Goal: Contribute content: Add original content to the website for others to see

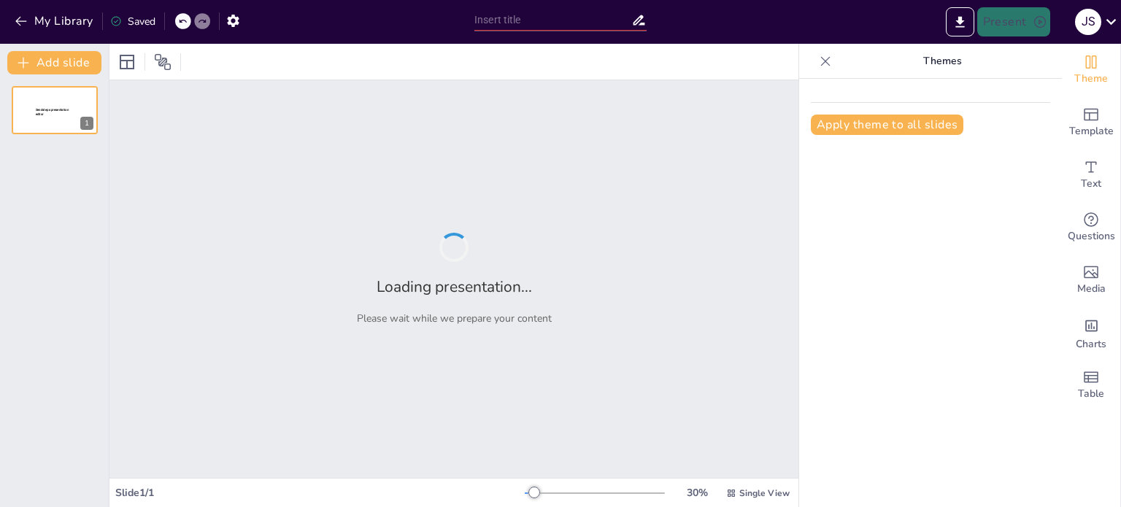
type input "Flujo de Datos y Control: Herramientas para un Modelado Efectivo"
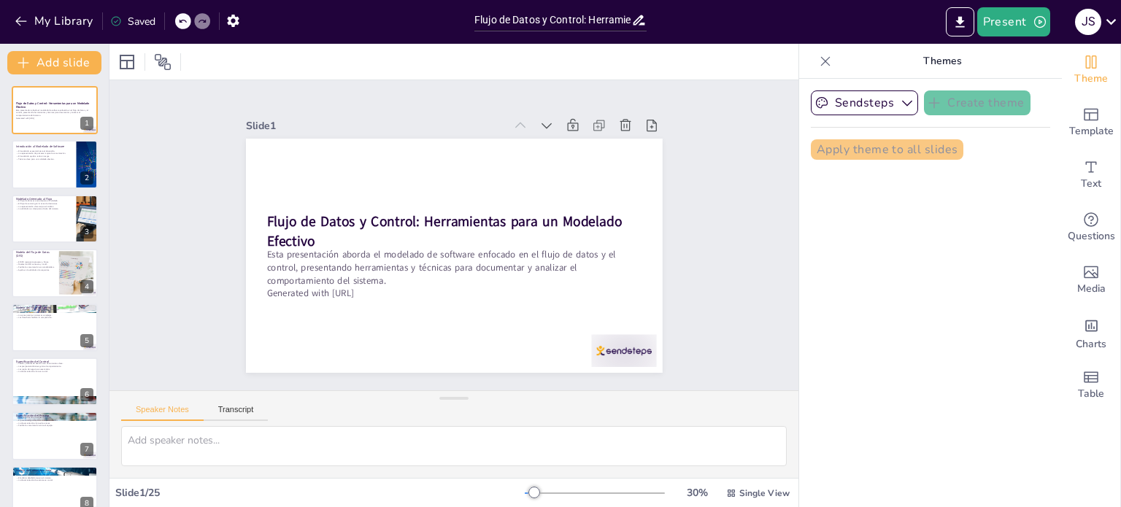
checkbox input "true"
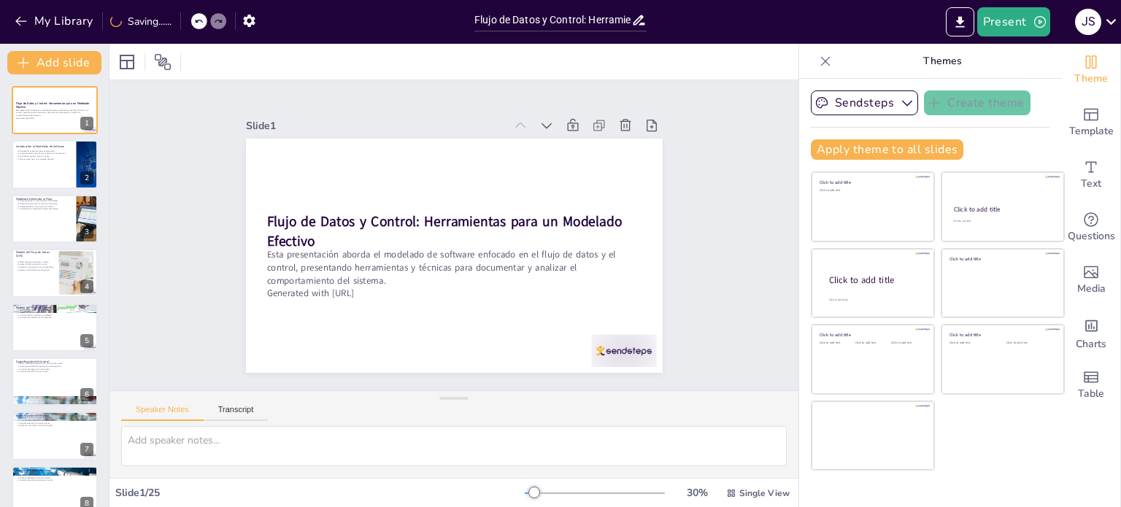
checkbox input "true"
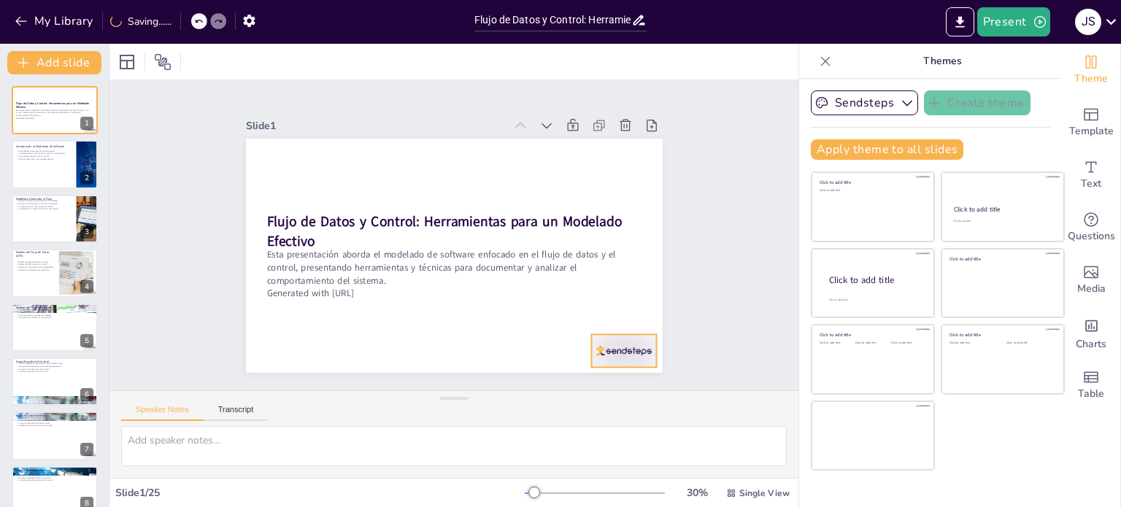
checkbox input "true"
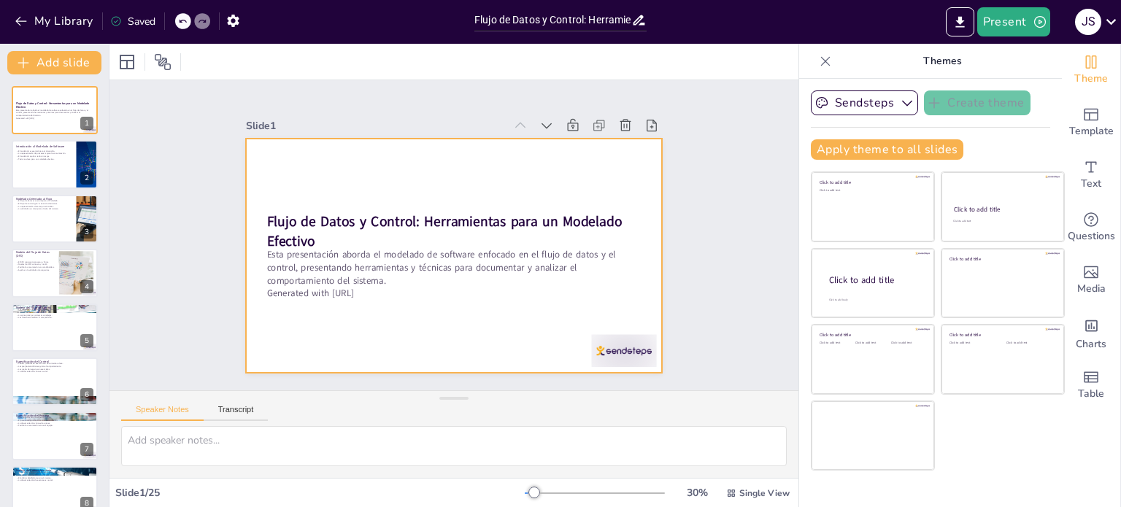
checkbox input "true"
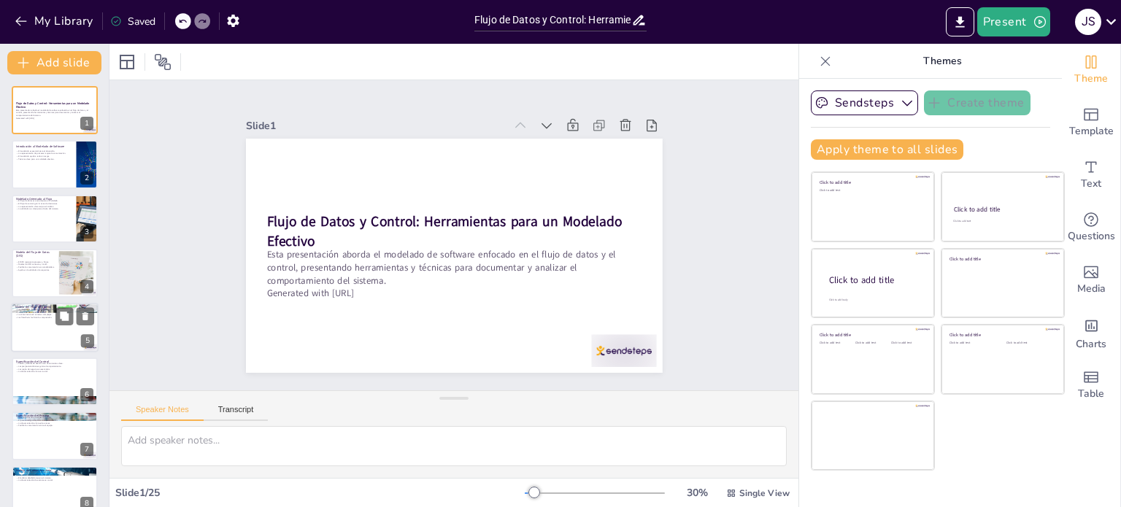
checkbox input "true"
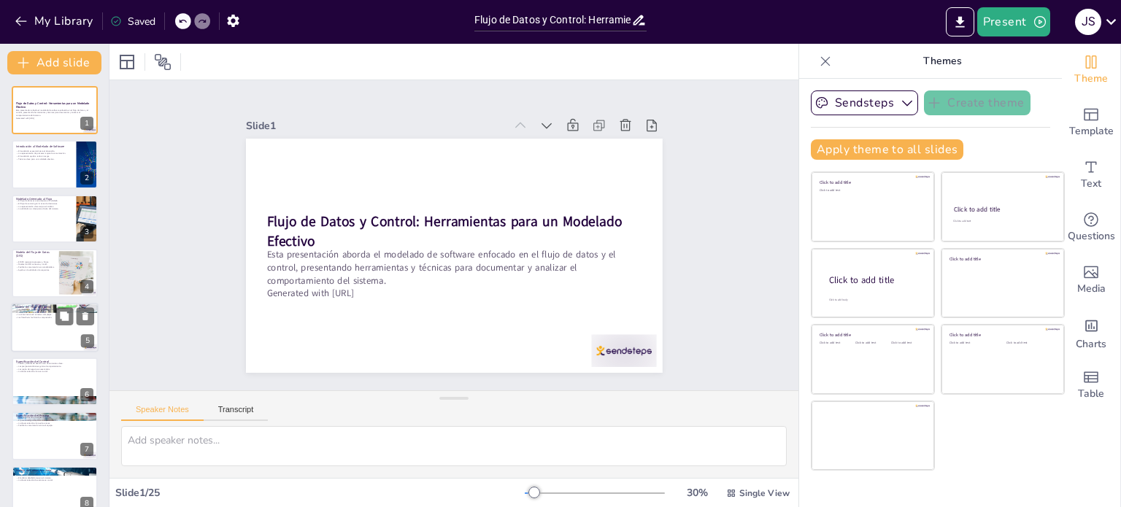
checkbox input "true"
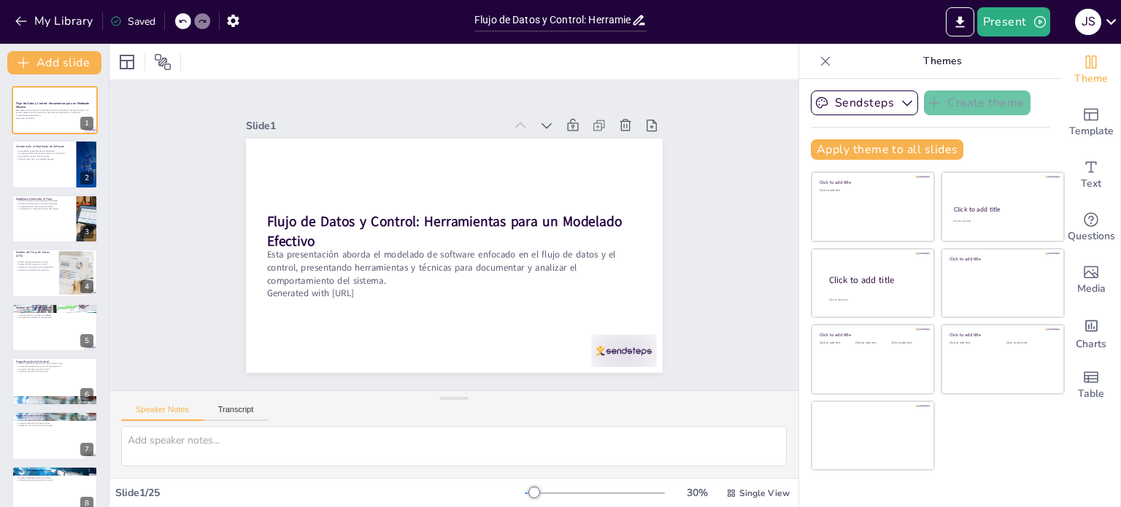
checkbox input "true"
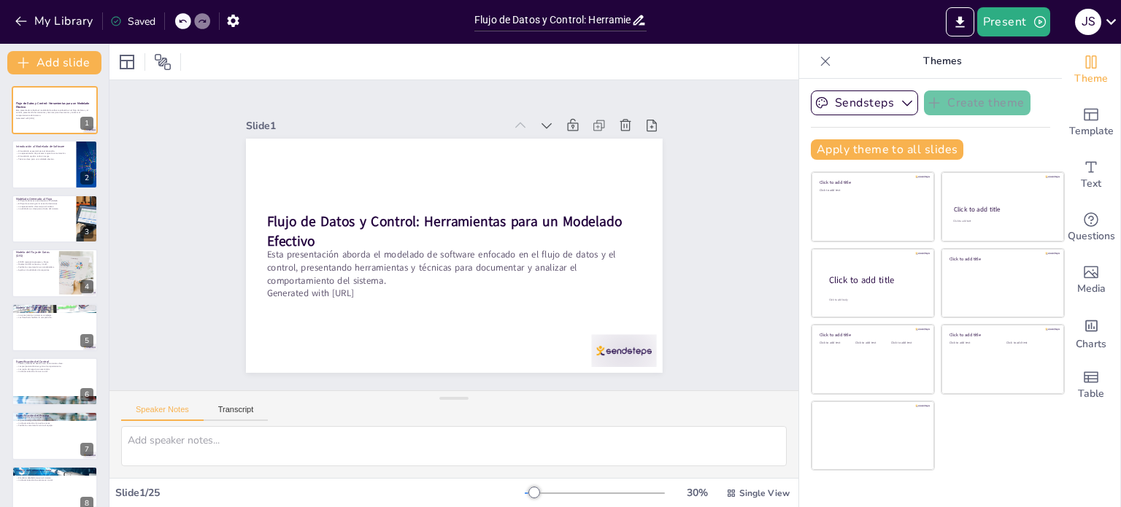
checkbox input "true"
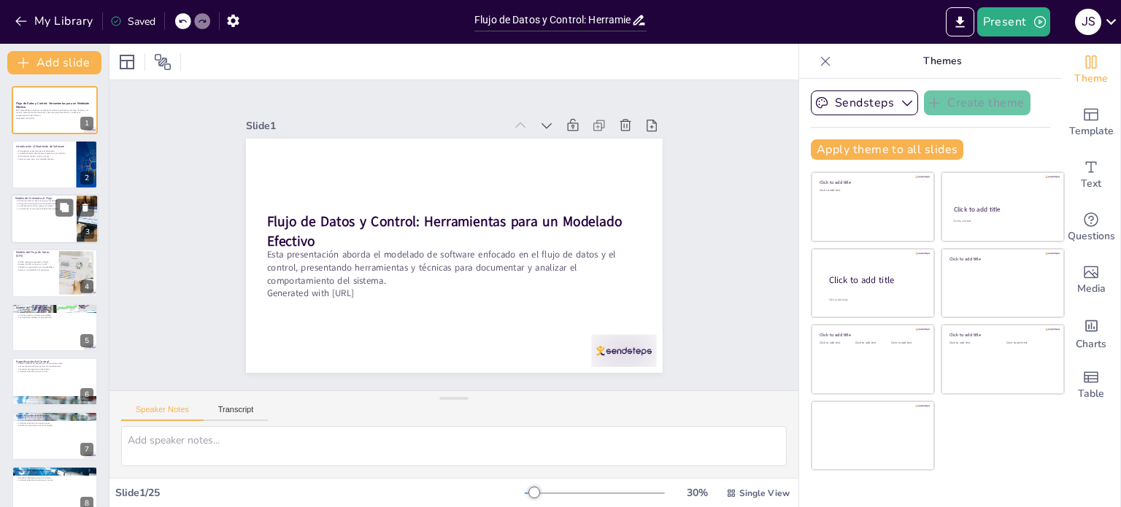
checkbox input "true"
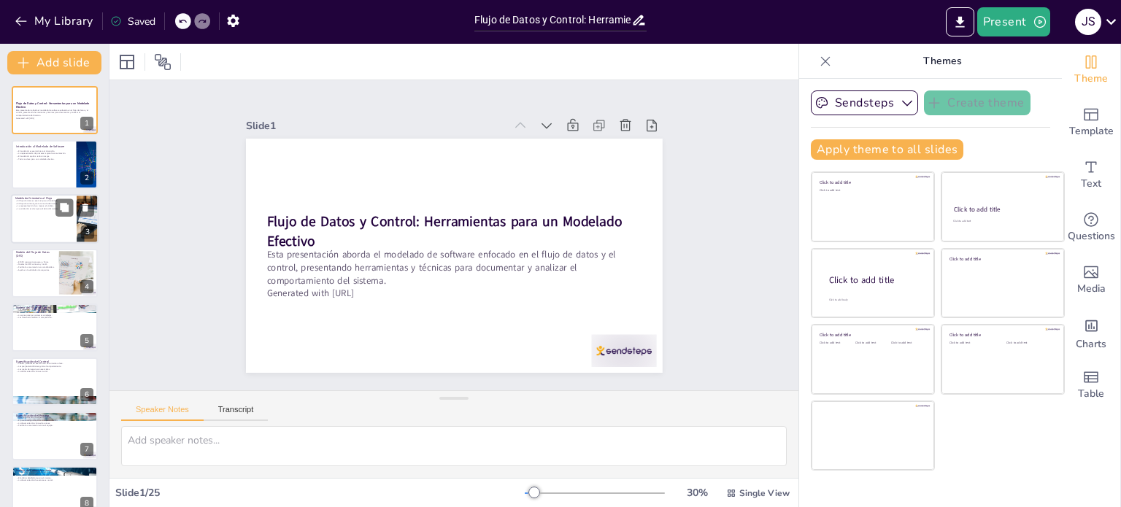
checkbox input "true"
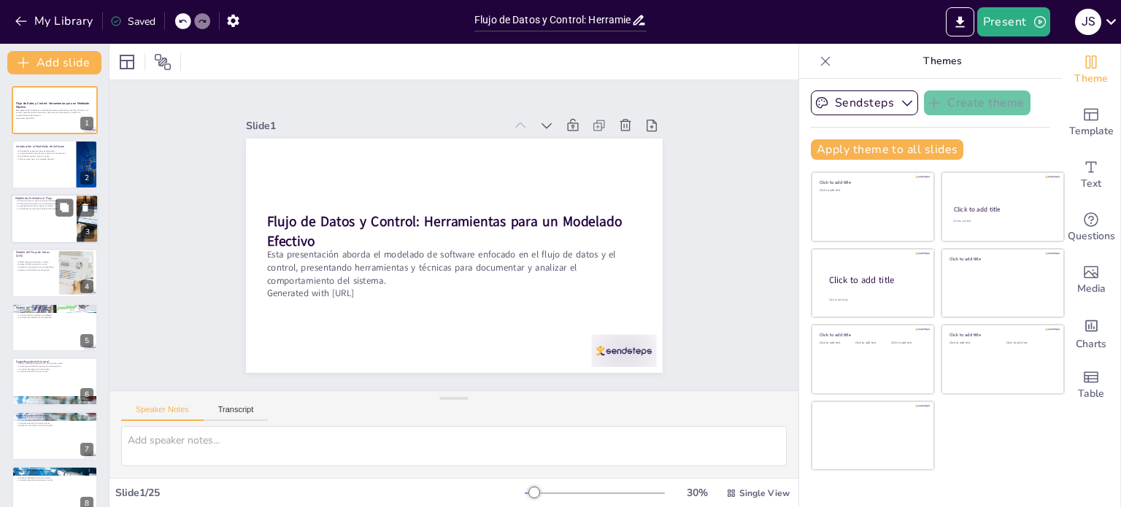
checkbox input "true"
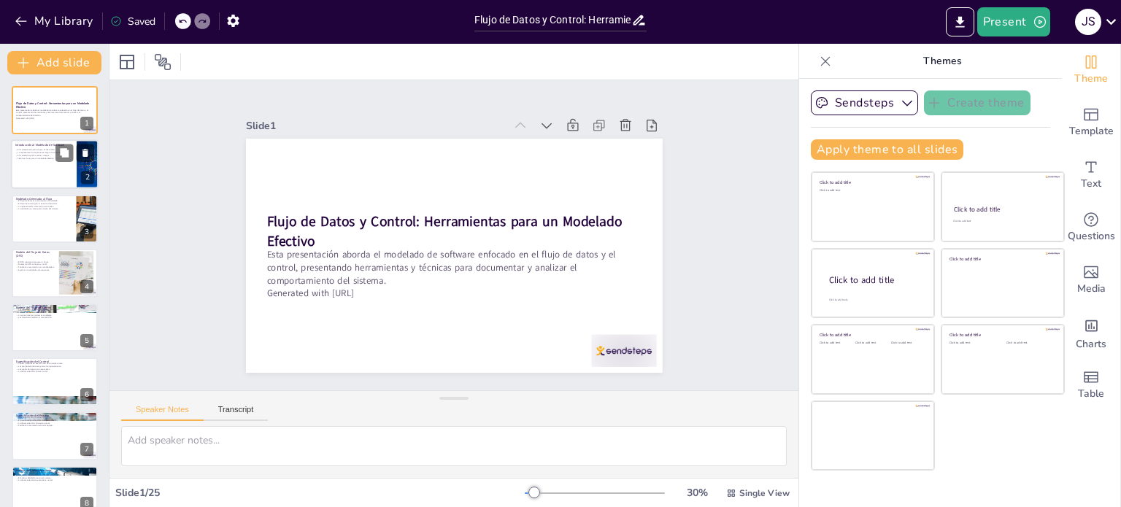
checkbox input "true"
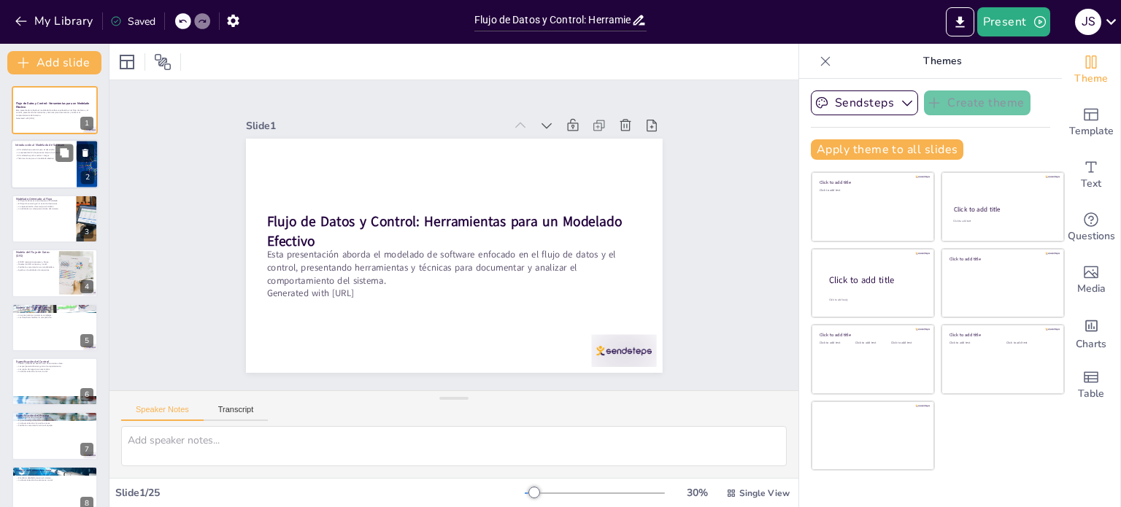
checkbox input "true"
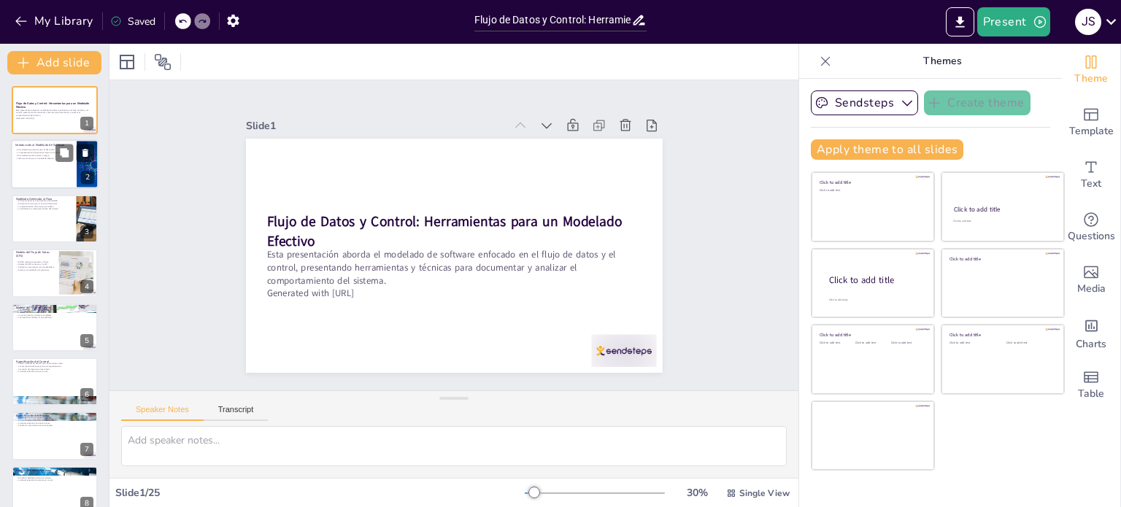
checkbox input "true"
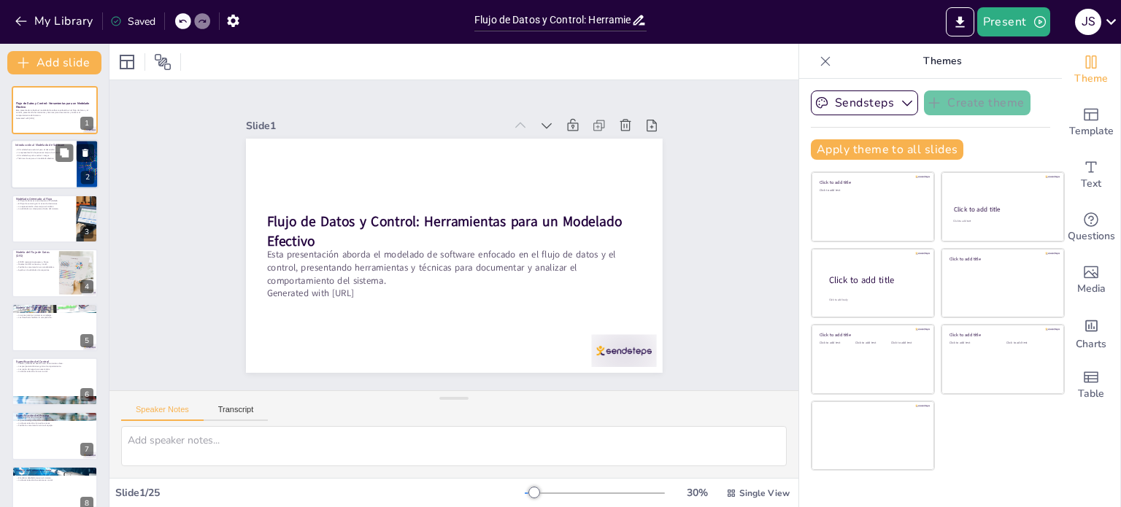
checkbox input "true"
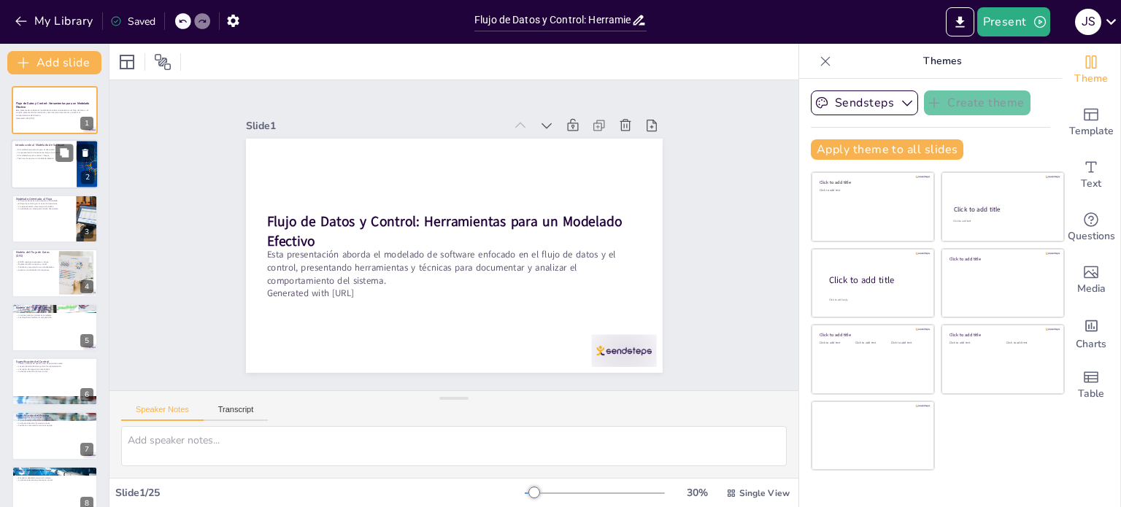
click at [50, 165] on div at bounding box center [55, 165] width 88 height 50
type textarea "El modelado de software es fundamental para garantizar que los sistemas sean de…"
checkbox input "true"
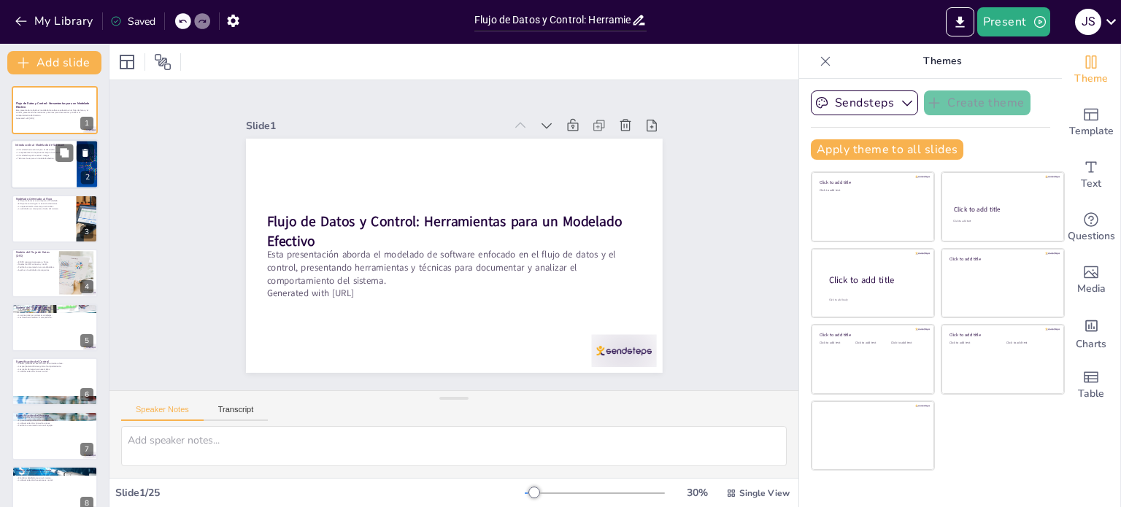
checkbox input "true"
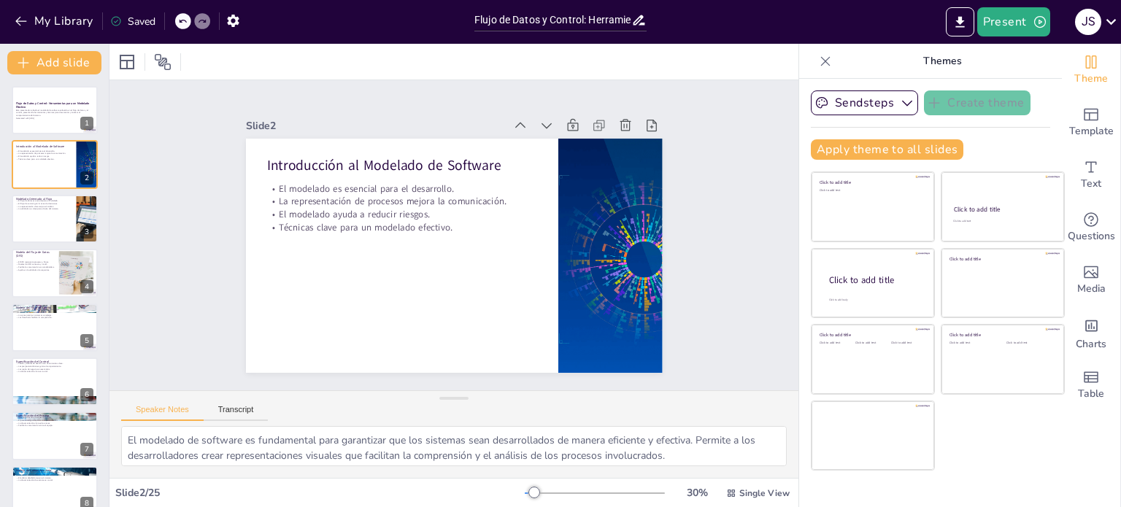
checkbox input "true"
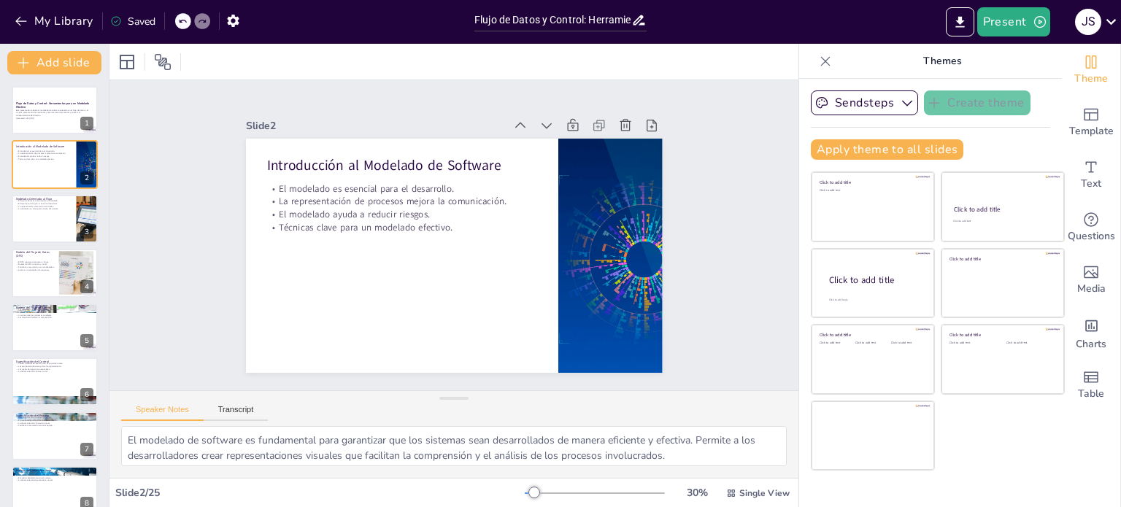
checkbox input "true"
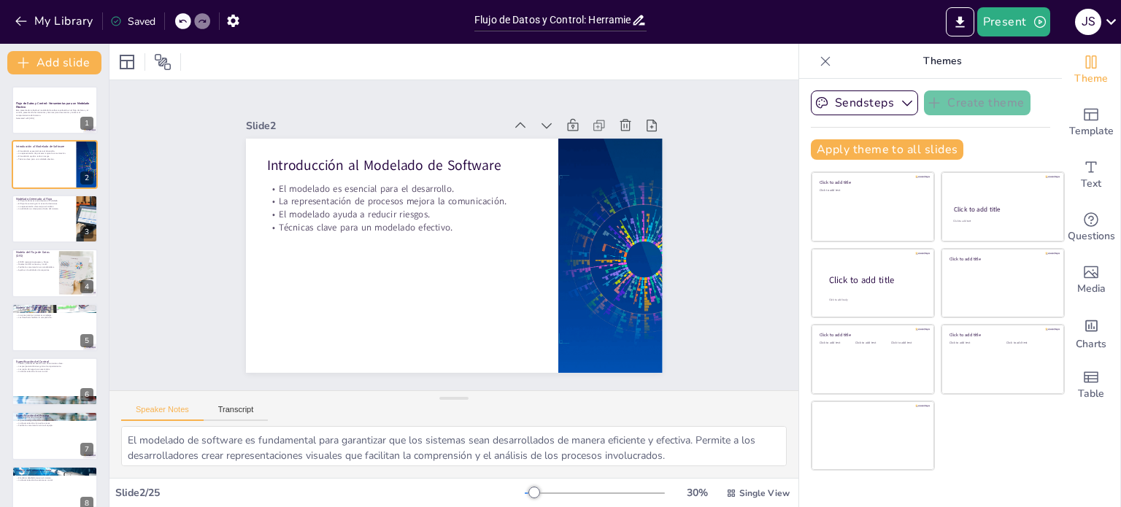
checkbox input "true"
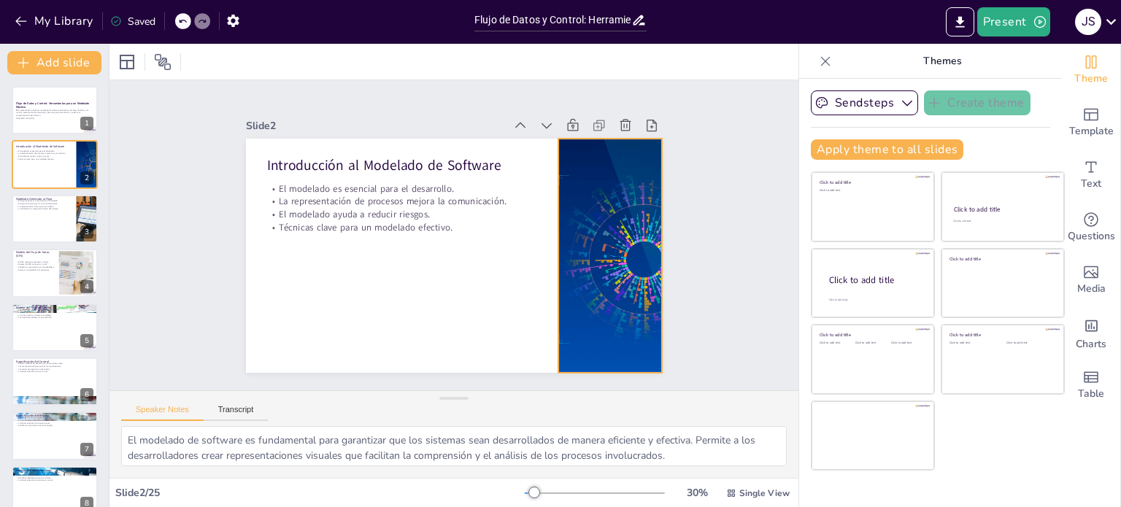
checkbox input "true"
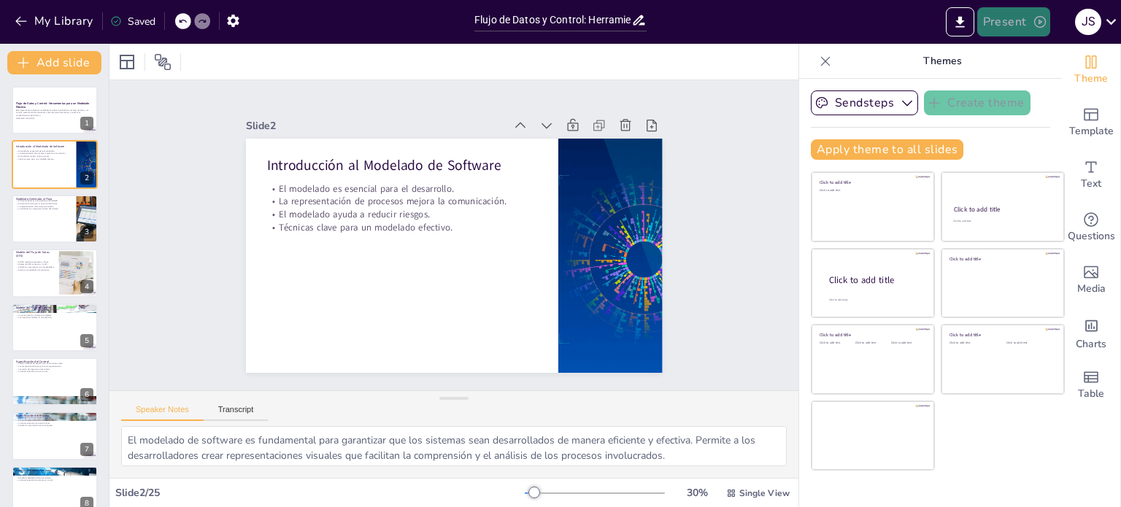
click at [1003, 18] on button "Present" at bounding box center [1013, 21] width 73 height 29
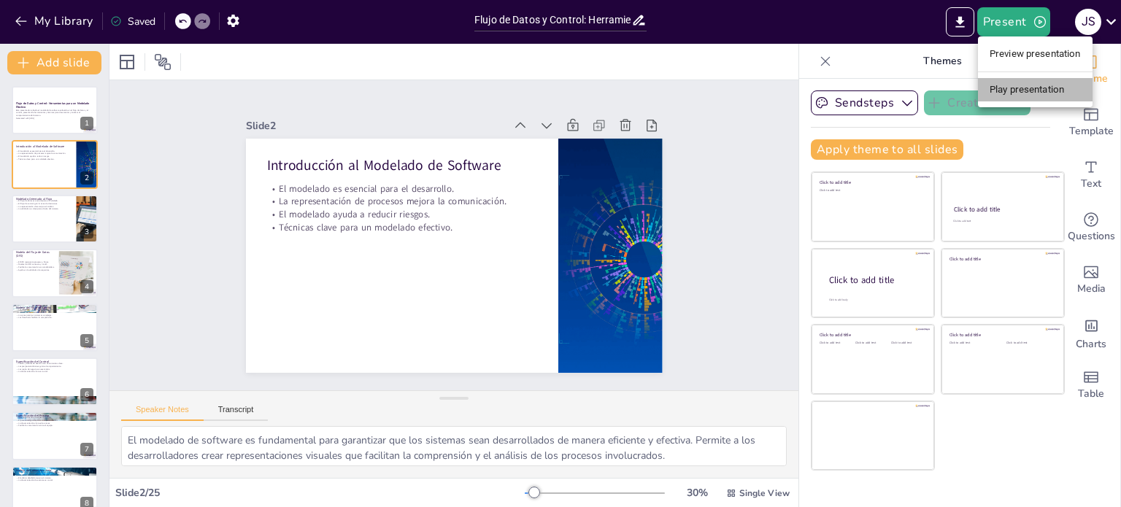
click at [1019, 85] on li "Play presentation" at bounding box center [1035, 89] width 115 height 23
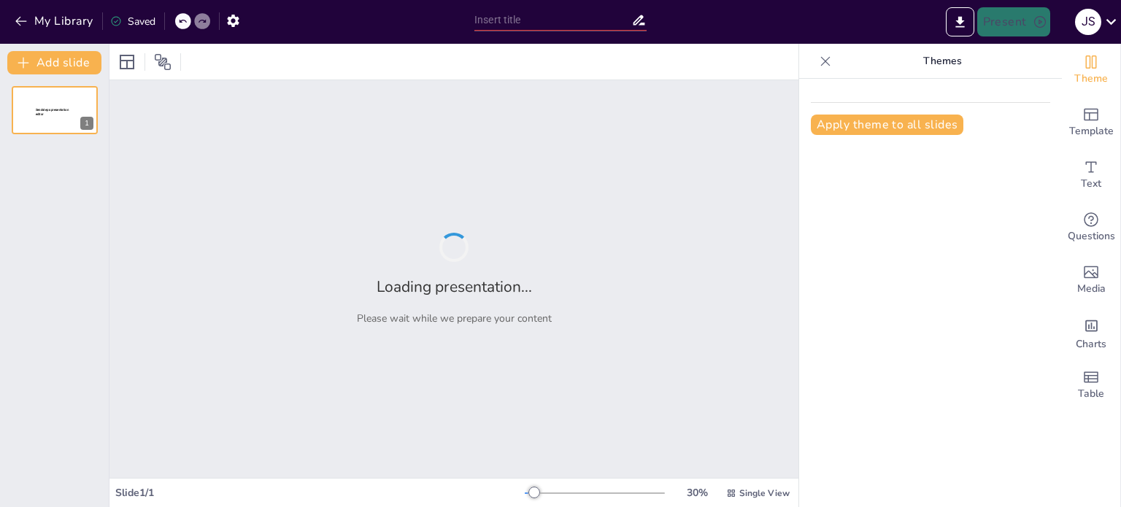
type input "Flujo de Datos y Control: Herramientas para un Modelado Efectivo"
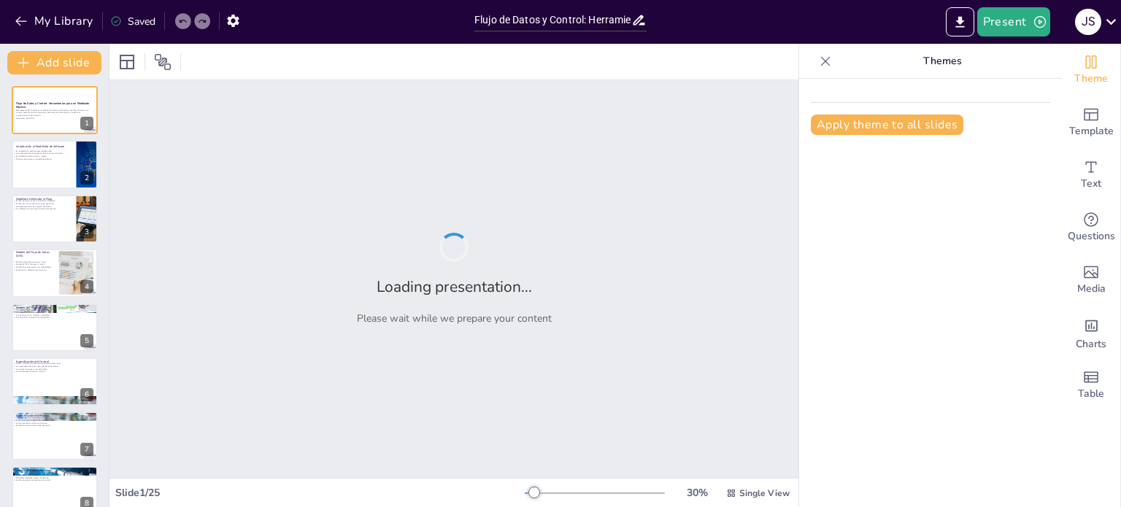
checkbox input "true"
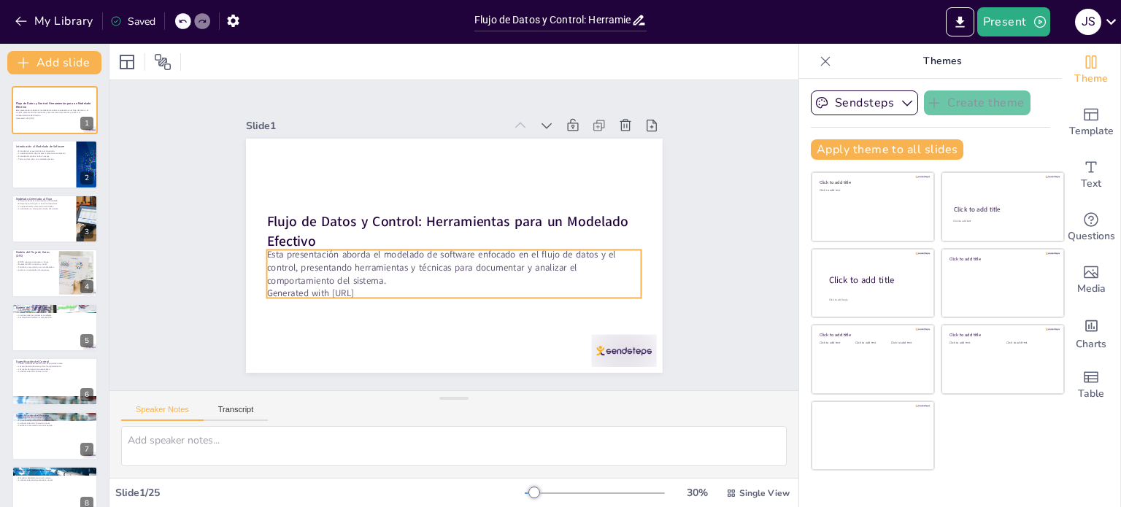
checkbox input "true"
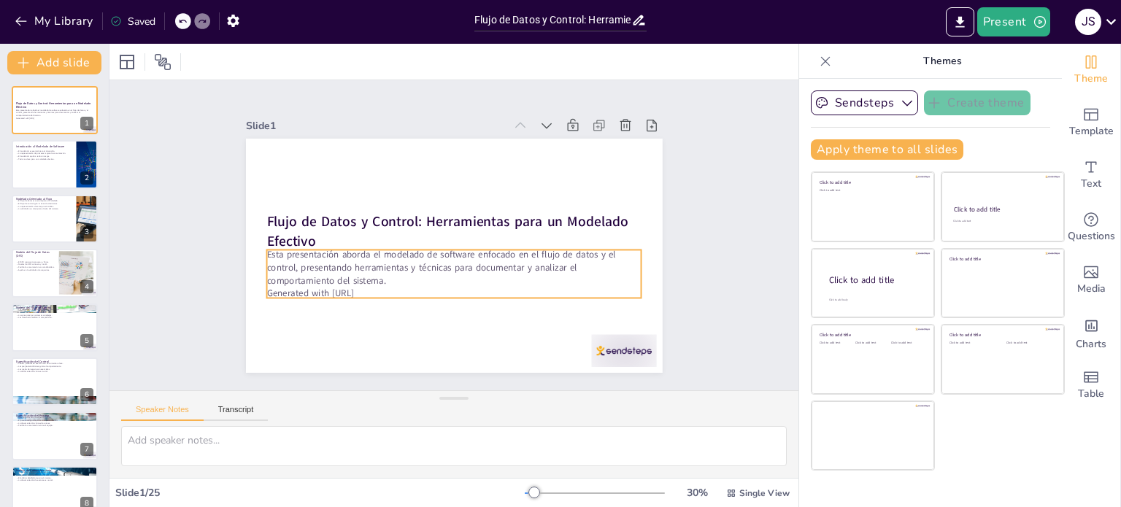
checkbox input "true"
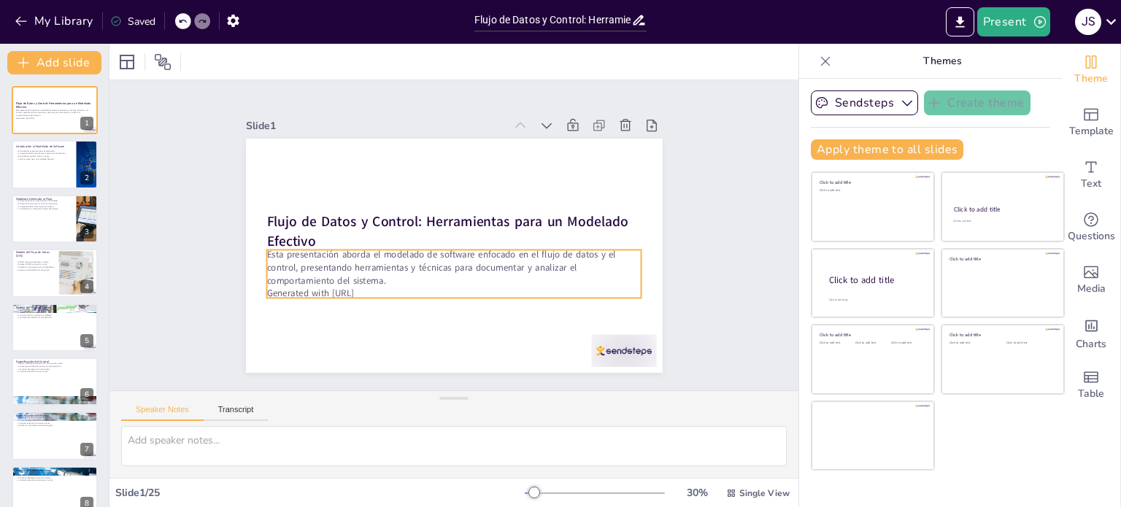
checkbox input "true"
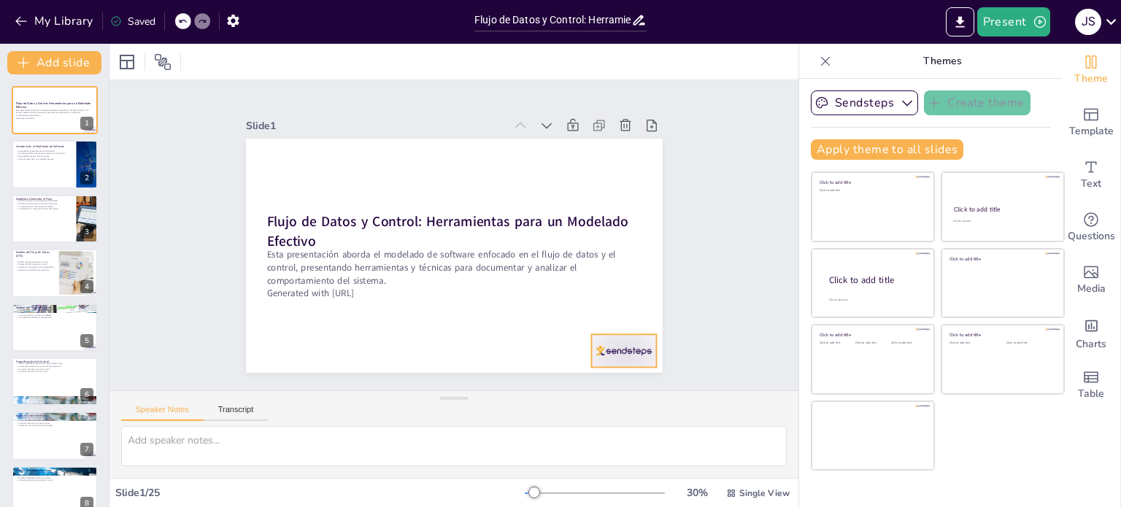
checkbox input "true"
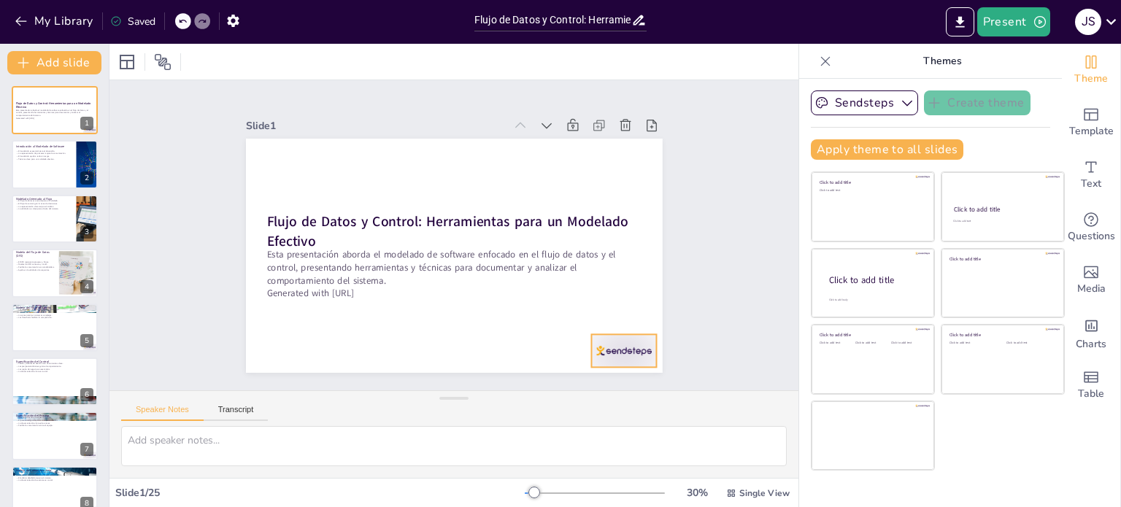
checkbox input "true"
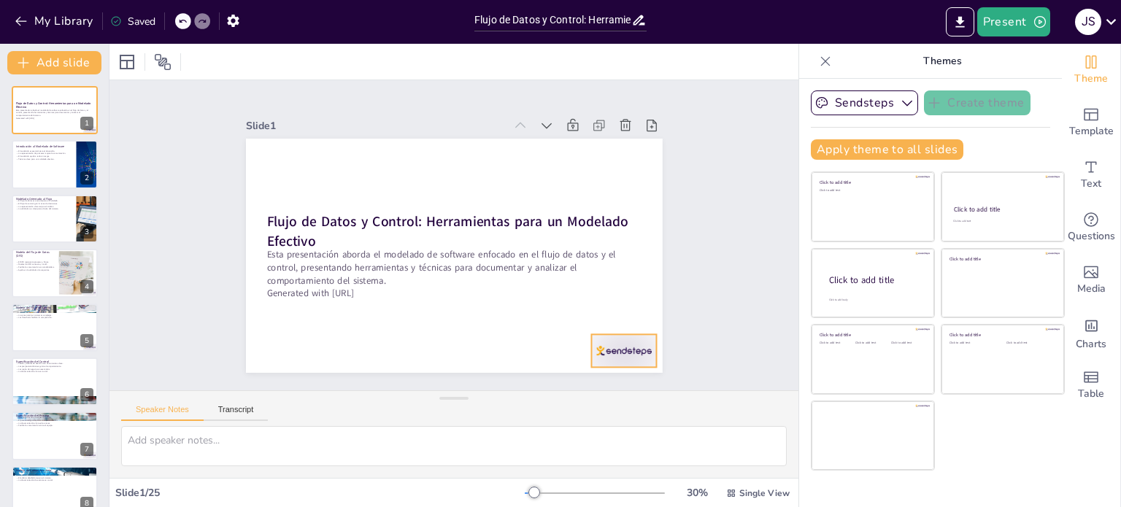
checkbox input "true"
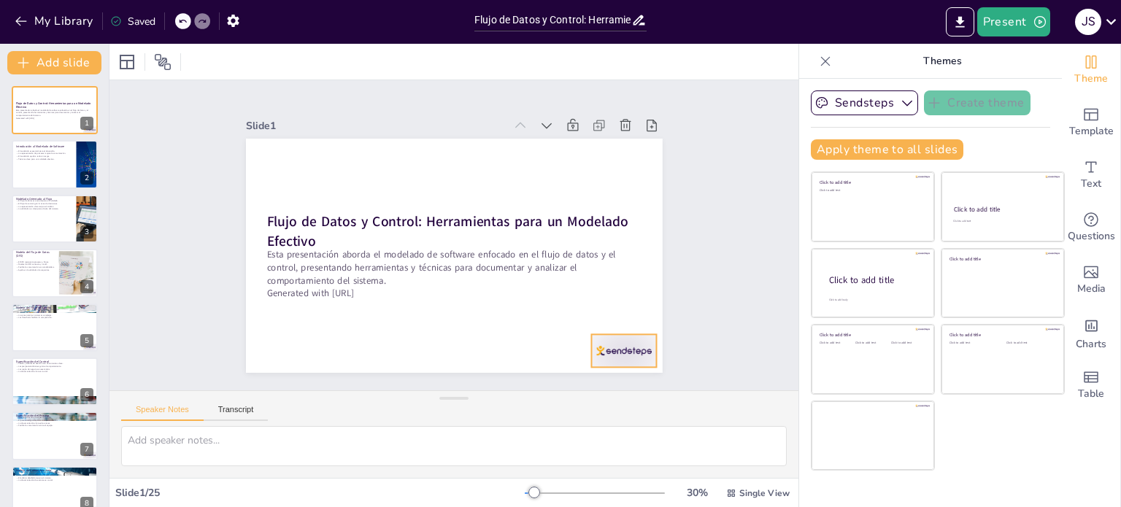
checkbox input "true"
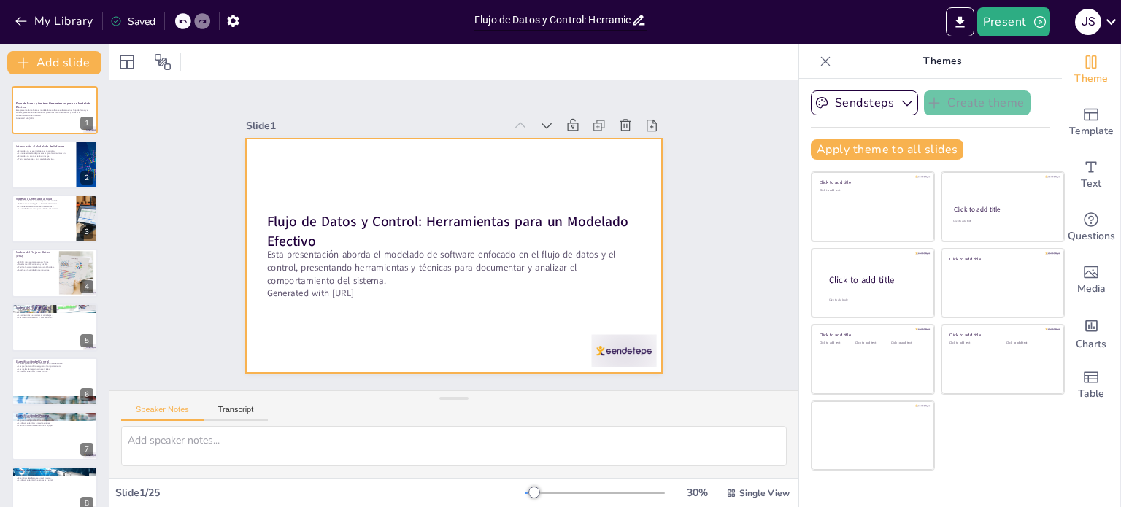
checkbox input "true"
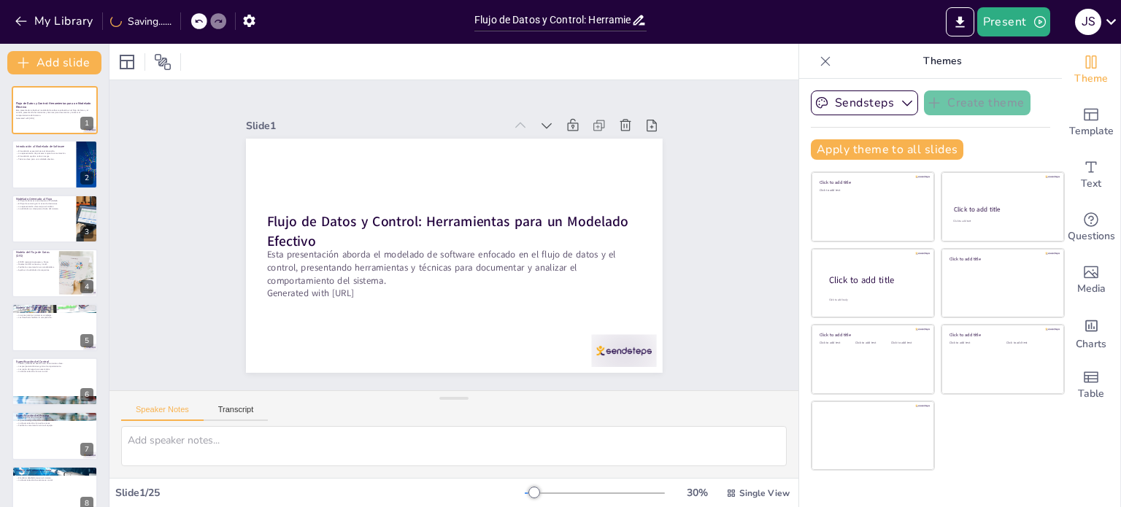
checkbox input "true"
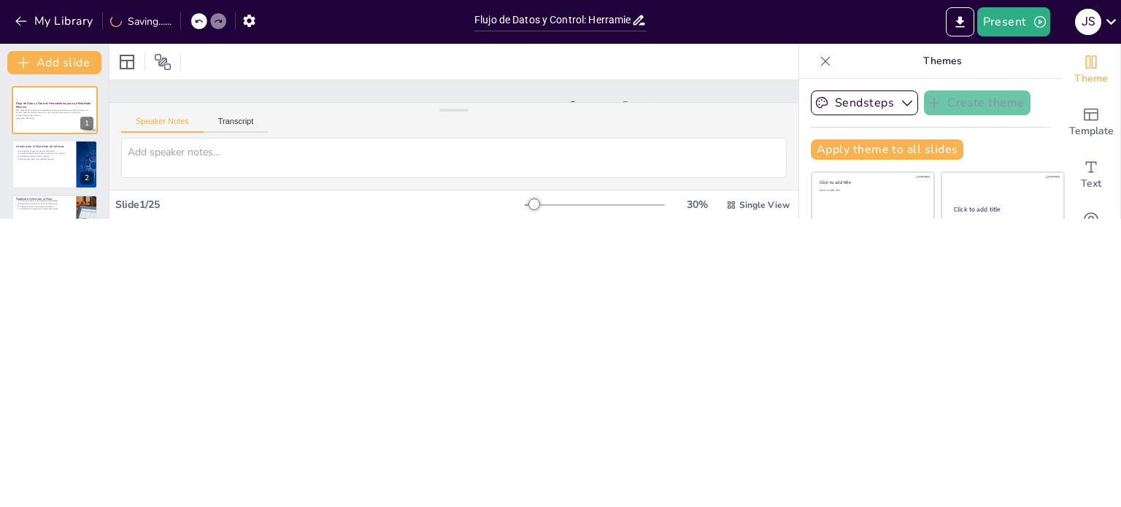
checkbox input "true"
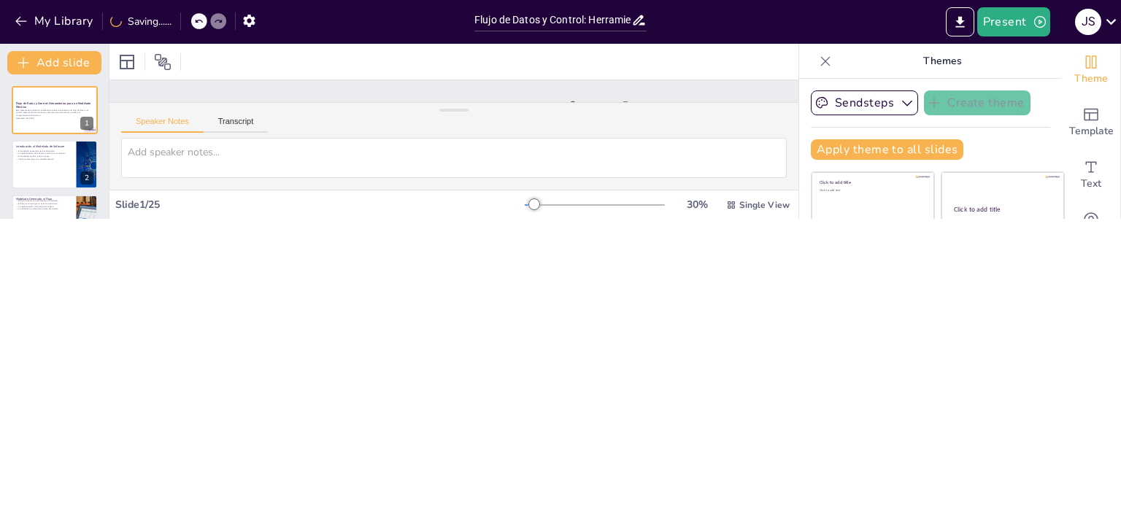
checkbox input "true"
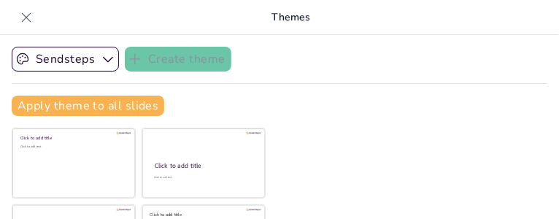
checkbox input "true"
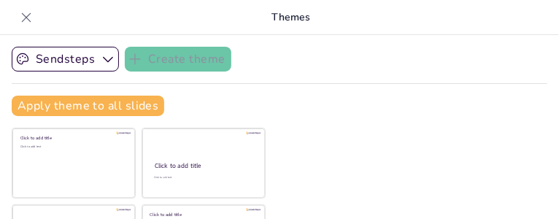
checkbox input "true"
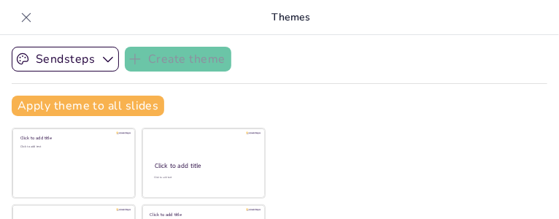
checkbox input "true"
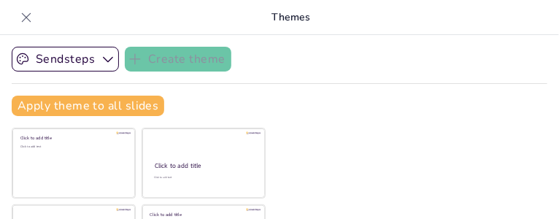
checkbox input "true"
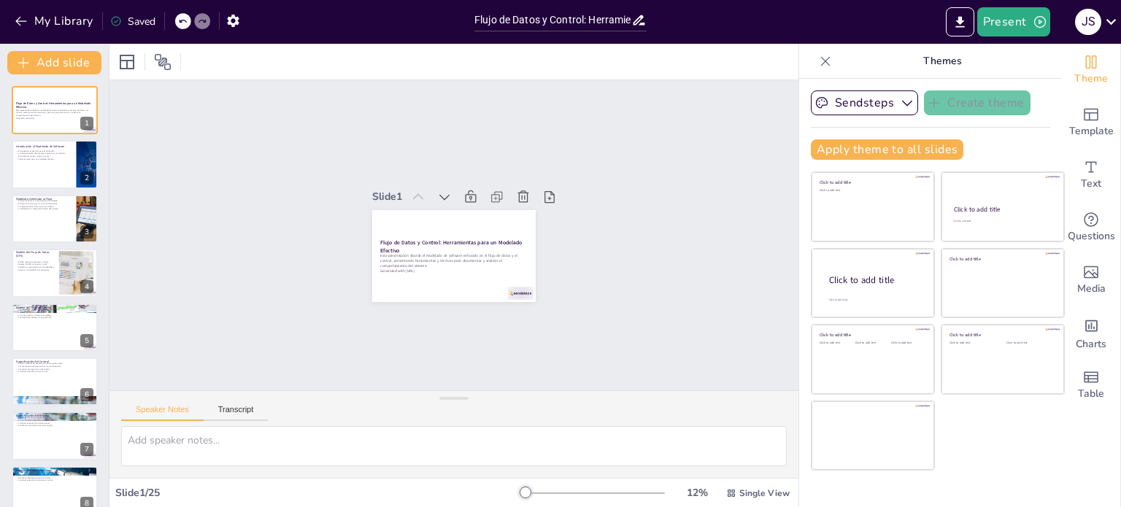
checkbox input "true"
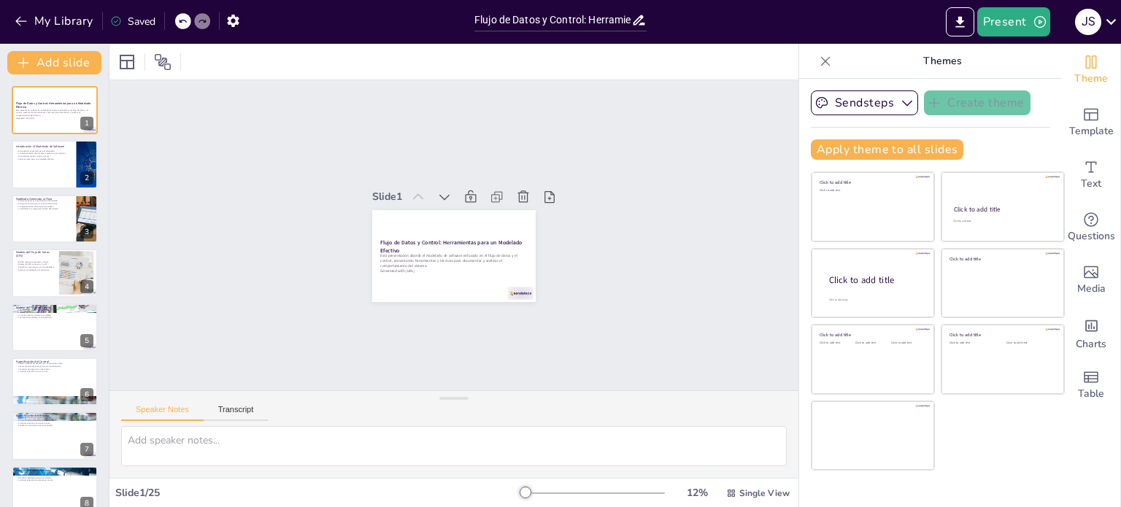
checkbox input "true"
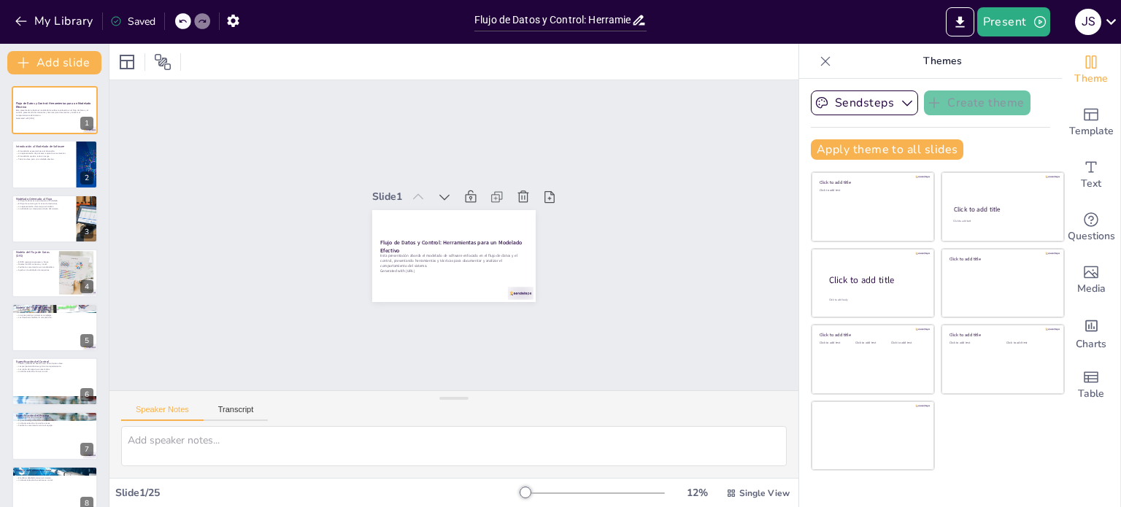
checkbox input "true"
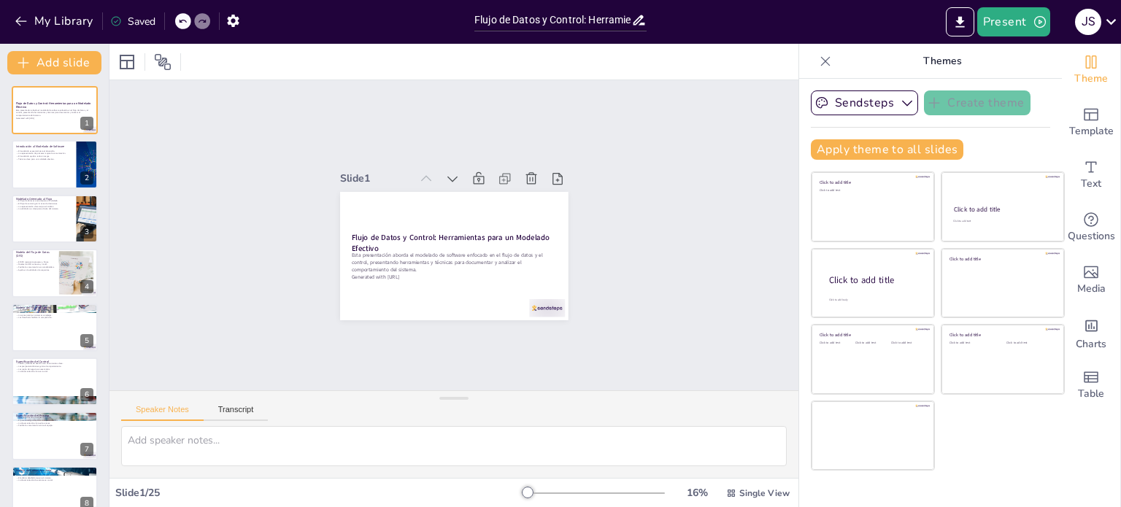
checkbox input "true"
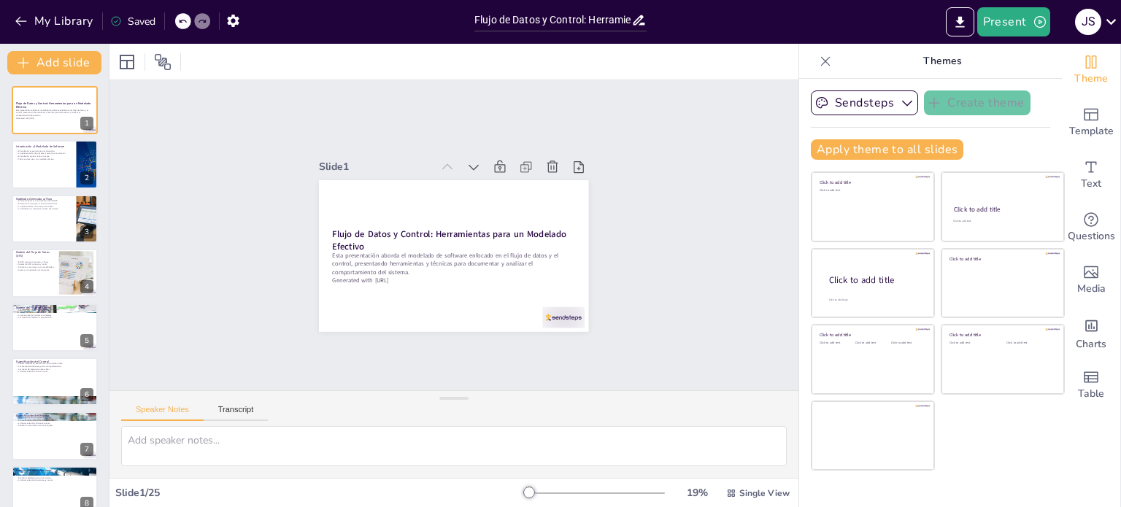
checkbox input "true"
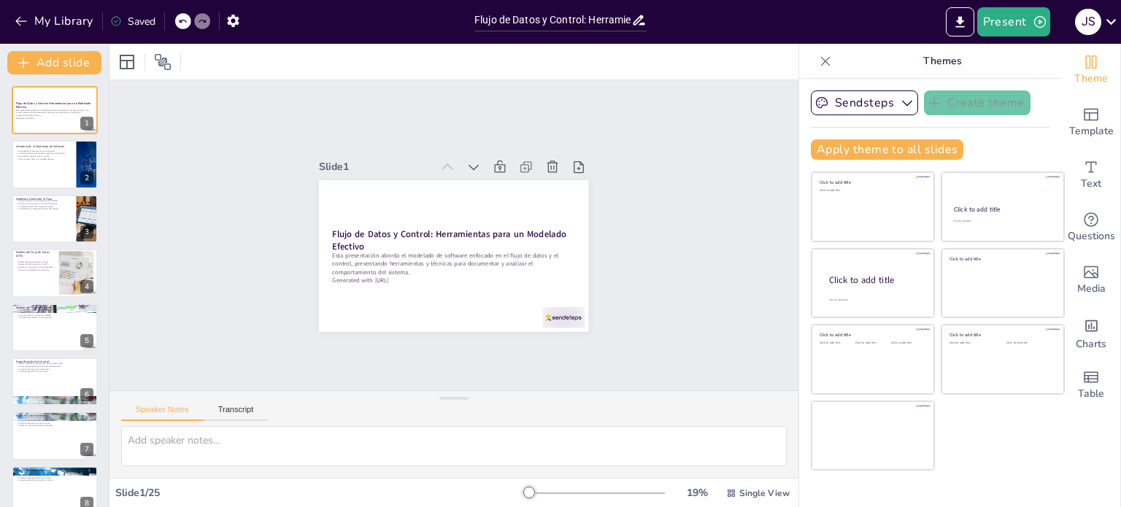
checkbox input "true"
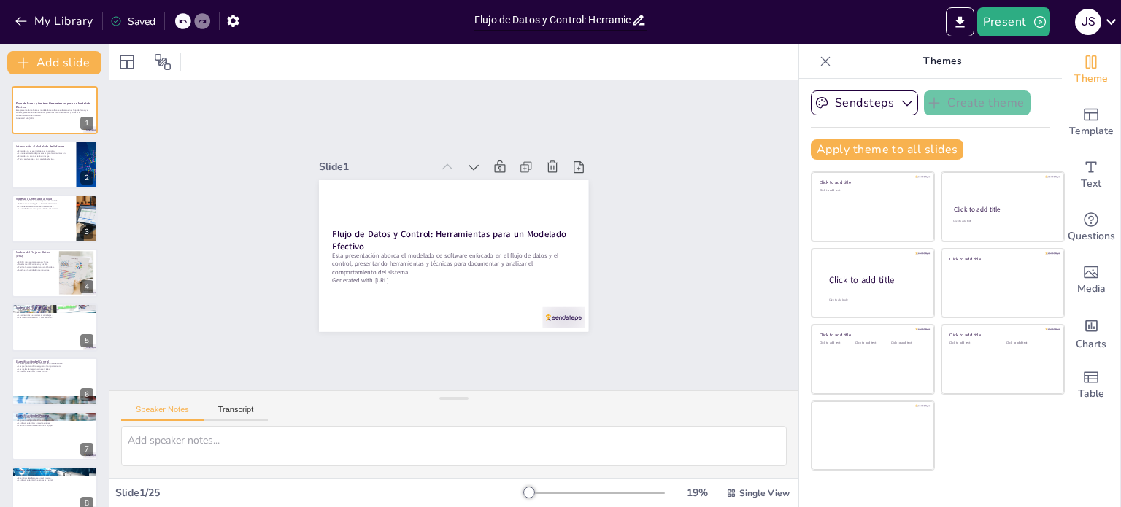
checkbox input "true"
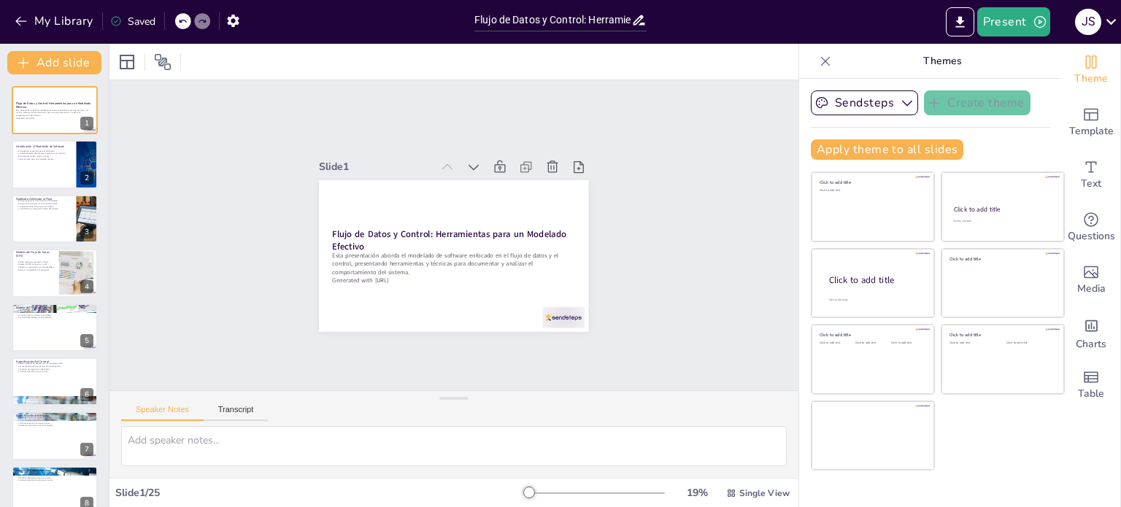
checkbox input "true"
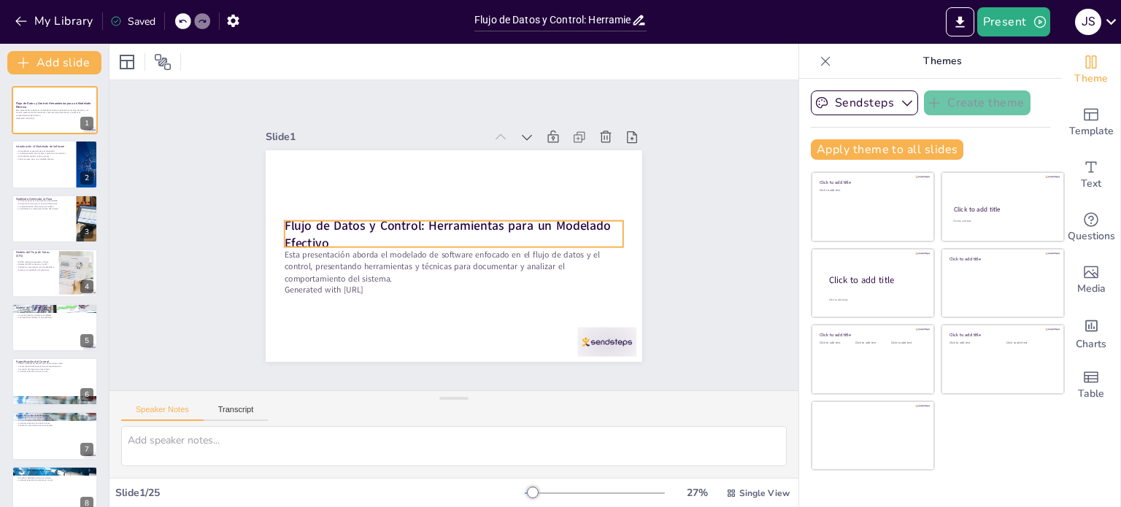
checkbox input "true"
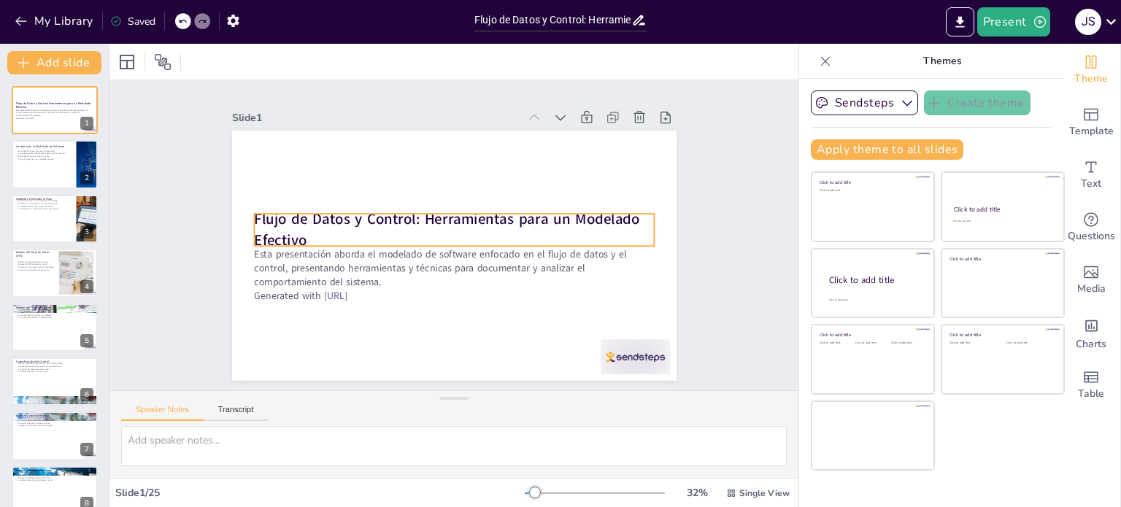
checkbox input "true"
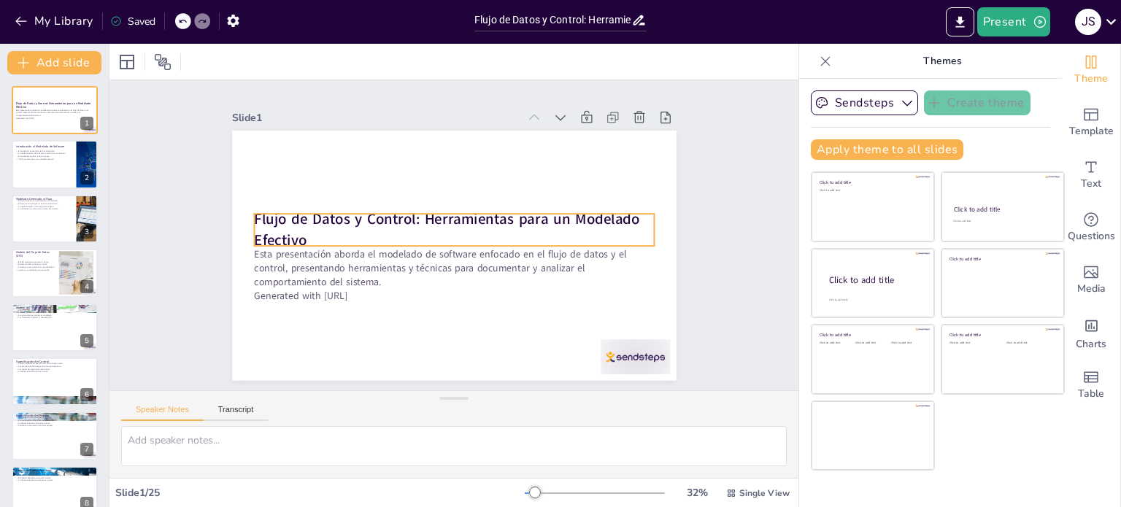
checkbox input "true"
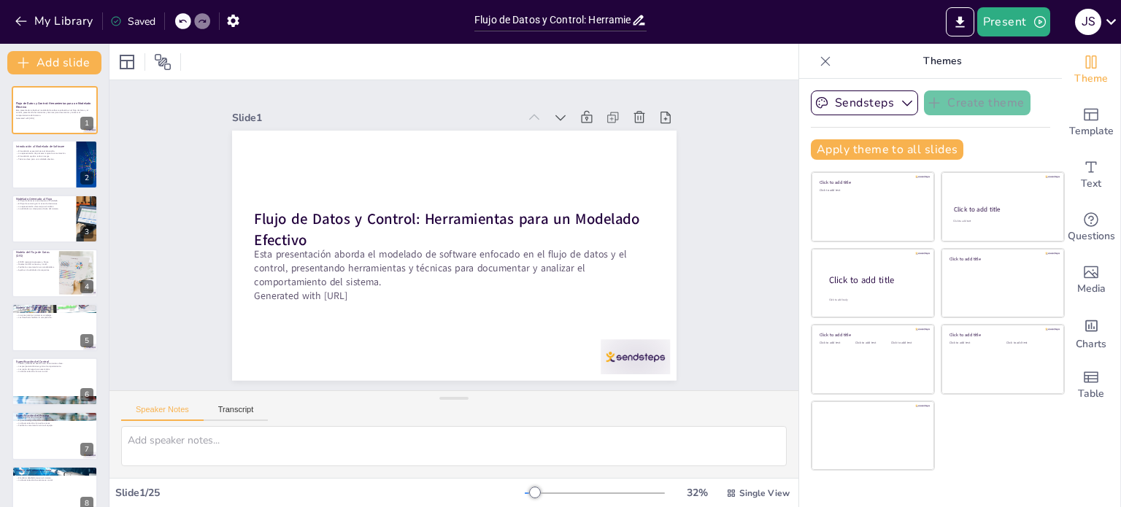
checkbox input "true"
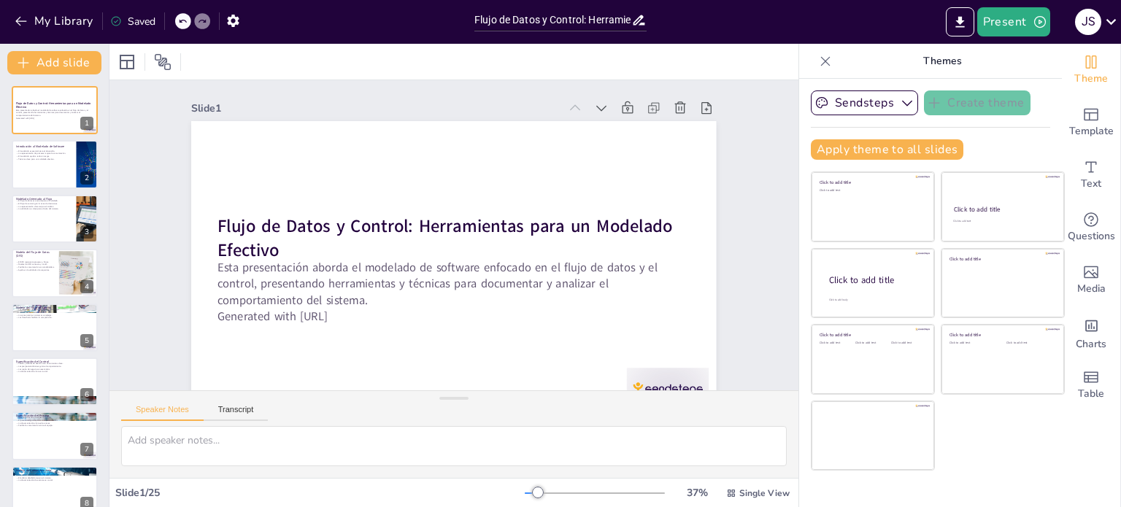
checkbox input "true"
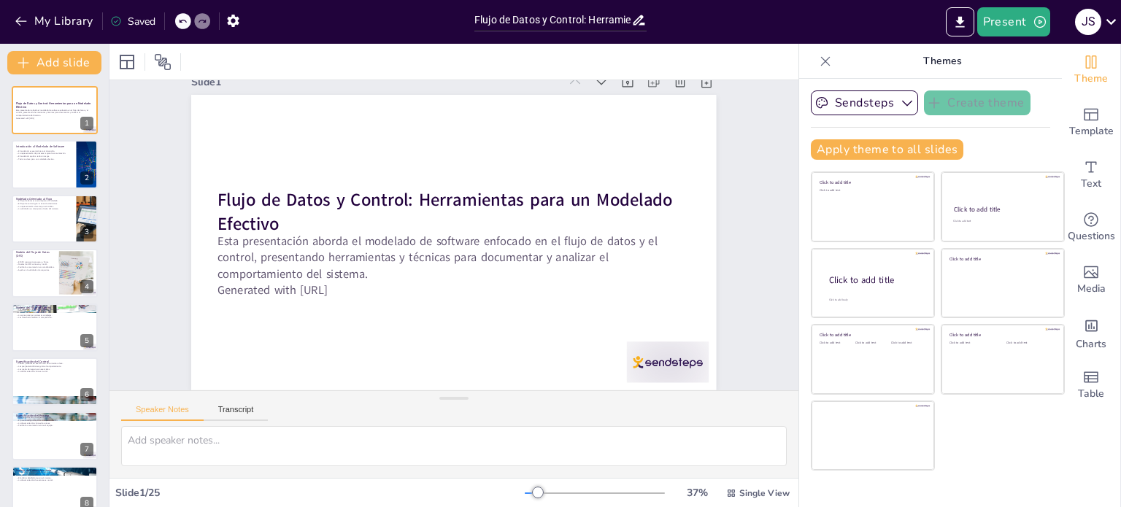
scroll to position [36, 0]
checkbox input "true"
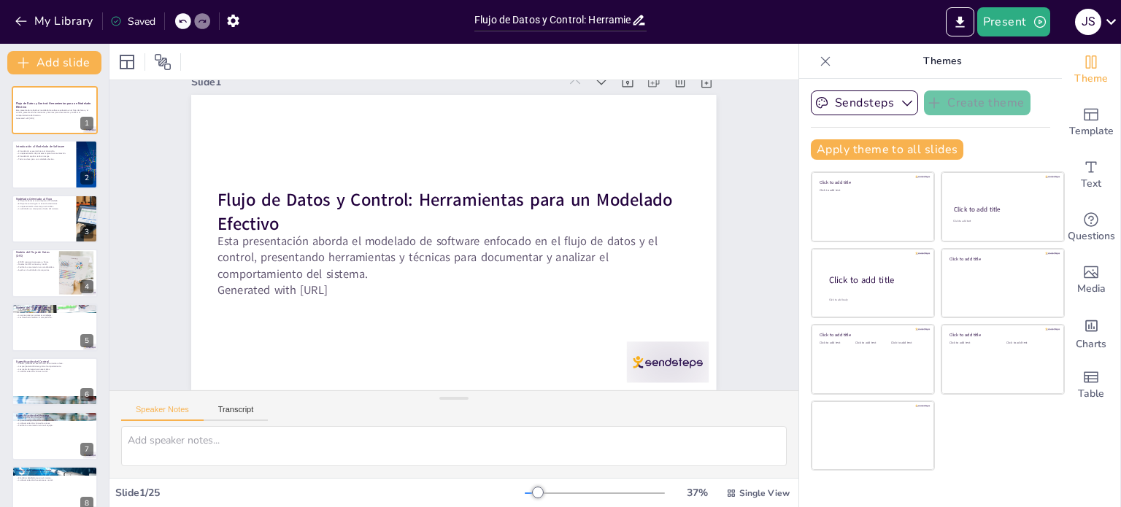
checkbox input "true"
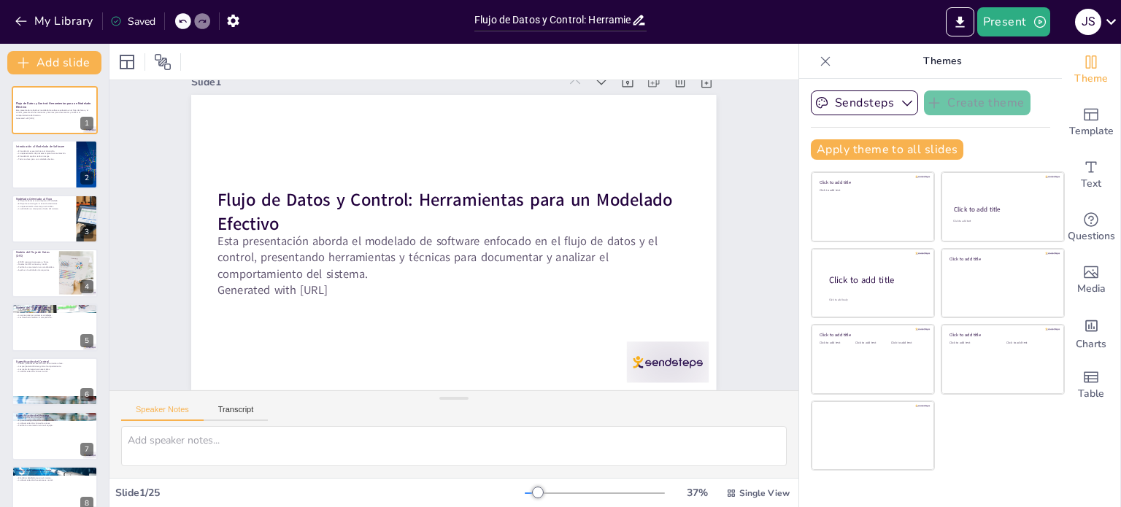
checkbox input "true"
click at [656, 375] on div at bounding box center [637, 403] width 89 height 57
checkbox input "true"
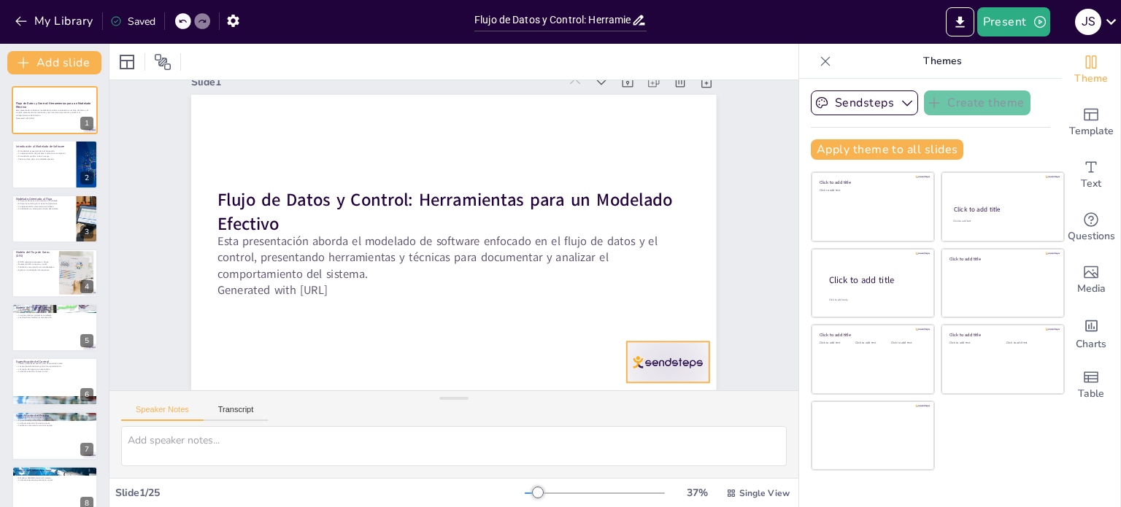
checkbox input "true"
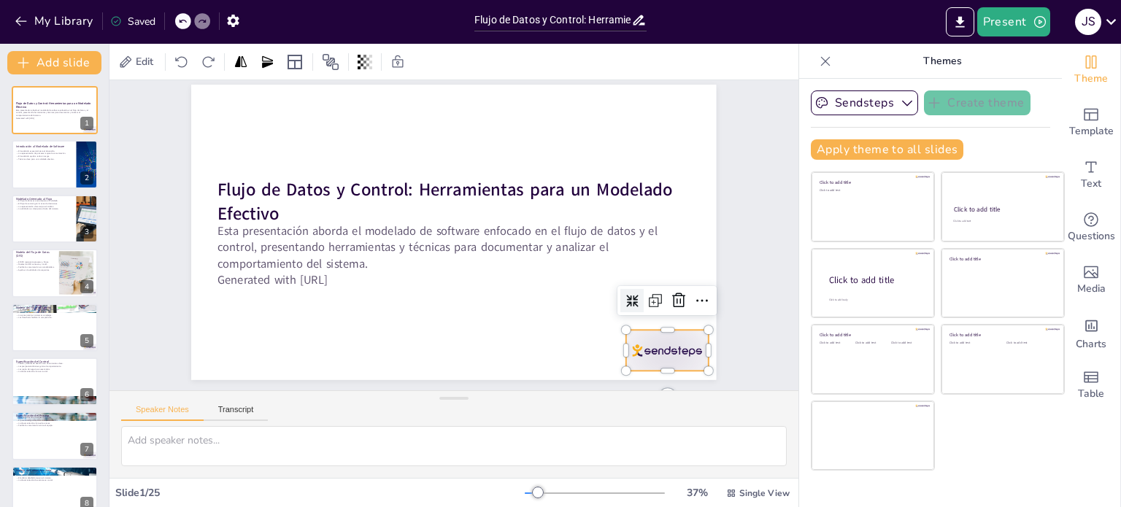
checkbox input "true"
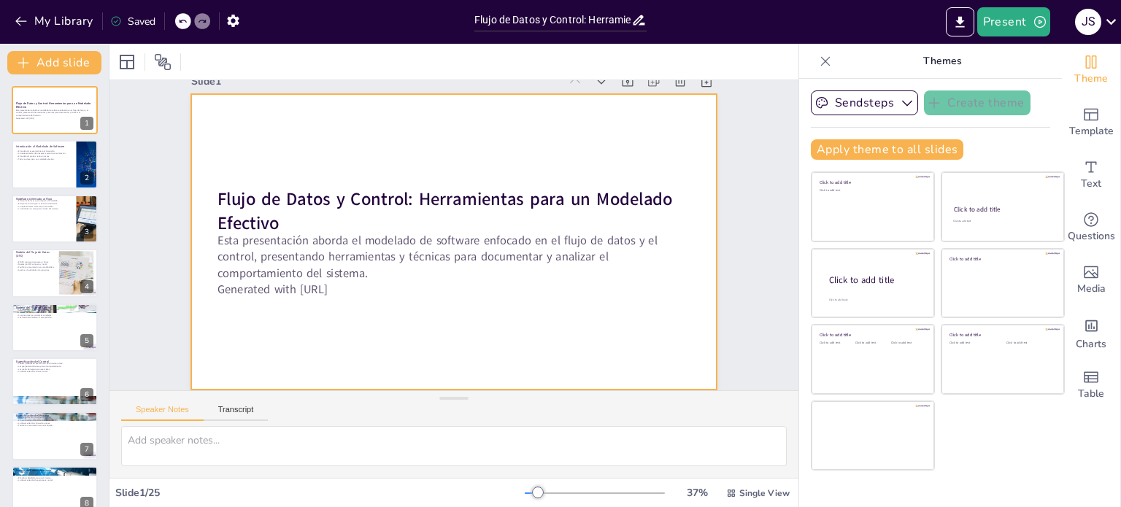
checkbox input "true"
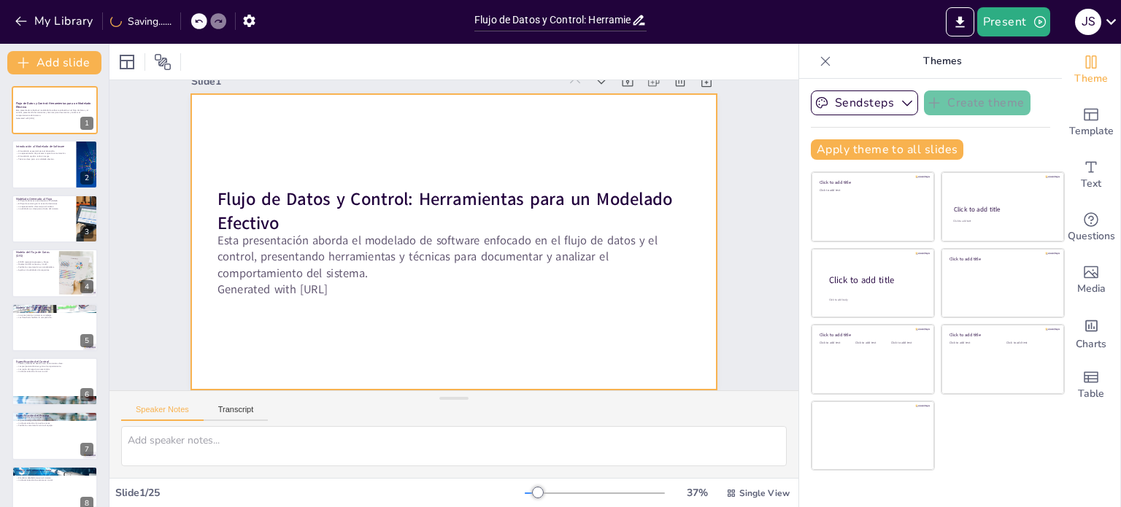
checkbox input "true"
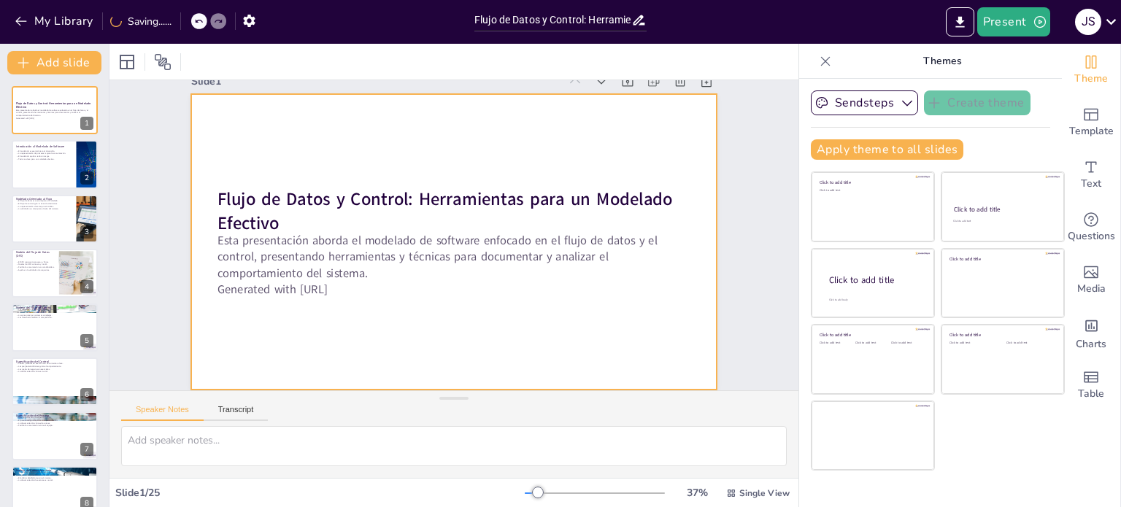
checkbox input "true"
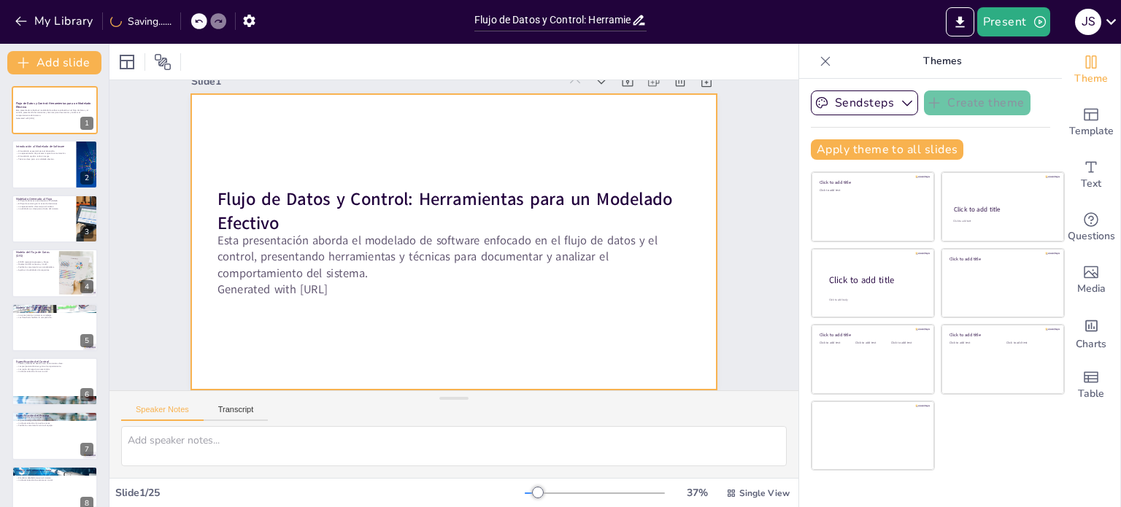
checkbox input "true"
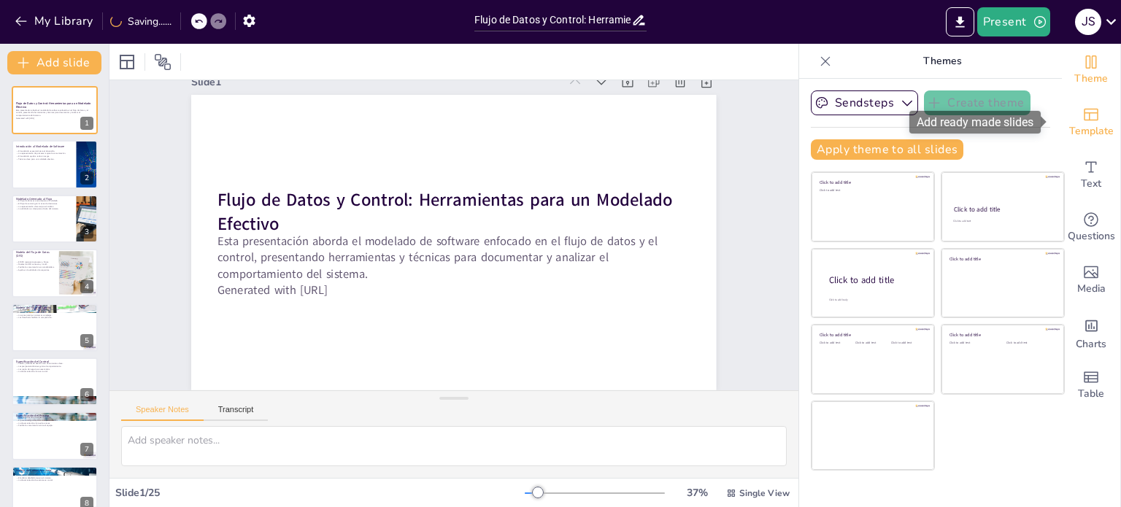
click at [1086, 115] on icon "Add ready made slides" at bounding box center [1091, 115] width 18 height 18
checkbox input "true"
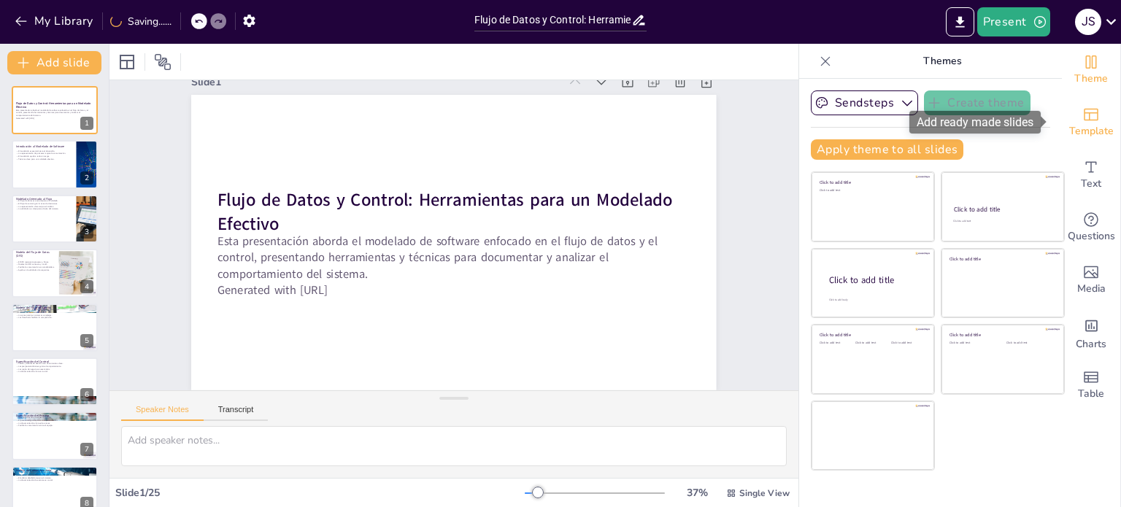
checkbox input "true"
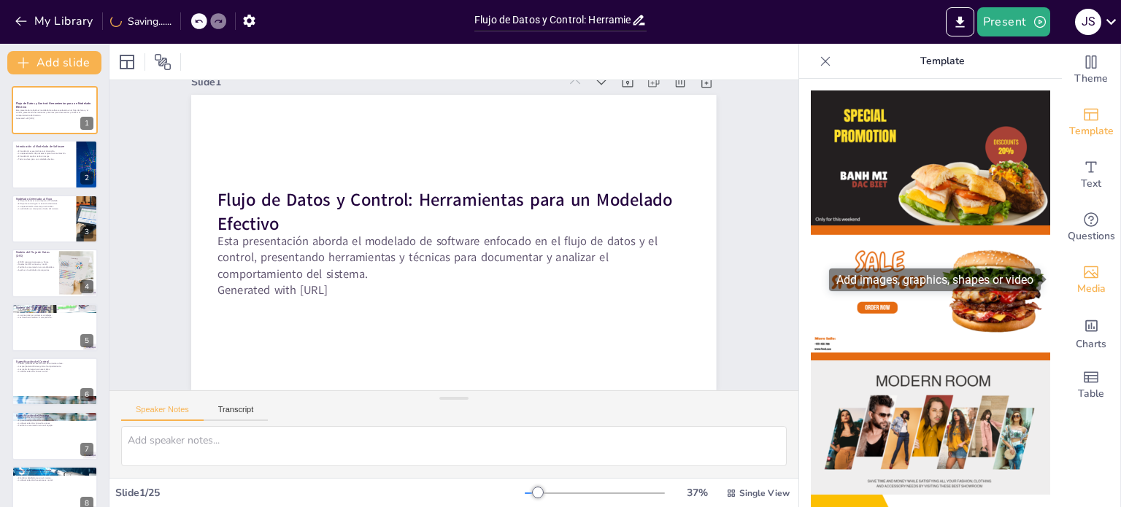
click at [1079, 281] on span "Media" at bounding box center [1091, 289] width 28 height 16
checkbox input "true"
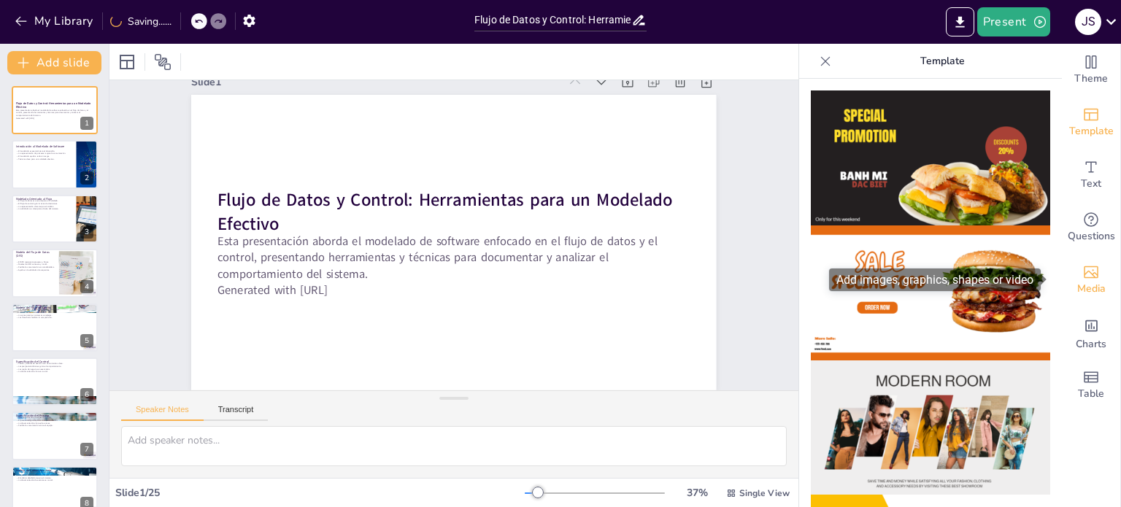
checkbox input "true"
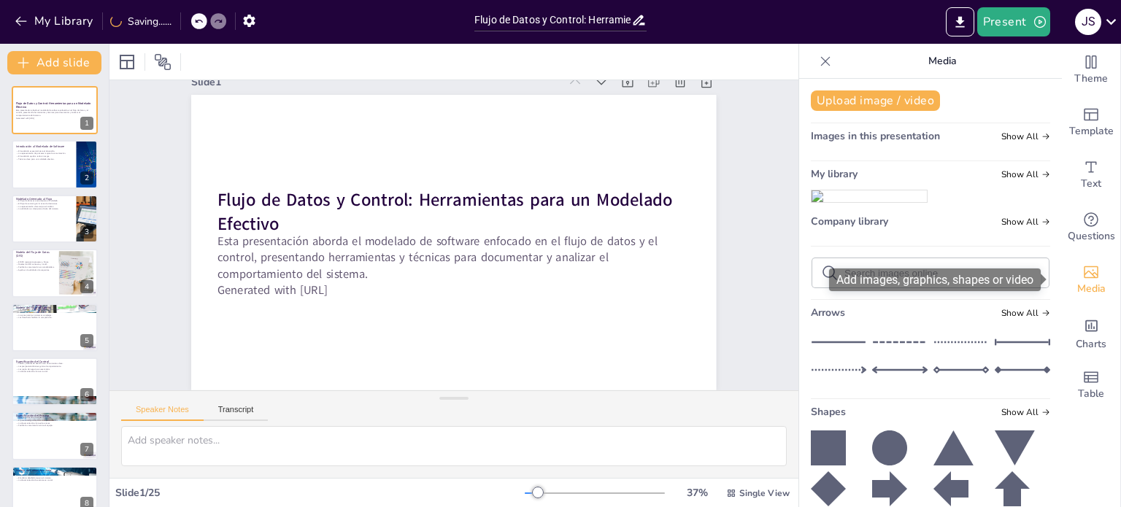
click at [1084, 274] on icon "Add images, graphics, shapes or video" at bounding box center [1091, 272] width 15 height 12
checkbox input "true"
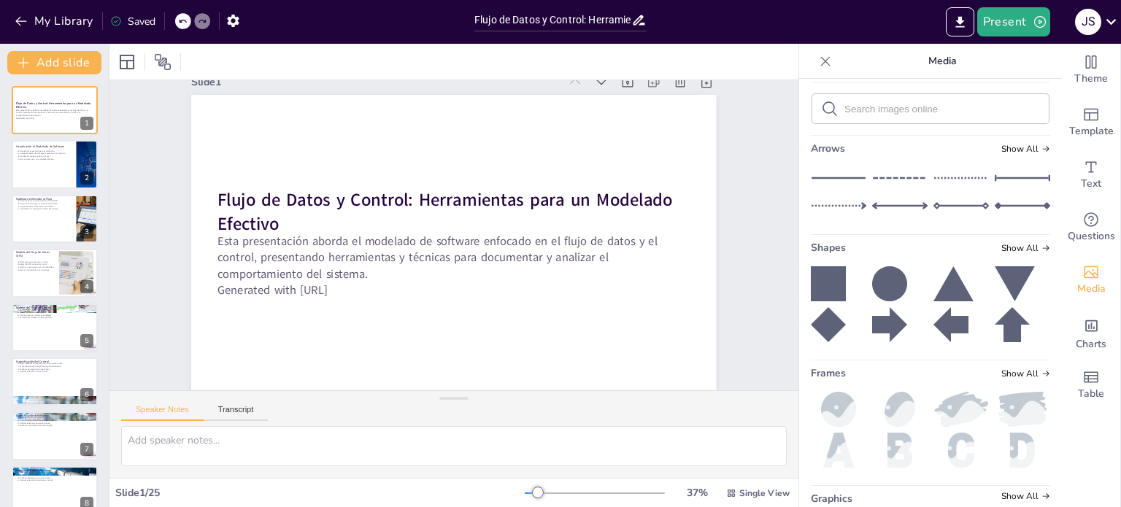
scroll to position [0, 0]
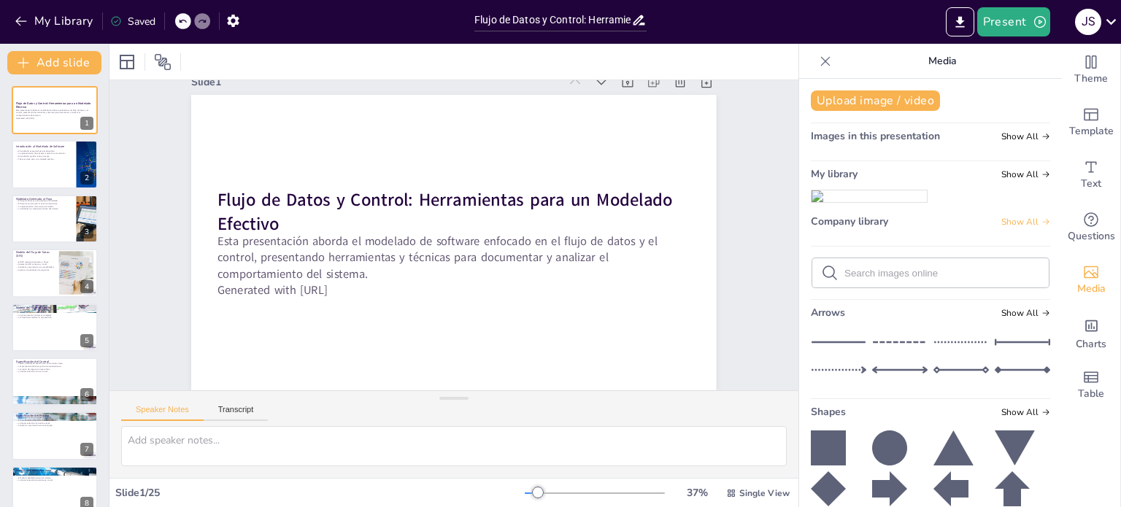
click at [1019, 227] on span "Show All" at bounding box center [1025, 222] width 49 height 10
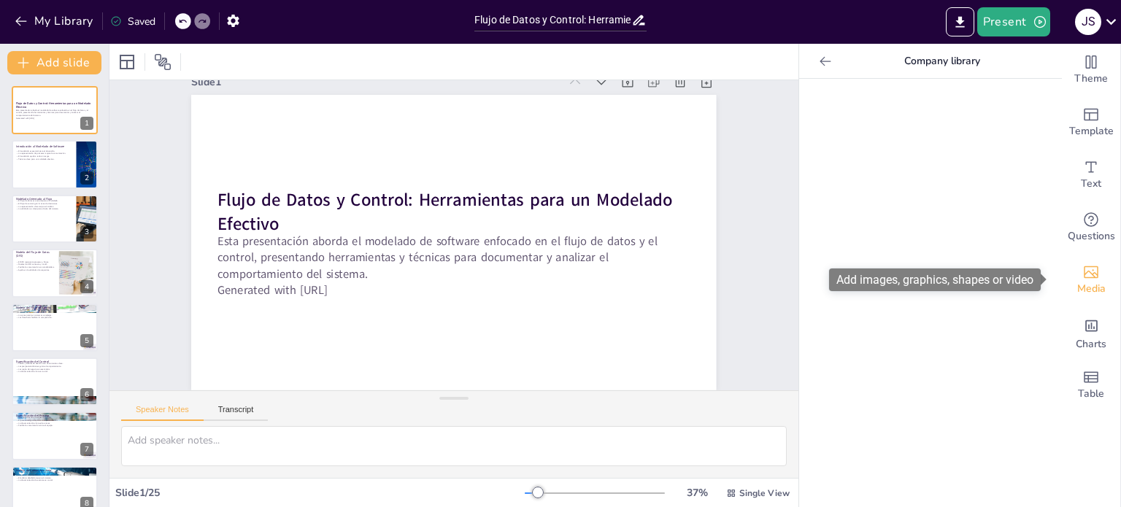
click at [1081, 288] on span "Media" at bounding box center [1091, 289] width 28 height 16
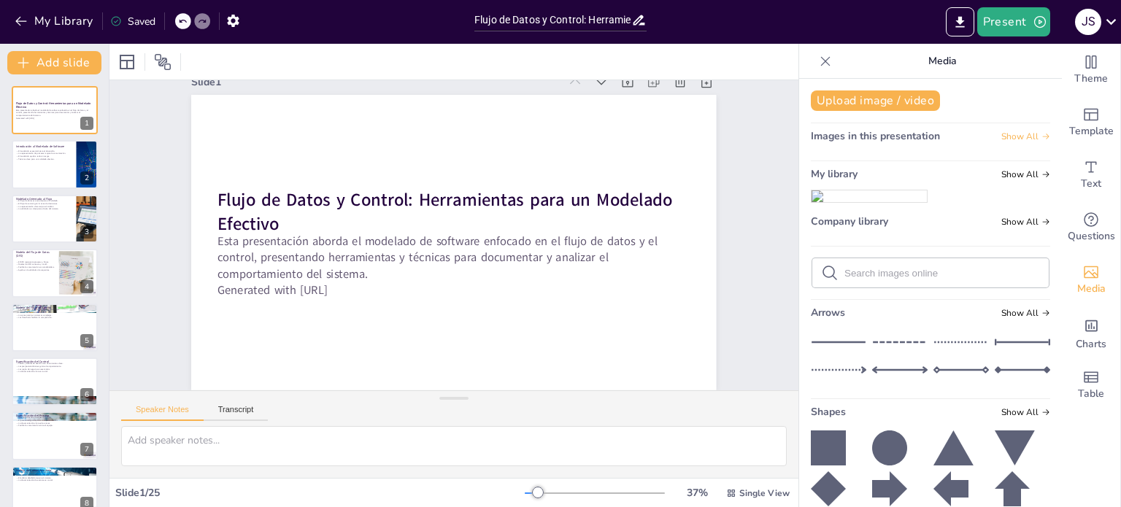
click at [1006, 136] on span "Show All" at bounding box center [1025, 136] width 49 height 10
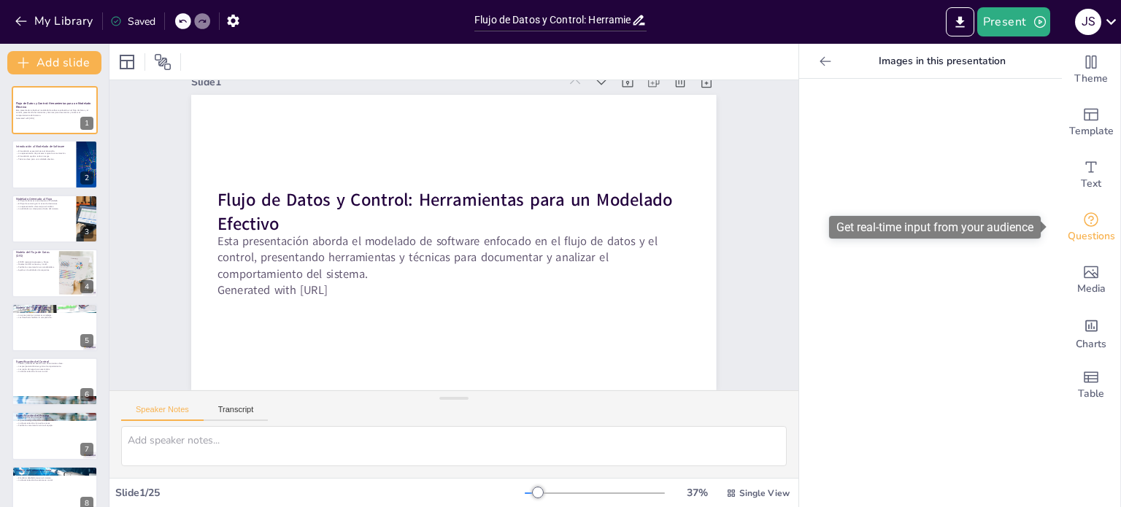
click at [1084, 224] on icon "Get real-time input from your audience" at bounding box center [1091, 219] width 15 height 15
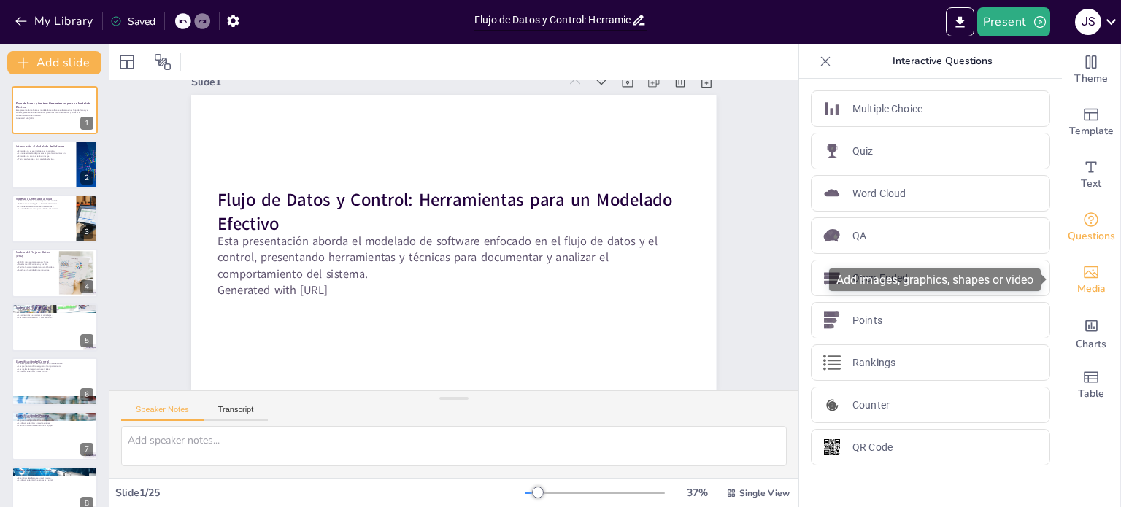
click at [1082, 269] on icon "Add images, graphics, shapes or video" at bounding box center [1091, 272] width 18 height 18
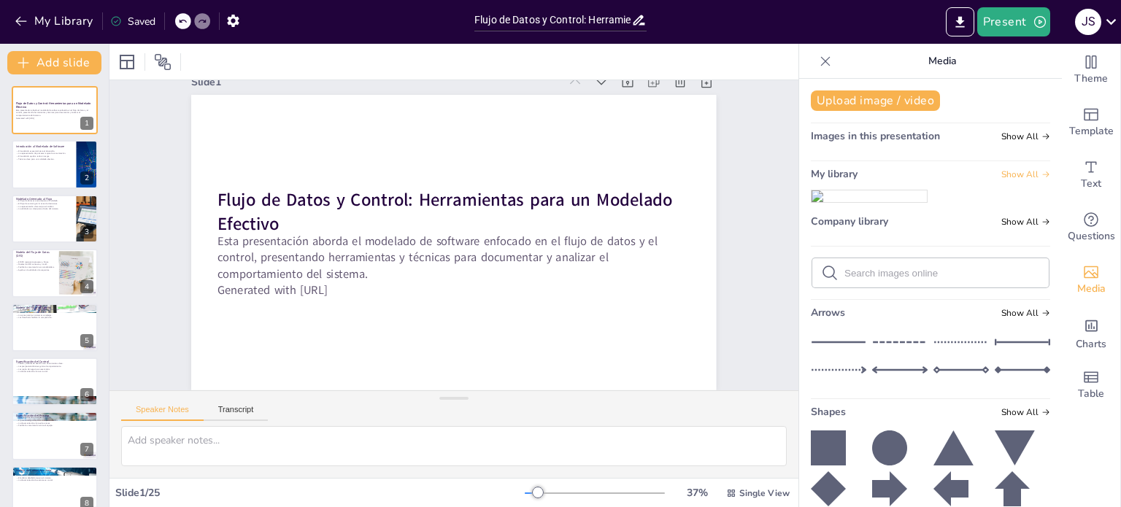
click at [1014, 174] on span "Show All" at bounding box center [1025, 174] width 49 height 10
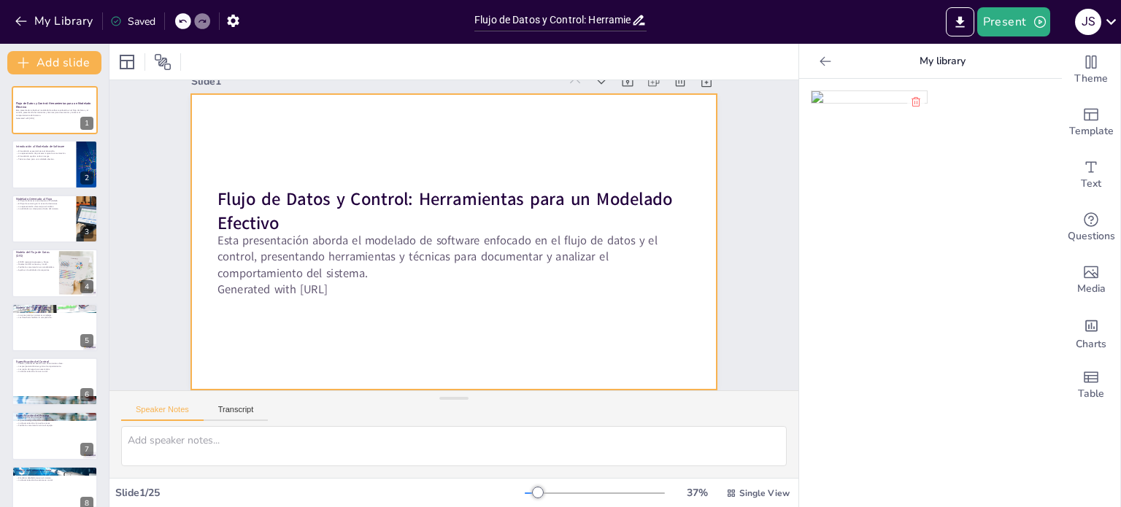
click at [511, 315] on div at bounding box center [452, 240] width 600 height 483
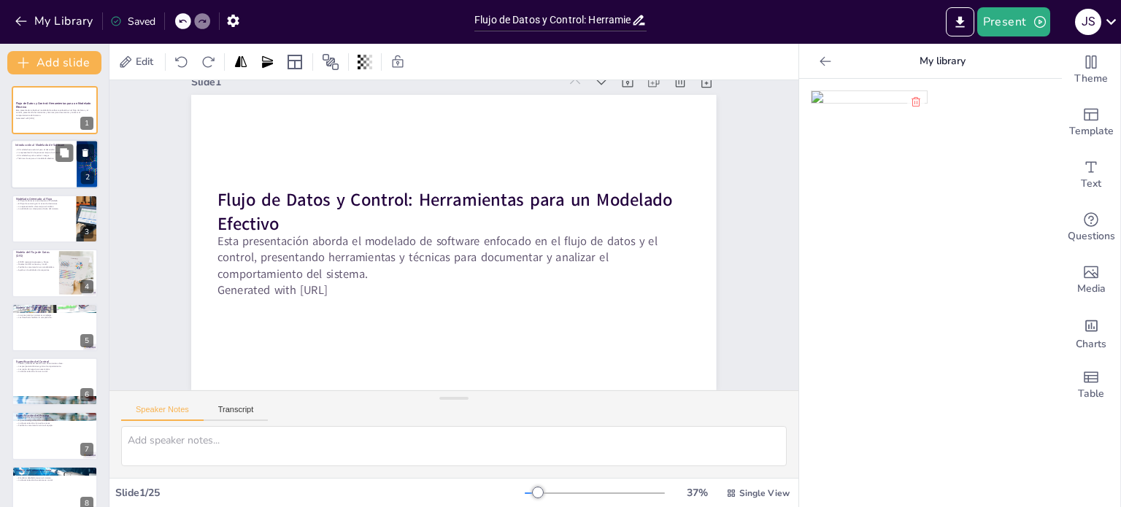
click at [53, 168] on div at bounding box center [55, 165] width 88 height 50
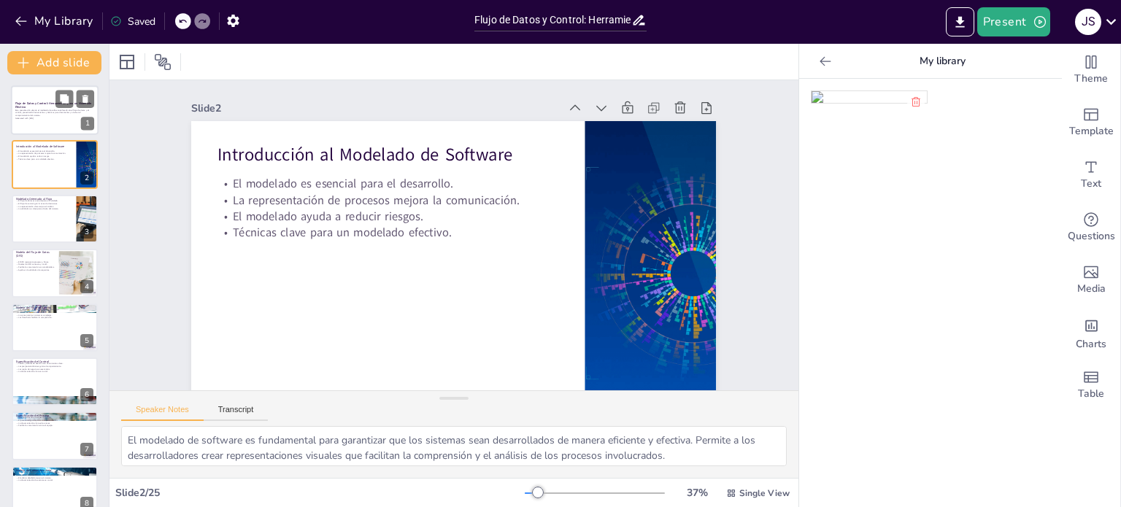
click at [64, 117] on p "Generated with [URL]" at bounding box center [54, 118] width 79 height 3
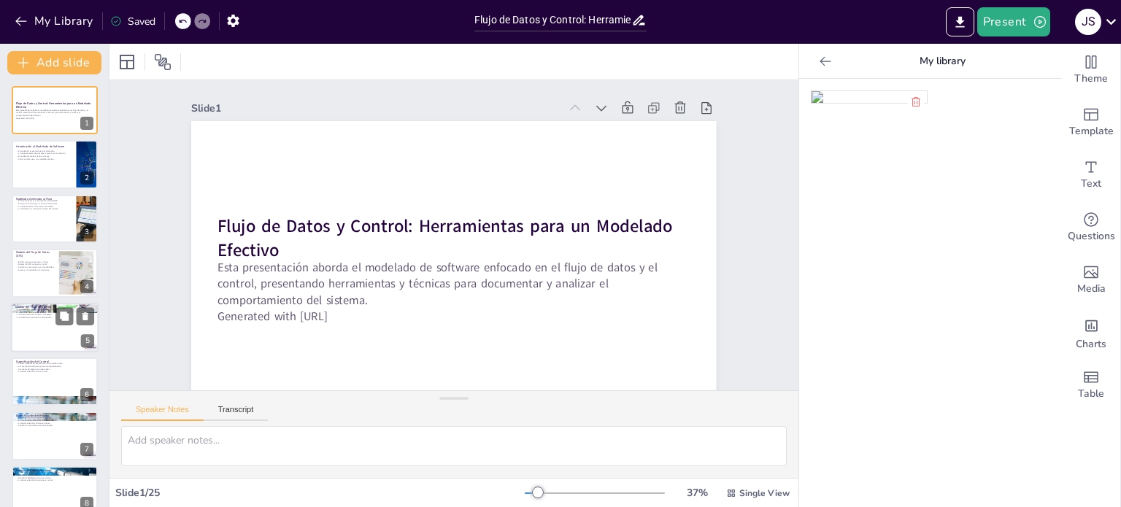
click at [26, 316] on p "Los flowcharts facilitan la comprensión." at bounding box center [54, 317] width 79 height 3
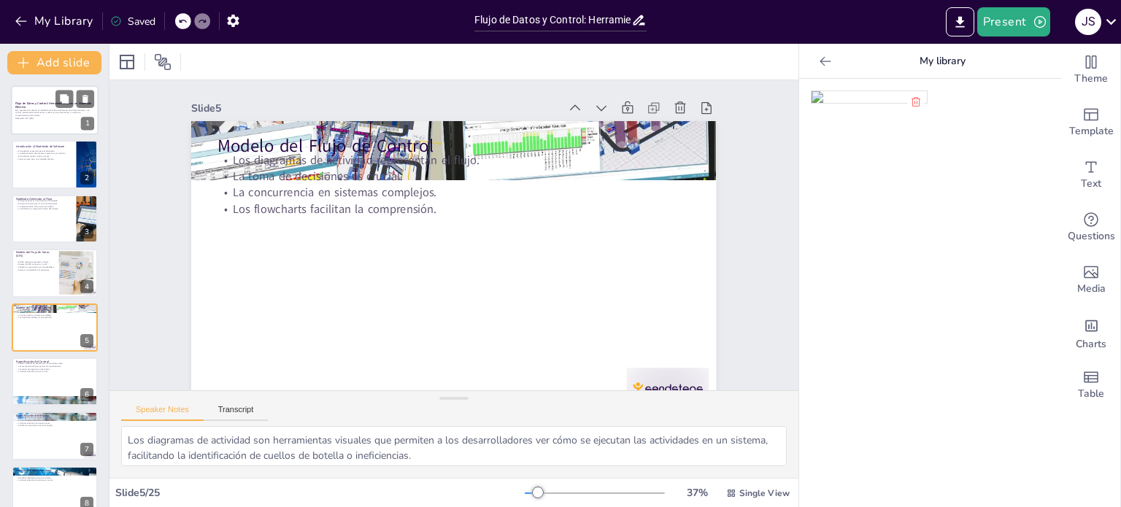
click at [51, 110] on p "Esta presentación aborda el modelado de software enfocado en el flujo de datos …" at bounding box center [54, 113] width 79 height 8
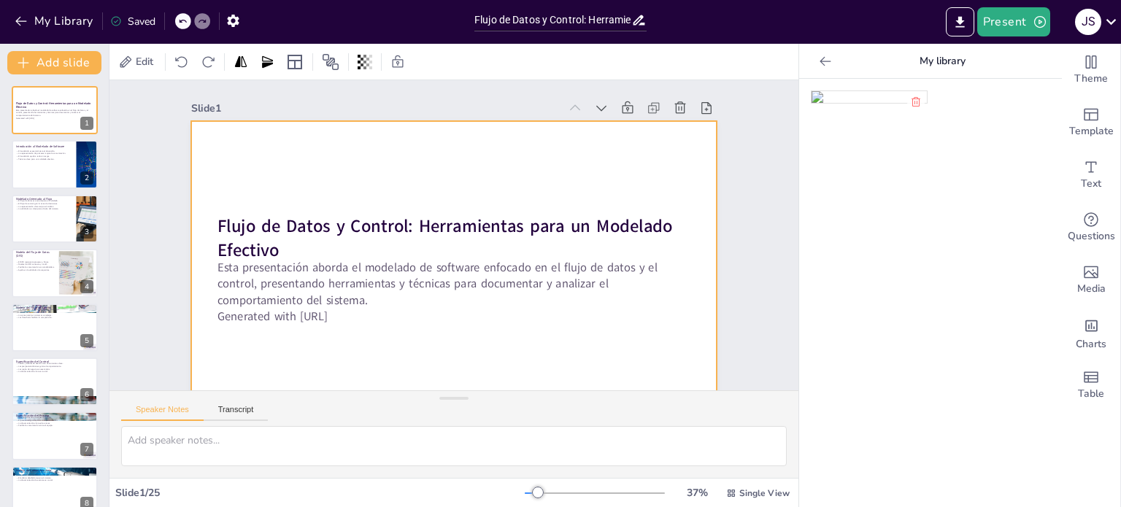
click at [433, 182] on div at bounding box center [480, 216] width 547 height 598
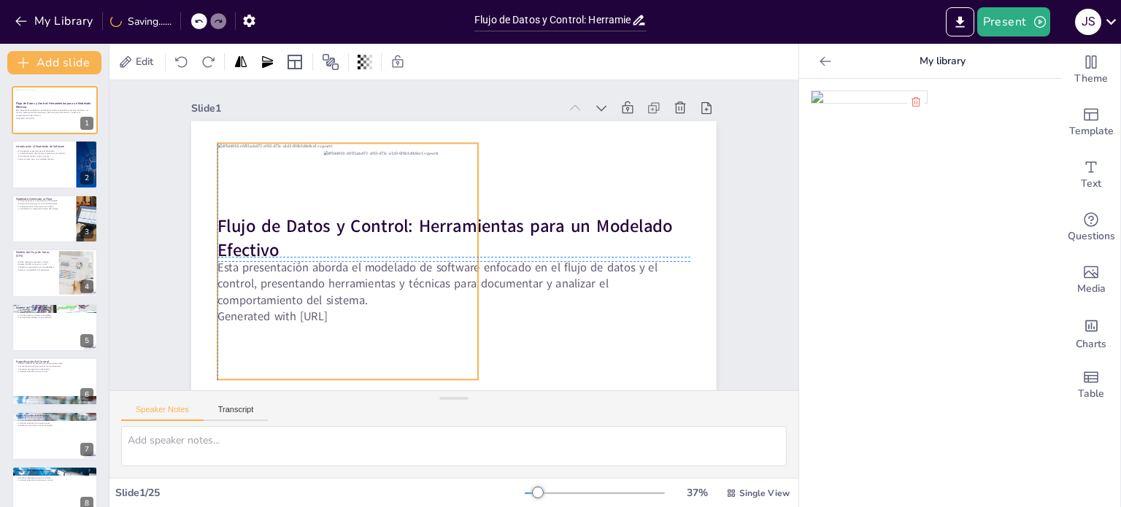
drag, startPoint x: 454, startPoint y: 198, endPoint x: 344, endPoint y: 186, distance: 110.2
click at [344, 186] on div at bounding box center [378, 157] width 335 height 344
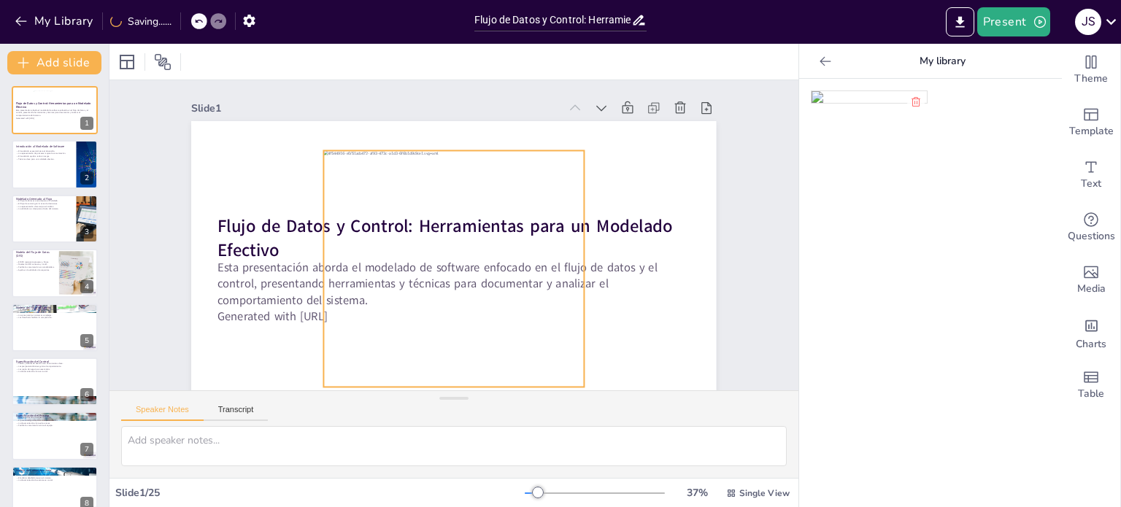
click at [464, 199] on div at bounding box center [447, 268] width 304 height 285
click at [452, 176] on div at bounding box center [440, 266] width 333 height 322
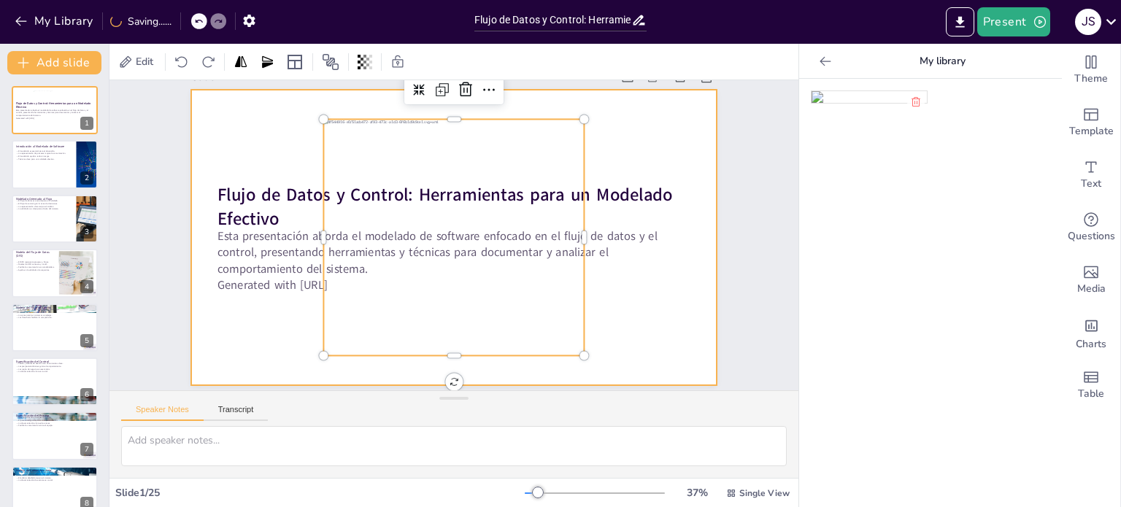
scroll to position [37, 0]
click at [631, 311] on div at bounding box center [453, 237] width 602 height 518
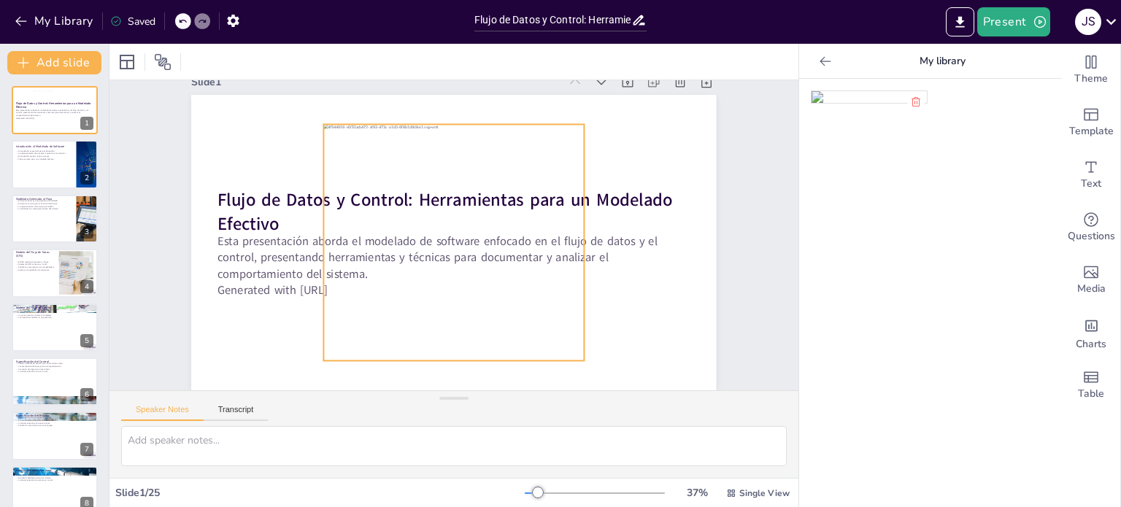
scroll to position [36, 0]
drag, startPoint x: 466, startPoint y: 311, endPoint x: 660, endPoint y: 333, distance: 194.7
click at [466, 310] on div at bounding box center [450, 241] width 350 height 344
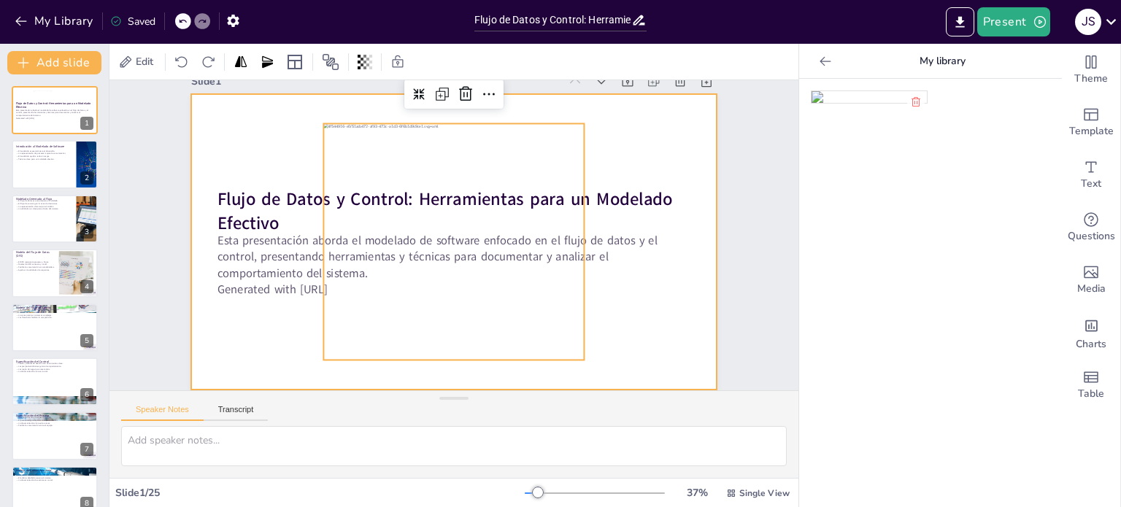
click at [666, 332] on div at bounding box center [452, 240] width 600 height 483
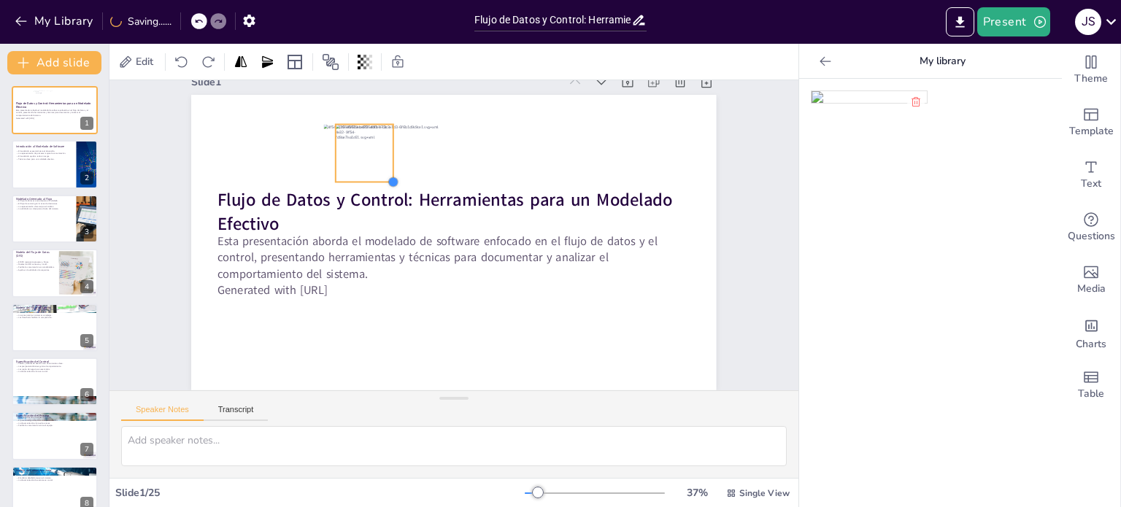
drag, startPoint x: 560, startPoint y: 351, endPoint x: 380, endPoint y: 155, distance: 266.0
click at [380, 155] on div "Flujo de Datos y Control: Herramientas para un Modelado Efectivo Esta presentac…" at bounding box center [451, 241] width 590 height 443
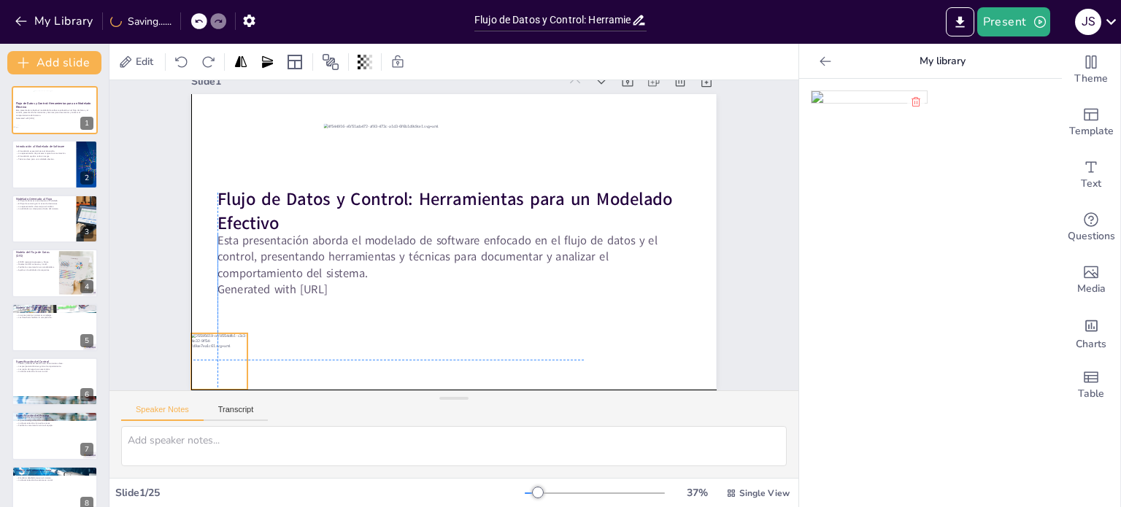
drag, startPoint x: 347, startPoint y: 136, endPoint x: 204, endPoint y: 344, distance: 252.0
click at [204, 266] on div at bounding box center [188, 227] width 77 height 77
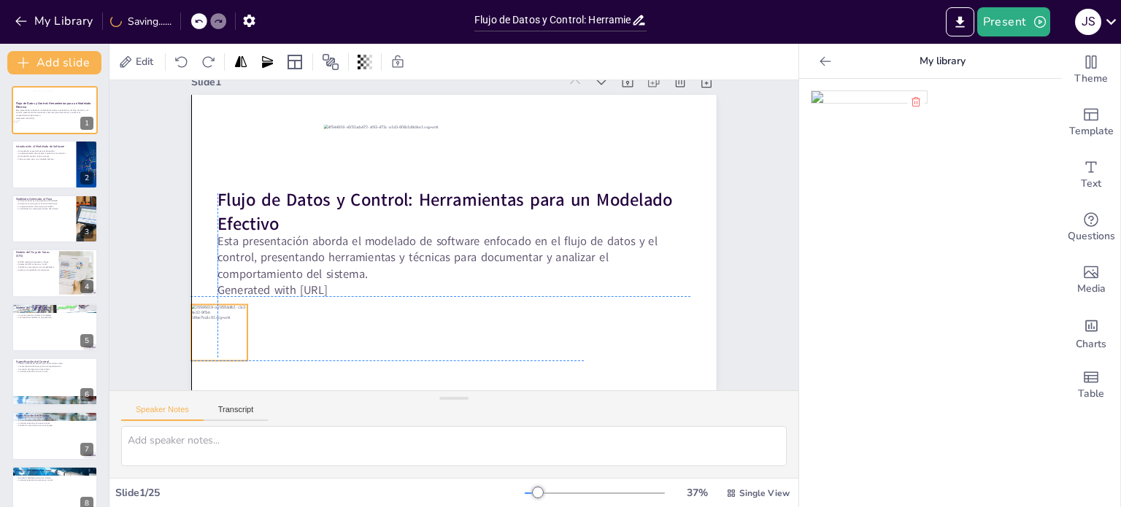
scroll to position [37, 0]
drag, startPoint x: 199, startPoint y: 304, endPoint x: 185, endPoint y: 328, distance: 28.4
click at [185, 169] on div at bounding box center [200, 129] width 79 height 79
drag, startPoint x: 198, startPoint y: 319, endPoint x: 212, endPoint y: 329, distance: 17.2
click at [212, 241] on div at bounding box center [202, 202] width 77 height 77
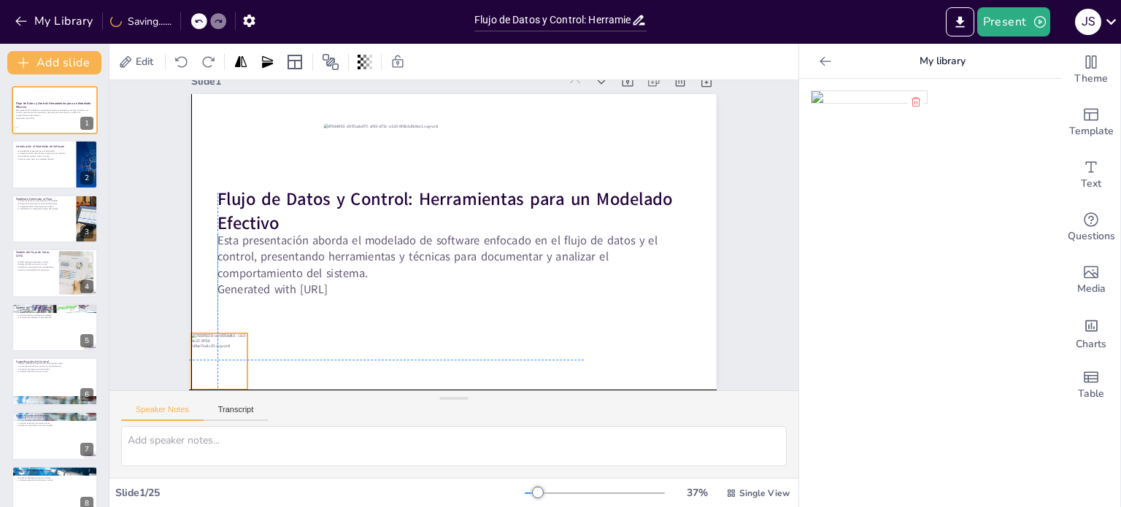
drag, startPoint x: 215, startPoint y: 329, endPoint x: 213, endPoint y: 363, distance: 34.4
click at [213, 134] on div at bounding box center [227, 95] width 77 height 77
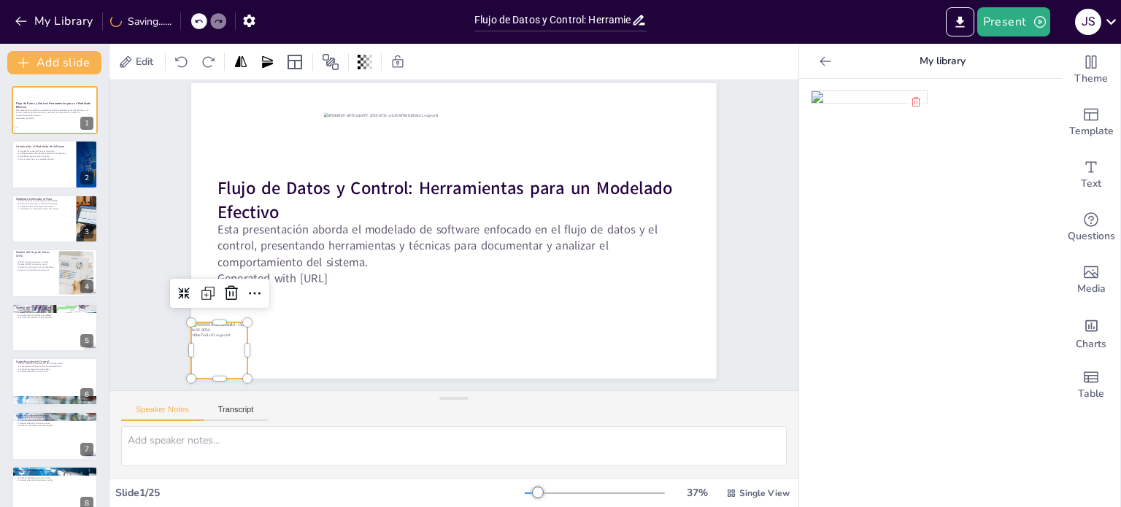
scroll to position [72, 0]
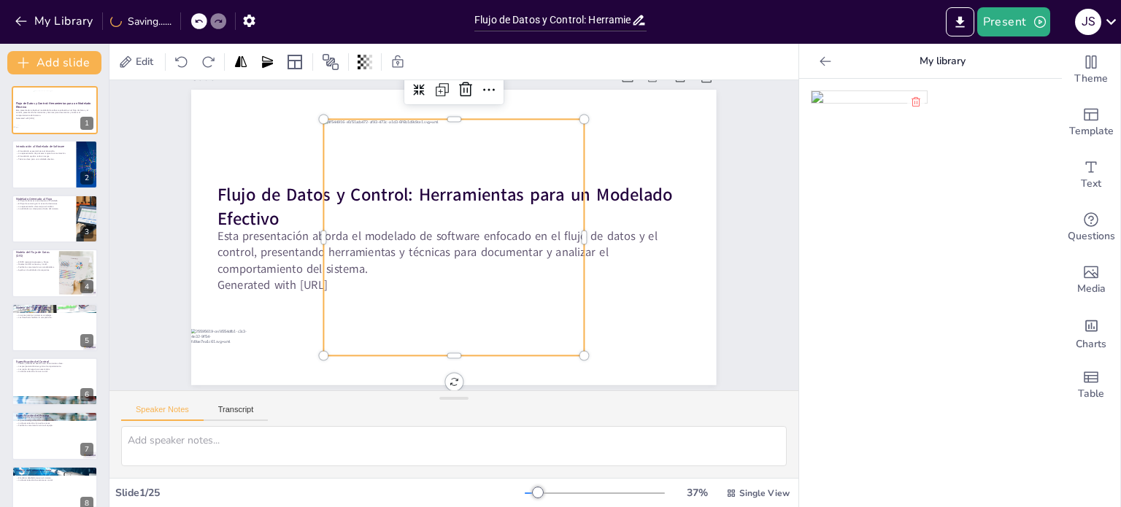
click at [344, 307] on div at bounding box center [453, 237] width 320 height 305
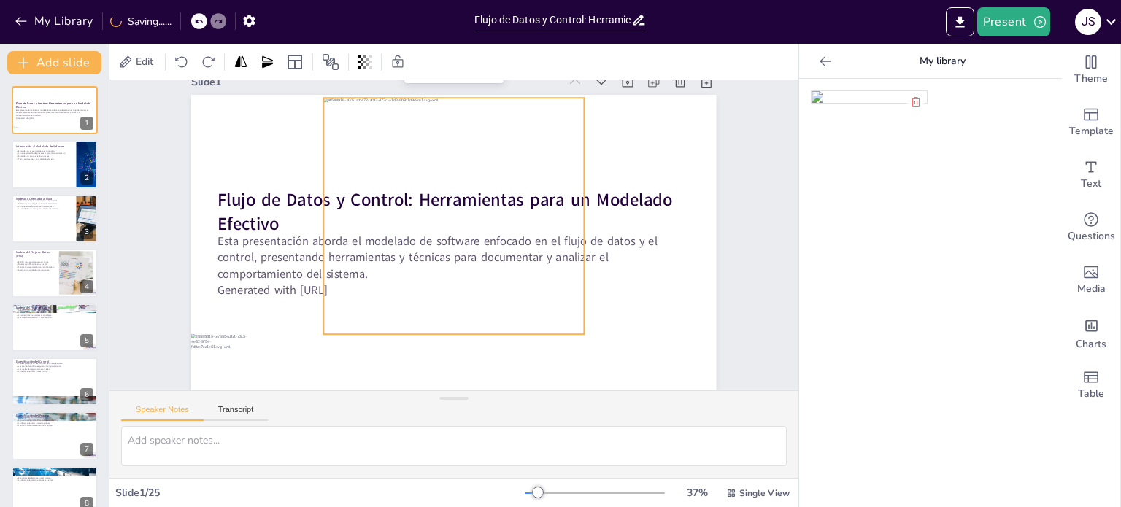
click at [733, 252] on div "Slide 1 Flujo de Datos y Control: Herramientas para un Modelado Efectivo Esta p…" at bounding box center [464, 245] width 656 height 676
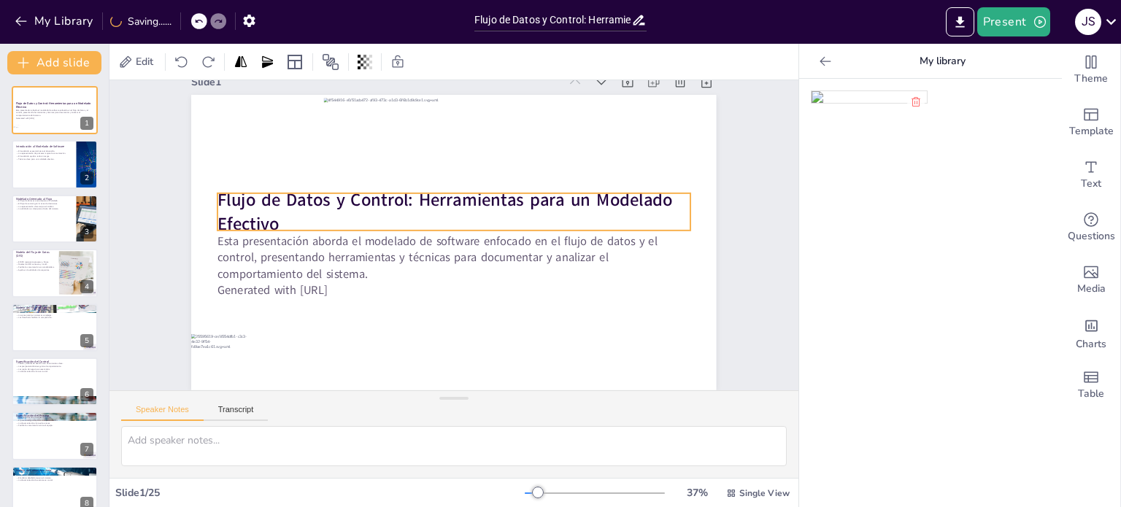
scroll to position [37, 0]
click at [278, 186] on strong "Flujo de Datos y Control: Herramientas para un Modelado Efectivo" at bounding box center [463, 203] width 371 height 323
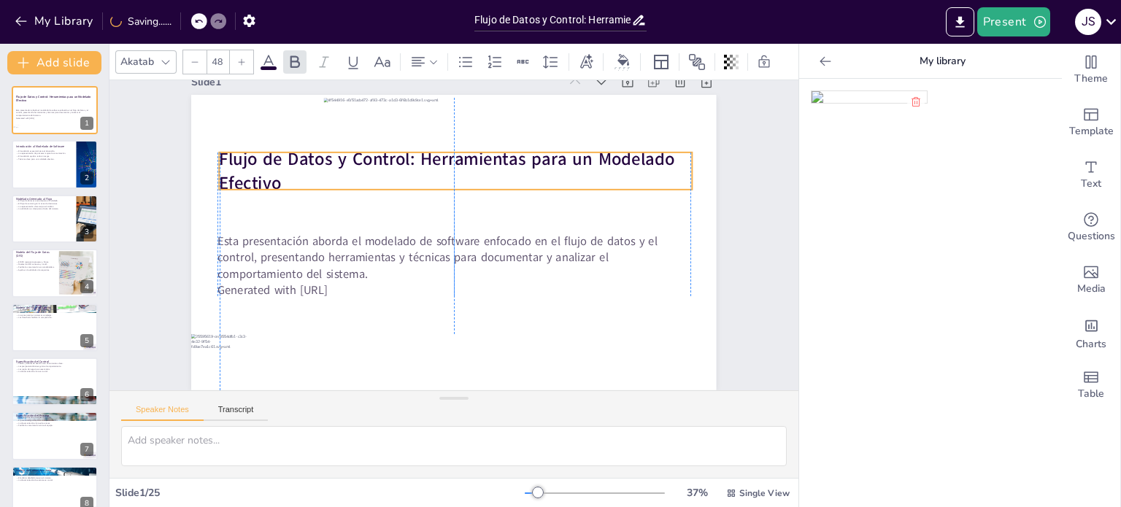
drag, startPoint x: 273, startPoint y: 196, endPoint x: 269, endPoint y: 151, distance: 45.4
click at [269, 151] on strong "Flujo de Datos y Control: Herramientas para un Modelado Efectivo" at bounding box center [405, 286] width 306 height 382
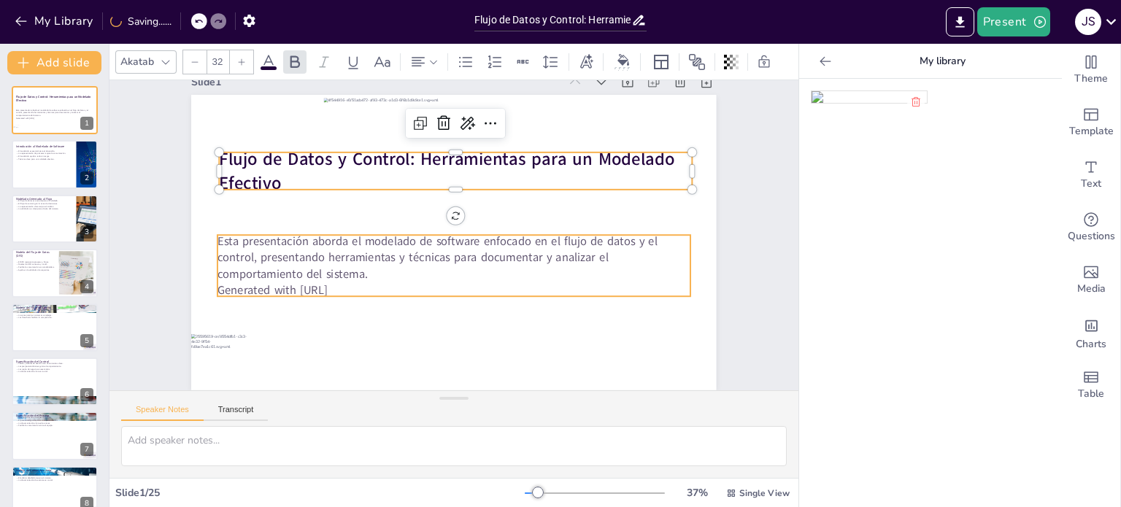
click at [261, 263] on p "Esta presentación aborda el modelado de software enfocado en el flujo de datos …" at bounding box center [449, 257] width 472 height 146
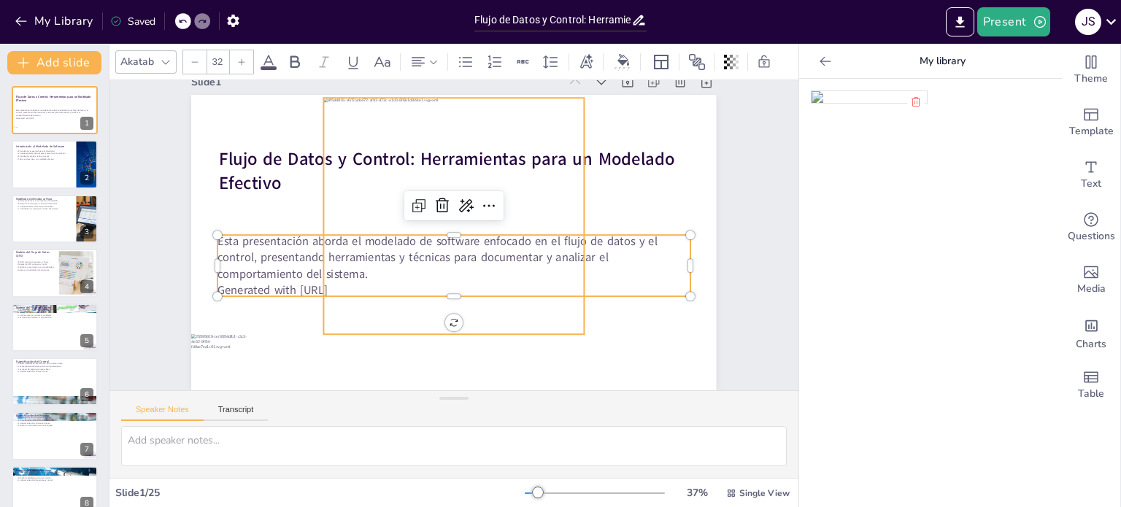
click at [365, 279] on div at bounding box center [464, 252] width 344 height 335
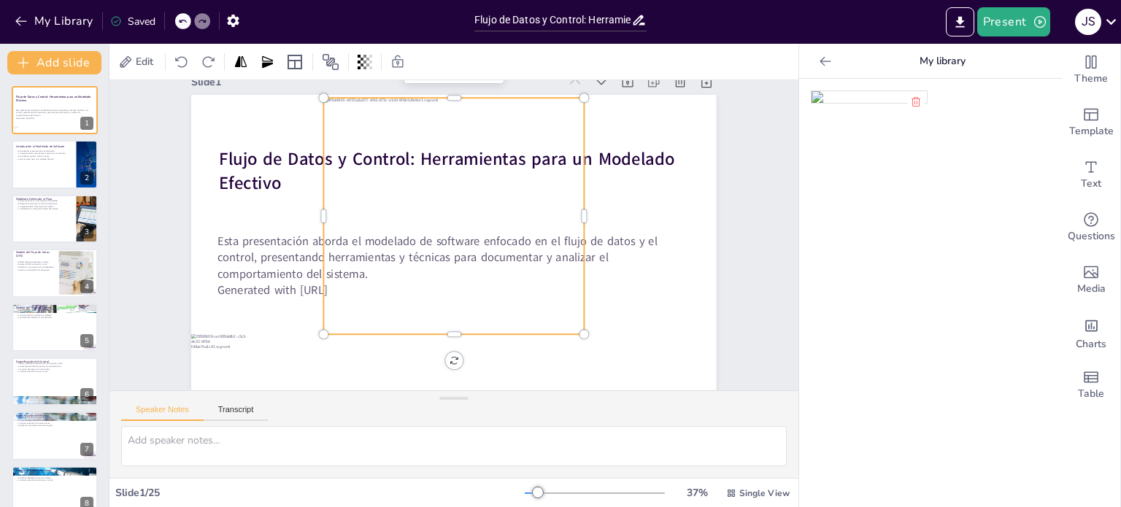
click at [365, 279] on div at bounding box center [464, 218] width 344 height 335
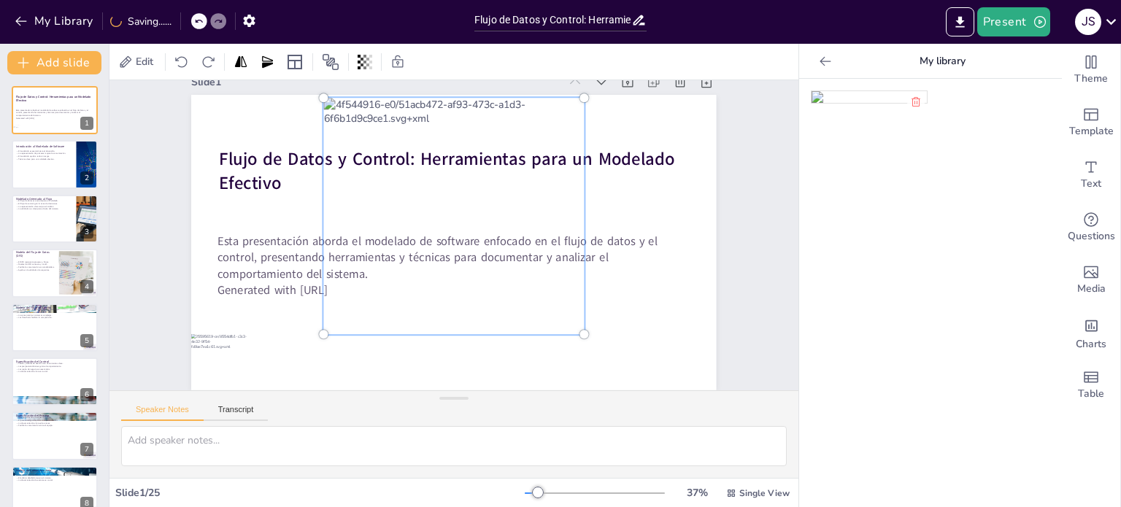
click at [269, 267] on p "Esta presentación aborda el modelado de software enfocado en el flujo de datos …" at bounding box center [447, 256] width 464 height 193
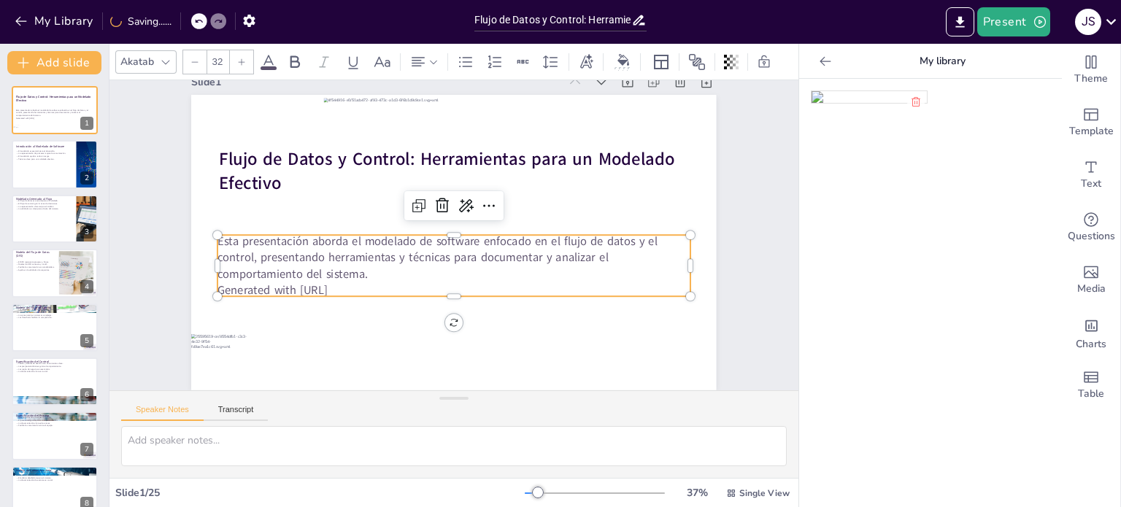
click at [379, 267] on p "Esta presentación aborda el modelado de software enfocado en el flujo de datos …" at bounding box center [475, 242] width 193 height 464
drag, startPoint x: 209, startPoint y: 277, endPoint x: 357, endPoint y: 279, distance: 148.2
click at [357, 279] on p "Generated with [URL]" at bounding box center [413, 272] width 328 height 362
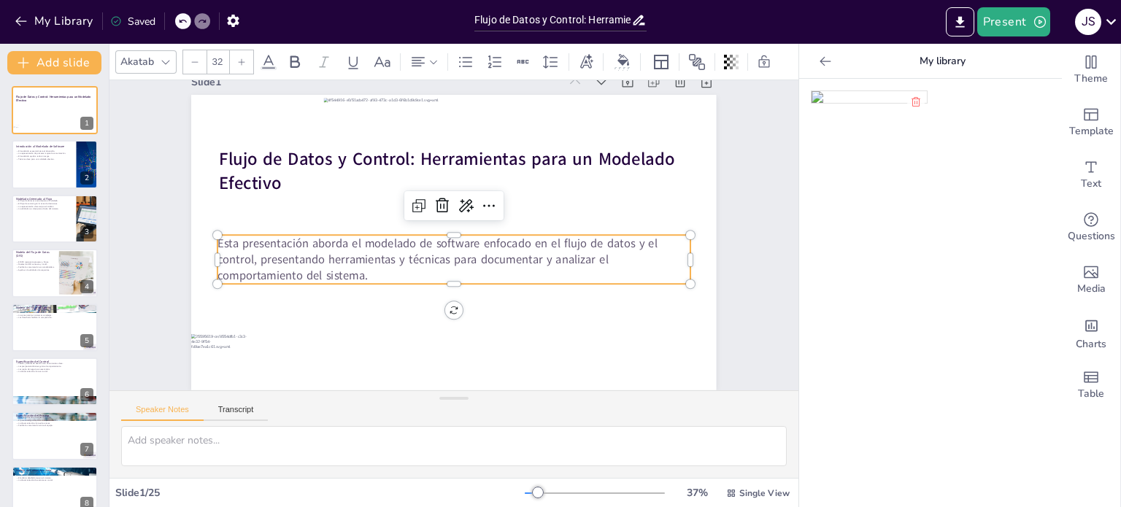
click at [760, 248] on div "Slide 1 Flujo de Datos y Control: Herramientas para un Modelado Efectivo Esta p…" at bounding box center [460, 222] width 766 height 587
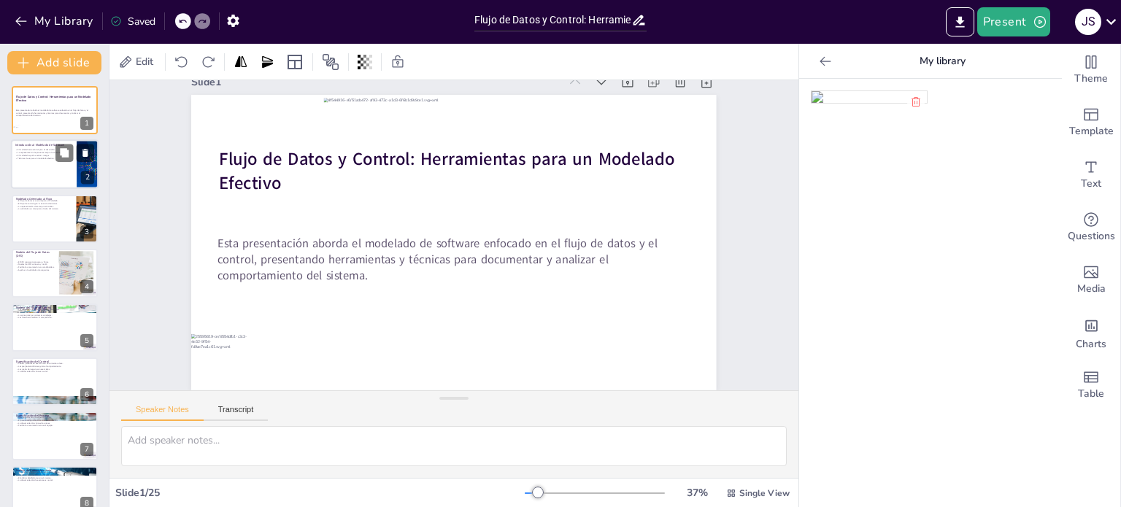
click at [55, 177] on div at bounding box center [55, 165] width 88 height 50
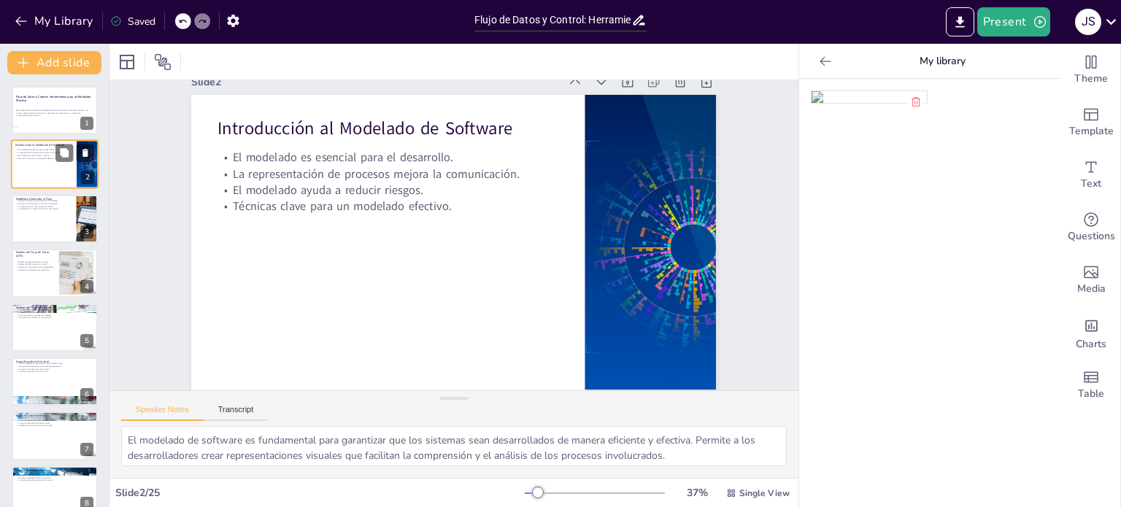
scroll to position [0, 0]
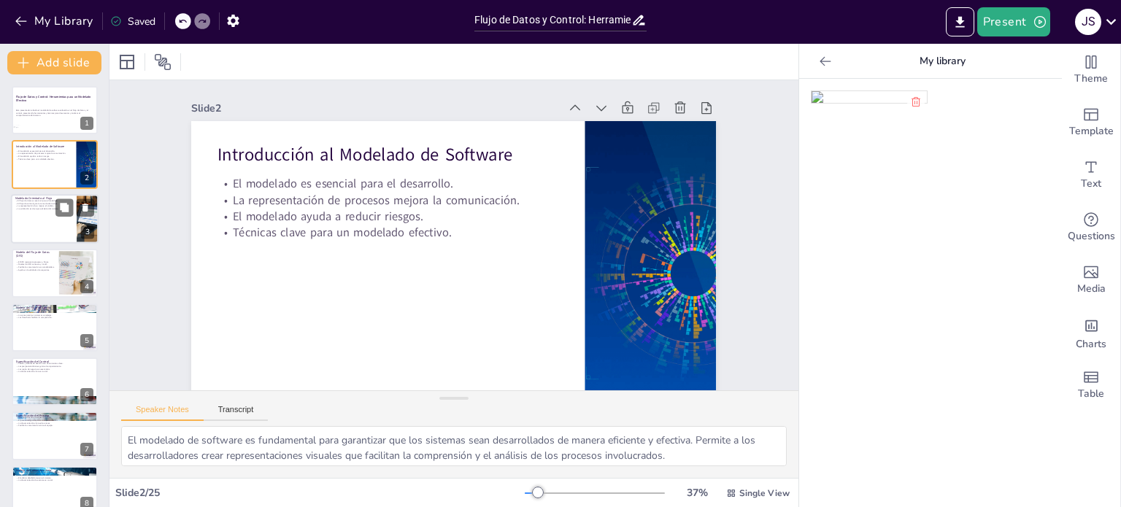
click at [54, 223] on div at bounding box center [55, 219] width 88 height 50
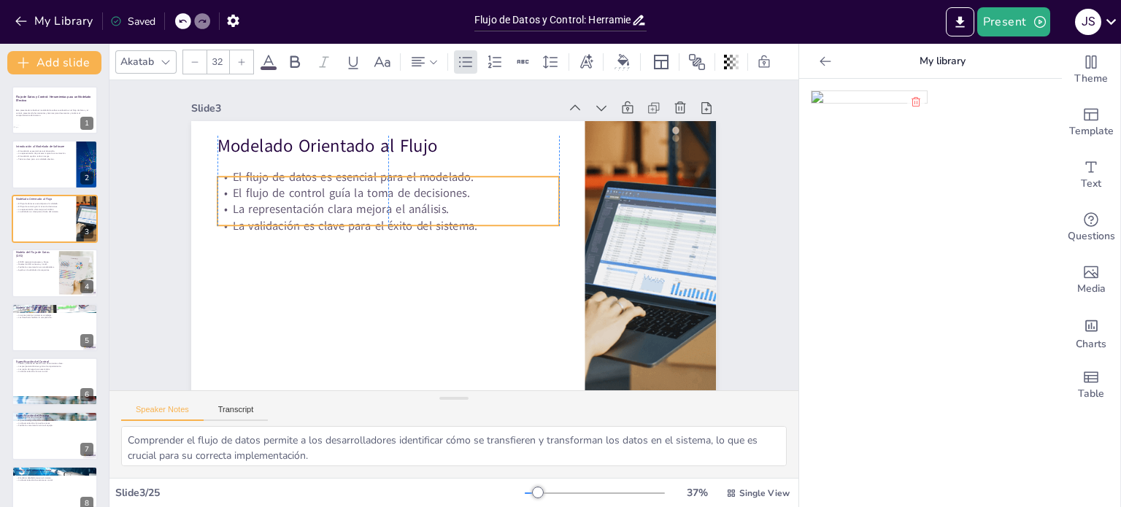
drag, startPoint x: 382, startPoint y: 194, endPoint x: 379, endPoint y: 211, distance: 17.2
click at [379, 211] on p "La representación clara mejora el análisis." at bounding box center [443, 166] width 185 height 304
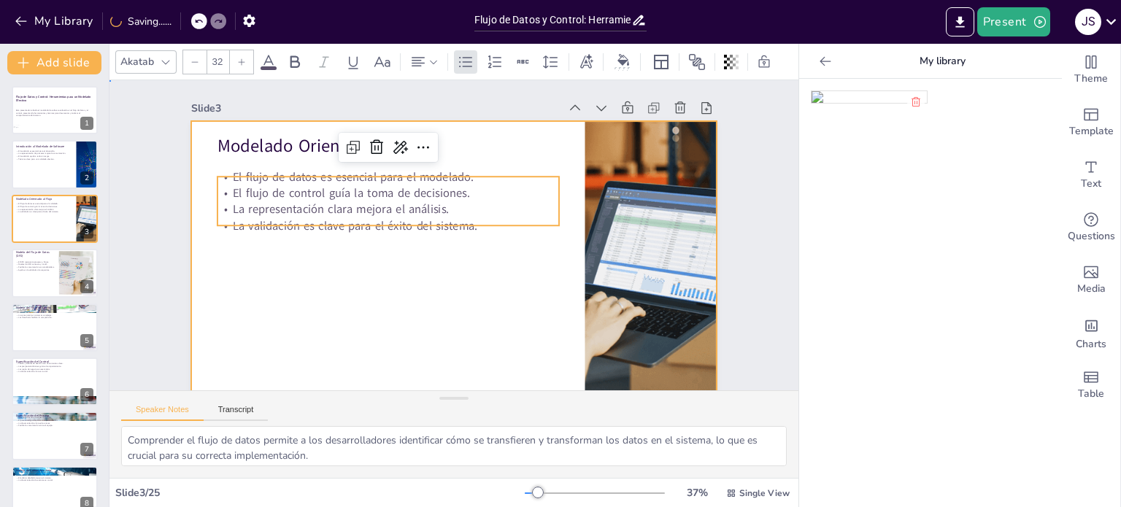
click at [388, 275] on div at bounding box center [450, 268] width 553 height 349
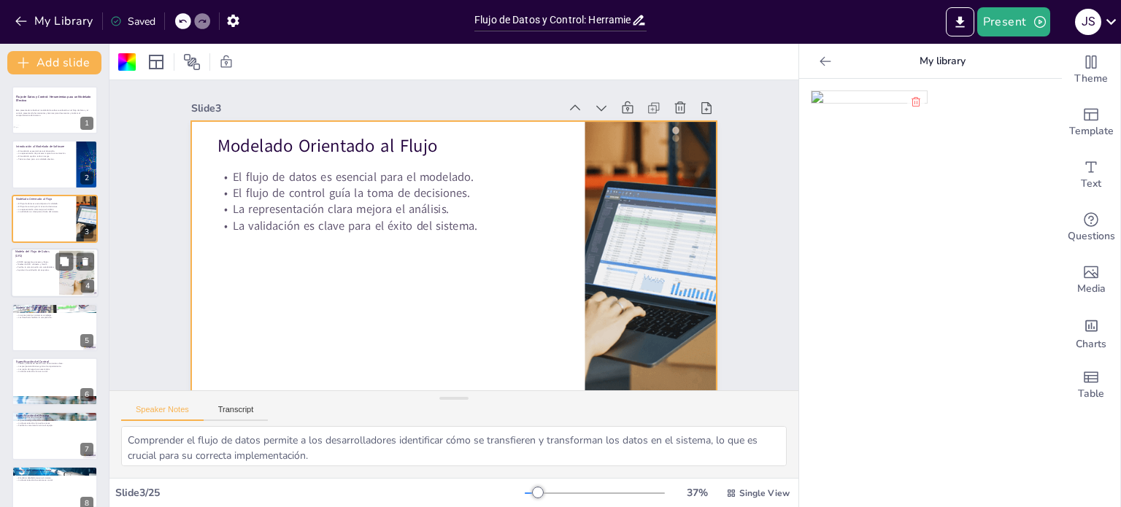
click at [50, 278] on div at bounding box center [55, 273] width 88 height 50
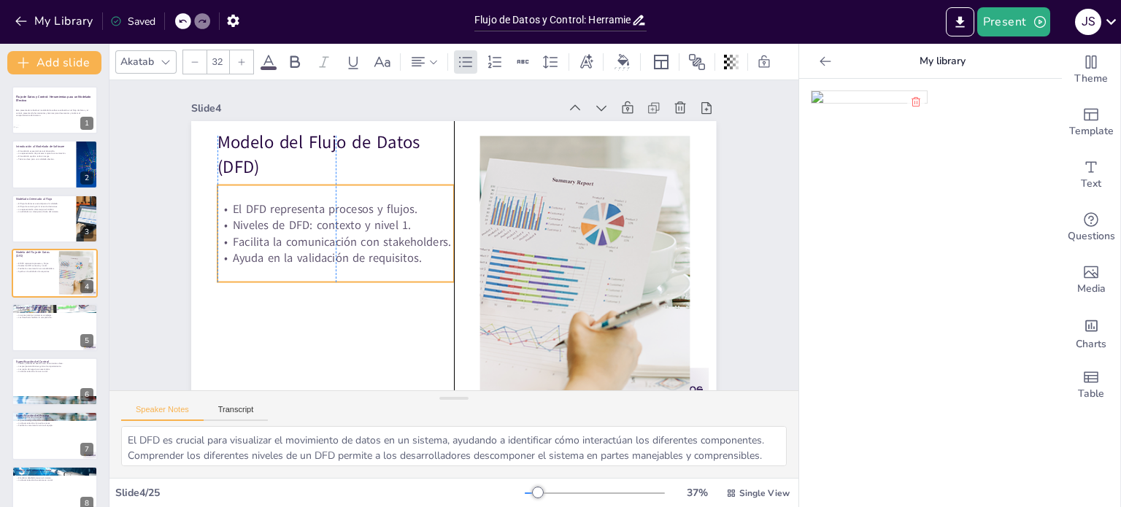
drag, startPoint x: 312, startPoint y: 242, endPoint x: 312, endPoint y: 249, distance: 7.3
click at [312, 244] on p "Facilita la comunicación con stakeholders." at bounding box center [370, 151] width 170 height 186
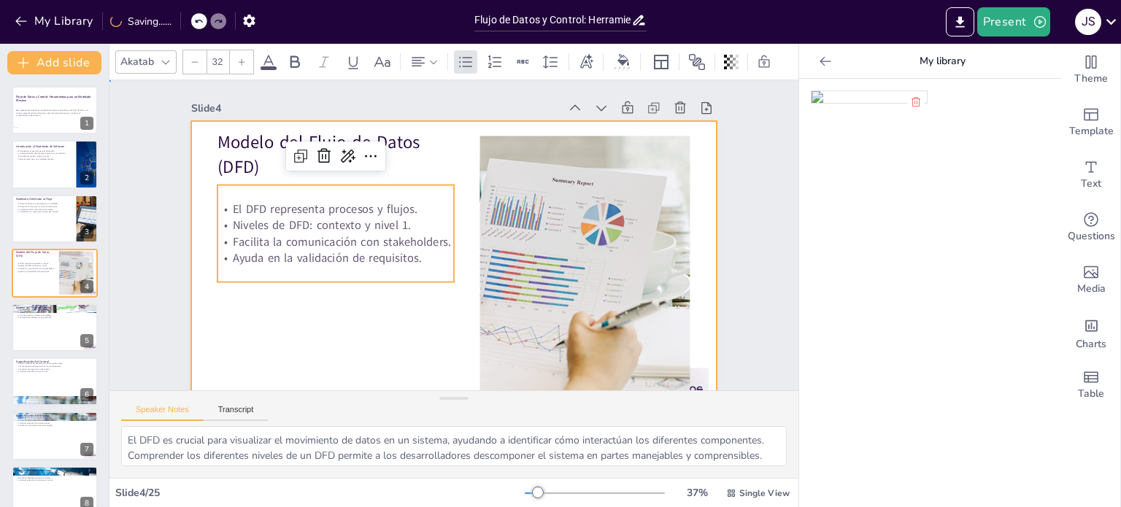
click at [325, 328] on div at bounding box center [441, 265] width 600 height 483
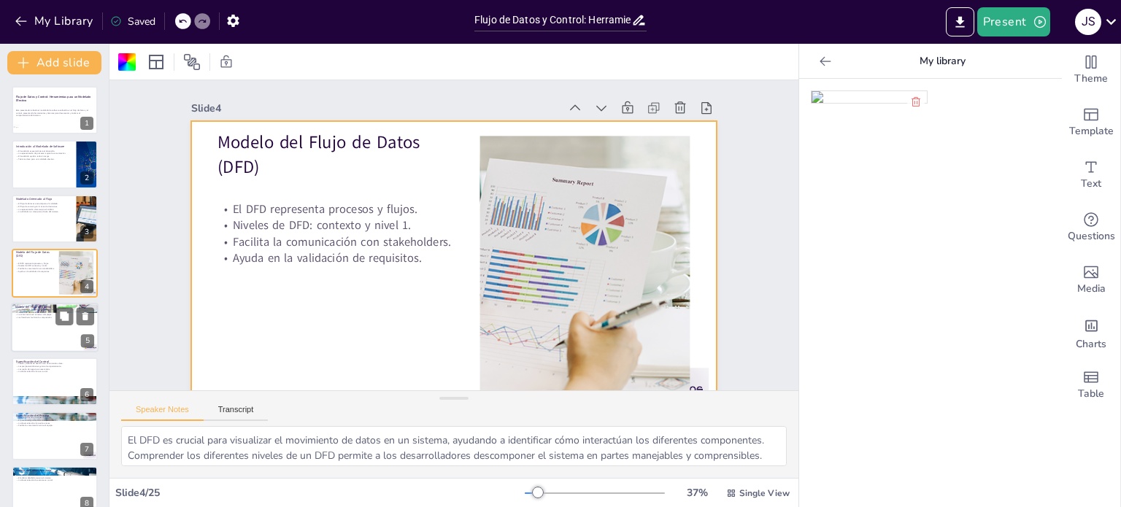
click at [37, 330] on div at bounding box center [55, 328] width 88 height 50
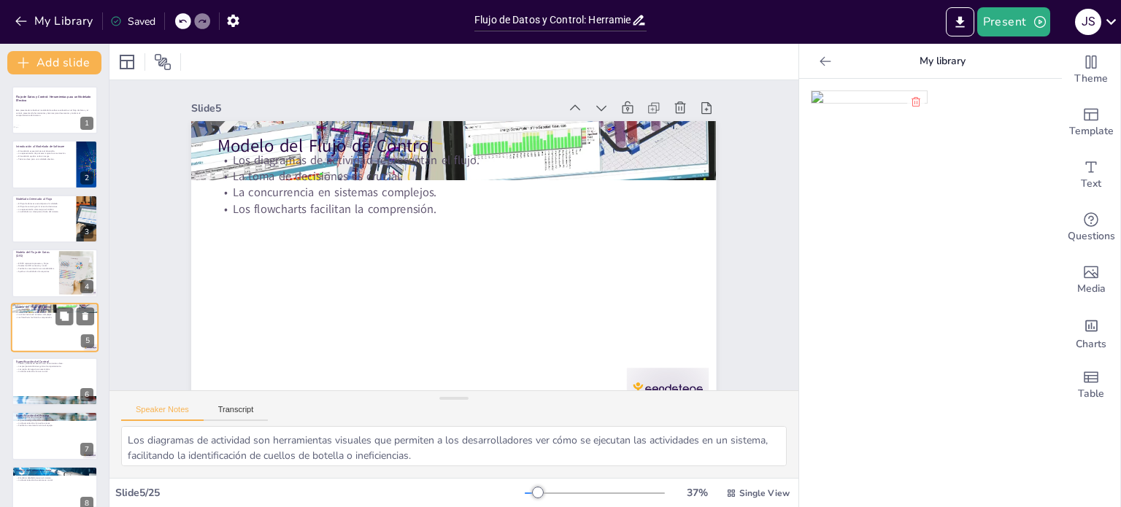
scroll to position [36, 0]
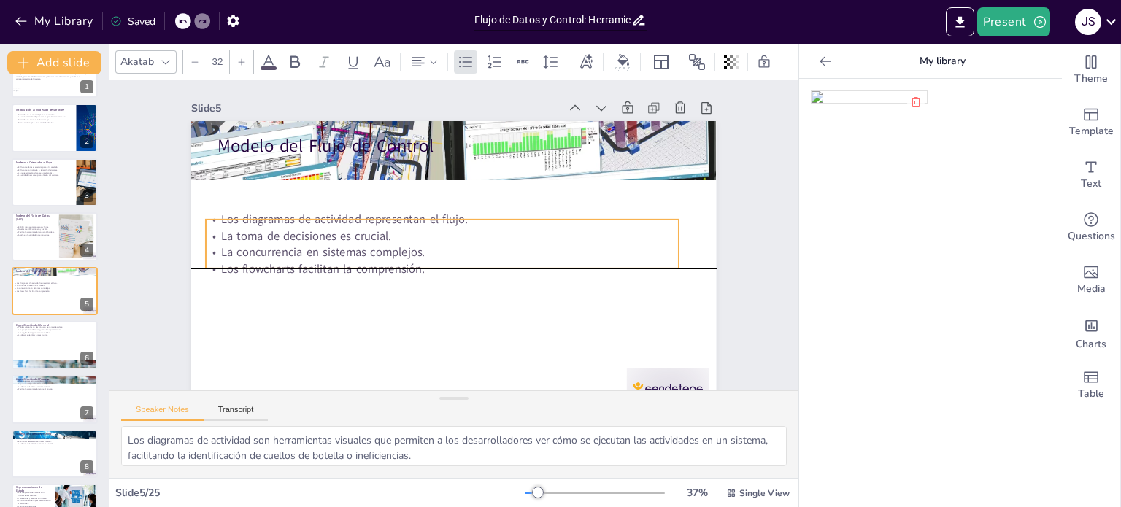
drag, startPoint x: 333, startPoint y: 193, endPoint x: 323, endPoint y: 255, distance: 62.1
click at [323, 257] on p "La concurrencia en sistemas complejos." at bounding box center [440, 250] width 466 height 115
click at [50, 142] on div at bounding box center [55, 129] width 88 height 50
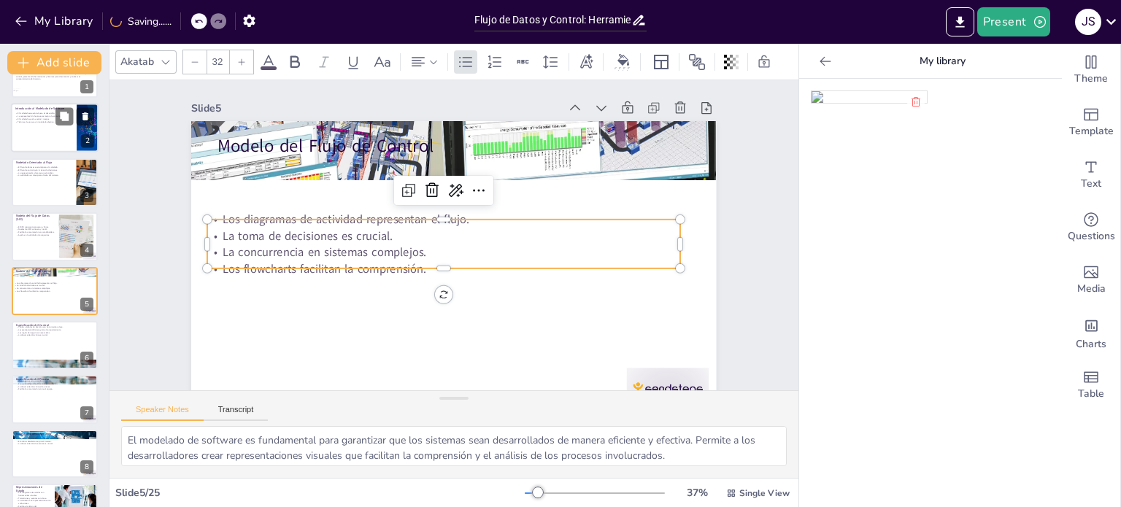
scroll to position [0, 0]
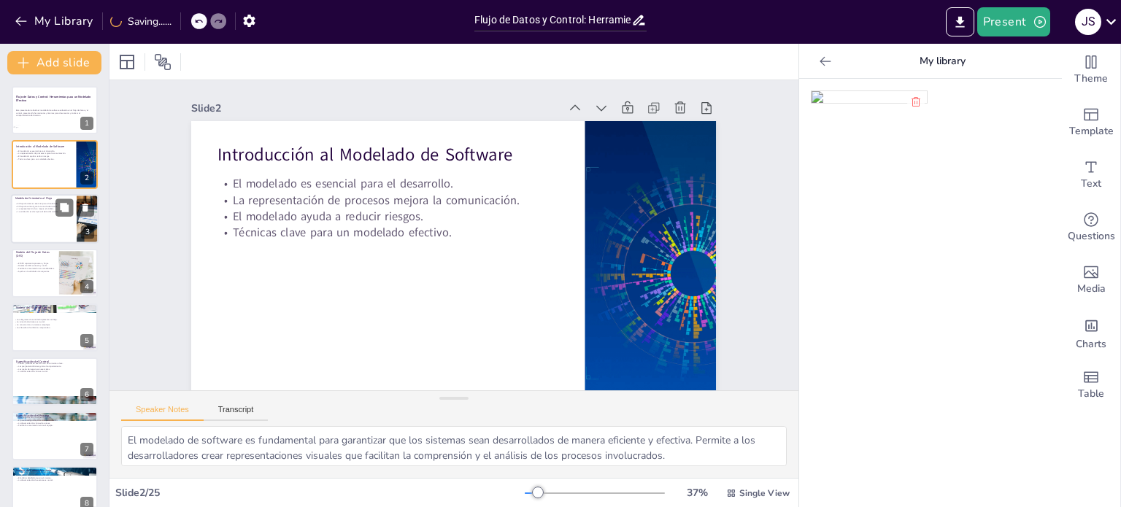
click at [46, 213] on div at bounding box center [55, 219] width 88 height 50
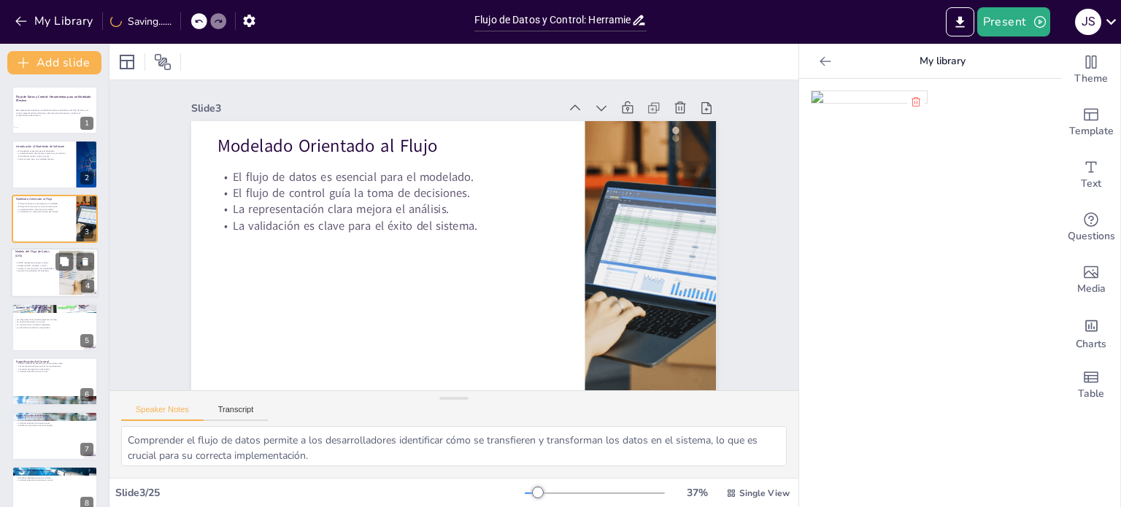
click at [41, 279] on div at bounding box center [55, 273] width 88 height 50
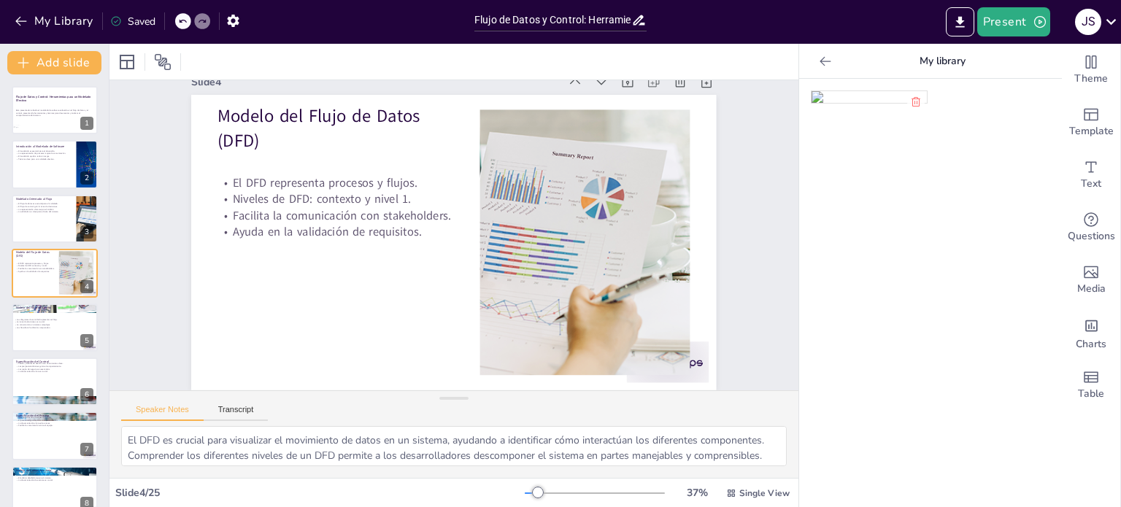
scroll to position [36, 0]
click at [644, 403] on div at bounding box center [598, 438] width 92 height 71
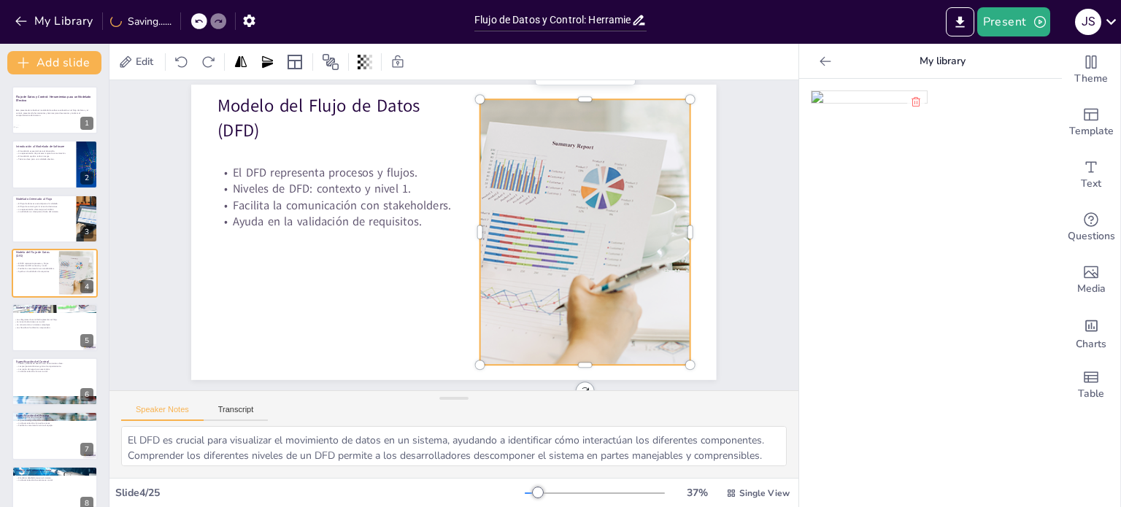
click at [599, 285] on div at bounding box center [575, 286] width 818 height 559
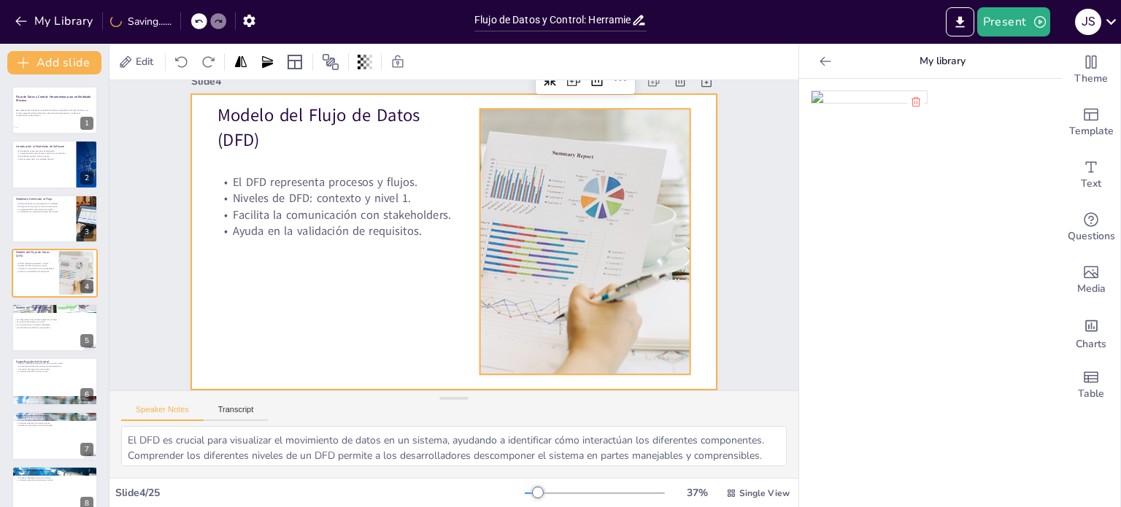
click at [695, 268] on div at bounding box center [452, 240] width 600 height 483
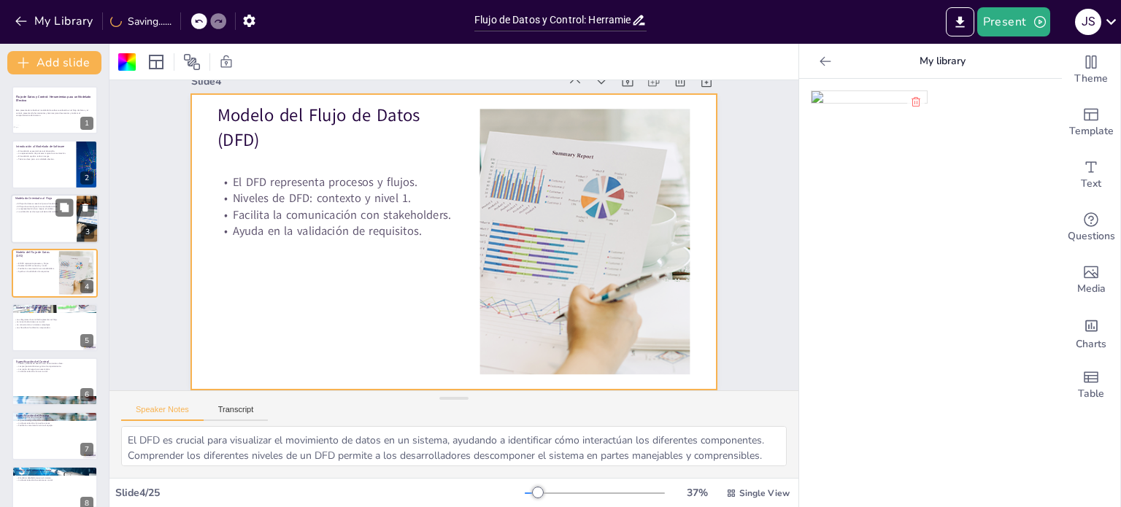
click at [46, 217] on div at bounding box center [55, 219] width 88 height 50
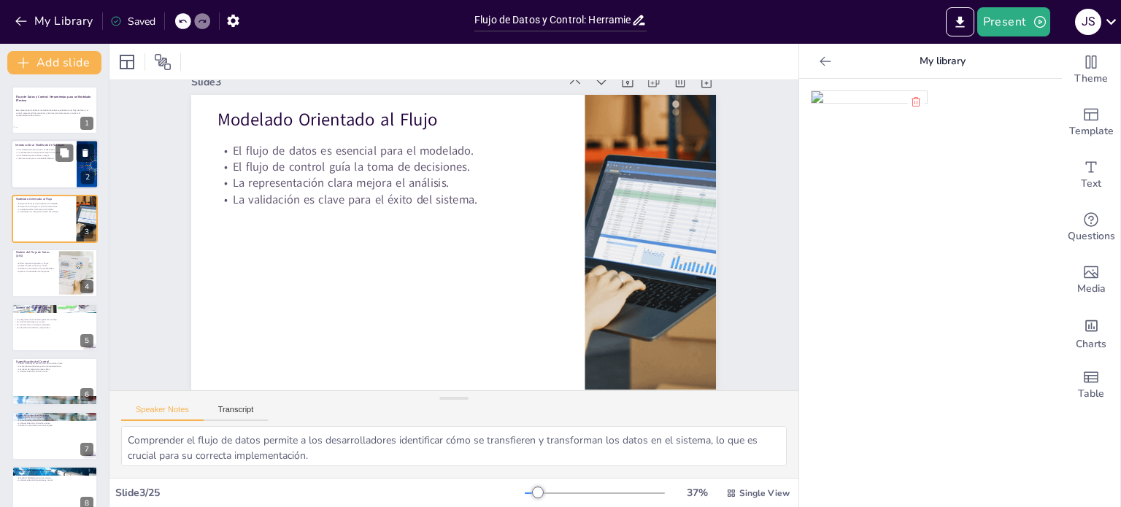
click at [35, 163] on div at bounding box center [55, 165] width 88 height 50
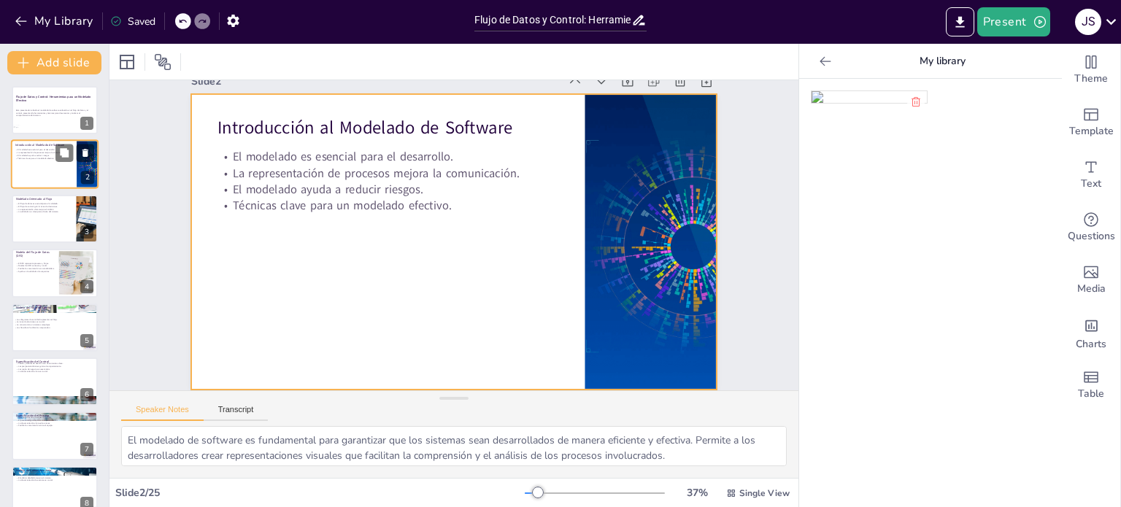
click at [31, 163] on div at bounding box center [55, 165] width 88 height 50
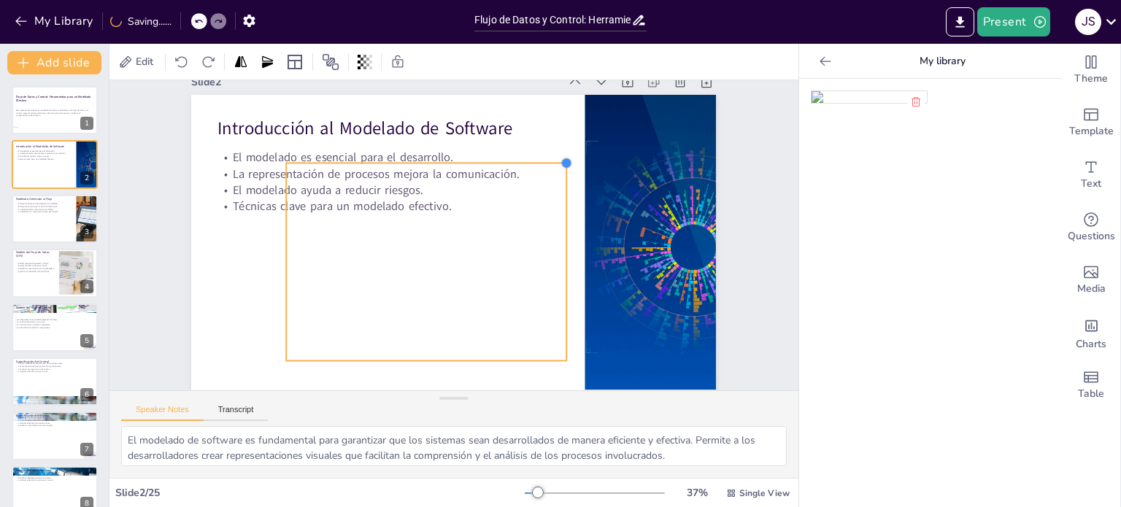
scroll to position [37, 0]
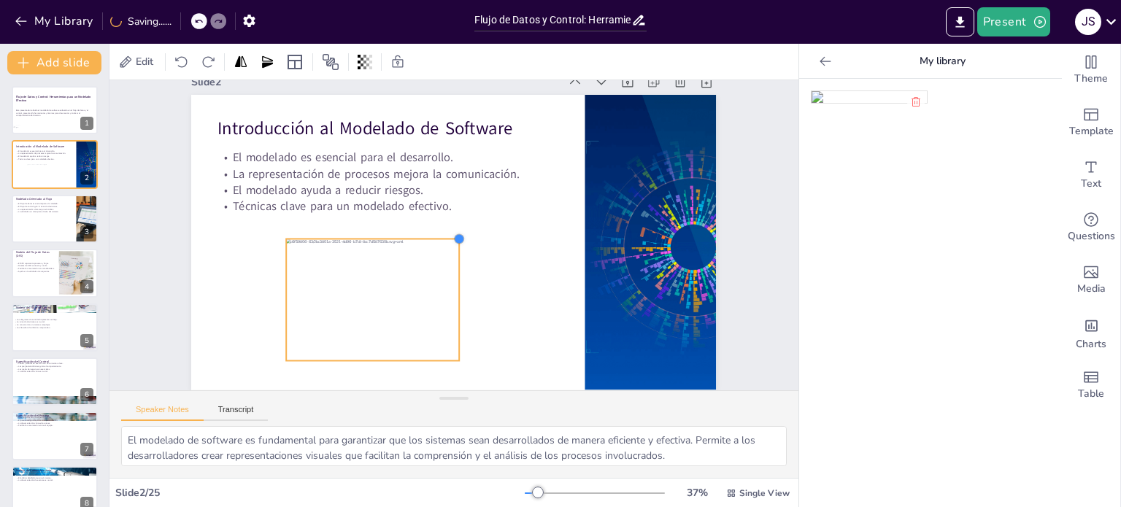
drag, startPoint x: 608, startPoint y: 112, endPoint x: 267, endPoint y: 227, distance: 359.5
click at [267, 227] on div "Introducción al Modelado de Software El modelado es esencial para el desarrollo…" at bounding box center [450, 241] width 602 height 518
drag, startPoint x: 450, startPoint y: 227, endPoint x: 353, endPoint y: 283, distance: 111.5
click at [353, 283] on div "Introducción al Modelado de Software El modelado es esencial para el desarrollo…" at bounding box center [452, 242] width 575 height 398
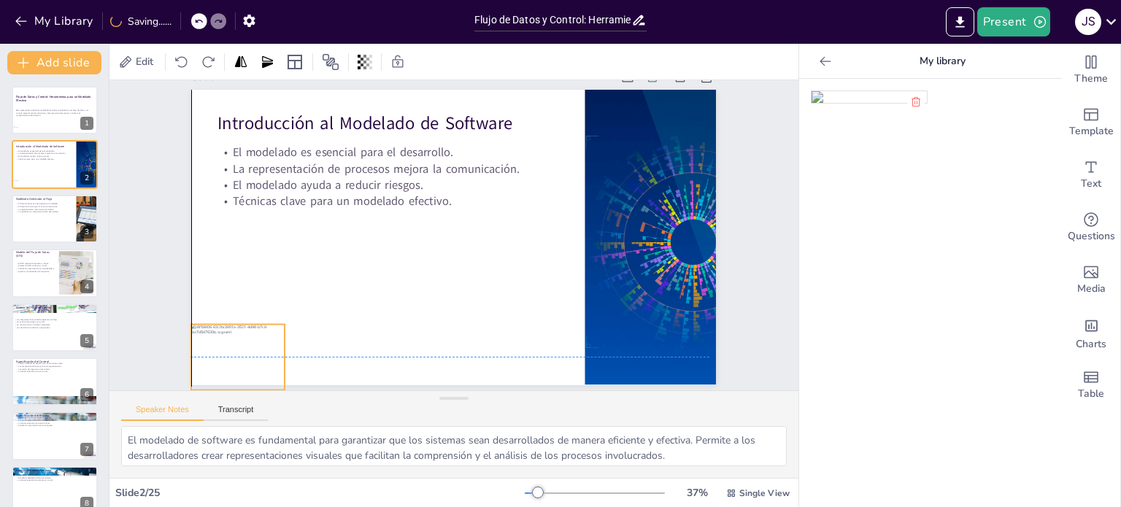
drag, startPoint x: 302, startPoint y: 329, endPoint x: 222, endPoint y: 347, distance: 82.3
click at [222, 330] on div at bounding box center [211, 284] width 109 height 91
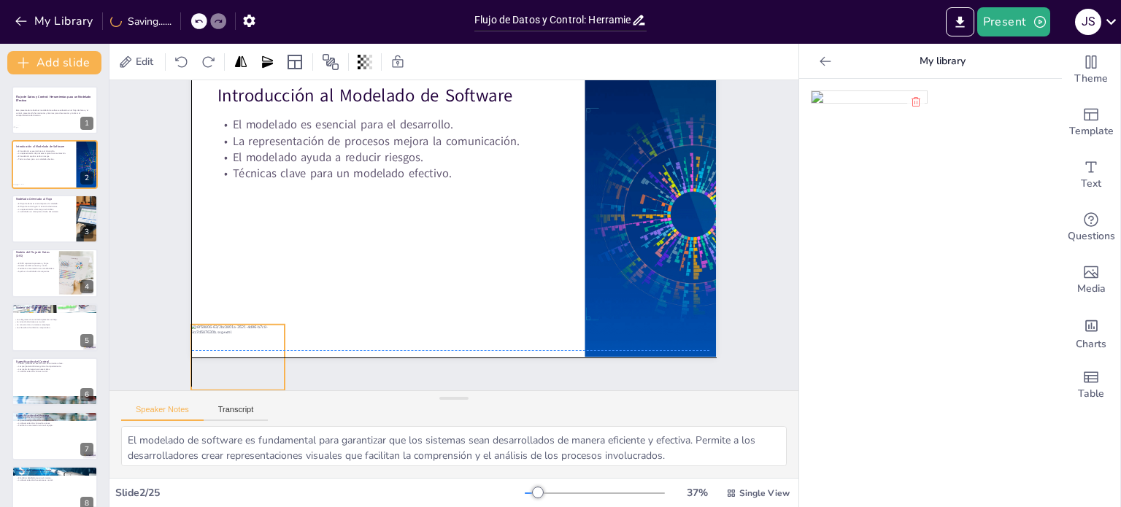
scroll to position [37, 0]
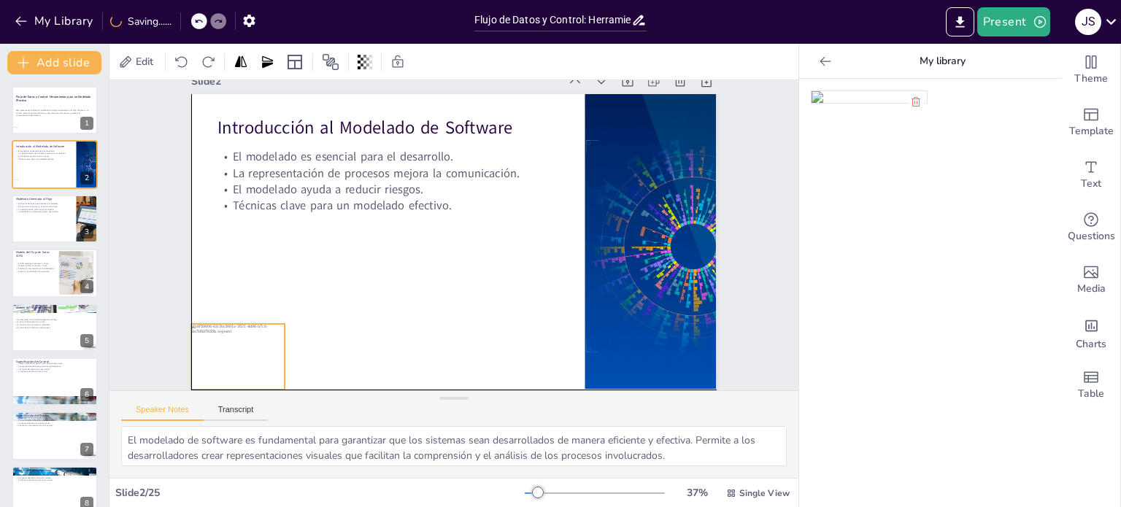
drag, startPoint x: 239, startPoint y: 309, endPoint x: 243, endPoint y: 342, distance: 33.1
click at [243, 166] on div at bounding box center [240, 109] width 103 height 113
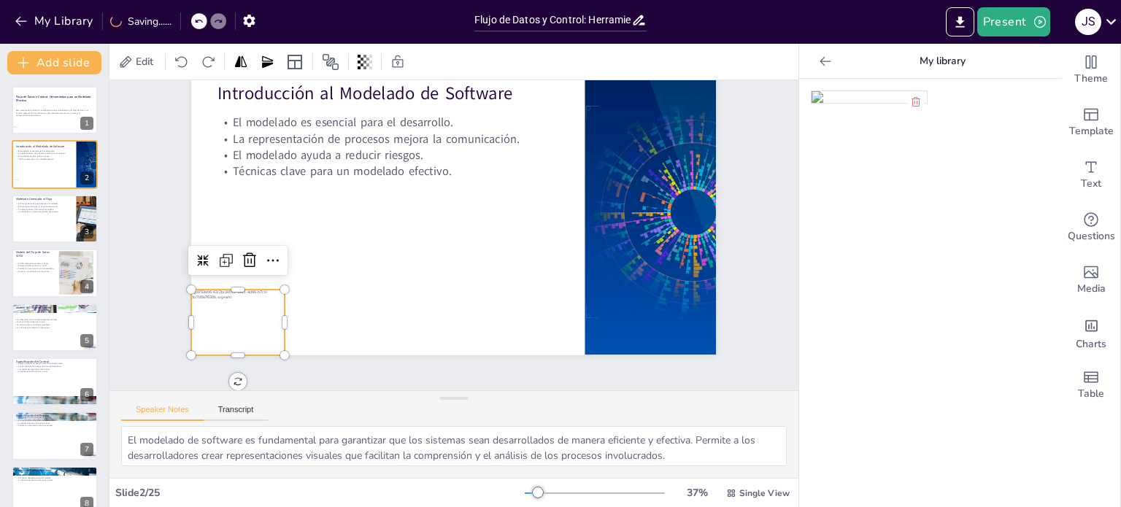
click at [259, 111] on div at bounding box center [304, 56] width 91 height 109
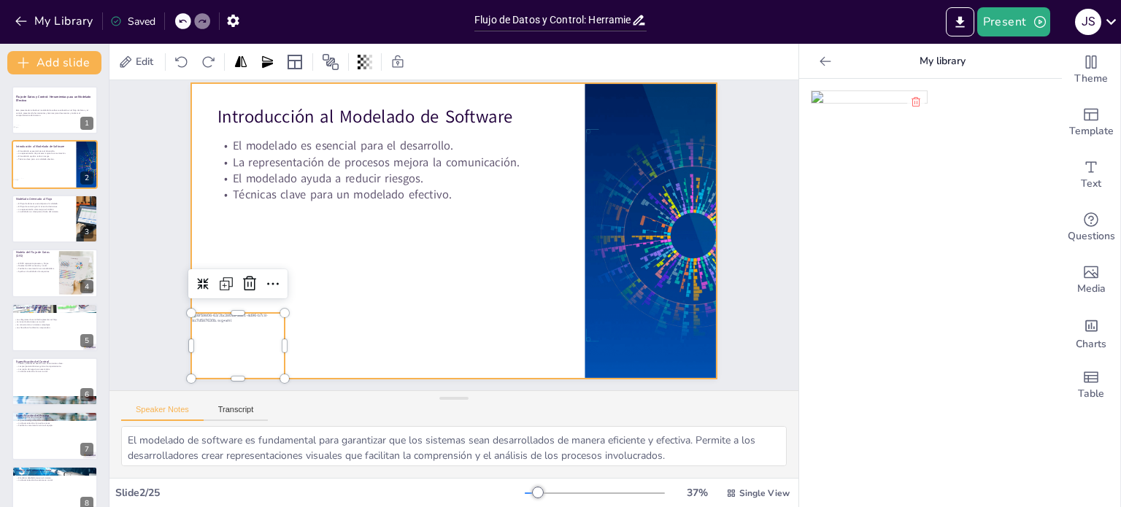
click at [296, 302] on div at bounding box center [457, 232] width 571 height 587
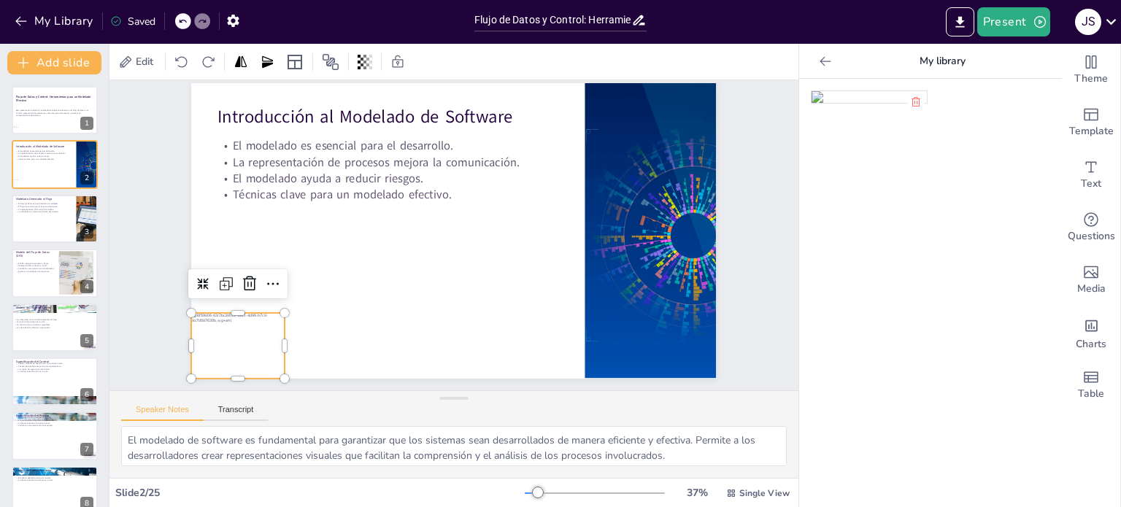
click at [228, 344] on div "Slide 1 Flujo de Datos y Control: Herramientas para un Modelado Efectivo Esta p…" at bounding box center [454, 236] width 656 height 740
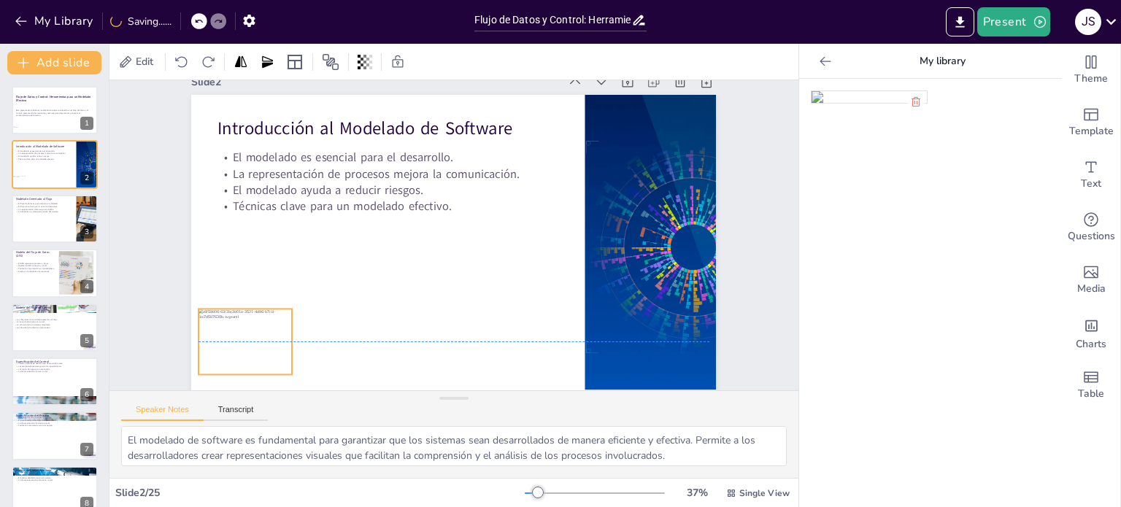
scroll to position [37, 0]
drag, startPoint x: 218, startPoint y: 326, endPoint x: 225, endPoint y: 316, distance: 12.1
click at [225, 281] on div at bounding box center [214, 229] width 113 height 103
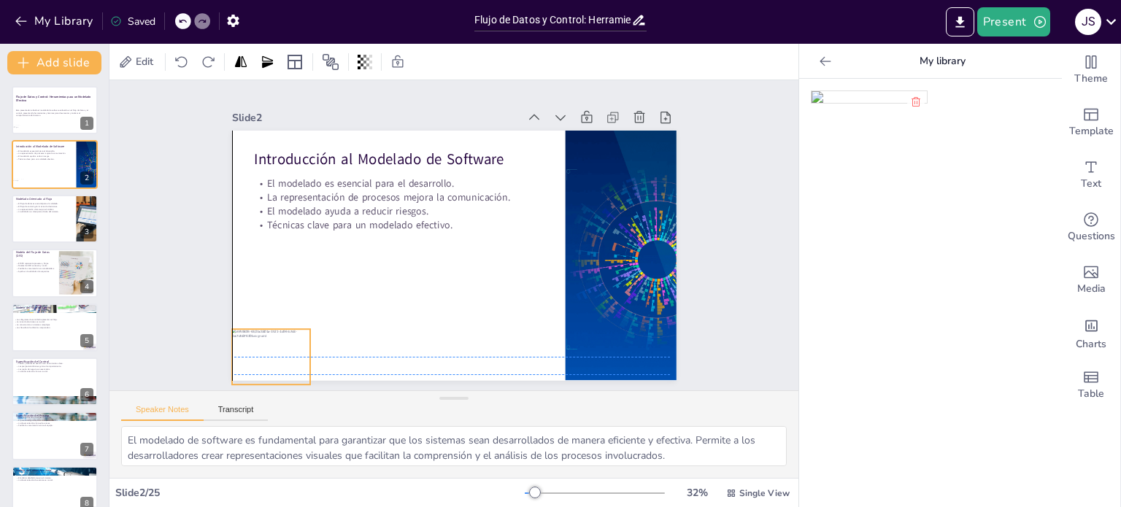
click at [274, 207] on div at bounding box center [247, 159] width 91 height 96
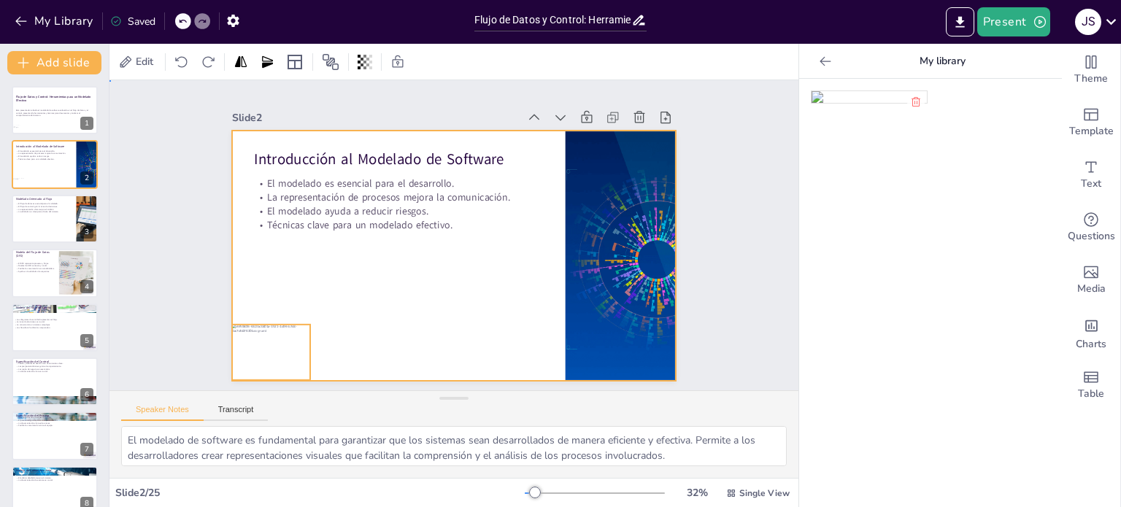
click at [344, 329] on div at bounding box center [451, 255] width 468 height 295
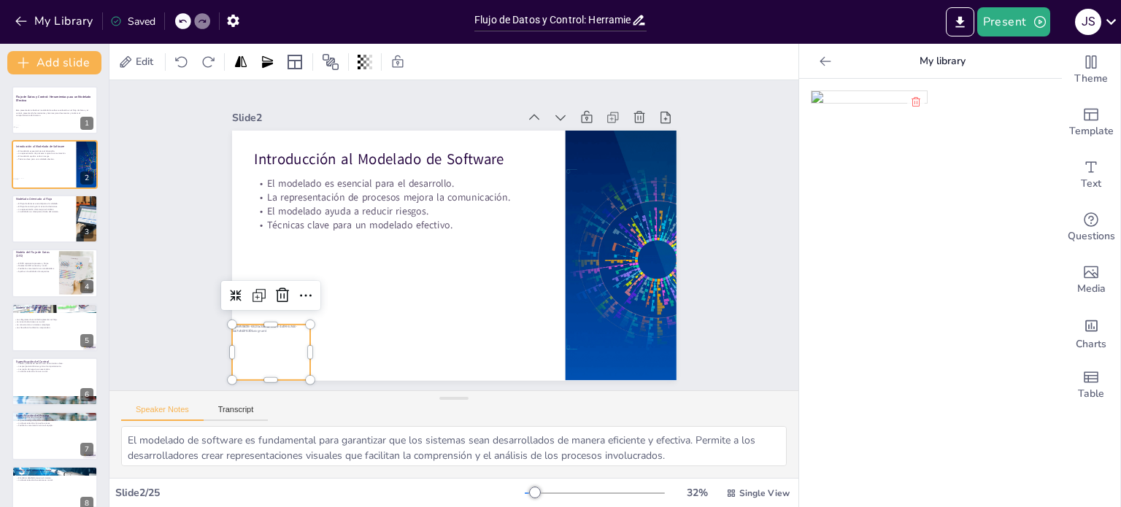
click at [286, 309] on div at bounding box center [239, 268] width 94 height 82
click at [711, 280] on div "Slide 1 Flujo de Datos y Control: Herramientas para un Modelado Efectivo Esta p…" at bounding box center [454, 234] width 752 height 613
click at [259, 310] on div at bounding box center [241, 269] width 94 height 82
click at [53, 225] on div at bounding box center [55, 219] width 88 height 50
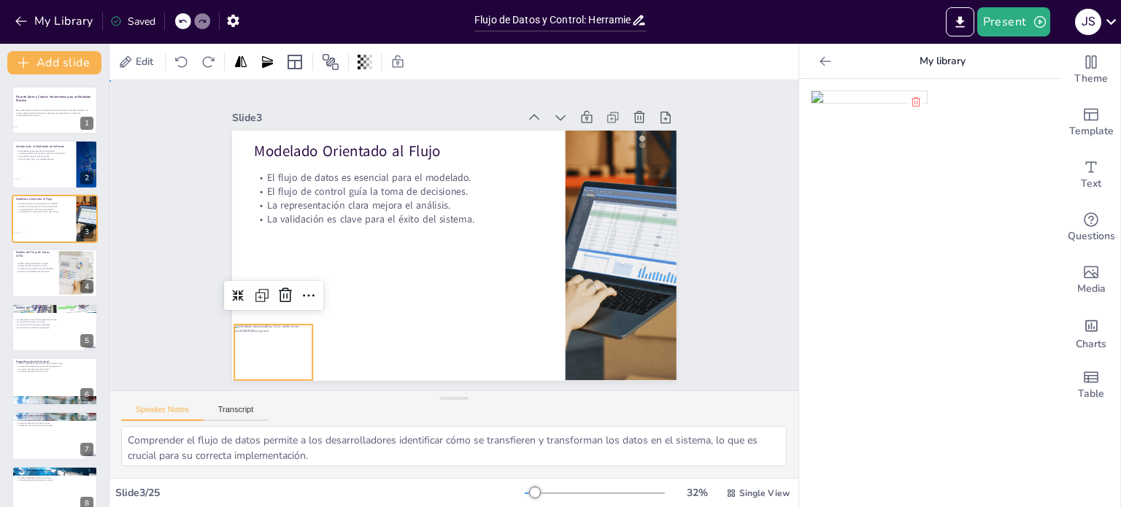
click at [679, 285] on div "Slide 1 Flujo de Datos y Control: Herramientas para un Modelado Efectivo Esta p…" at bounding box center [454, 234] width 568 height 585
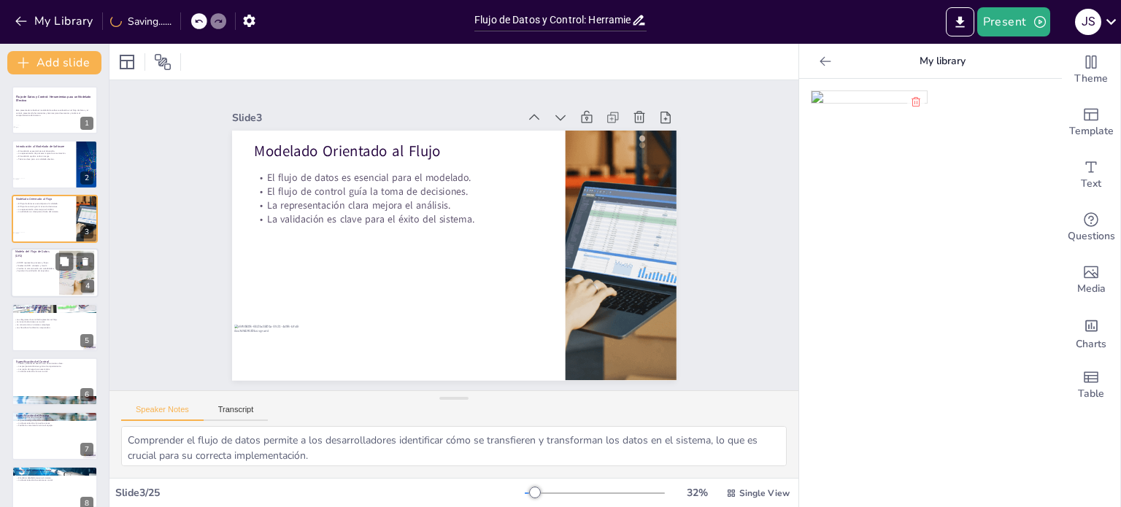
click at [30, 277] on div at bounding box center [55, 273] width 88 height 50
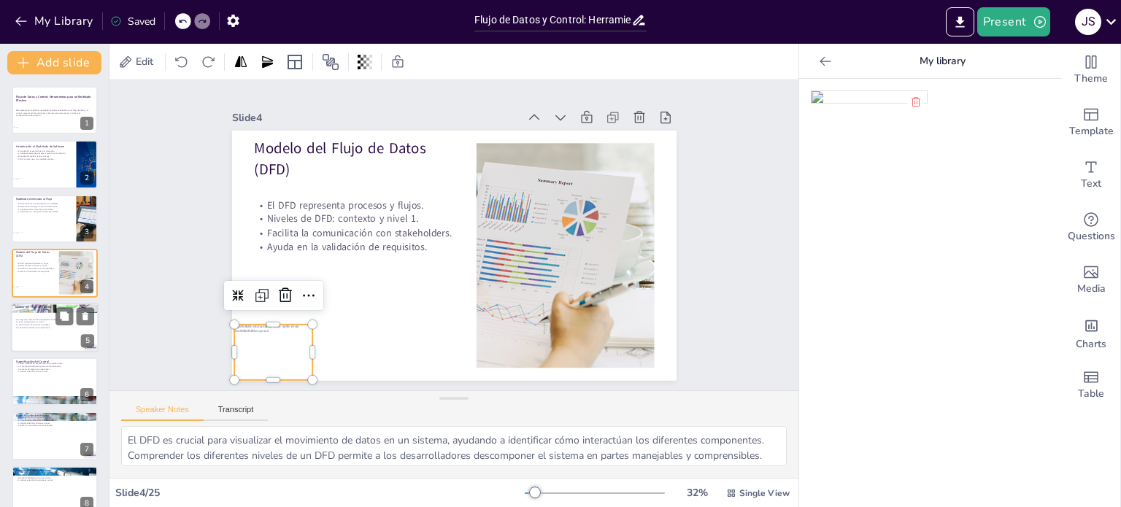
click at [47, 335] on div at bounding box center [55, 328] width 88 height 50
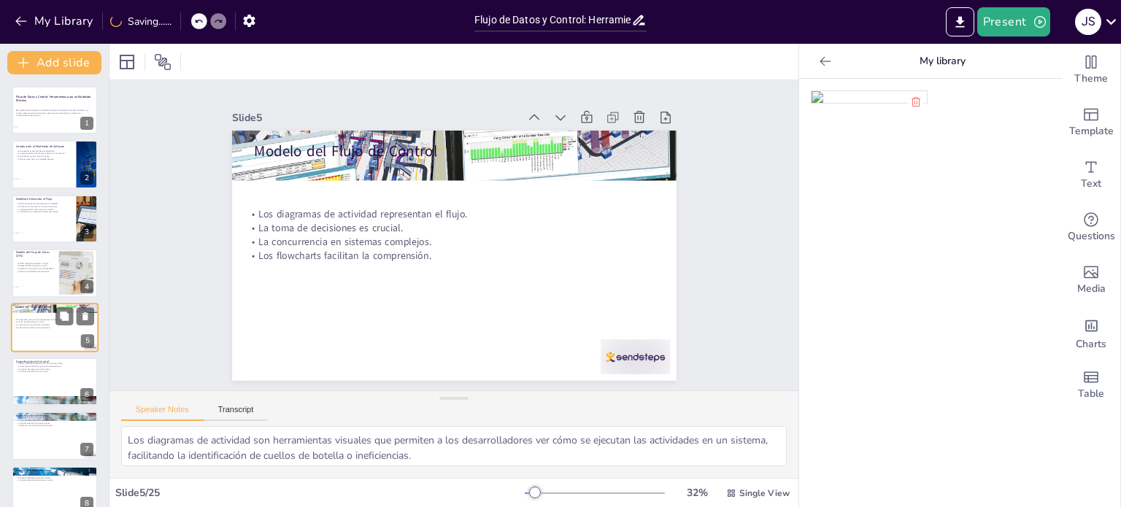
scroll to position [36, 0]
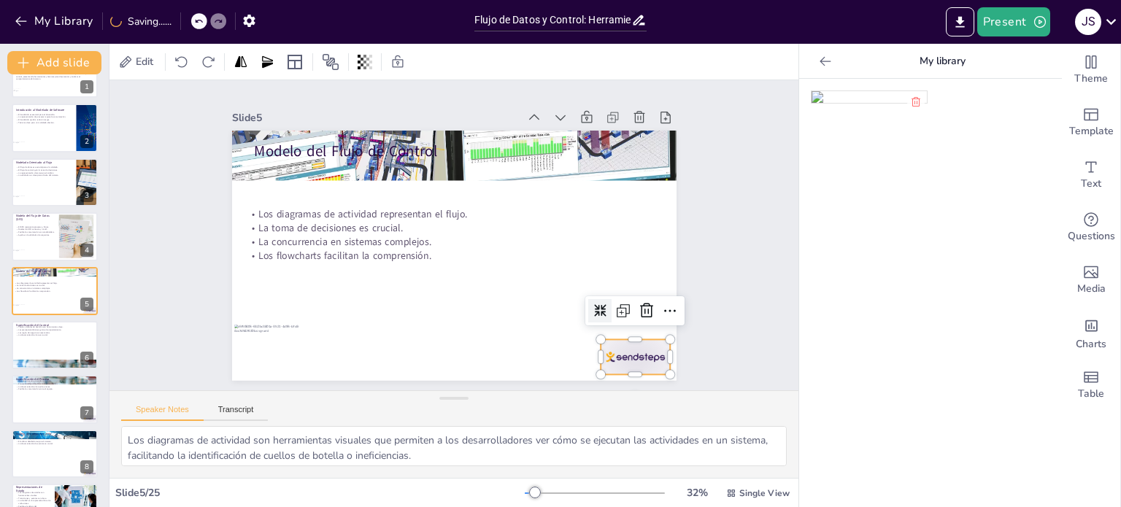
click at [396, 401] on div at bounding box center [372, 438] width 48 height 75
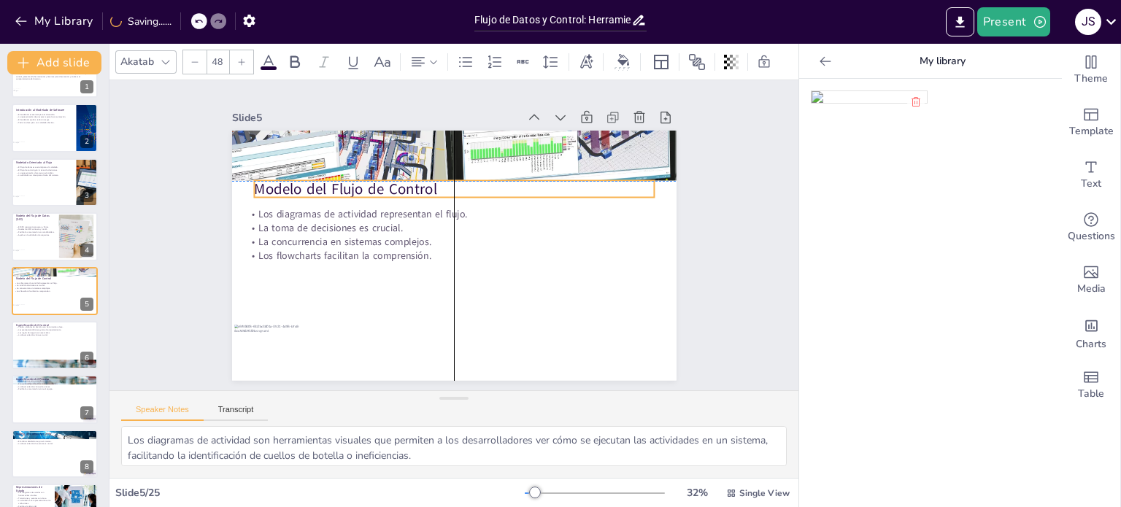
drag, startPoint x: 387, startPoint y: 148, endPoint x: 382, endPoint y: 186, distance: 38.4
click at [382, 186] on p "Modelo del Flujo de Control" at bounding box center [468, 191] width 387 height 143
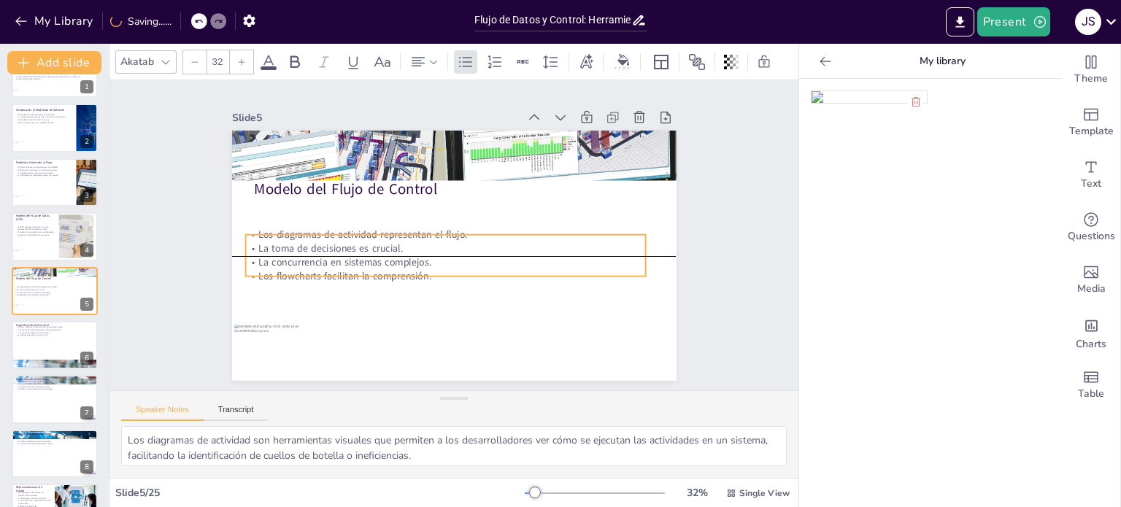
drag, startPoint x: 362, startPoint y: 236, endPoint x: 362, endPoint y: 246, distance: 10.2
click at [362, 246] on div "Los diagramas de actividad representan el flujo. La toma de decisiones es cruci…" at bounding box center [440, 252] width 398 height 176
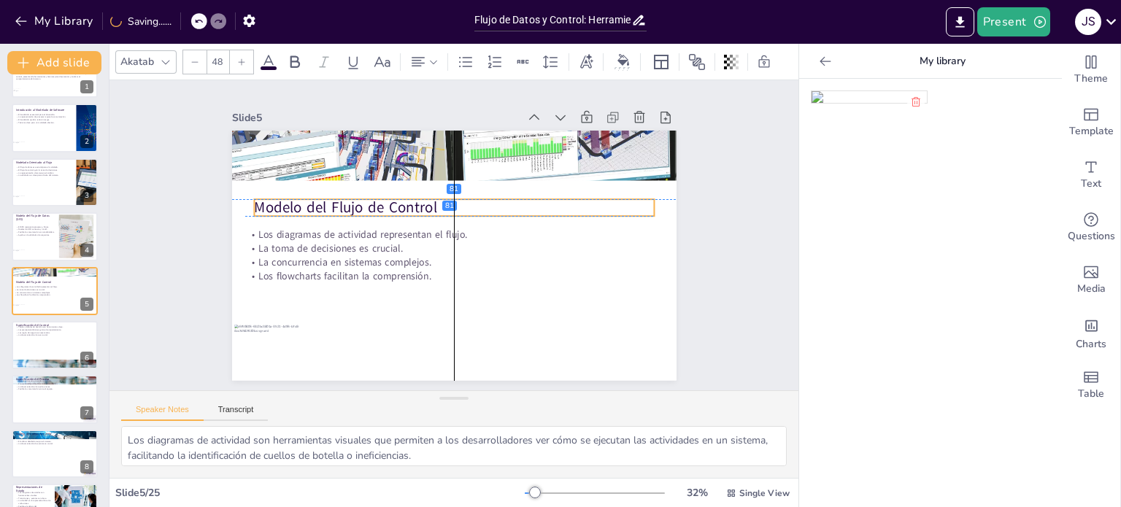
drag, startPoint x: 366, startPoint y: 182, endPoint x: 365, endPoint y: 195, distance: 13.2
click at [365, 195] on p "Modelo del Flujo de Control" at bounding box center [460, 209] width 396 height 104
click at [732, 259] on div "Slide 1 Flujo de Datos y Control: Herramientas para un Modelado Efectivo Esta p…" at bounding box center [453, 235] width 689 height 310
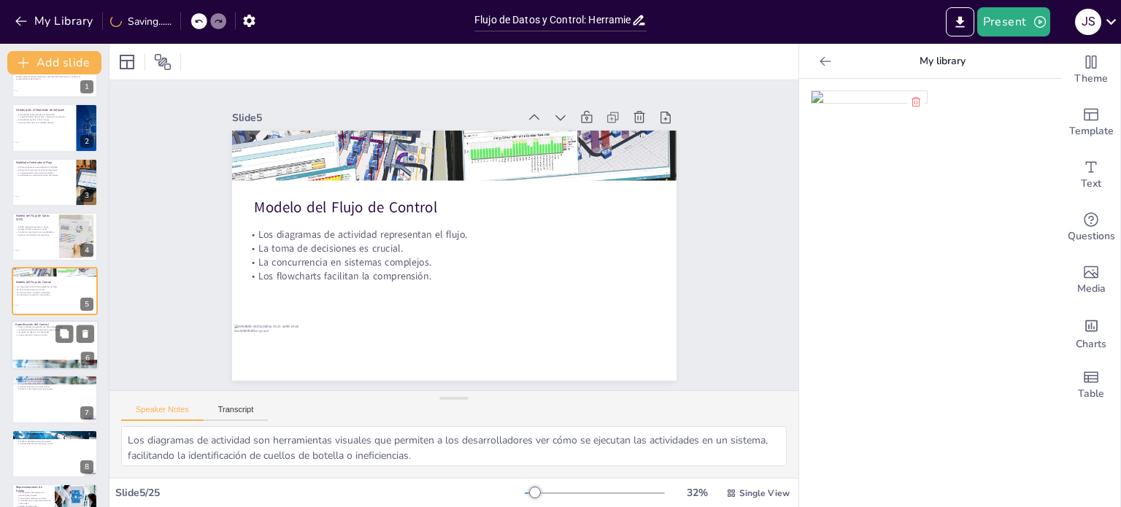
click at [31, 339] on div at bounding box center [55, 345] width 88 height 50
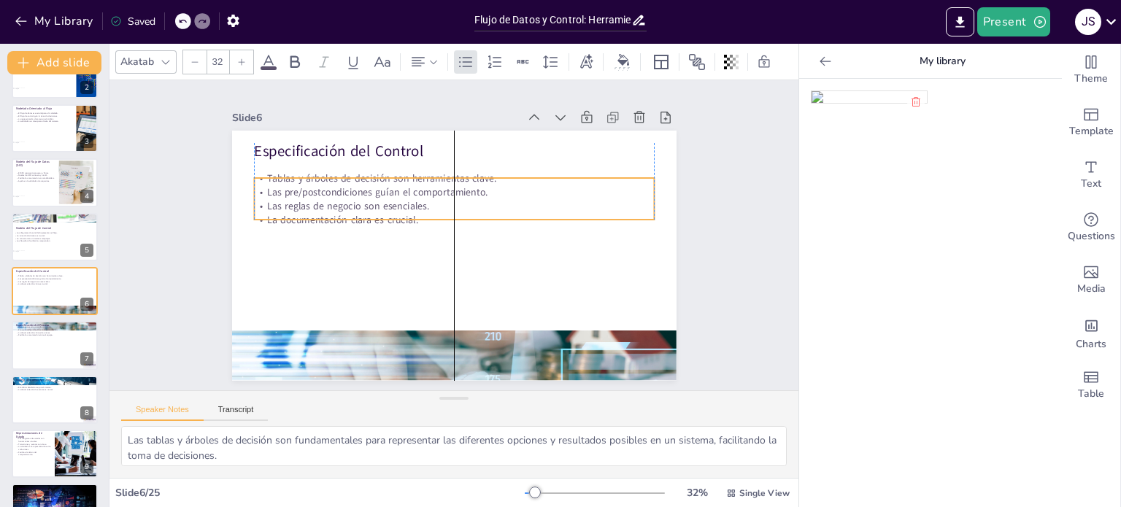
drag, startPoint x: 350, startPoint y: 191, endPoint x: 348, endPoint y: 206, distance: 14.7
click at [348, 206] on p "Las reglas de negocio son esenciales." at bounding box center [454, 206] width 400 height 14
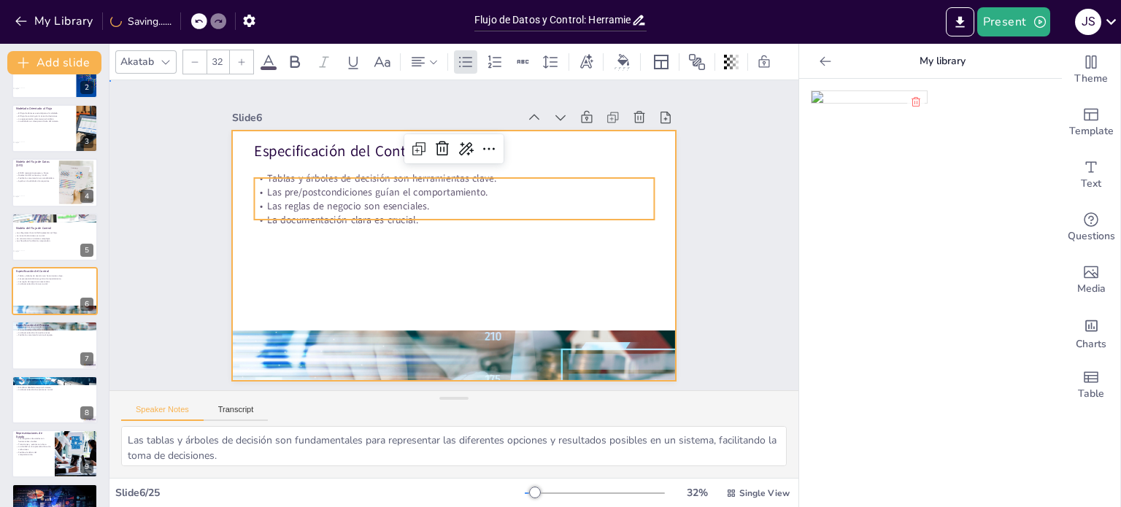
click at [398, 270] on div at bounding box center [446, 254] width 508 height 409
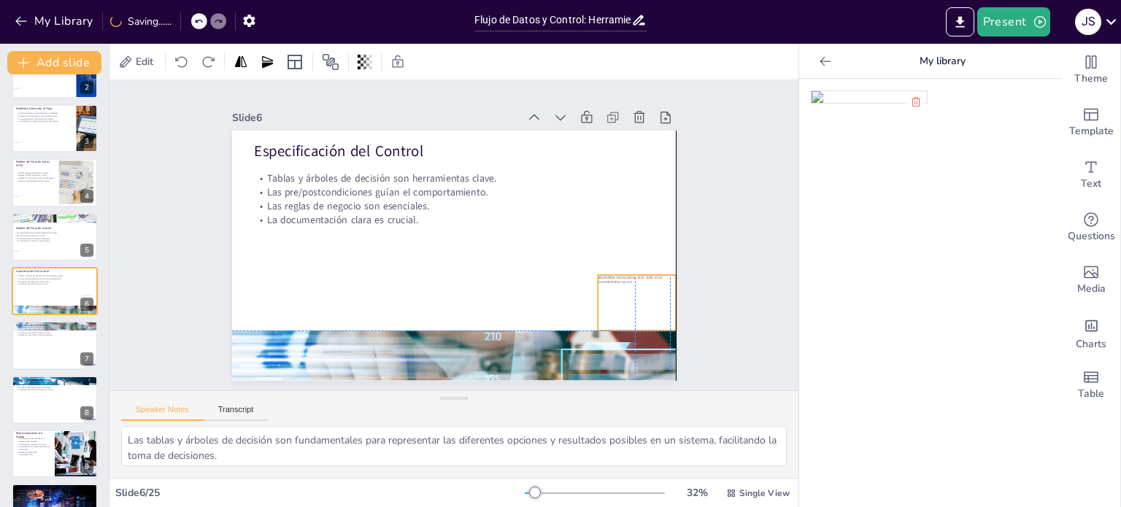
drag, startPoint x: 252, startPoint y: 338, endPoint x: 611, endPoint y: 290, distance: 362.2
click at [611, 290] on div at bounding box center [629, 321] width 84 height 63
click at [708, 264] on div "Slide 1 Flujo de Datos y Control: Herramientas para un Modelado Efectivo Esta p…" at bounding box center [454, 235] width 508 height 751
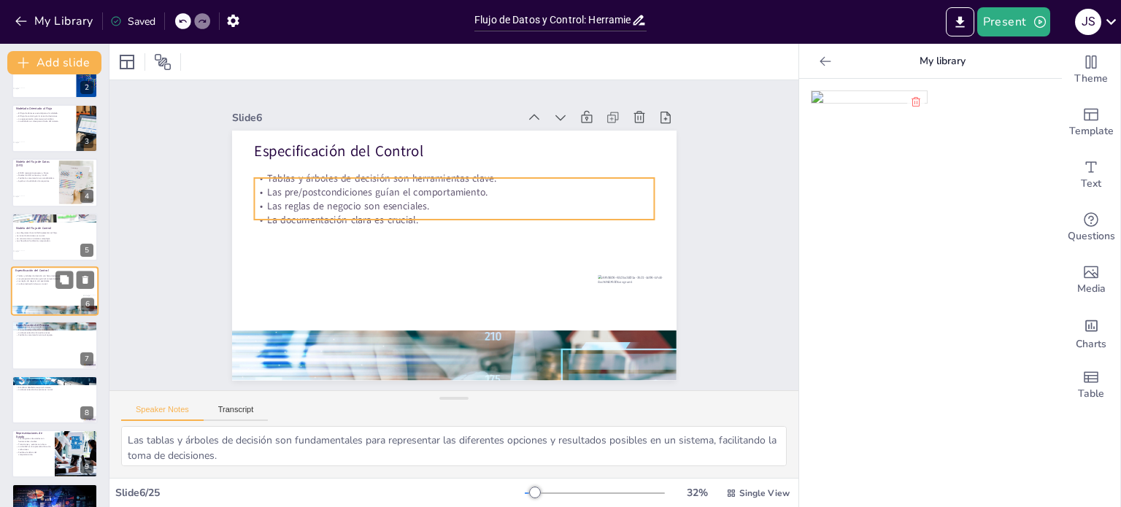
click at [44, 283] on p "La documentación clara es crucial." at bounding box center [54, 283] width 79 height 3
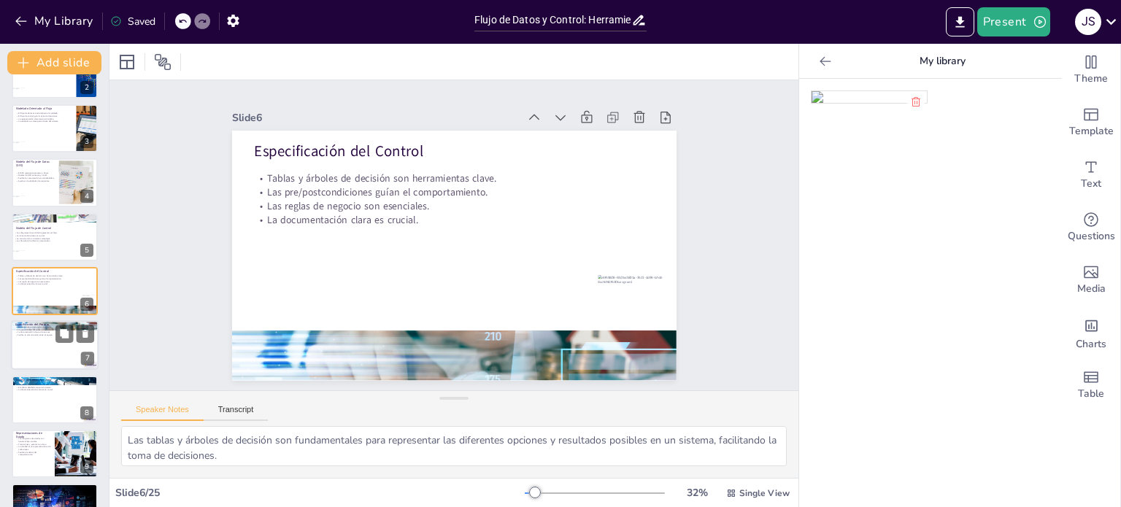
click at [48, 340] on div at bounding box center [55, 346] width 88 height 50
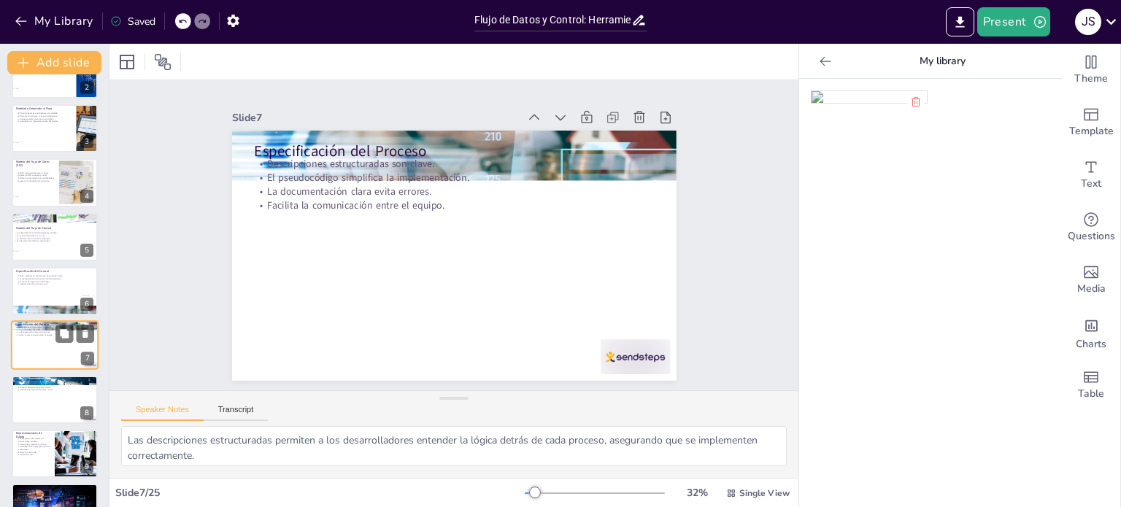
scroll to position [145, 0]
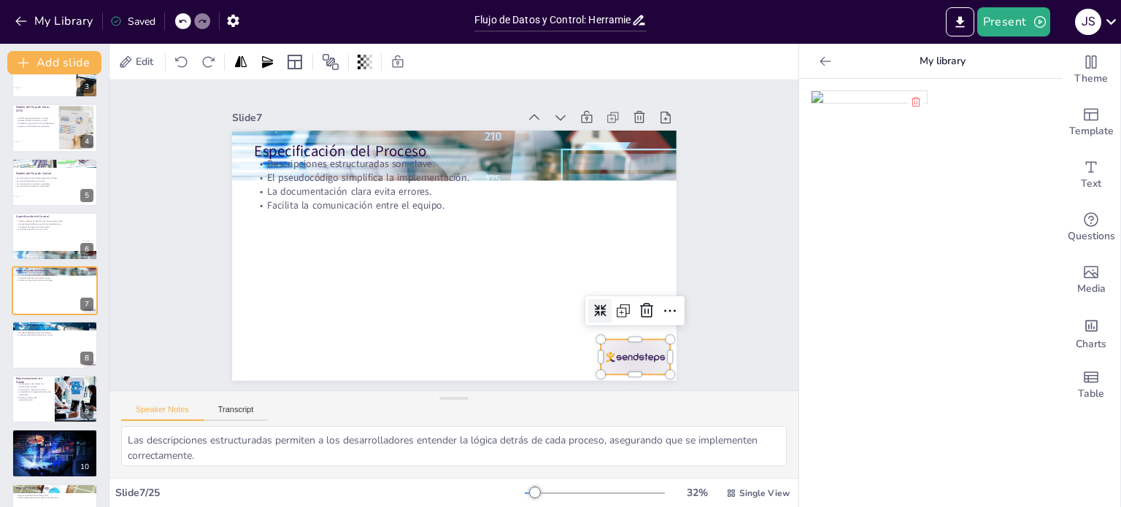
click at [309, 358] on div at bounding box center [282, 370] width 55 height 77
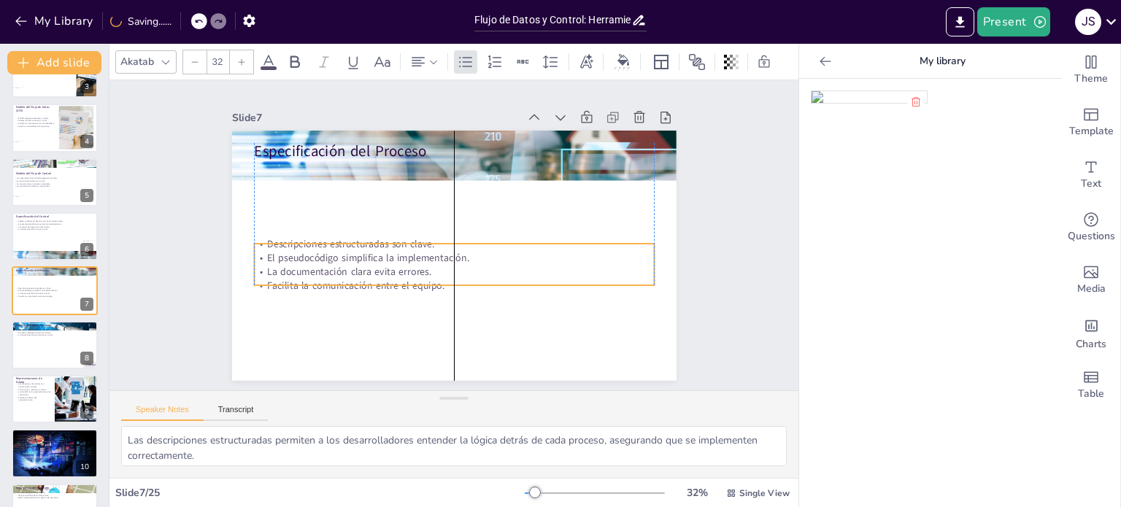
drag, startPoint x: 371, startPoint y: 192, endPoint x: 365, endPoint y: 272, distance: 80.5
click at [365, 272] on div "Descripciones estructuradas son clave. El pseudocódigo simplifica la implementa…" at bounding box center [451, 264] width 404 height 97
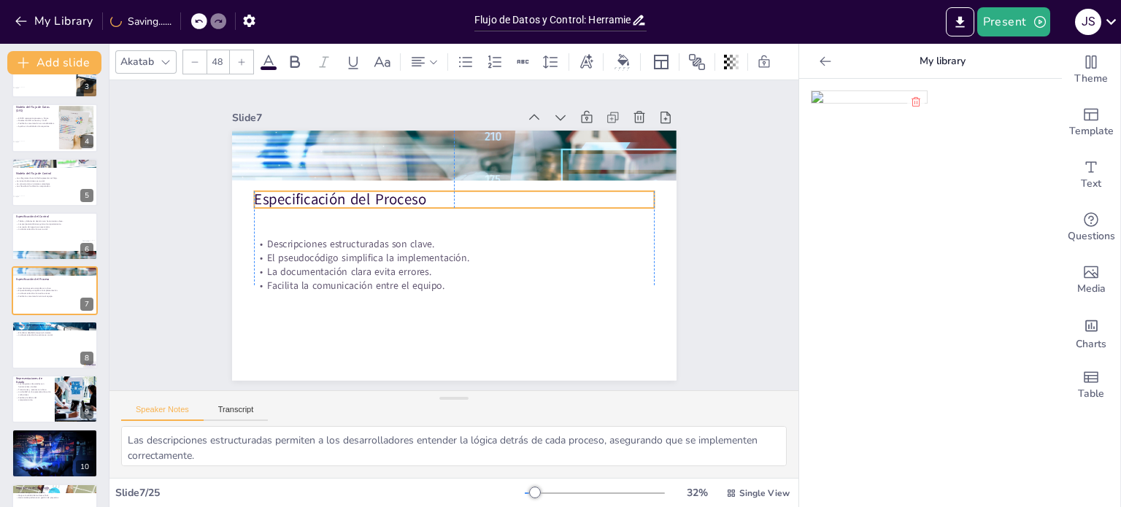
drag, startPoint x: 339, startPoint y: 145, endPoint x: 336, endPoint y: 193, distance: 48.3
click at [336, 193] on p "Especificación del Proceso" at bounding box center [461, 201] width 396 height 104
click at [690, 253] on div "Slide 1 Flujo de Datos y Control: Herramientas para un Modelado Efectivo Esta p…" at bounding box center [454, 235] width 599 height 479
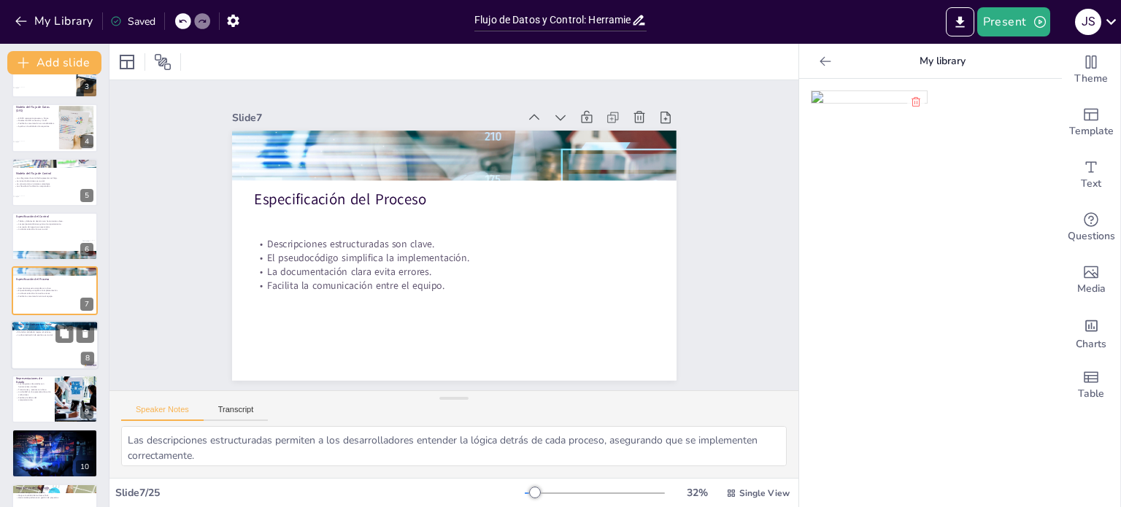
click at [31, 341] on div at bounding box center [55, 345] width 88 height 50
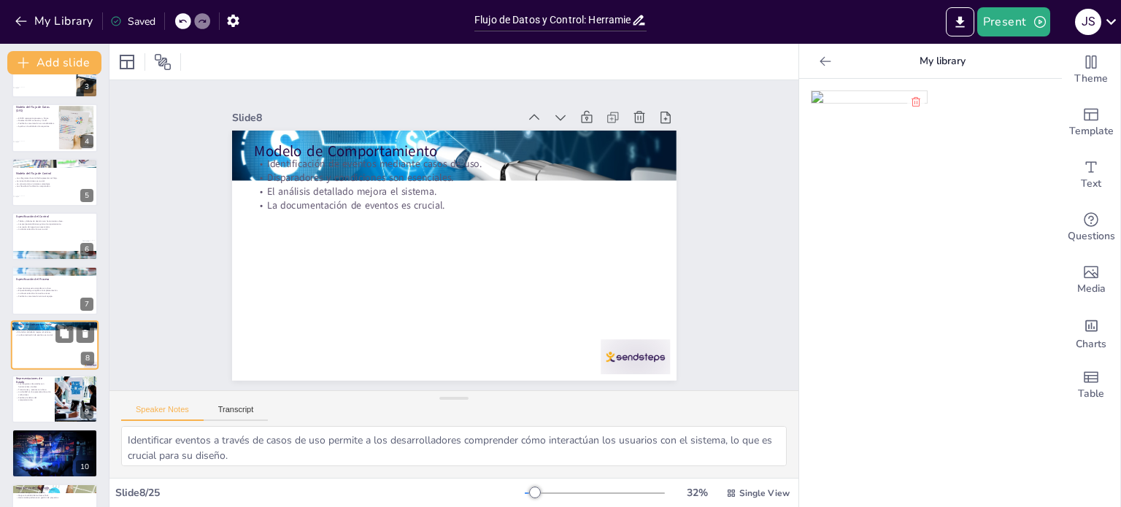
scroll to position [199, 0]
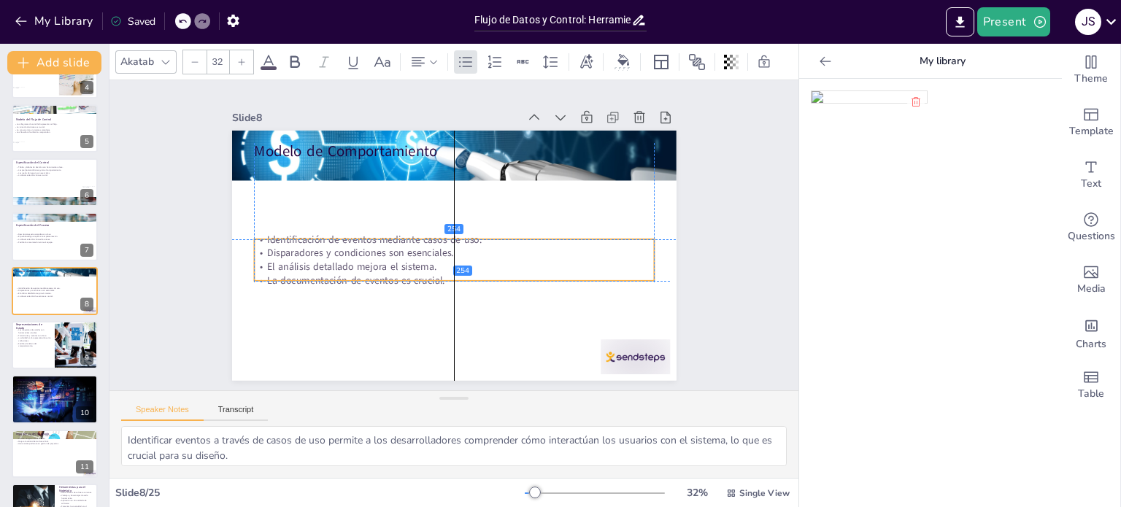
drag, startPoint x: 378, startPoint y: 206, endPoint x: 381, endPoint y: 272, distance: 66.5
click at [381, 272] on p "La documentación de eventos es crucial." at bounding box center [426, 272] width 331 height 247
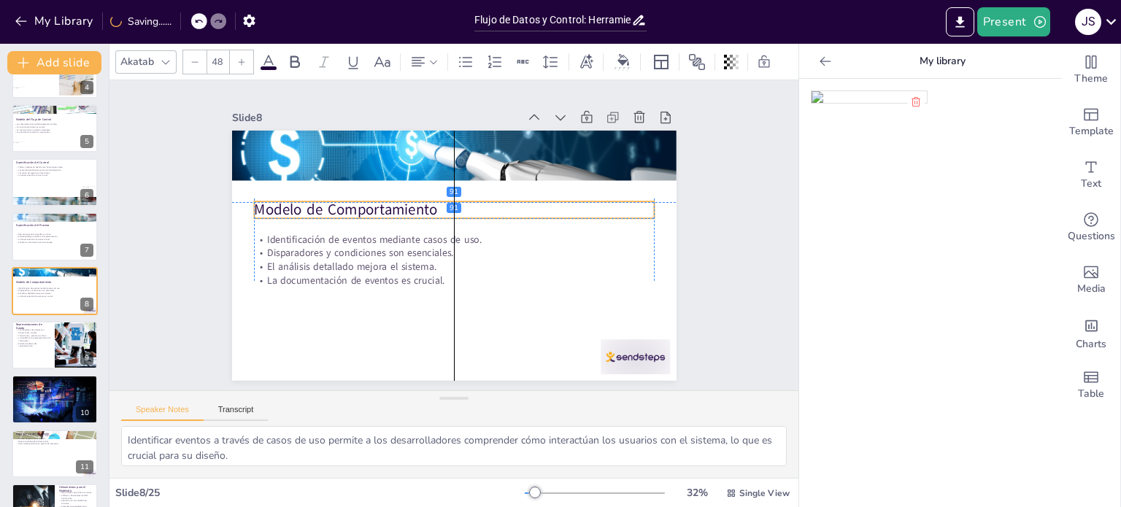
drag, startPoint x: 354, startPoint y: 151, endPoint x: 354, endPoint y: 207, distance: 55.5
click at [354, 207] on p "Modelo de Comportamiento" at bounding box center [464, 212] width 374 height 182
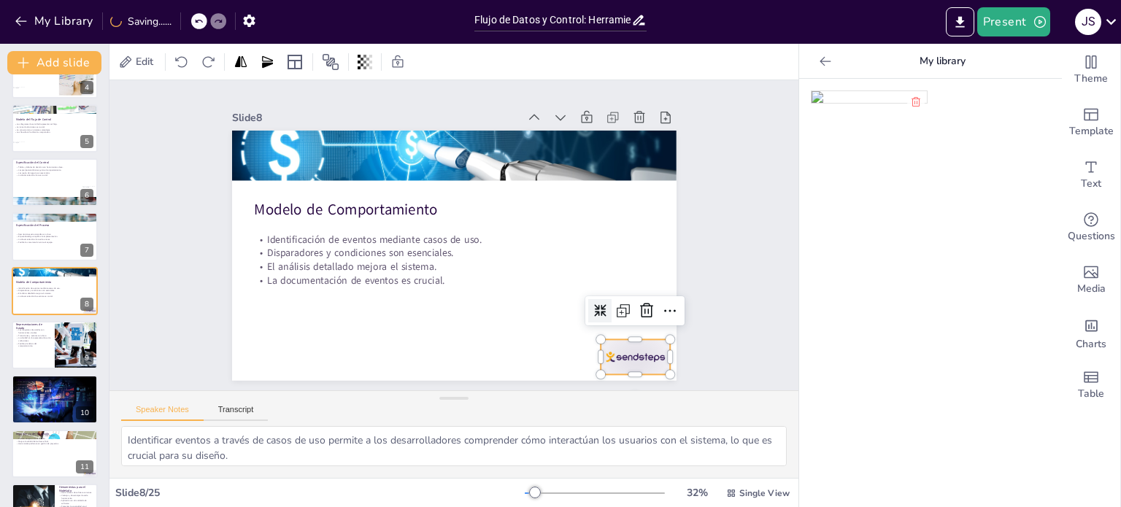
click at [521, 414] on div at bounding box center [485, 451] width 72 height 75
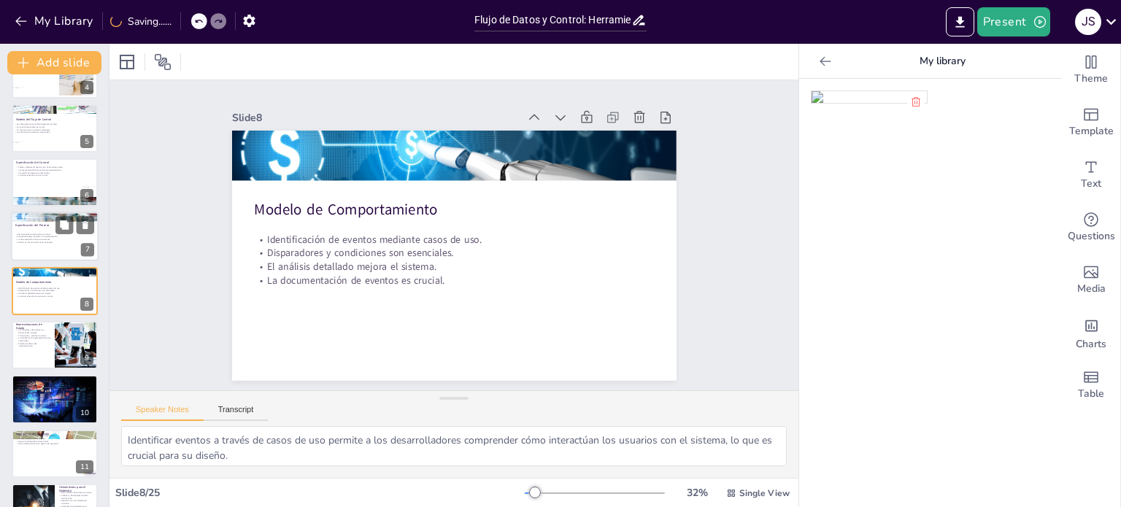
click at [46, 247] on div at bounding box center [55, 237] width 88 height 50
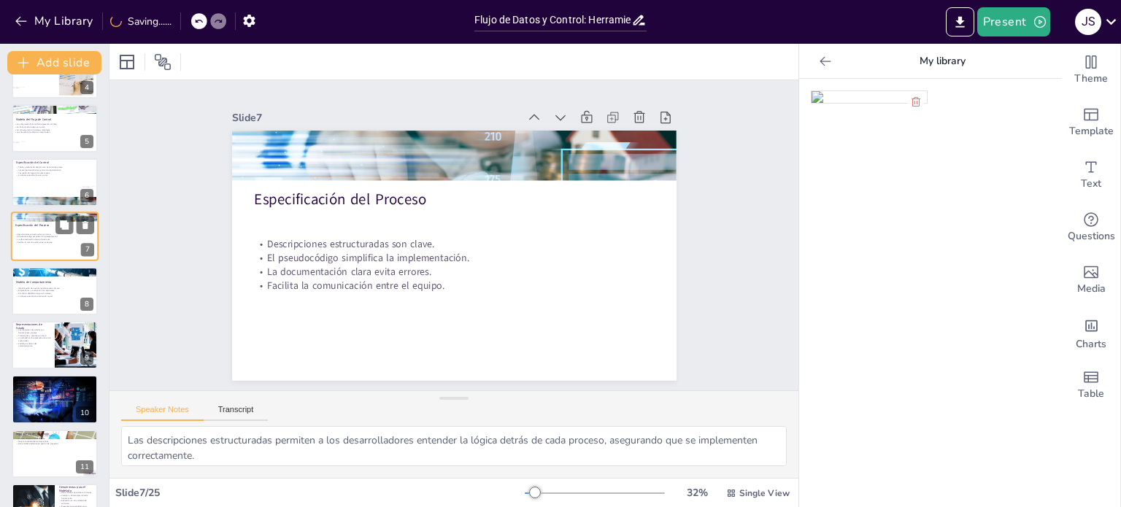
scroll to position [145, 0]
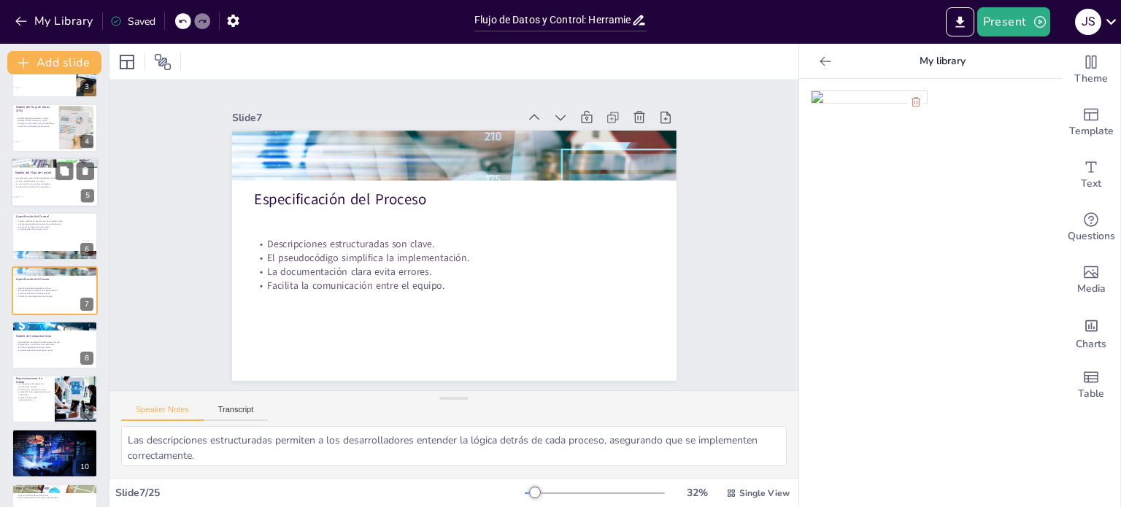
click at [51, 194] on div at bounding box center [55, 183] width 88 height 50
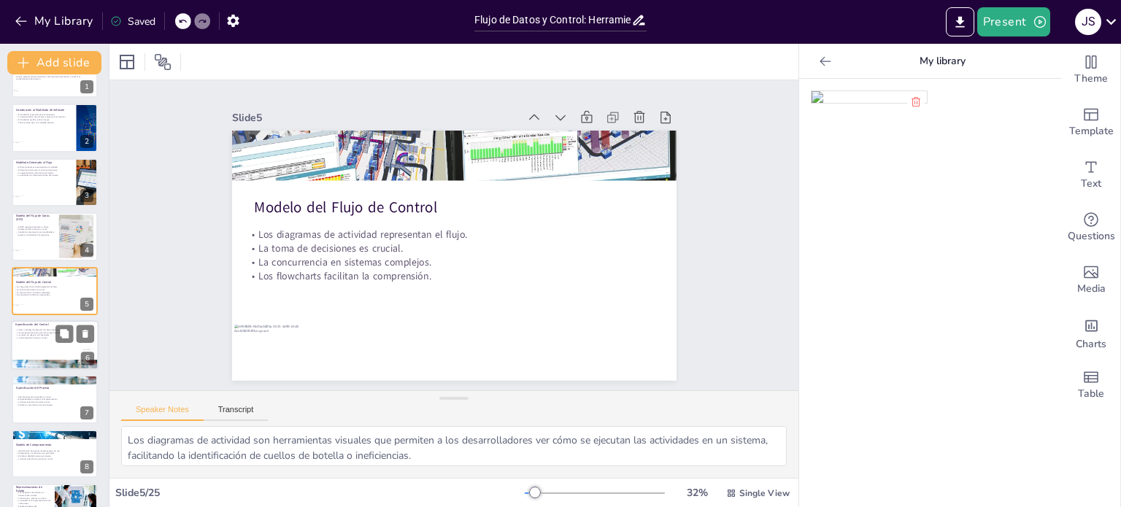
click at [47, 339] on div at bounding box center [55, 345] width 88 height 50
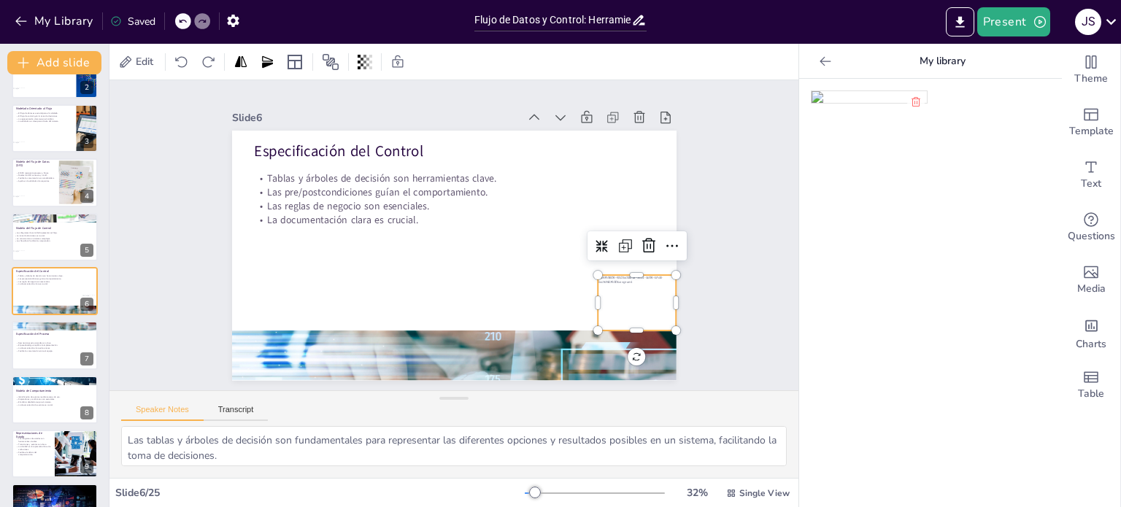
click at [635, 312] on div at bounding box center [618, 339] width 88 height 71
click at [40, 344] on p "El pseudocódigo simplifica la implementación." at bounding box center [54, 345] width 79 height 3
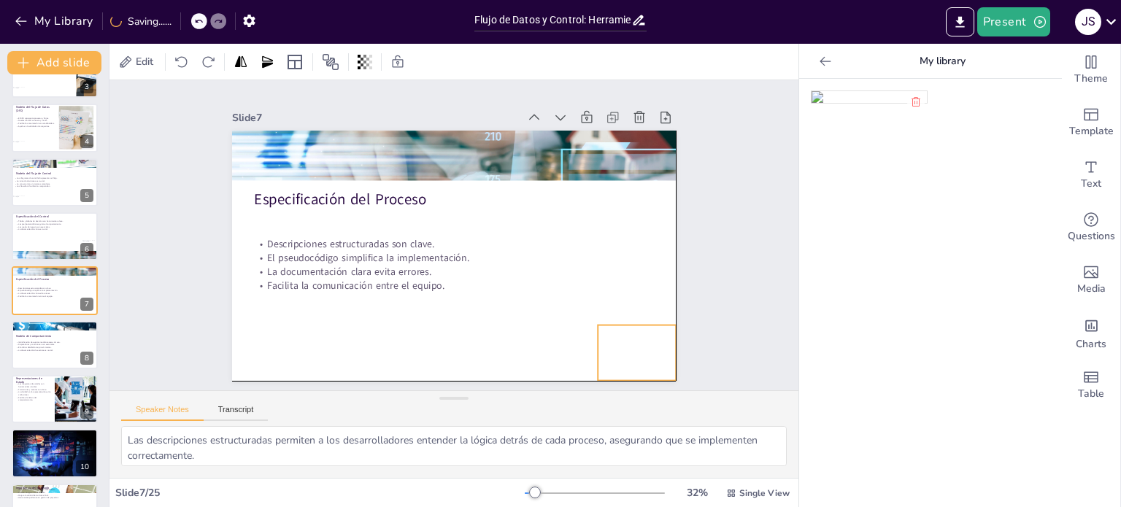
drag, startPoint x: 616, startPoint y: 316, endPoint x: 613, endPoint y: 344, distance: 27.9
click at [536, 402] on div at bounding box center [488, 450] width 93 height 96
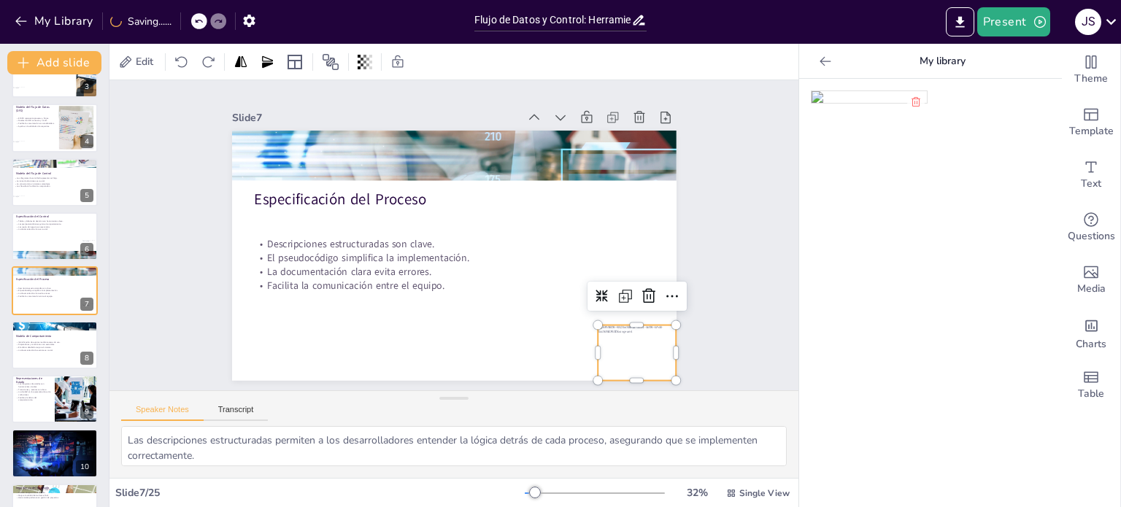
click at [674, 251] on div "Slide 1 Flujo de Datos y Control: Herramientas para un Modelado Efectivo Esta p…" at bounding box center [453, 235] width 439 height 590
click at [559, 398] on div at bounding box center [511, 444] width 96 height 93
click at [36, 349] on p "La documentación de eventos es crucial." at bounding box center [54, 350] width 77 height 3
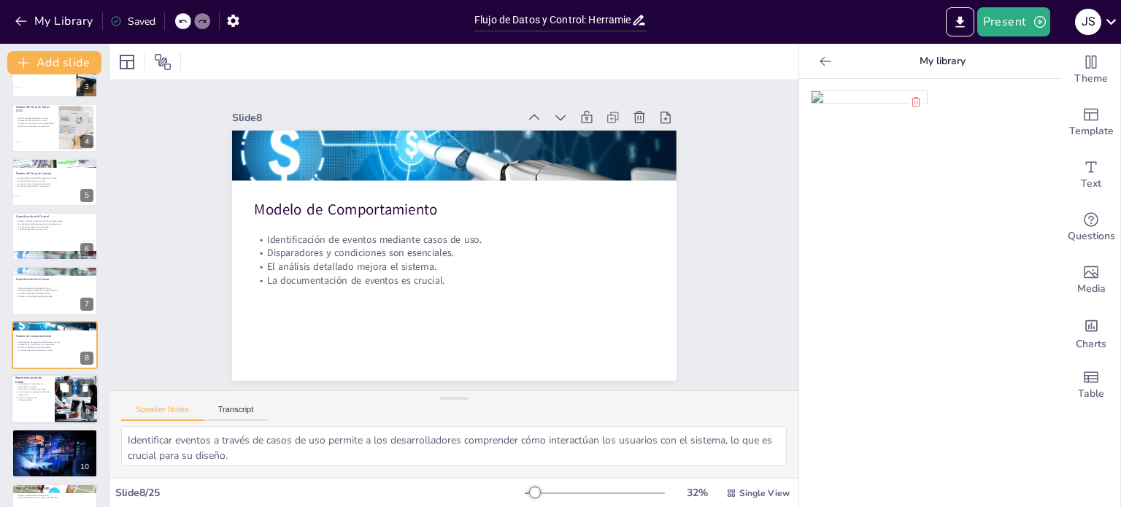
scroll to position [199, 0]
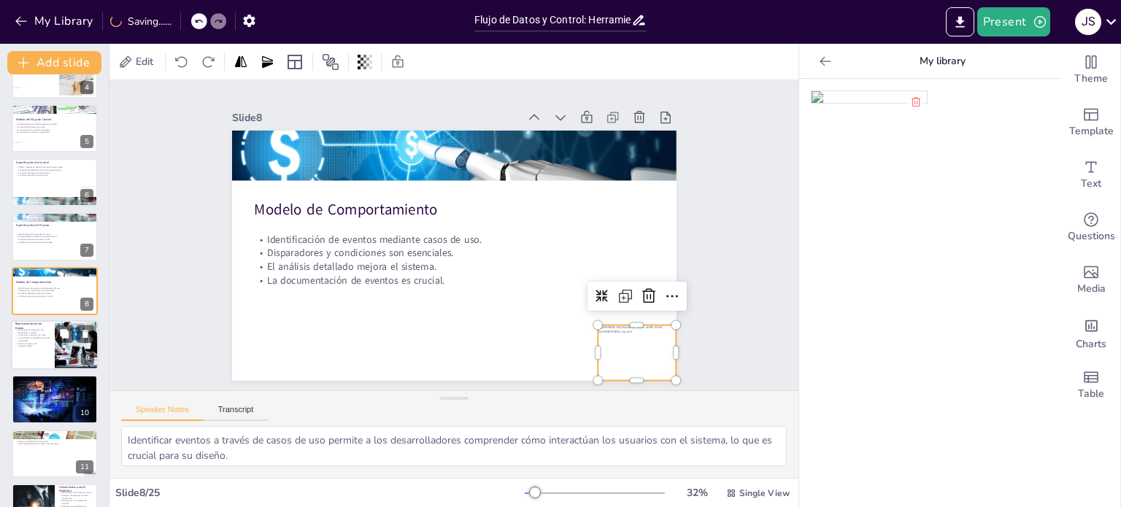
click at [64, 351] on div at bounding box center [77, 345] width 88 height 50
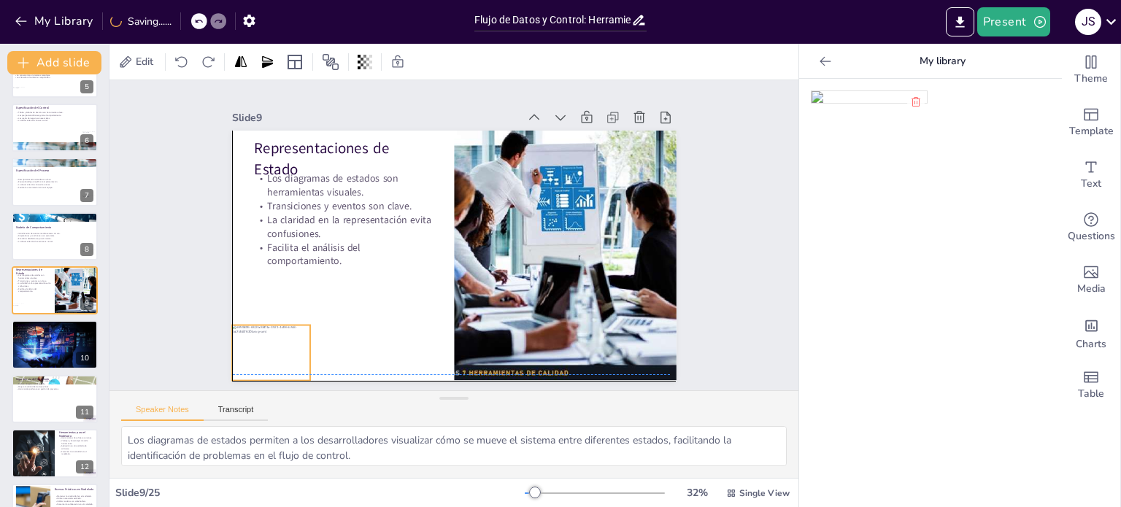
drag, startPoint x: 600, startPoint y: 348, endPoint x: 274, endPoint y: 343, distance: 326.2
click at [274, 329] on div at bounding box center [244, 290] width 92 height 77
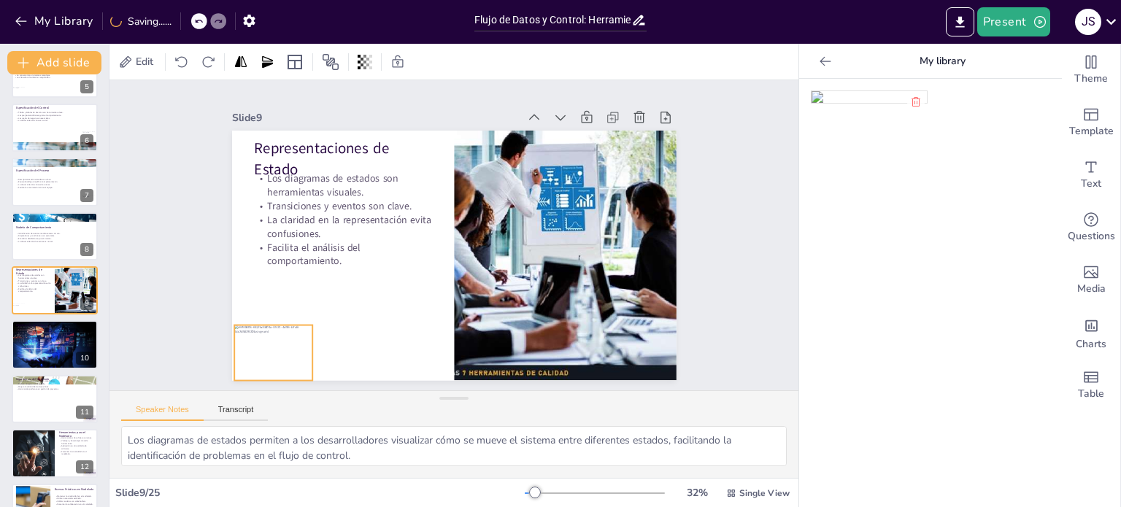
click at [736, 292] on div "Slide 1 Flujo de Datos y Control: Herramientas para un Modelado Efectivo Esta p…" at bounding box center [453, 236] width 751 height 508
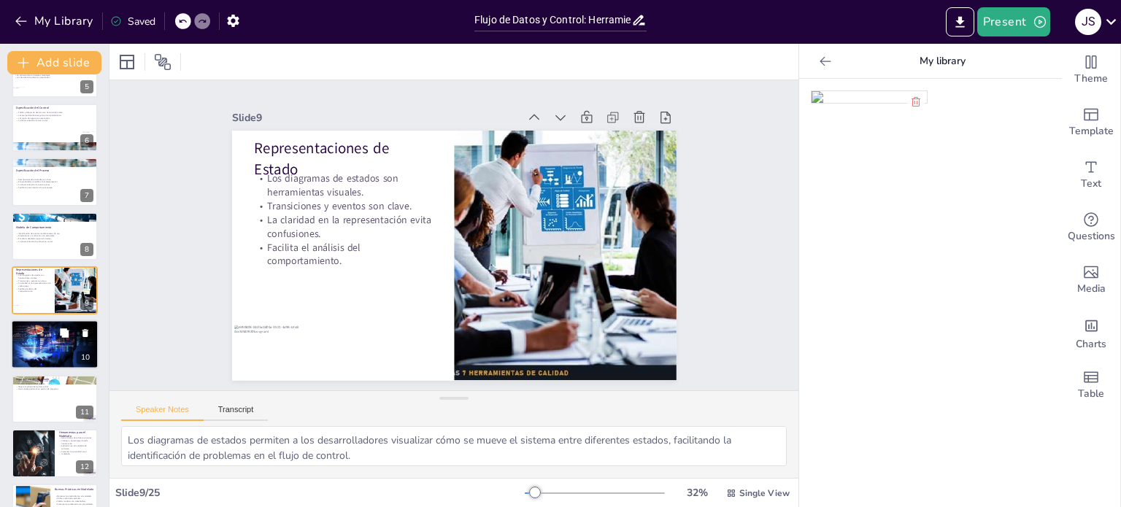
click at [57, 357] on div at bounding box center [55, 345] width 88 height 54
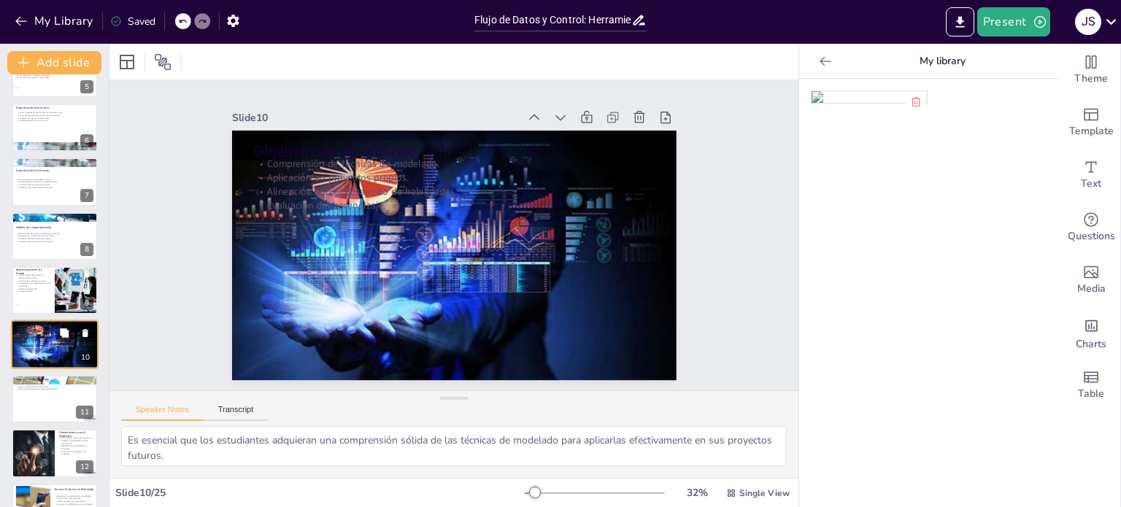
scroll to position [308, 0]
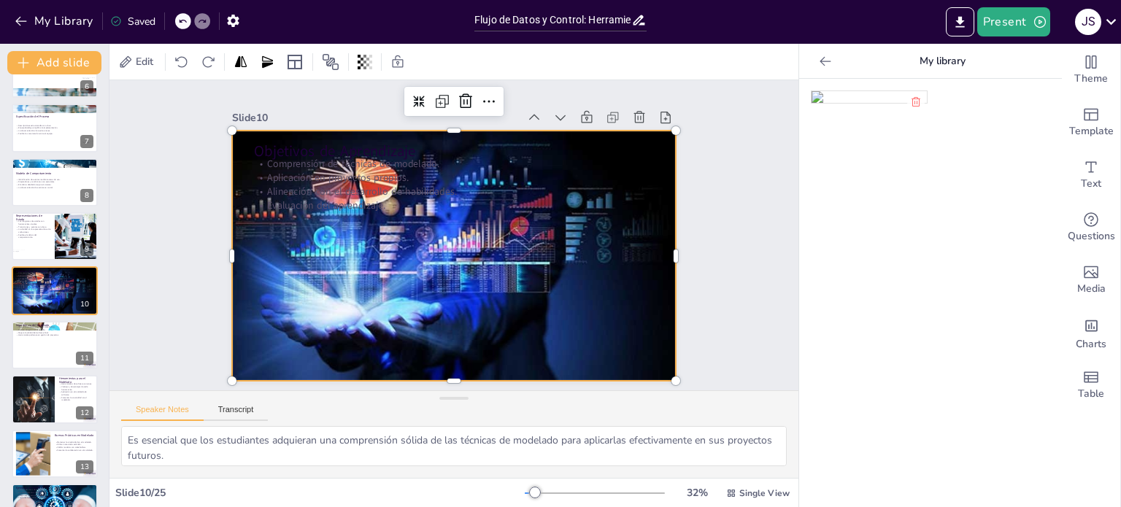
click at [631, 286] on div at bounding box center [443, 253] width 520 height 458
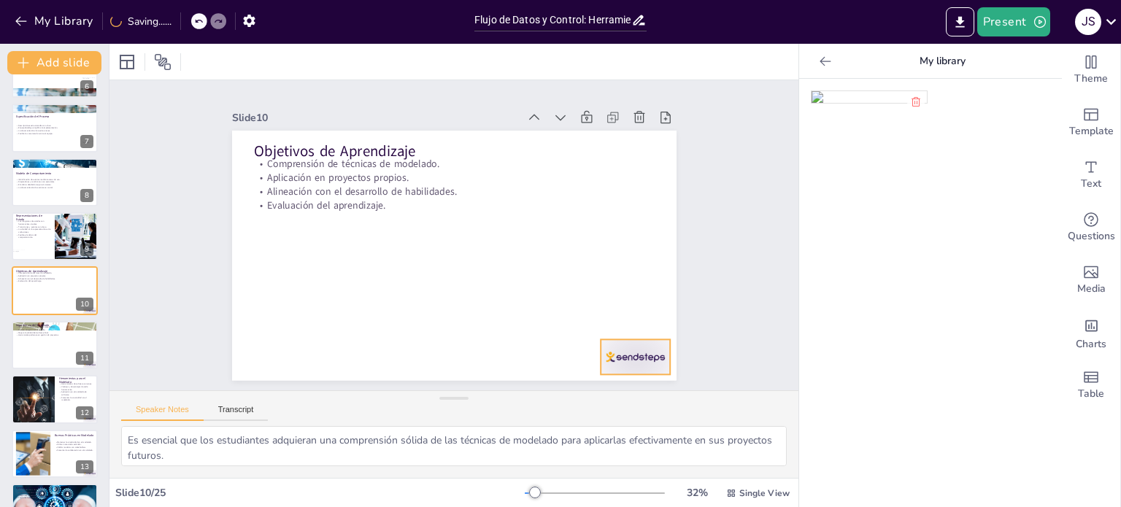
click at [601, 368] on div at bounding box center [605, 392] width 75 height 48
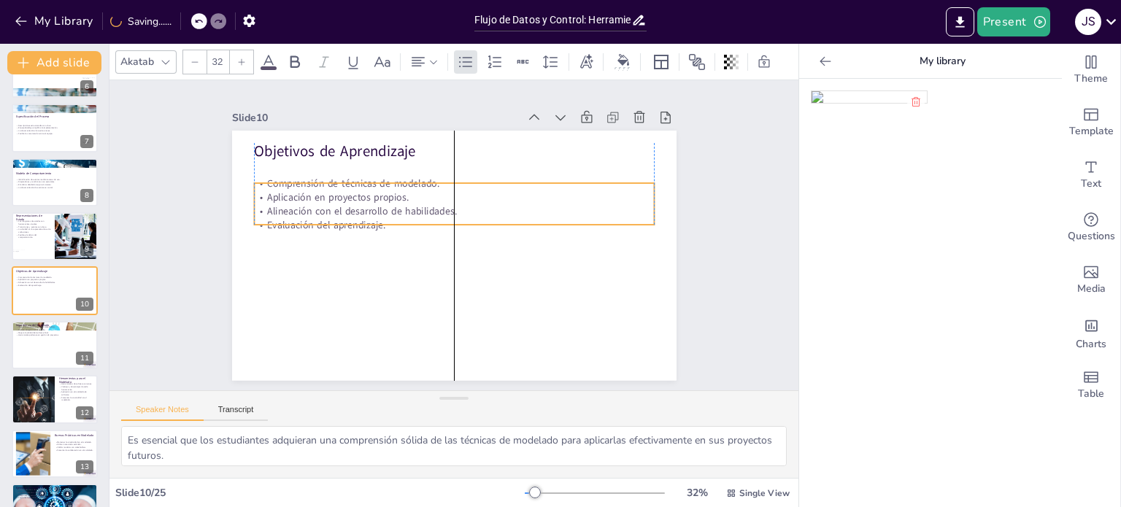
drag, startPoint x: 322, startPoint y: 198, endPoint x: 323, endPoint y: 215, distance: 16.8
click at [323, 215] on p "Evaluación del aprendizaje." at bounding box center [454, 224] width 399 height 55
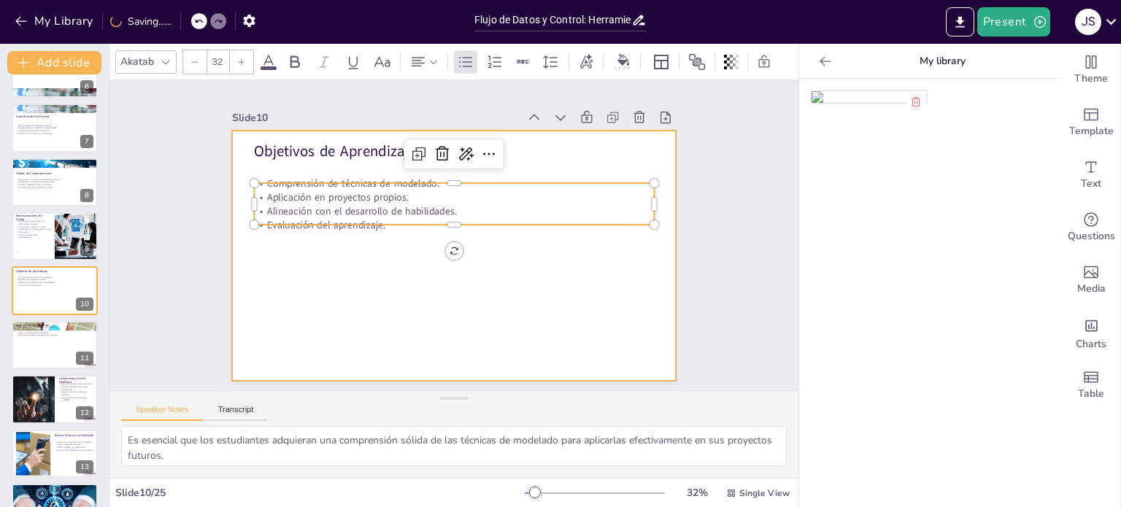
click at [474, 311] on div at bounding box center [437, 247] width 463 height 506
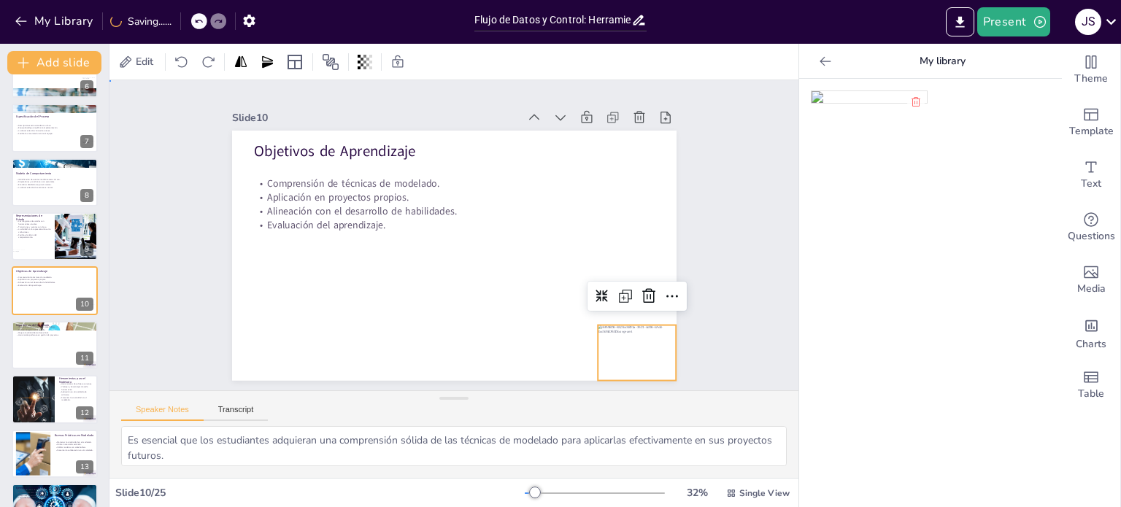
click at [714, 250] on div "Slide 1 Flujo de Datos y Control: Herramientas para un Modelado Efectivo Esta p…" at bounding box center [454, 235] width 739 height 447
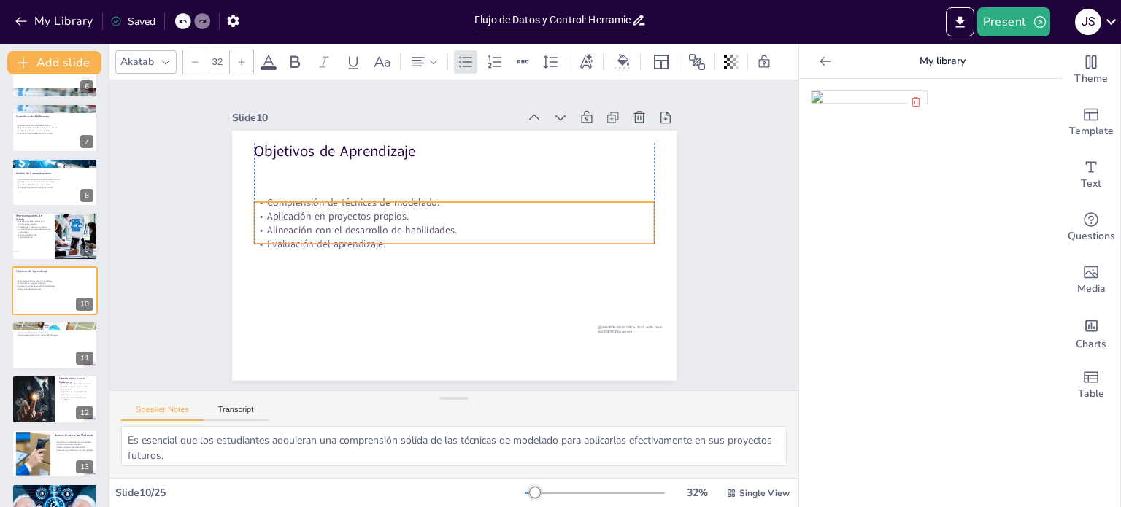
drag, startPoint x: 353, startPoint y: 209, endPoint x: 350, endPoint y: 228, distance: 19.2
click at [350, 228] on p "Alineación con el desarrollo de habilidades." at bounding box center [450, 240] width 306 height 278
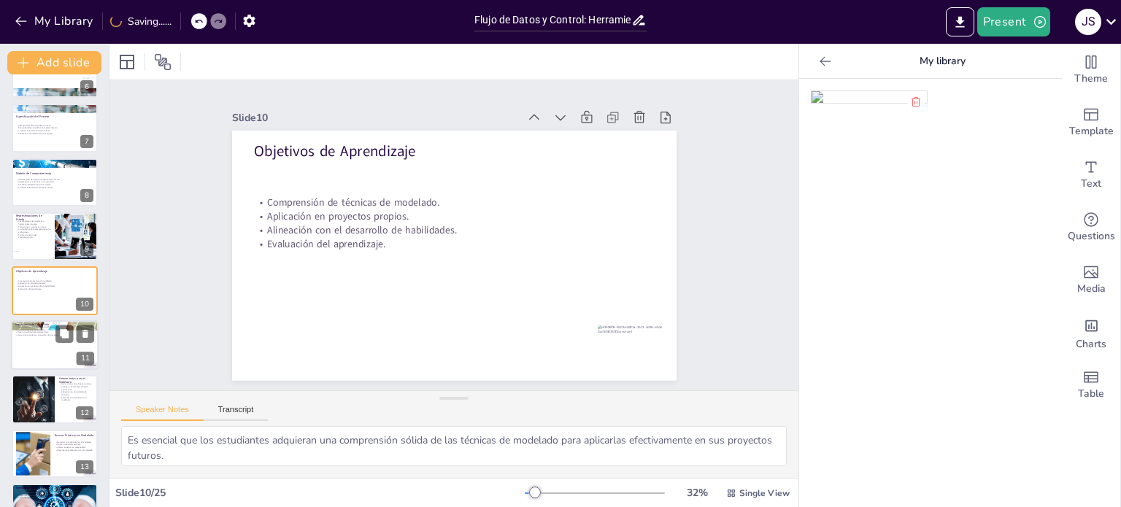
click at [40, 350] on div at bounding box center [55, 345] width 88 height 50
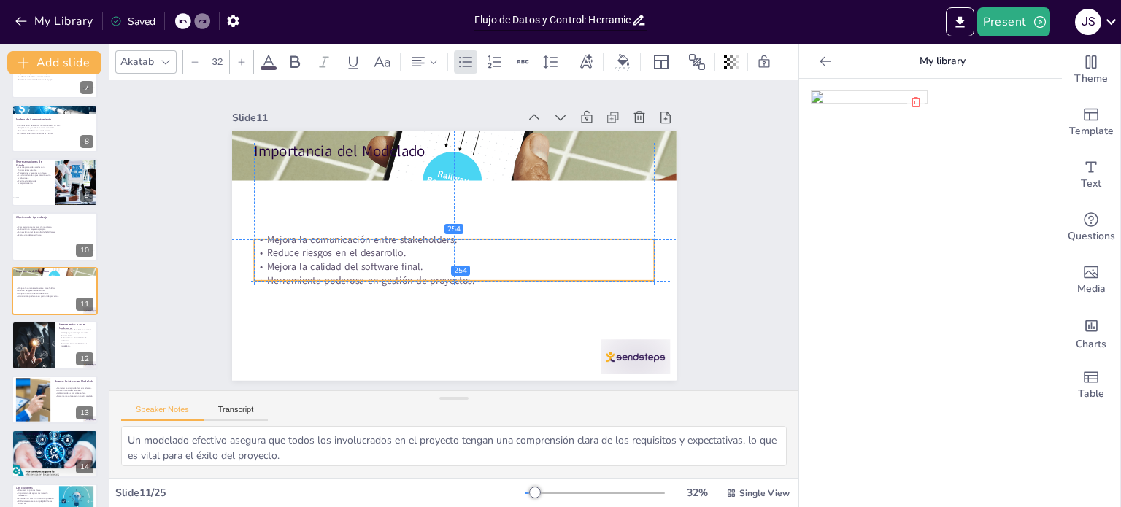
drag, startPoint x: 306, startPoint y: 197, endPoint x: 303, endPoint y: 278, distance: 81.1
click at [303, 278] on p "Herramienta poderosa en gestión de proyectos." at bounding box center [435, 277] width 371 height 175
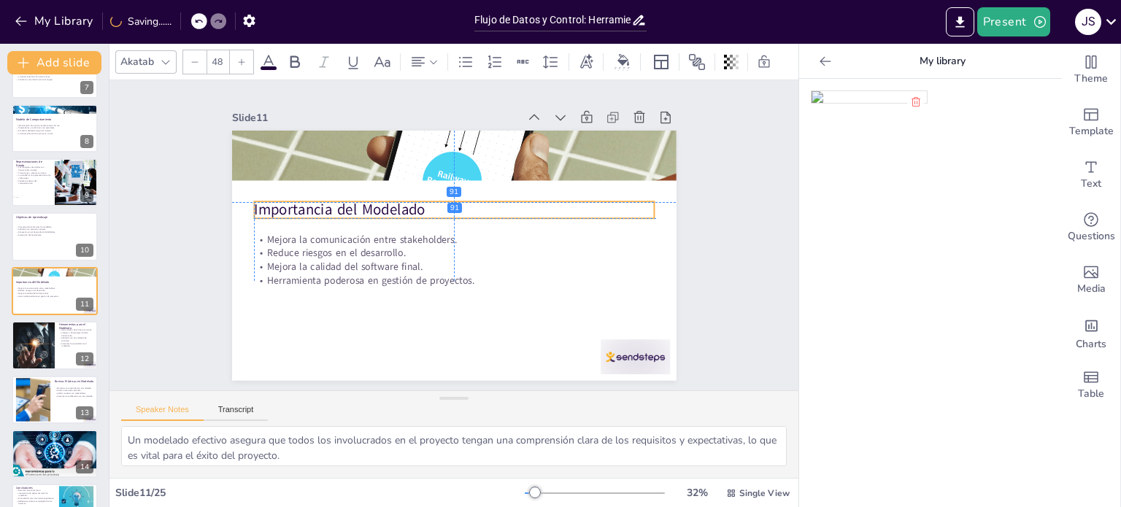
drag, startPoint x: 324, startPoint y: 147, endPoint x: 326, endPoint y: 209, distance: 61.3
click at [326, 209] on p "Importancia del Modelado" at bounding box center [470, 216] width 311 height 283
click at [735, 249] on div "Slide 1 Flujo de Datos y Control: Herramientas para un Modelado Efectivo Esta p…" at bounding box center [454, 236] width 720 height 692
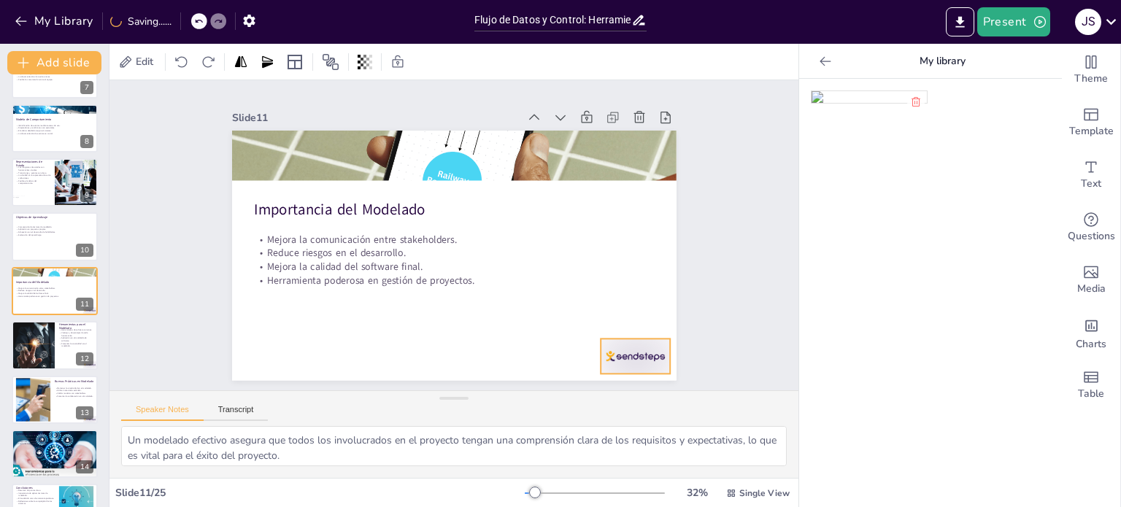
click at [641, 367] on div at bounding box center [605, 391] width 75 height 48
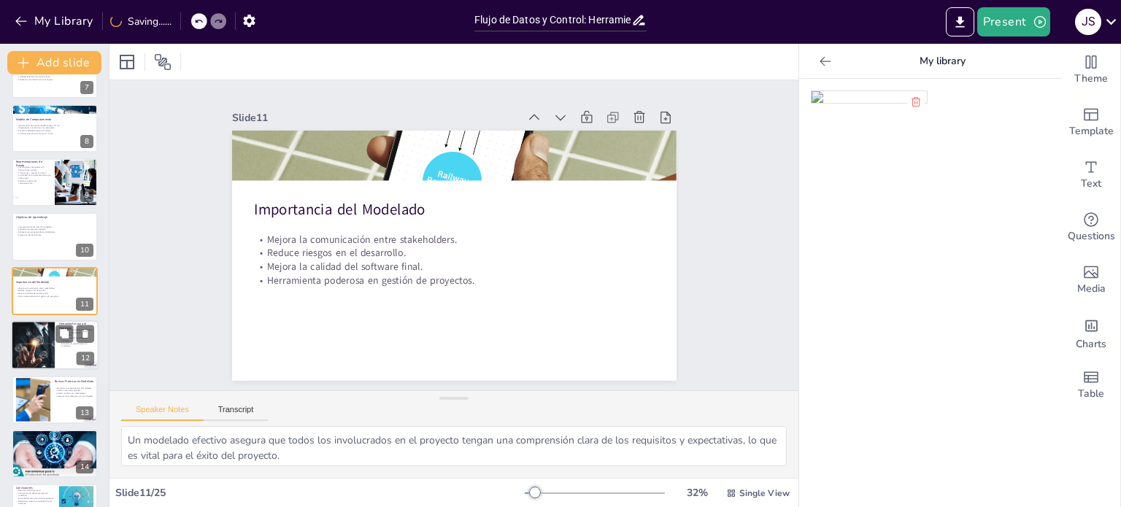
click at [42, 350] on div at bounding box center [33, 345] width 74 height 50
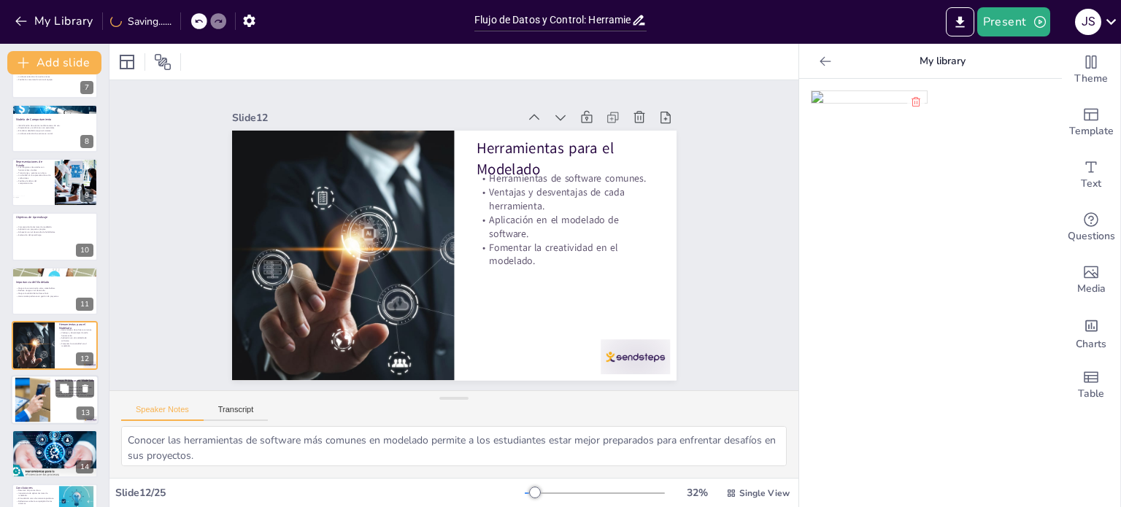
scroll to position [417, 0]
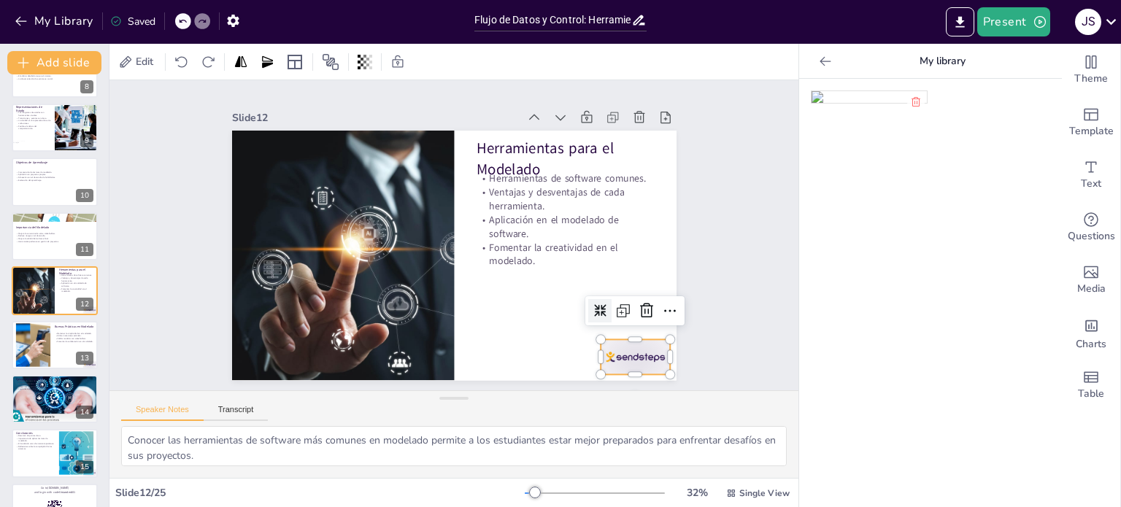
click at [496, 415] on div at bounding box center [462, 453] width 69 height 77
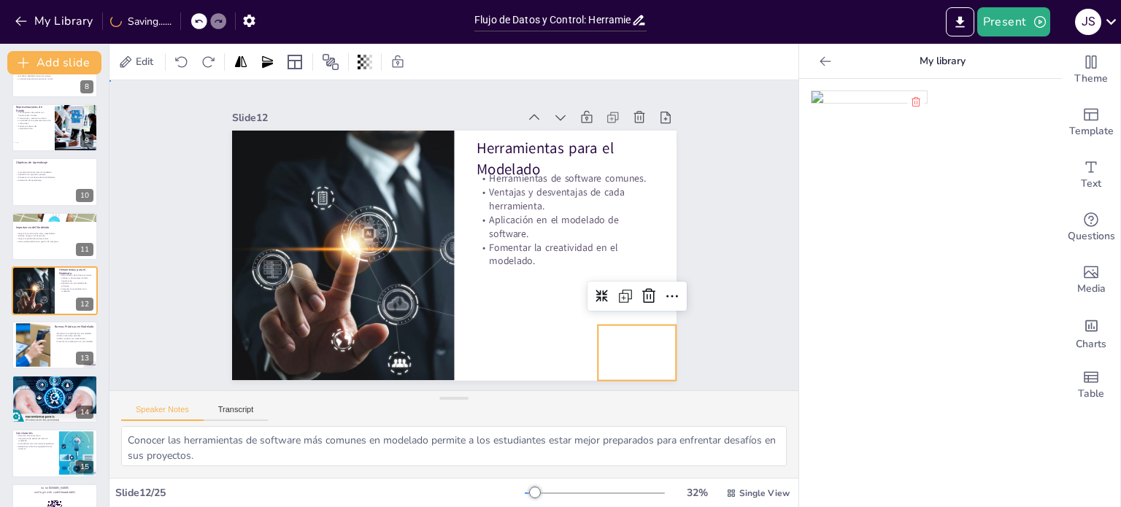
click at [700, 269] on div "Slide 1 Flujo de Datos y Control: Herramientas para un Modelado Efectivo Esta p…" at bounding box center [453, 235] width 585 height 568
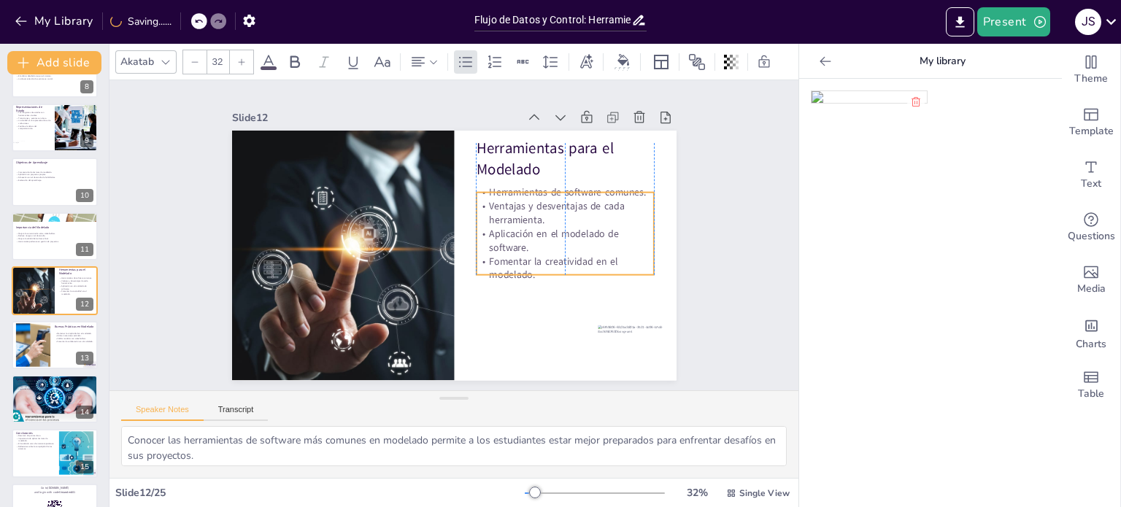
drag, startPoint x: 547, startPoint y: 246, endPoint x: 546, endPoint y: 260, distance: 13.9
click at [546, 263] on p "Fomentar la creatividad en el modelado." at bounding box center [534, 319] width 168 height 113
click at [703, 266] on div "Slide 1 Flujo de Datos y Control: Herramientas para un Modelado Efectivo Esta p…" at bounding box center [453, 235] width 515 height 601
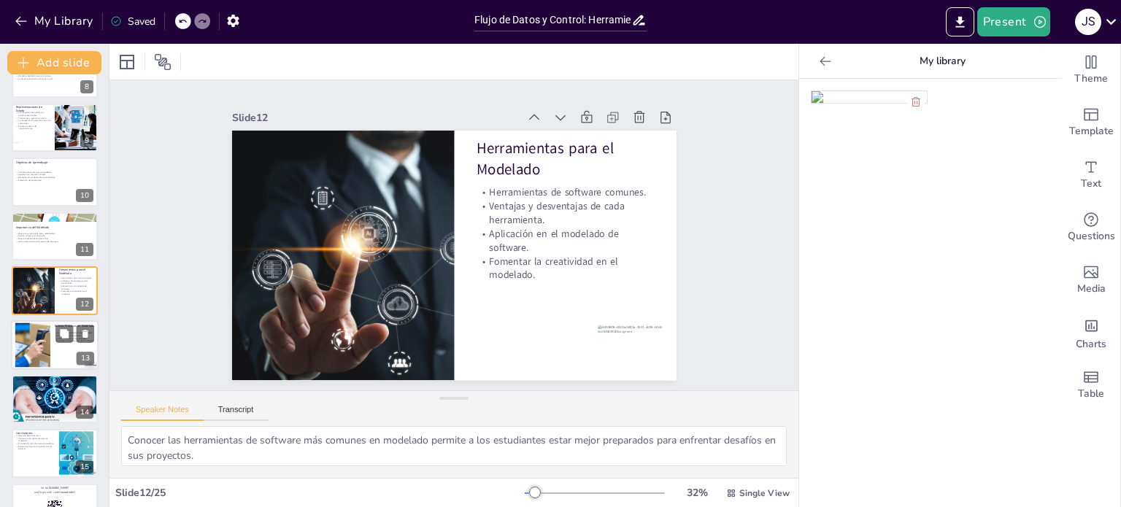
click at [44, 347] on div at bounding box center [33, 345] width 80 height 45
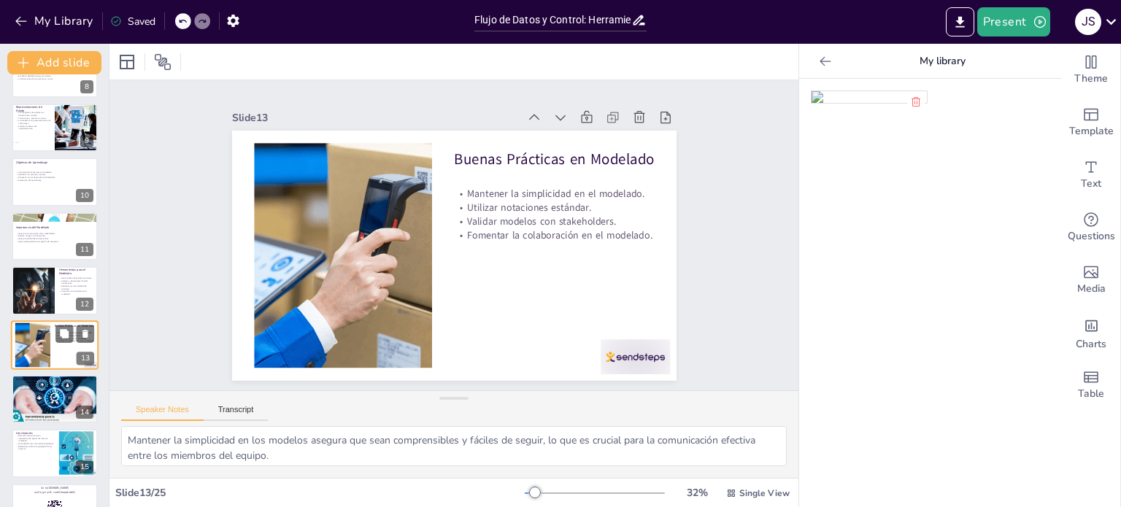
scroll to position [470, 0]
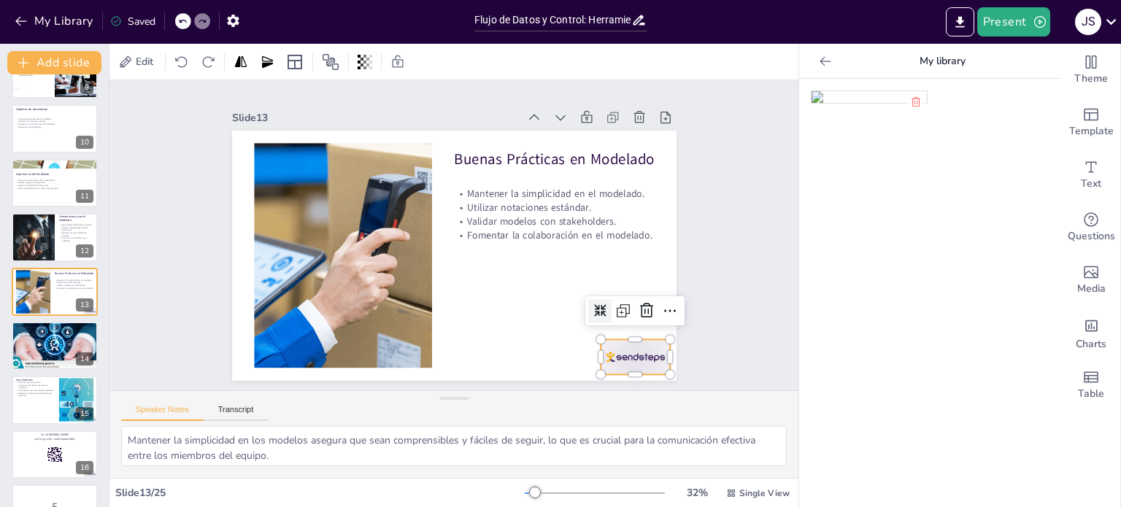
click at [622, 380] on div at bounding box center [588, 407] width 77 height 55
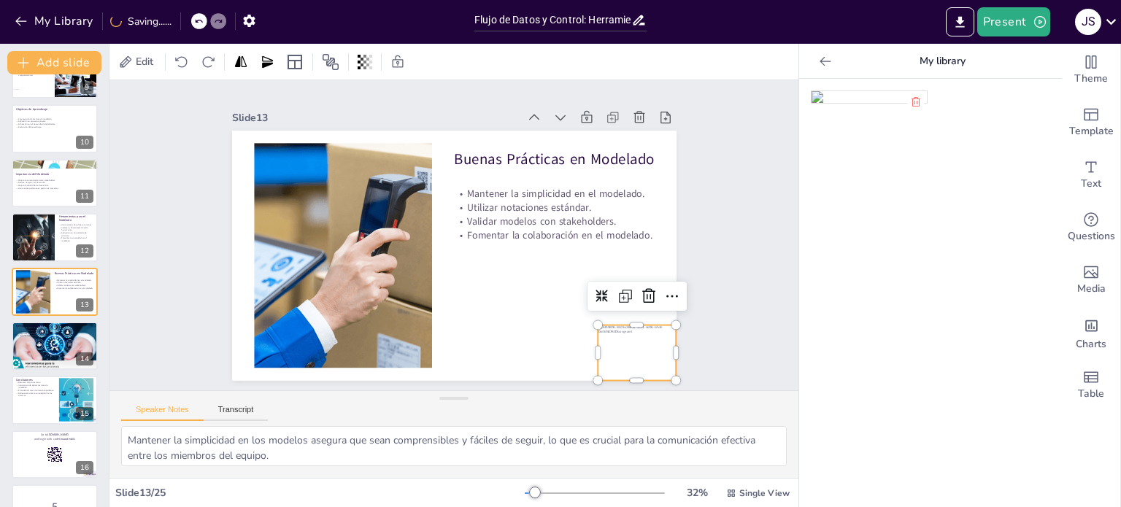
click at [651, 319] on div "Slide 1 Flujo de Datos y Control: Herramientas para un Modelado Efectivo Esta p…" at bounding box center [454, 234] width 394 height 575
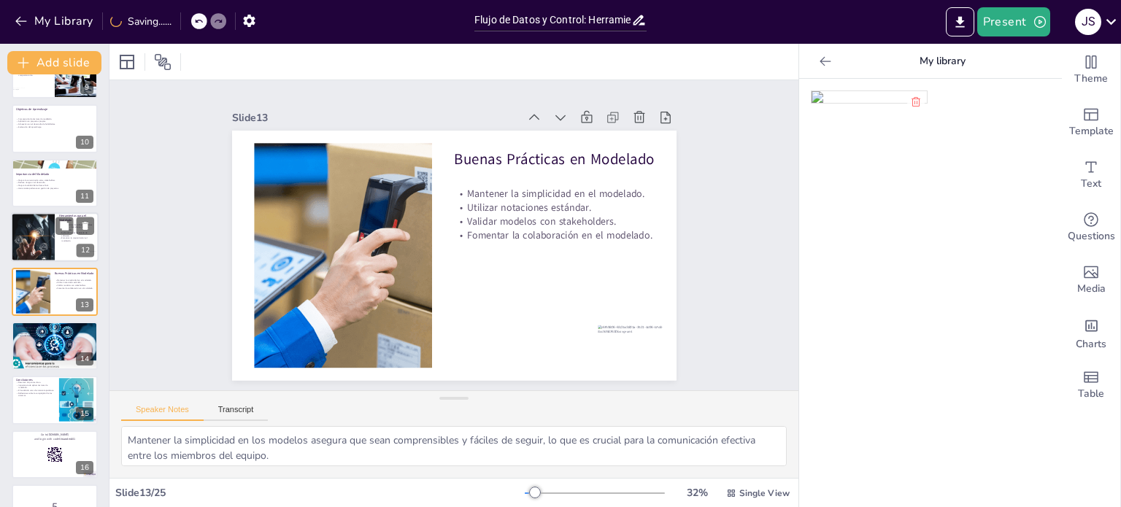
click at [29, 239] on div at bounding box center [33, 237] width 74 height 50
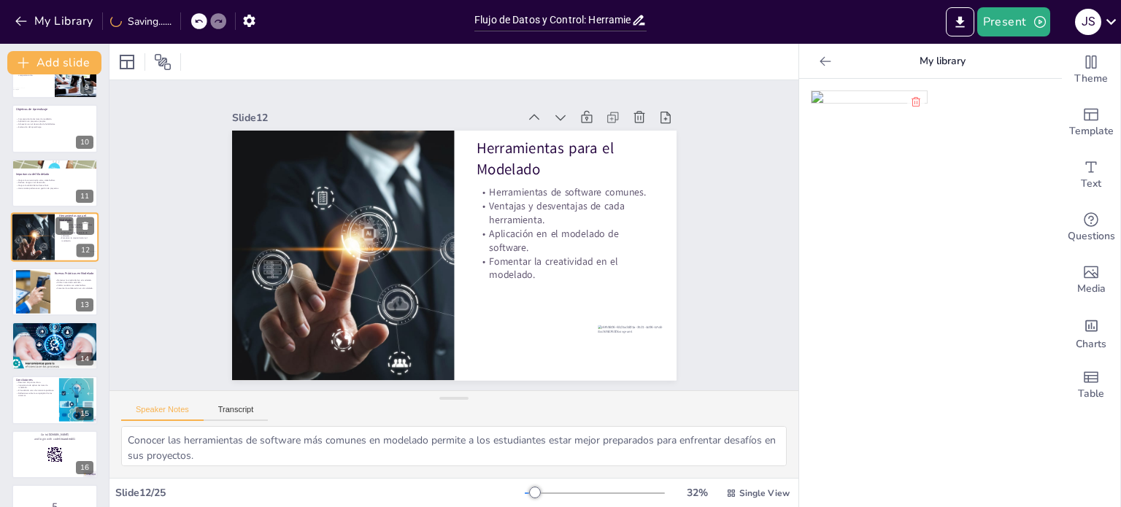
scroll to position [417, 0]
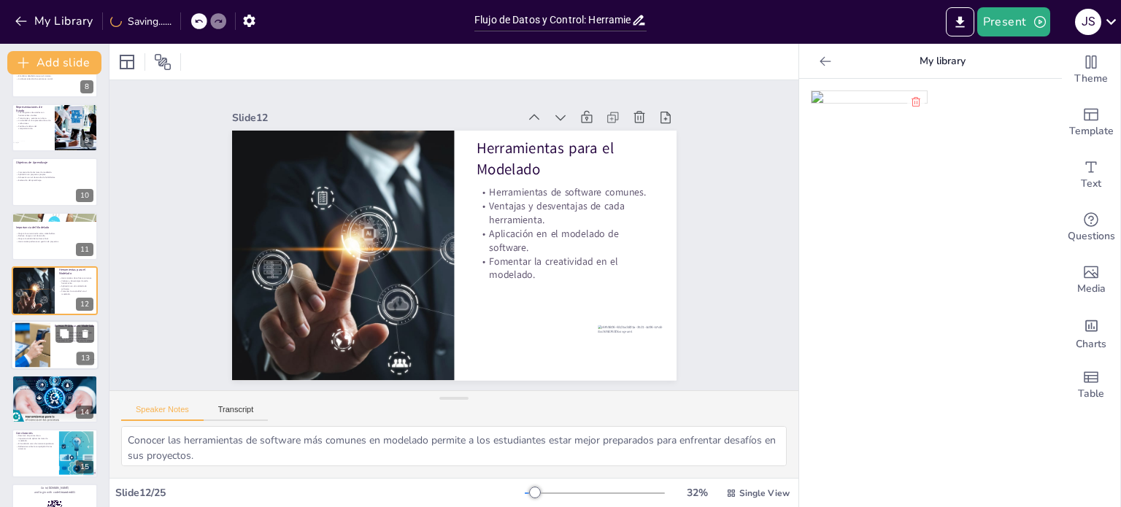
click at [46, 338] on div at bounding box center [33, 345] width 80 height 45
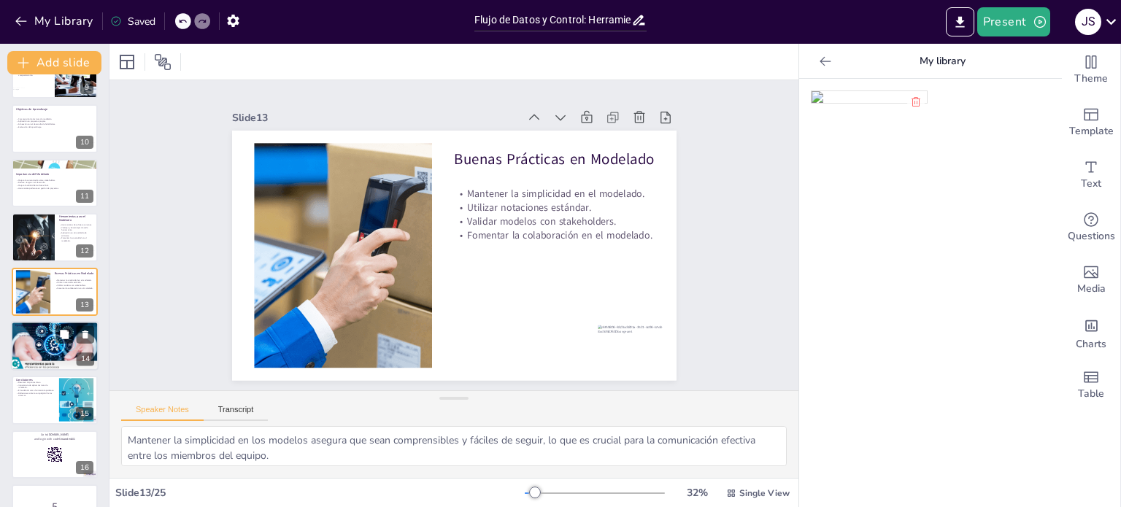
click at [47, 350] on div at bounding box center [55, 346] width 104 height 50
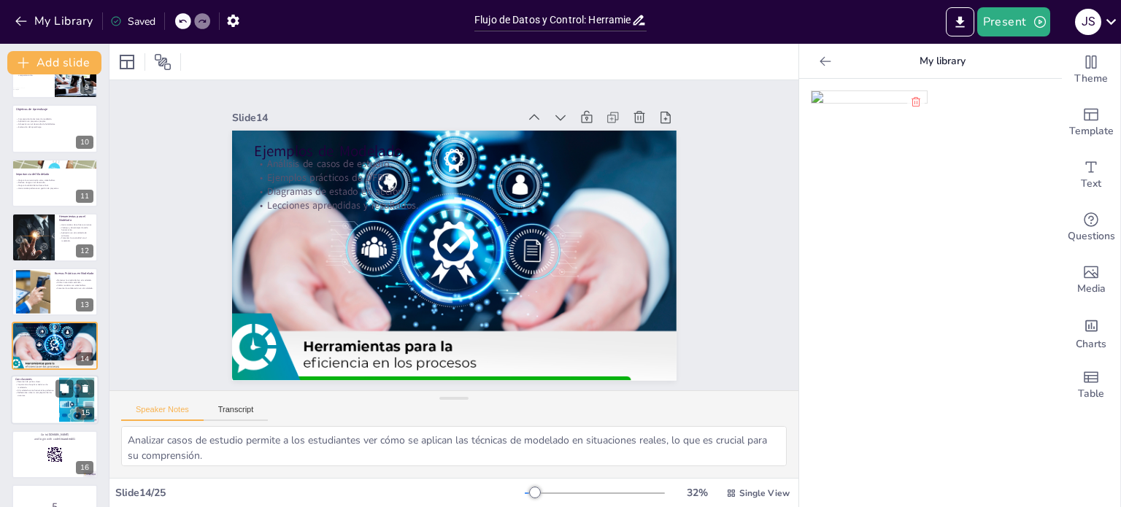
scroll to position [525, 0]
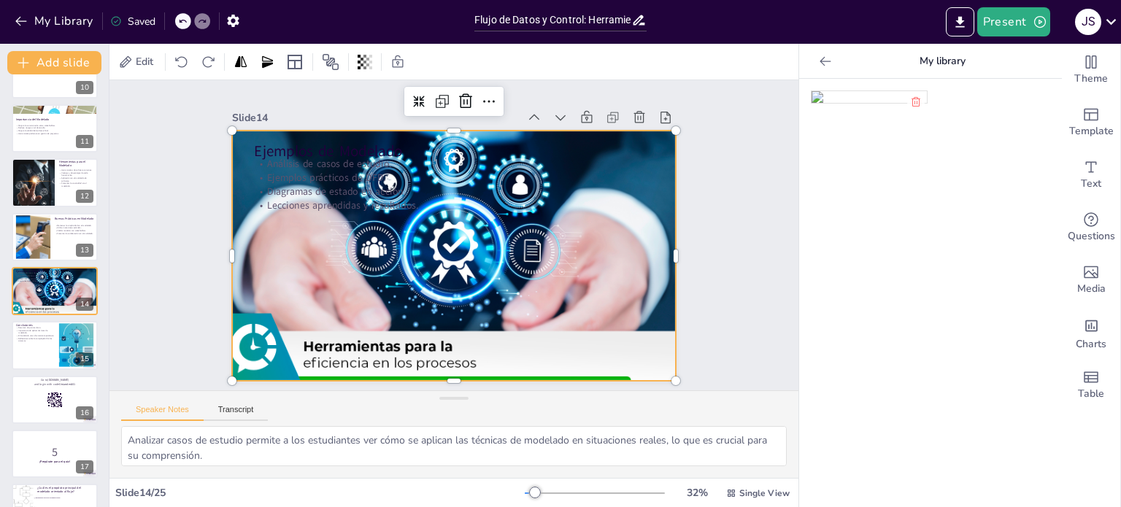
click at [560, 263] on div at bounding box center [466, 218] width 570 height 509
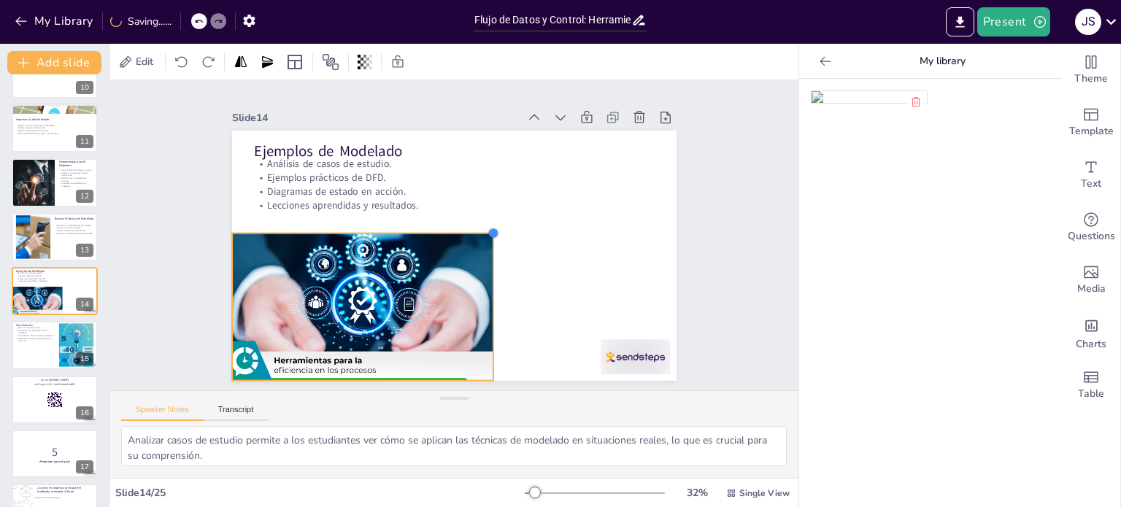
drag, startPoint x: 661, startPoint y: 126, endPoint x: 479, endPoint y: 285, distance: 242.0
click at [479, 285] on div "Ejemplos de Modelado Análisis de casos de estudio. Ejemplos prácticos de DFD. D…" at bounding box center [448, 215] width 500 height 375
click at [392, 262] on div at bounding box center [552, 173] width 321 height 178
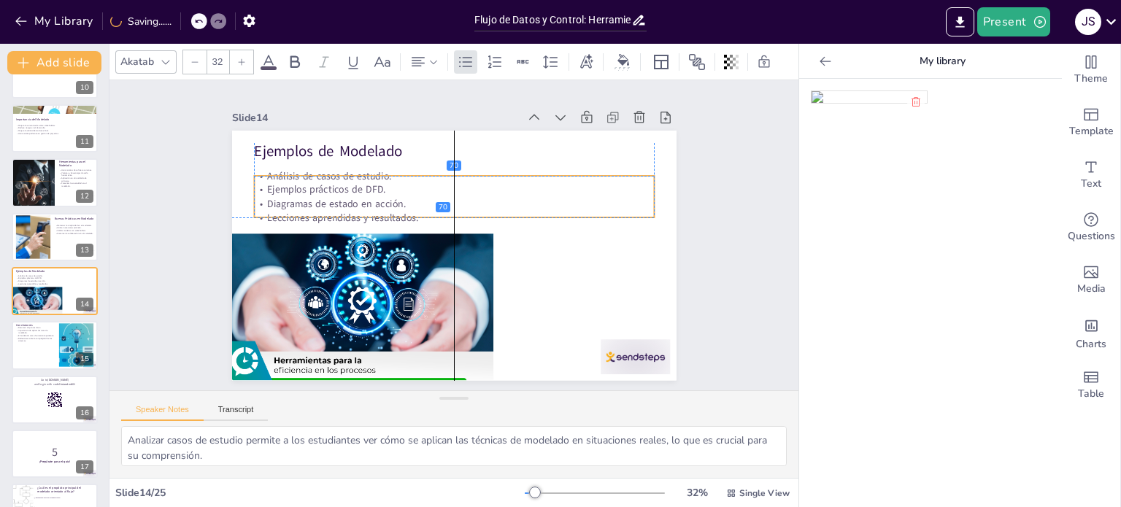
drag, startPoint x: 277, startPoint y: 183, endPoint x: 277, endPoint y: 193, distance: 10.2
click at [281, 193] on p "Diagramas de estado en acción." at bounding box center [466, 206] width 371 height 175
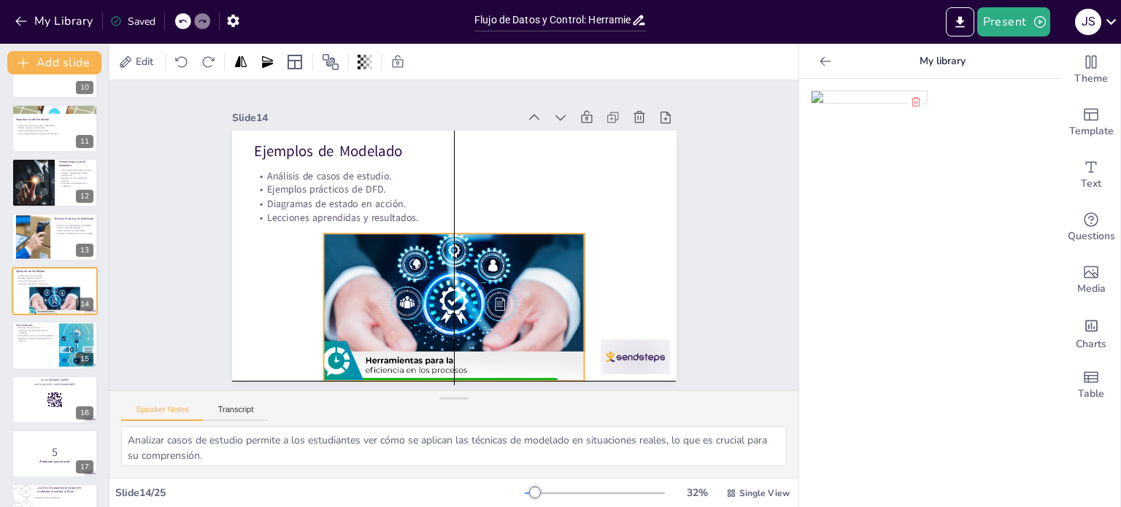
drag, startPoint x: 336, startPoint y: 305, endPoint x: 426, endPoint y: 309, distance: 90.6
click at [426, 309] on div at bounding box center [425, 300] width 341 height 259
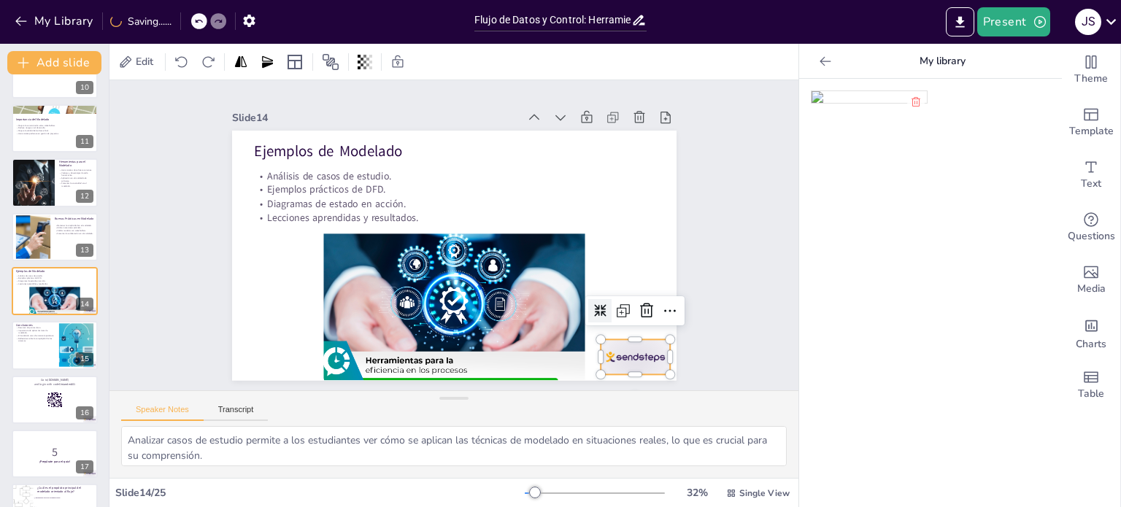
click at [521, 414] on div at bounding box center [485, 451] width 72 height 75
click at [707, 236] on div "Slide 1 Flujo de Datos y Control: Herramientas para un Modelado Efectivo Esta p…" at bounding box center [454, 236] width 656 height 740
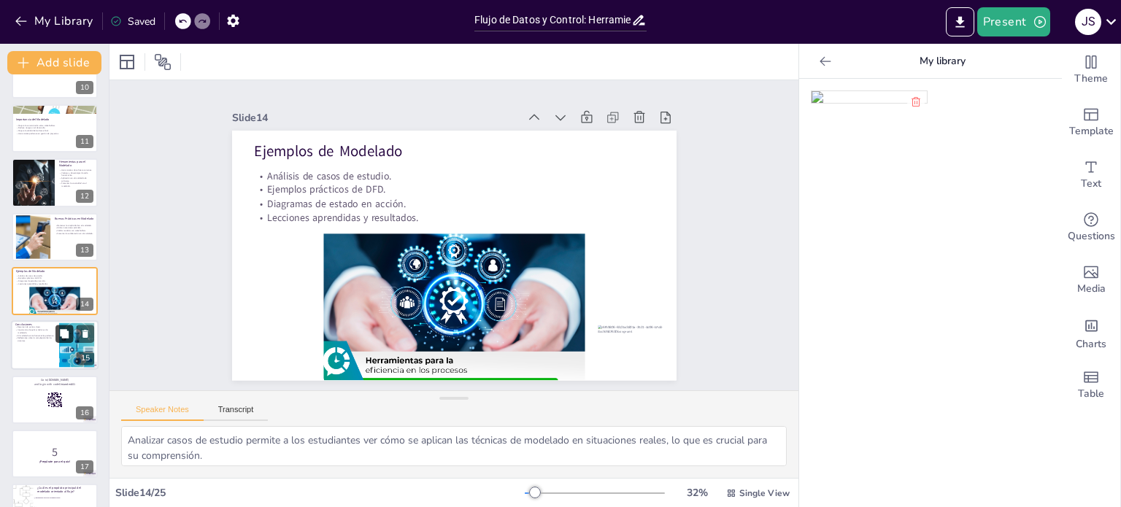
click at [61, 340] on button at bounding box center [64, 334] width 18 height 18
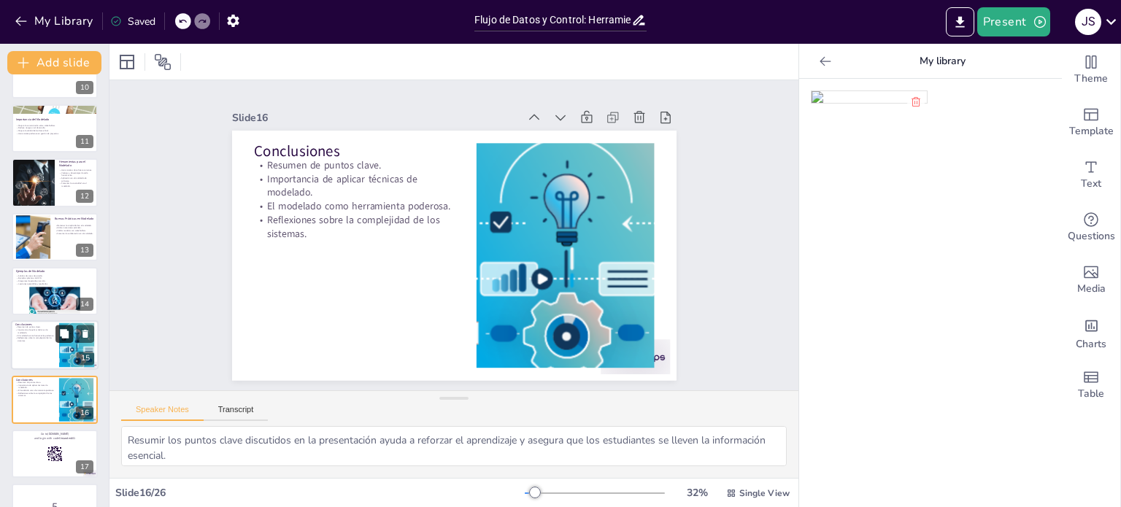
scroll to position [633, 0]
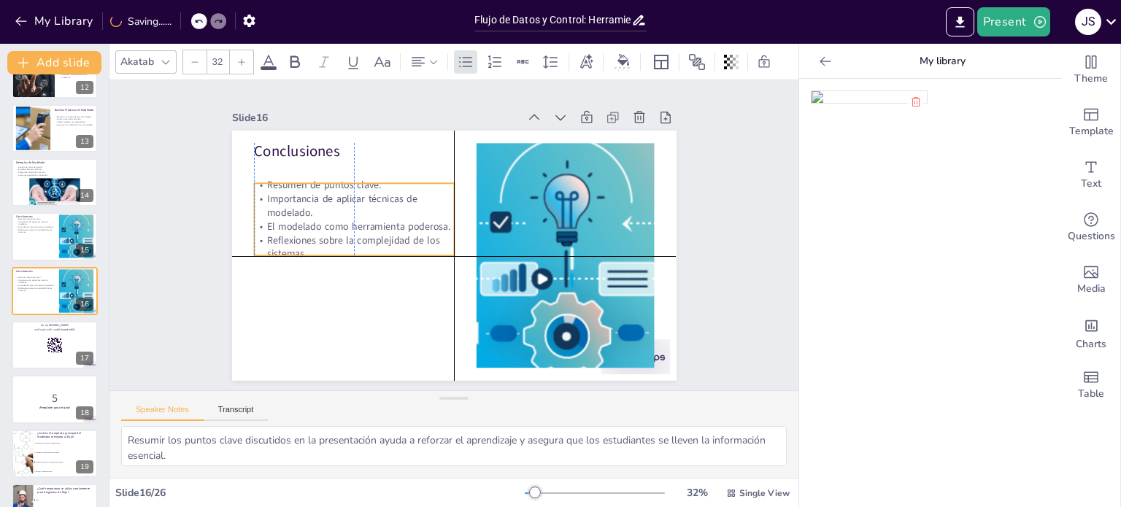
drag, startPoint x: 327, startPoint y: 205, endPoint x: 326, endPoint y: 225, distance: 19.7
click at [326, 225] on p "El modelado como herramienta poderosa." at bounding box center [361, 195] width 194 height 75
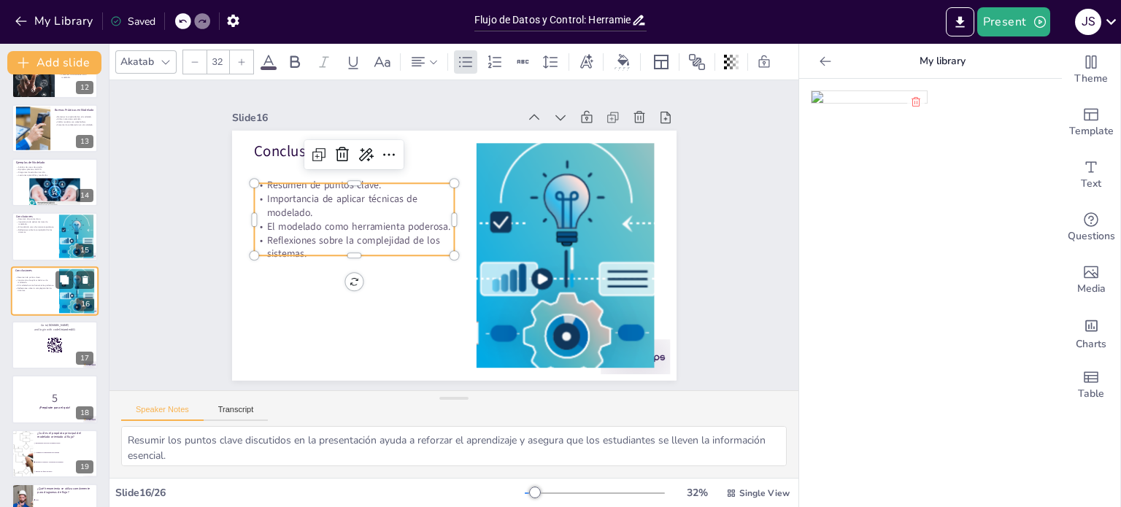
click at [42, 291] on p "Reflexiones sobre la complejidad de los sistemas." at bounding box center [34, 289] width 39 height 5
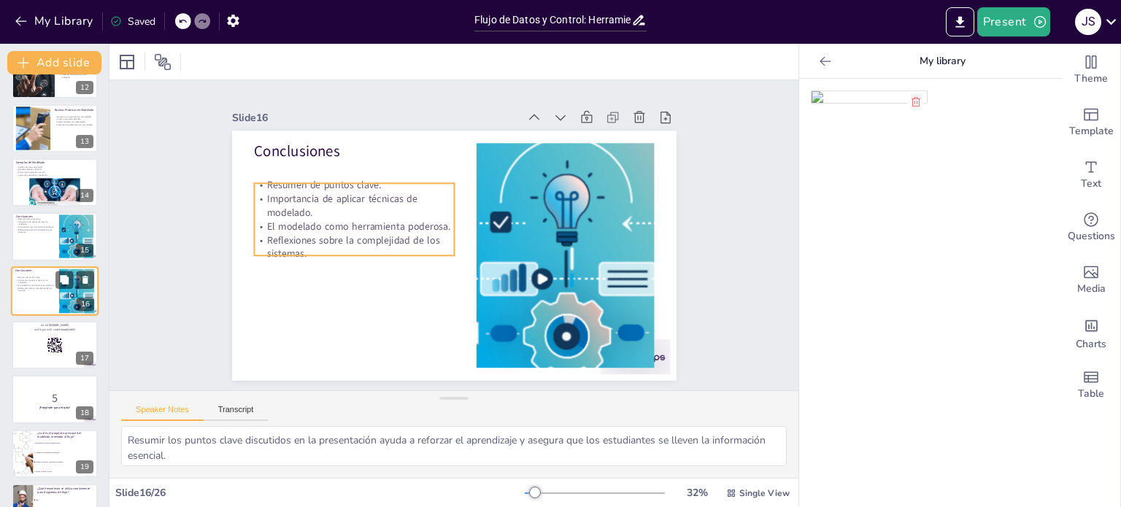
click at [39, 291] on p "Reflexiones sobre la complejidad de los sistemas." at bounding box center [34, 289] width 39 height 5
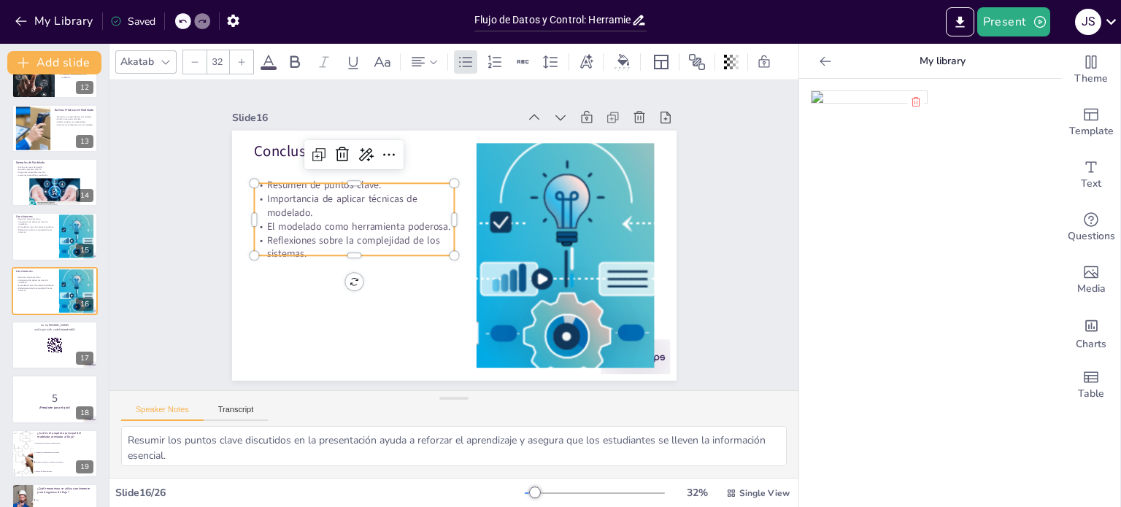
click at [455, 223] on p "El modelado como herramienta poderosa." at bounding box center [462, 135] width 14 height 200
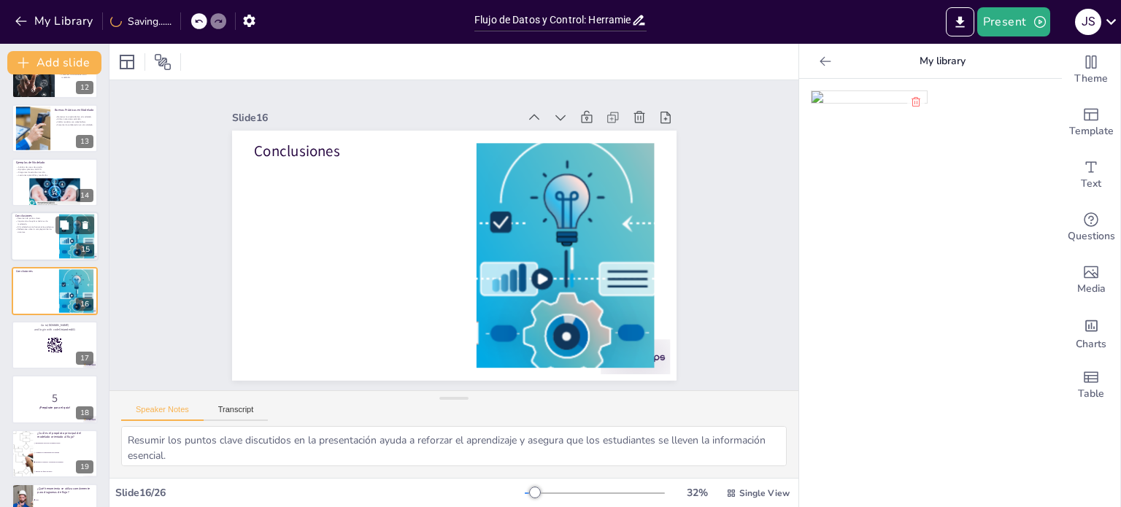
click at [32, 238] on div at bounding box center [55, 237] width 88 height 50
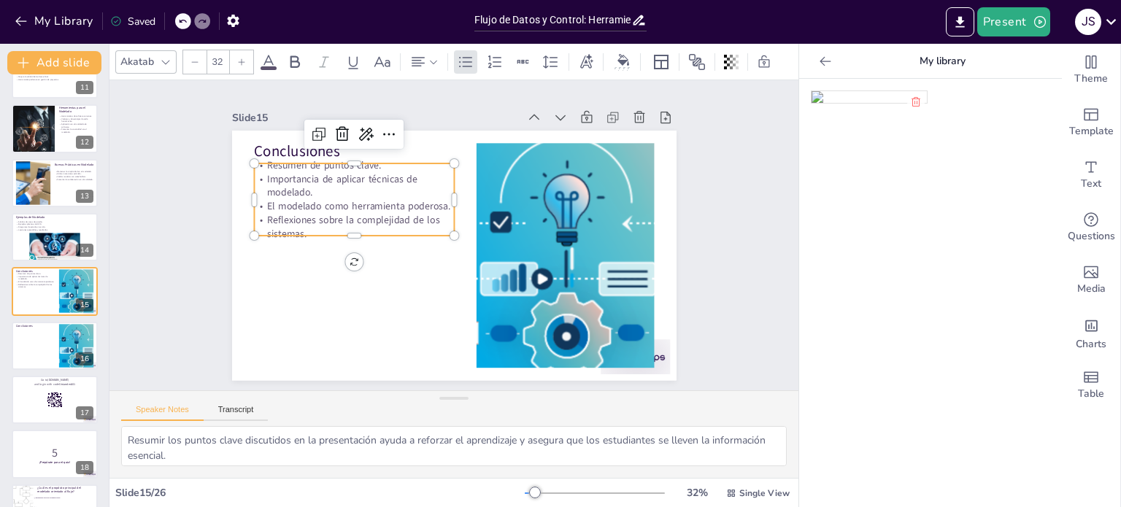
click at [289, 214] on p "Reflexiones sobre la complejidad de los sistemas." at bounding box center [378, 170] width 178 height 140
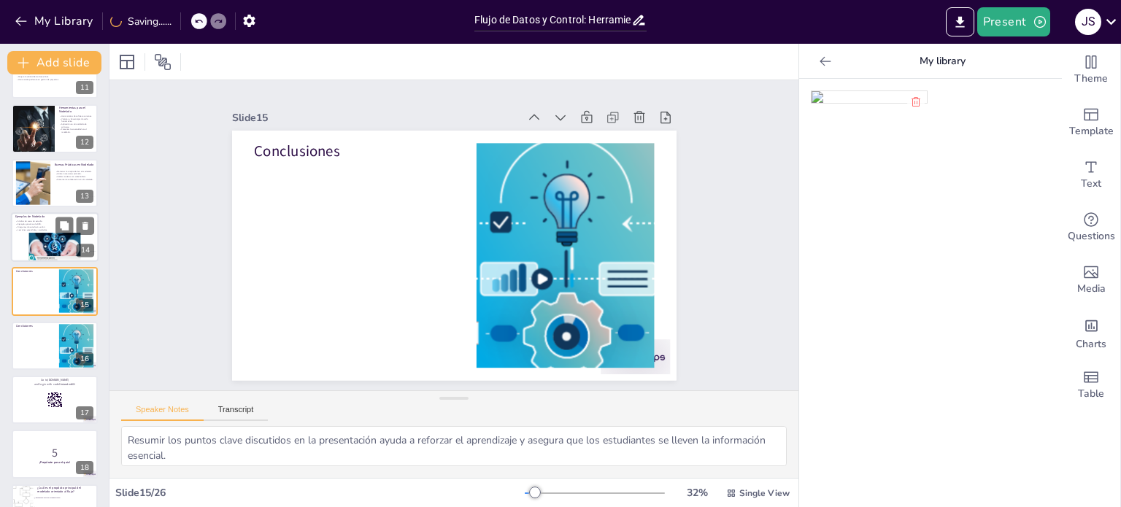
click at [46, 238] on div at bounding box center [54, 247] width 61 height 29
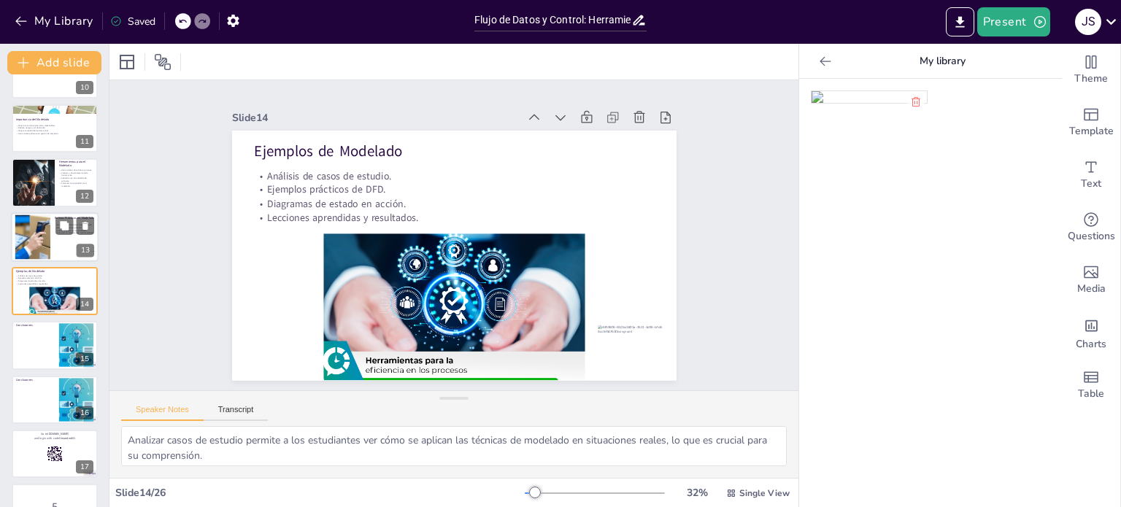
click at [46, 244] on div at bounding box center [33, 237] width 80 height 45
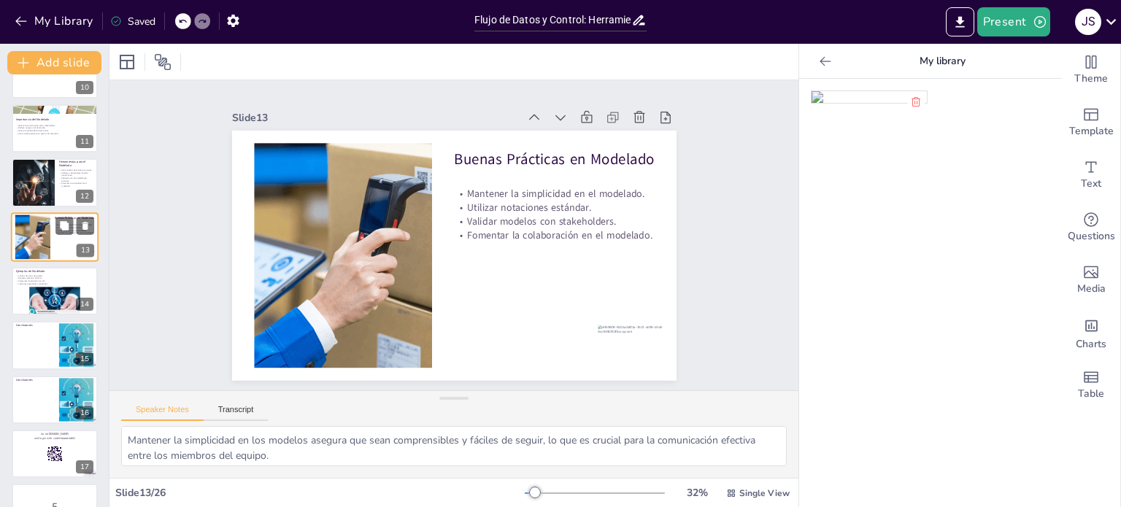
scroll to position [470, 0]
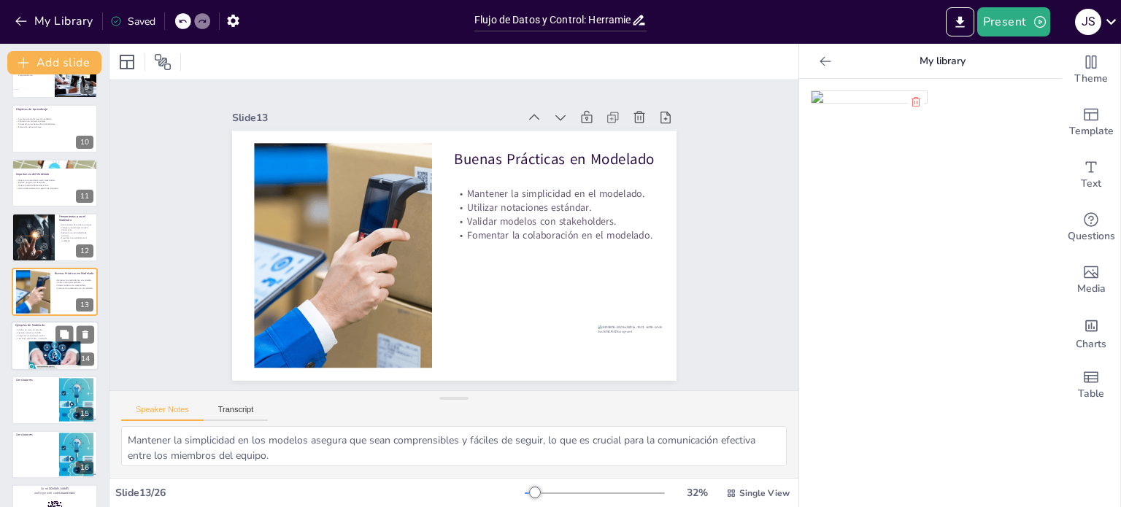
click at [55, 356] on div at bounding box center [54, 356] width 61 height 29
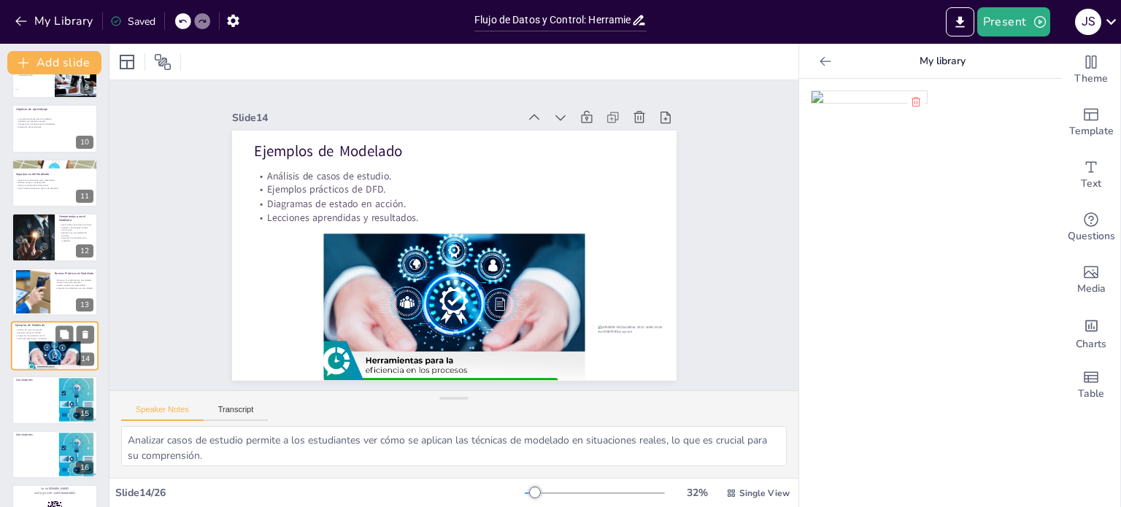
scroll to position [525, 0]
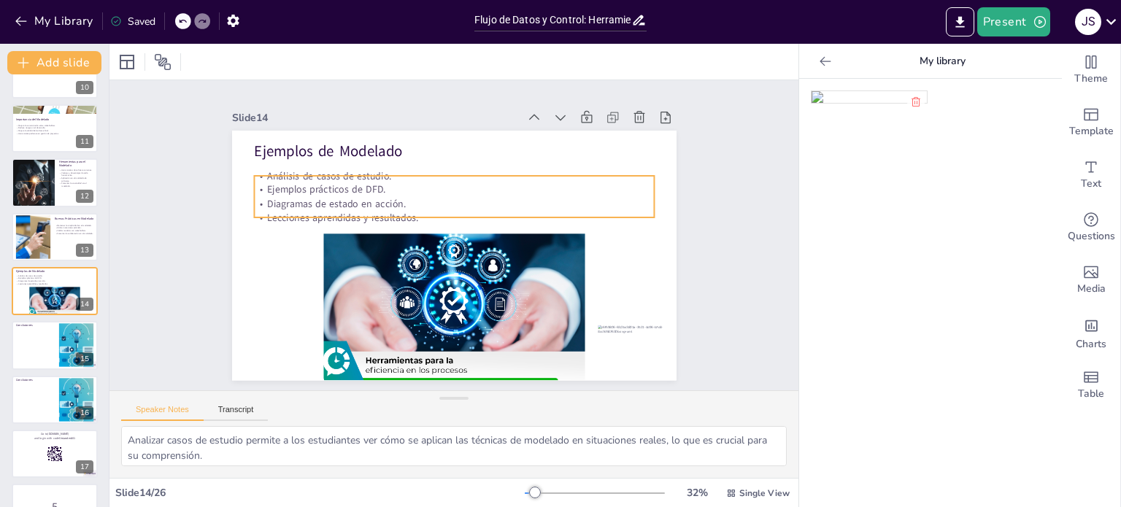
click at [320, 207] on p "Lecciones aprendidas y resultados." at bounding box center [461, 218] width 371 height 175
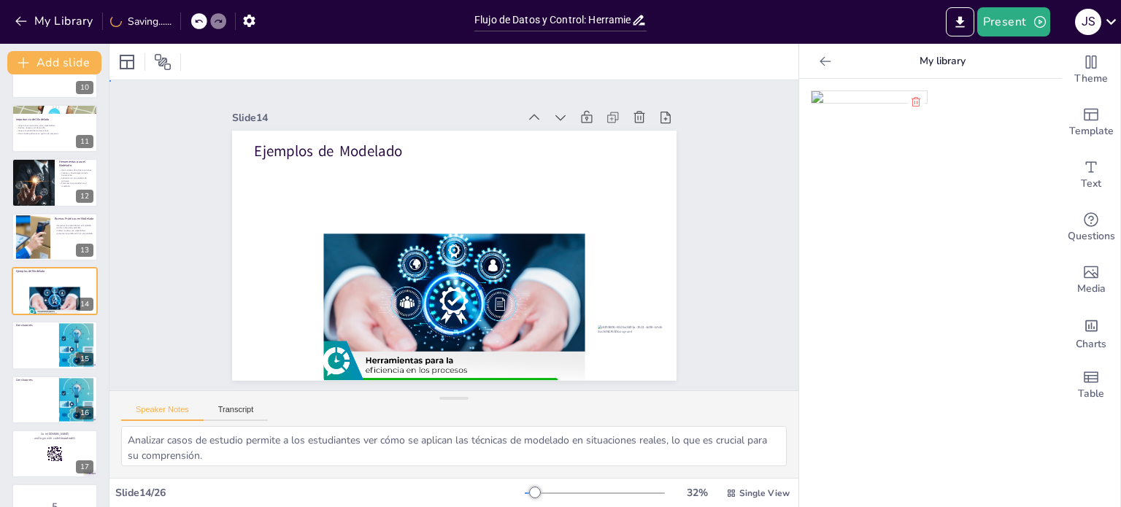
click at [721, 241] on div "Slide 1 Flujo de Datos y Control: Herramientas para un Modelado Efectivo Esta p…" at bounding box center [454, 236] width 720 height 692
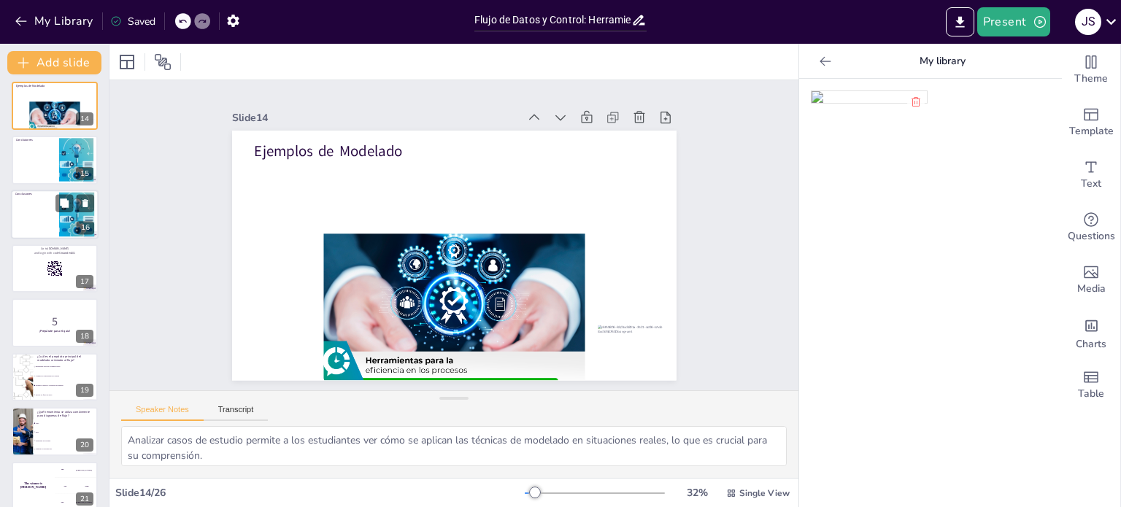
scroll to position [703, 0]
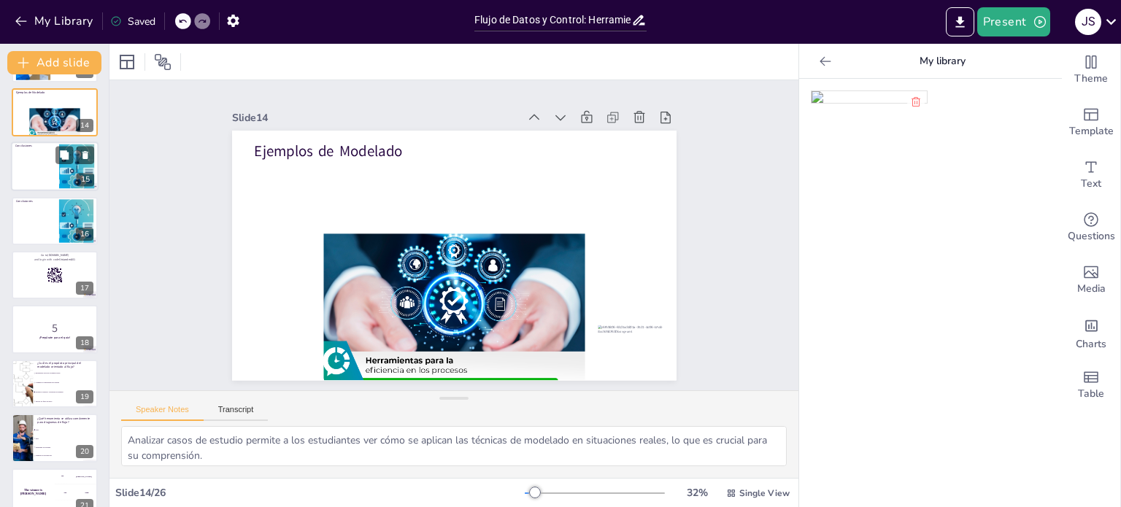
click at [50, 176] on div at bounding box center [55, 167] width 88 height 50
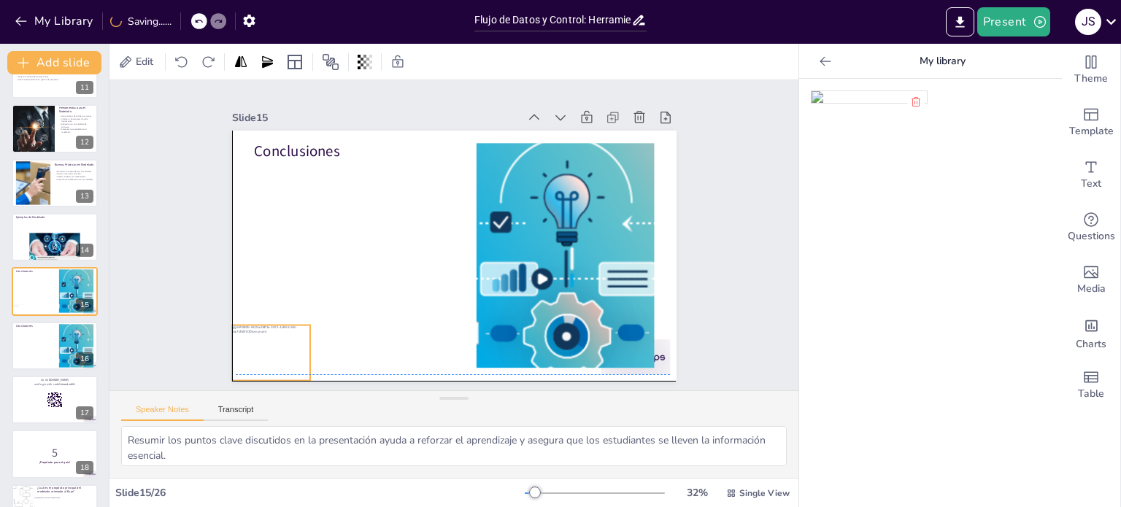
drag, startPoint x: 622, startPoint y: 350, endPoint x: 260, endPoint y: 344, distance: 362.0
click at [260, 309] on div at bounding box center [239, 268] width 94 height 82
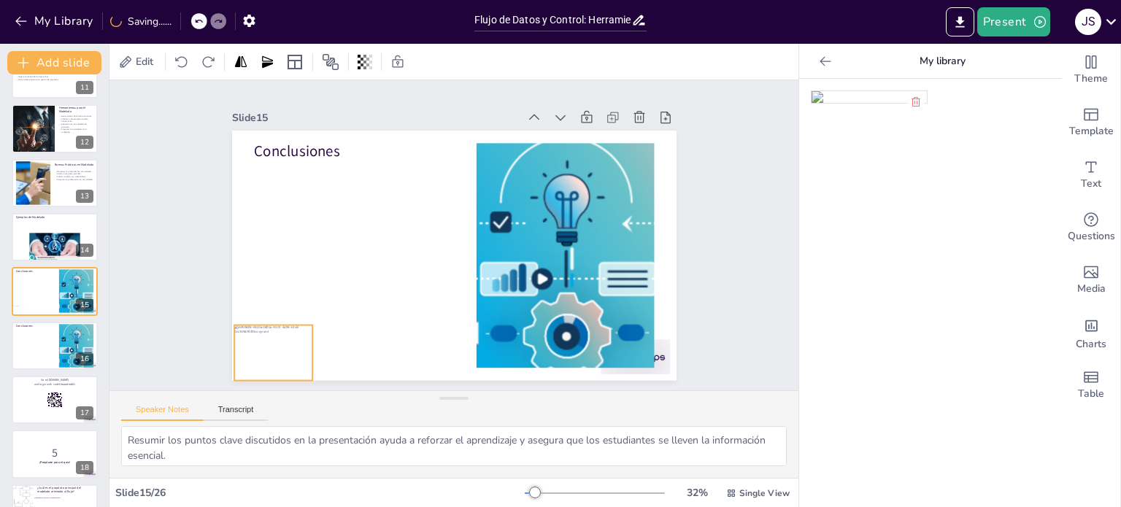
click at [697, 285] on div "Slide 1 Flujo de Datos y Control: Herramientas para un Modelado Efectivo Esta p…" at bounding box center [454, 234] width 568 height 585
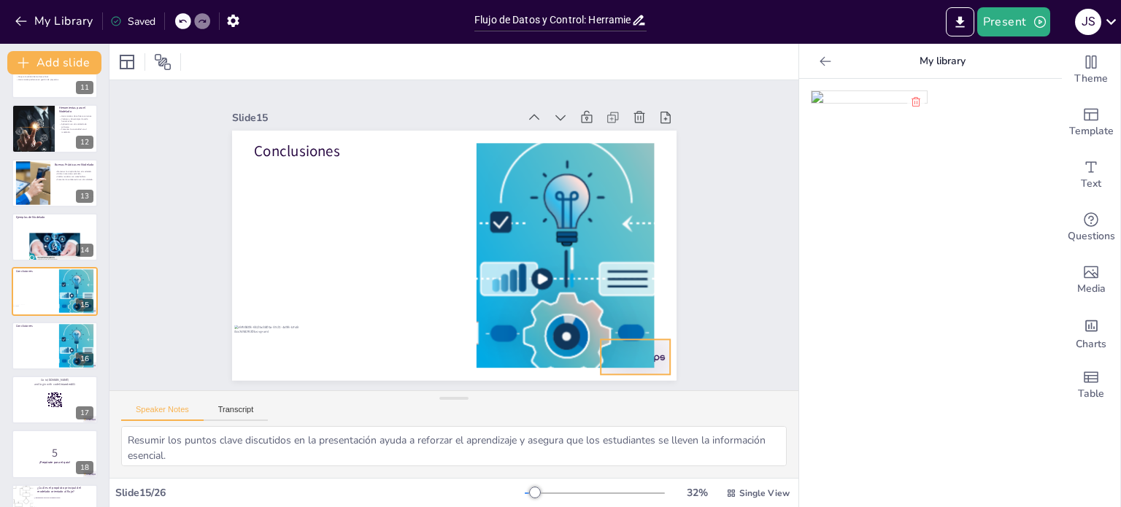
click at [652, 362] on div at bounding box center [635, 357] width 69 height 35
click at [58, 247] on div at bounding box center [55, 247] width 60 height 28
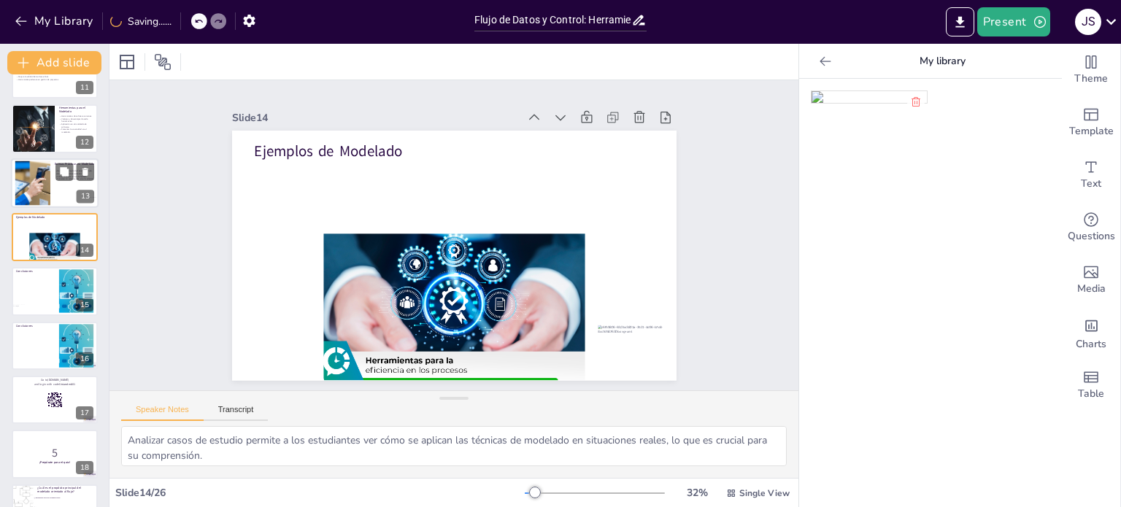
scroll to position [525, 0]
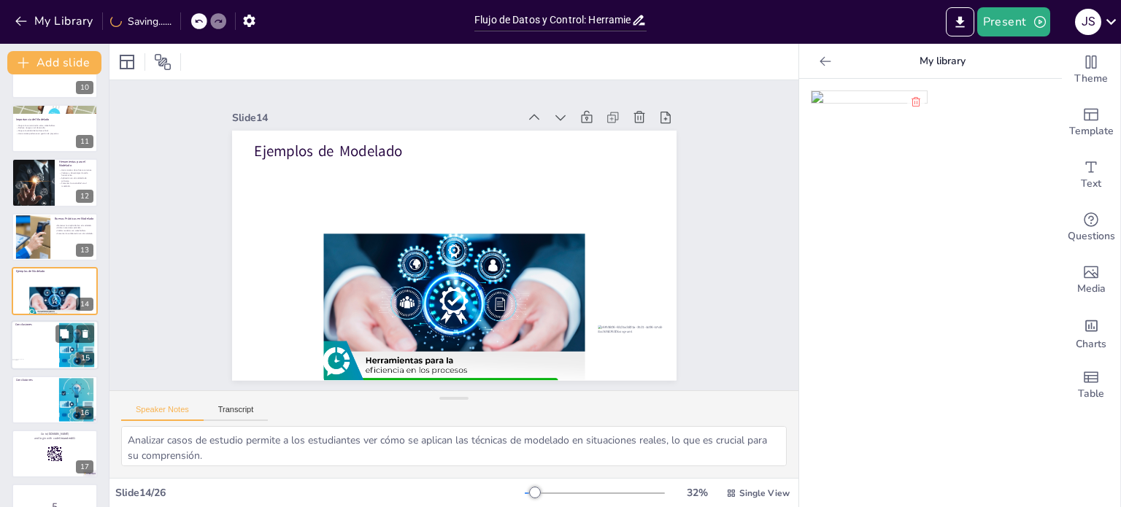
click at [44, 358] on div at bounding box center [55, 346] width 88 height 50
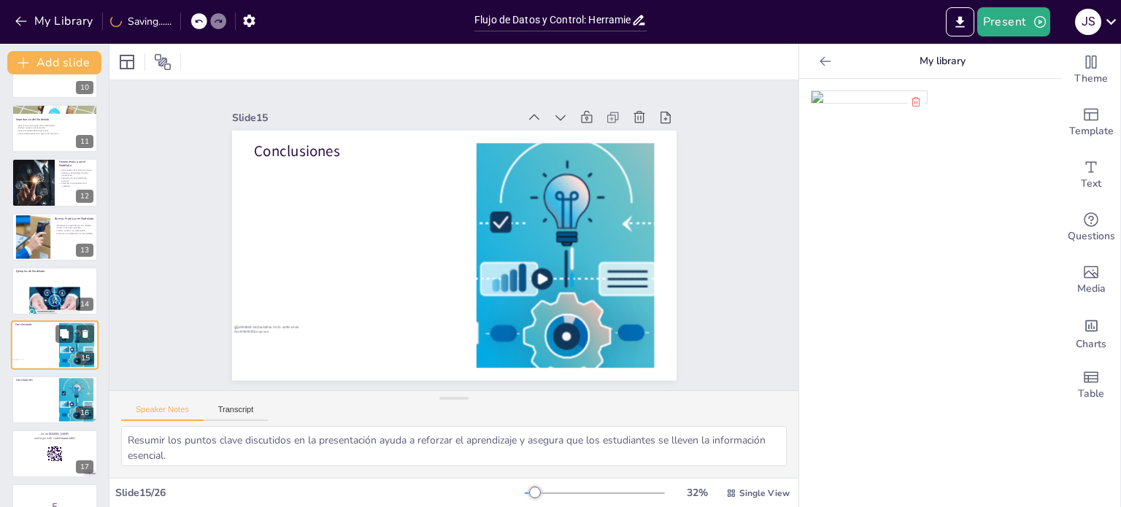
scroll to position [579, 0]
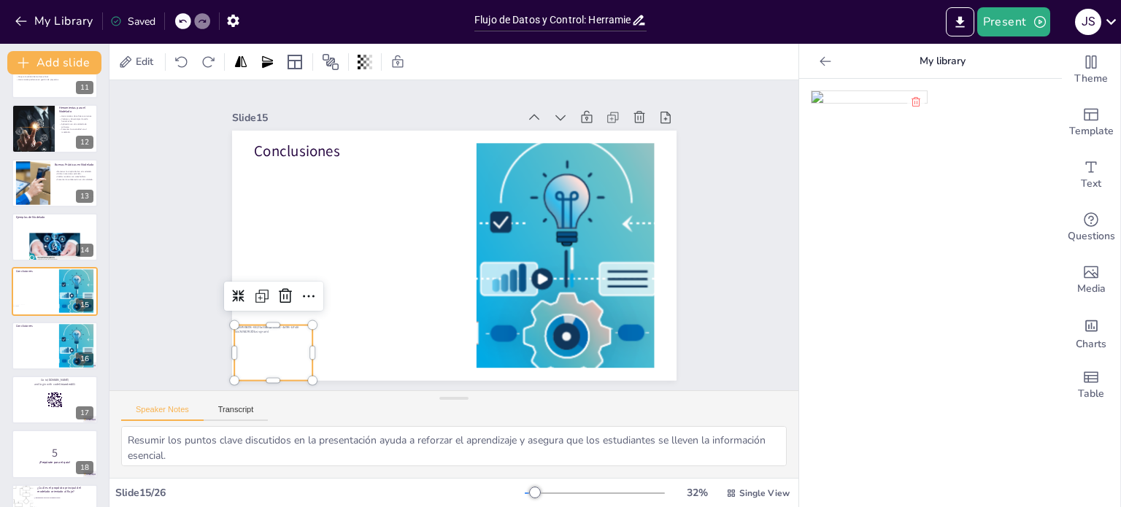
click at [253, 228] on div at bounding box center [244, 180] width 93 height 96
click at [48, 342] on div at bounding box center [55, 346] width 88 height 50
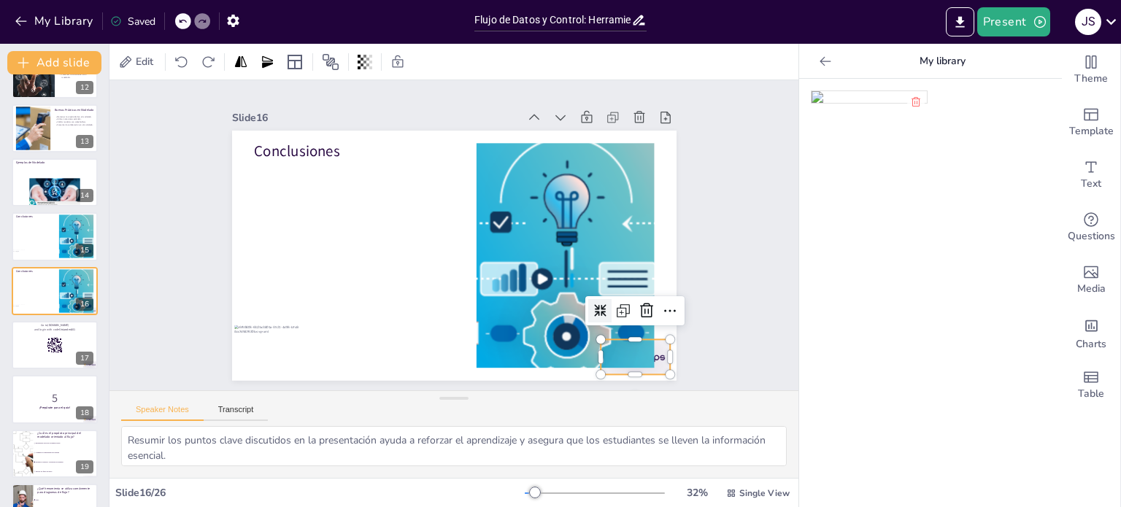
click at [334, 366] on div at bounding box center [314, 402] width 42 height 73
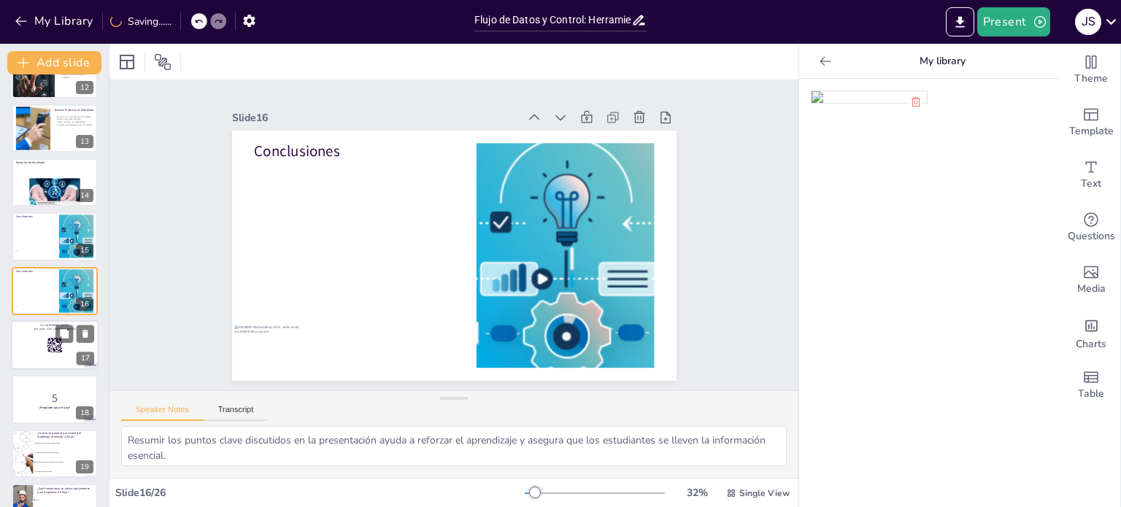
click at [58, 352] on div at bounding box center [55, 345] width 88 height 50
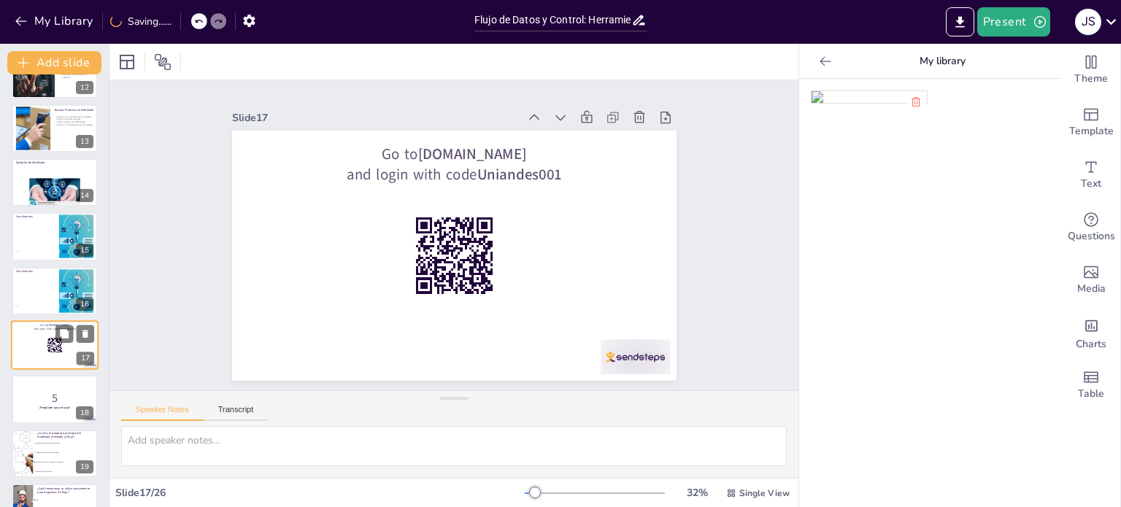
scroll to position [687, 0]
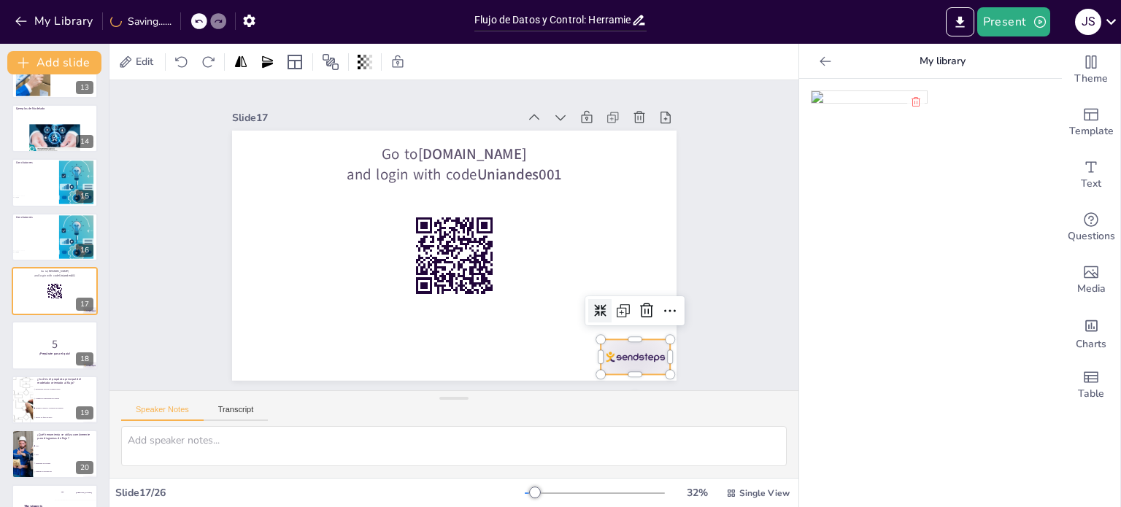
click at [601, 359] on div at bounding box center [635, 357] width 69 height 35
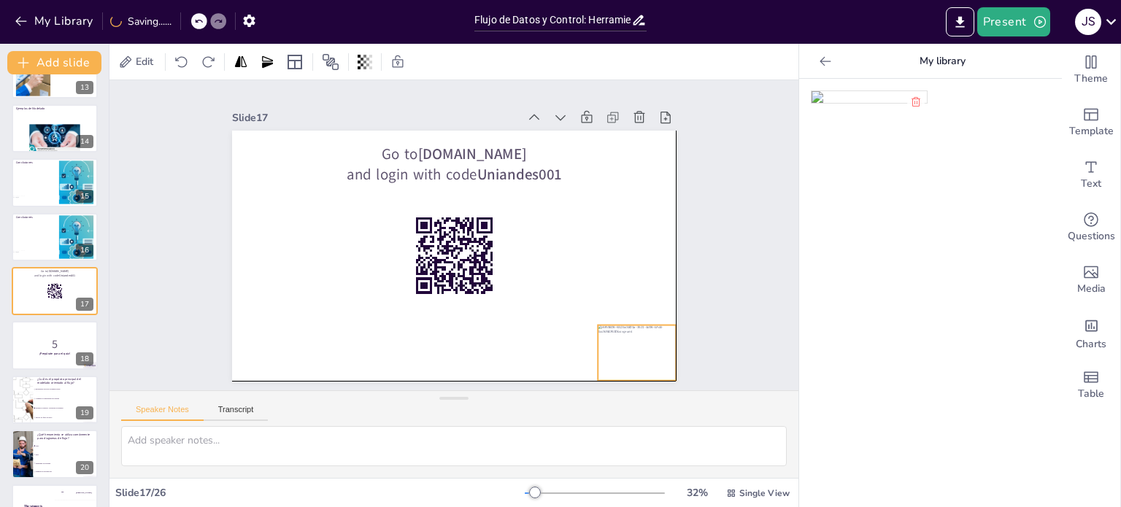
drag, startPoint x: 254, startPoint y: 350, endPoint x: 613, endPoint y: 345, distance: 359.1
click at [581, 393] on div at bounding box center [533, 438] width 96 height 91
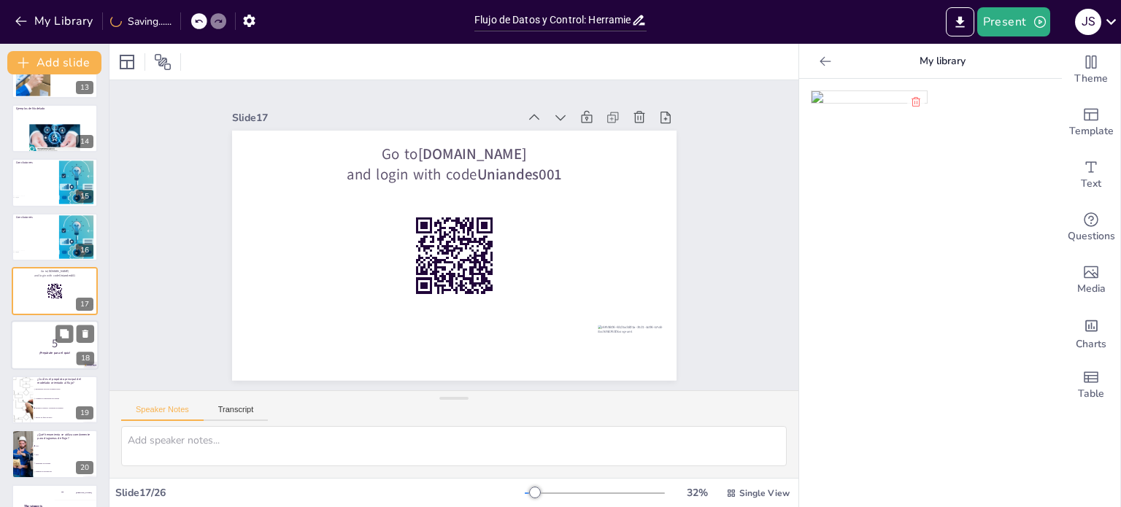
click at [58, 345] on p "5" at bounding box center [54, 344] width 79 height 16
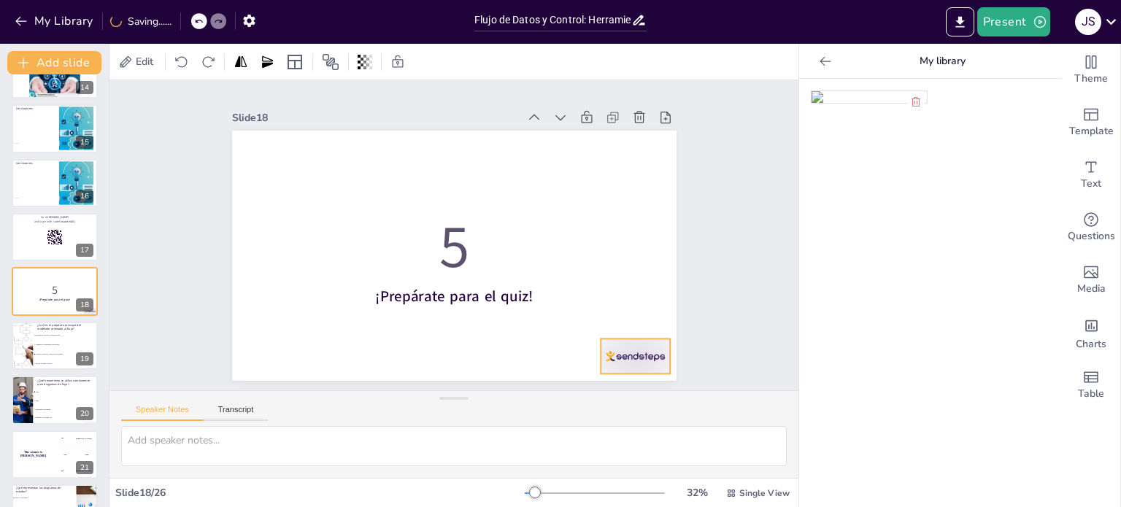
click at [350, 382] on div at bounding box center [332, 416] width 35 height 69
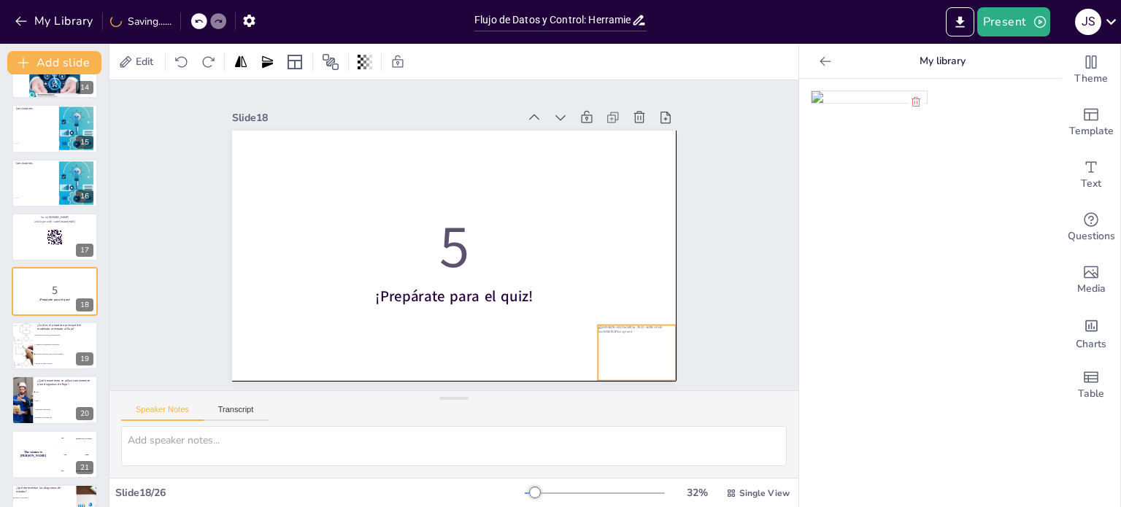
drag, startPoint x: 260, startPoint y: 344, endPoint x: 619, endPoint y: 343, distance: 359.0
click at [581, 393] on div at bounding box center [533, 438] width 96 height 91
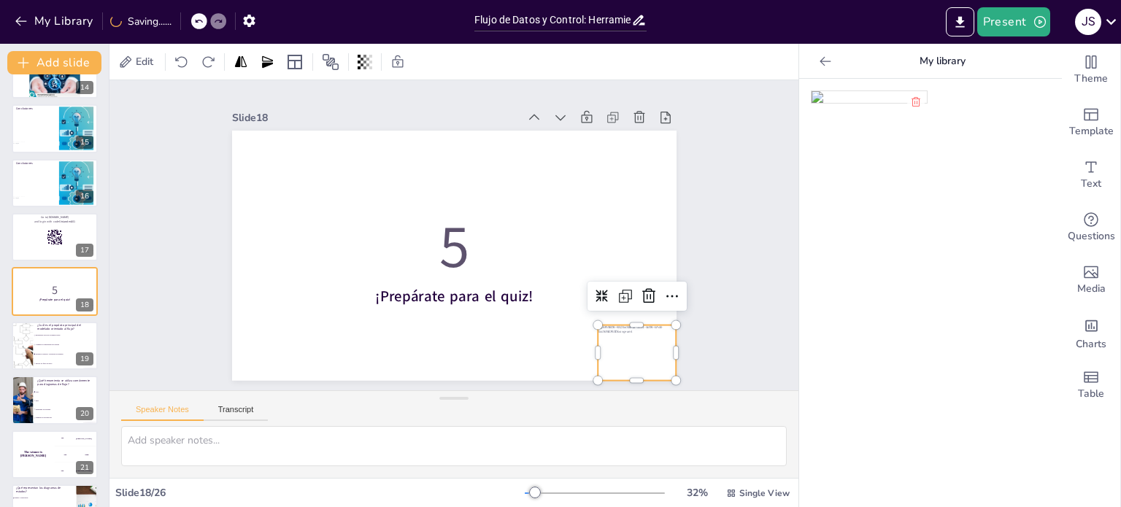
click at [694, 320] on div "Slide 1 Flujo de Datos y Control: Herramientas para un Modelado Efectivo Esta p…" at bounding box center [453, 235] width 601 height 515
click at [60, 363] on span "Ignorar los flujos de datos" at bounding box center [66, 364] width 63 height 2
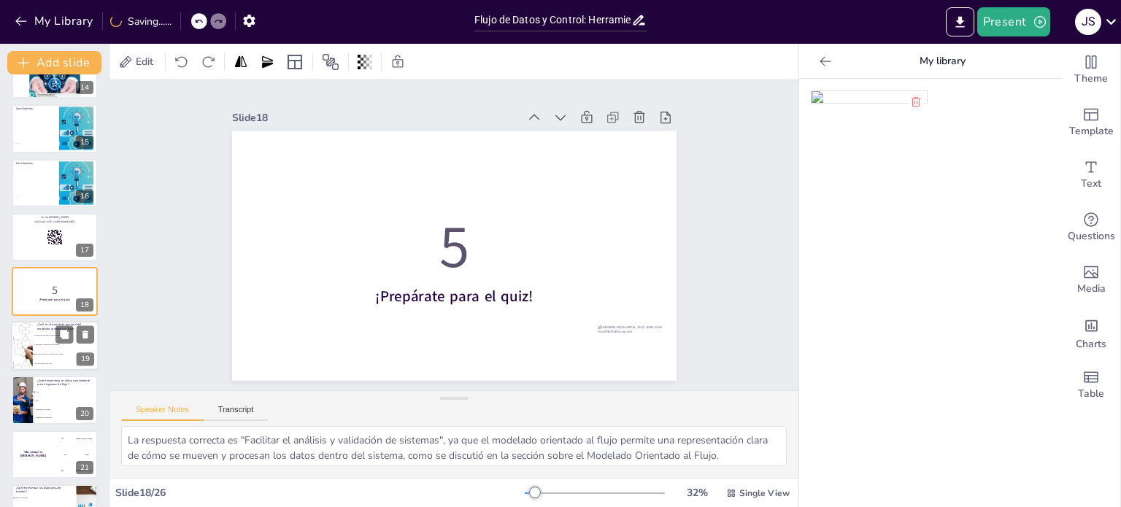
scroll to position [796, 0]
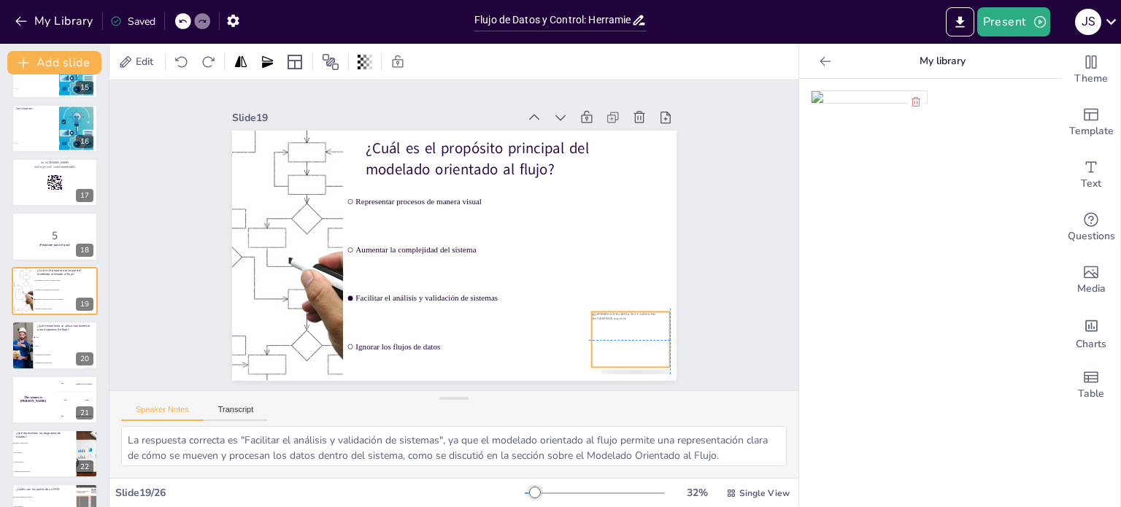
drag, startPoint x: 270, startPoint y: 343, endPoint x: 625, endPoint y: 326, distance: 355.1
click at [541, 389] on div at bounding box center [493, 437] width 93 height 96
click at [674, 327] on div "Slide 1 Flujo de Datos y Control: Herramientas para un Modelado Efectivo Esta p…" at bounding box center [453, 235] width 439 height 590
click at [633, 335] on div at bounding box center [630, 339] width 79 height 55
click at [703, 331] on div "Slide 1 Flujo de Datos y Control: Herramientas para un Modelado Efectivo Esta p…" at bounding box center [453, 235] width 515 height 601
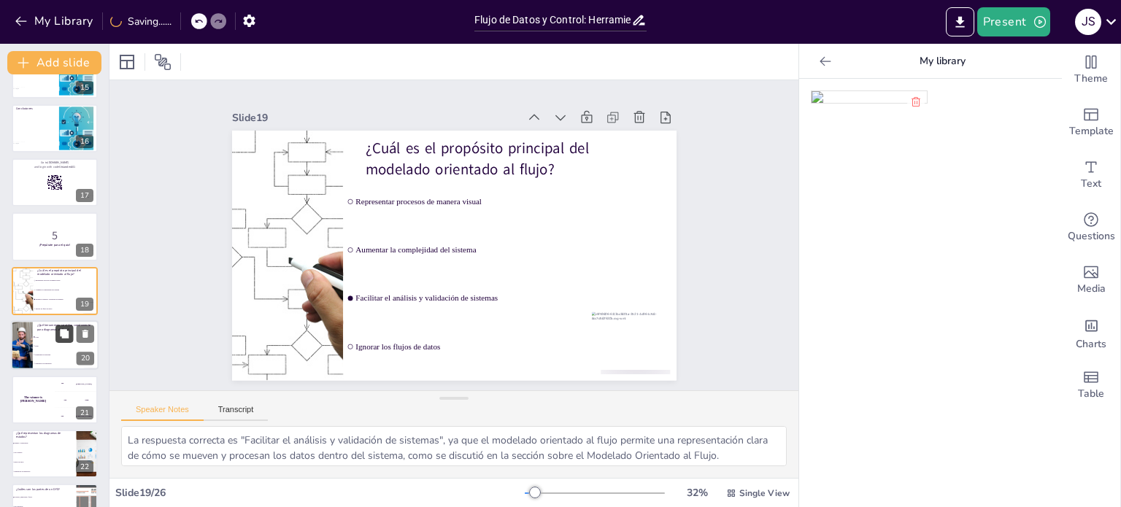
click at [58, 342] on div "¿Qué herramienta se utiliza comúnmente para diagramas de flujo? UML DFD Diagram…" at bounding box center [55, 345] width 88 height 50
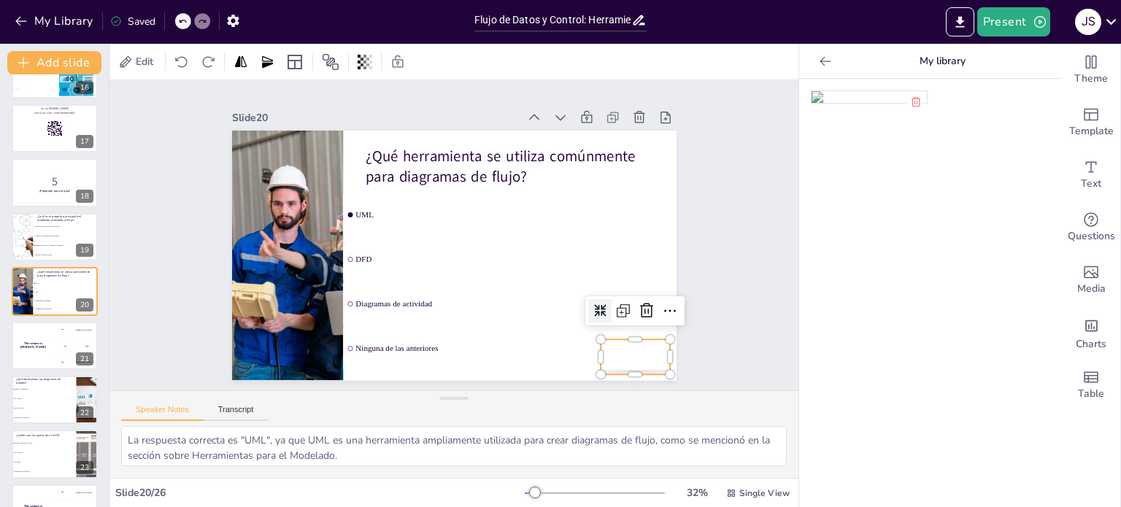
click at [636, 369] on div "¿Qué herramienta se utiliza comúnmente para diagramas de flujo? UML DFD Diagram…" at bounding box center [451, 256] width 468 height 296
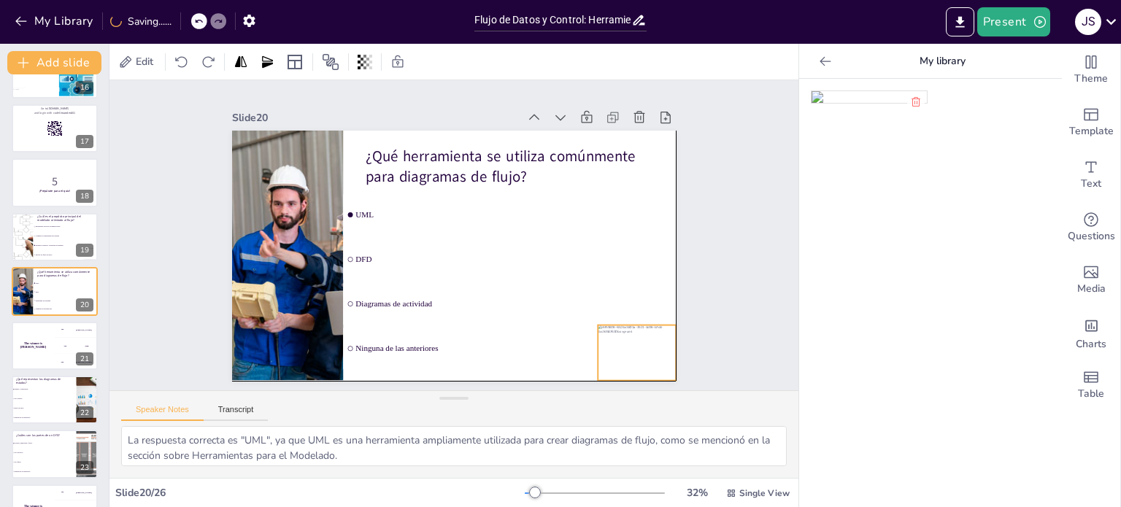
drag, startPoint x: 628, startPoint y: 340, endPoint x: 631, endPoint y: 351, distance: 11.3
click at [512, 404] on div at bounding box center [465, 452] width 91 height 96
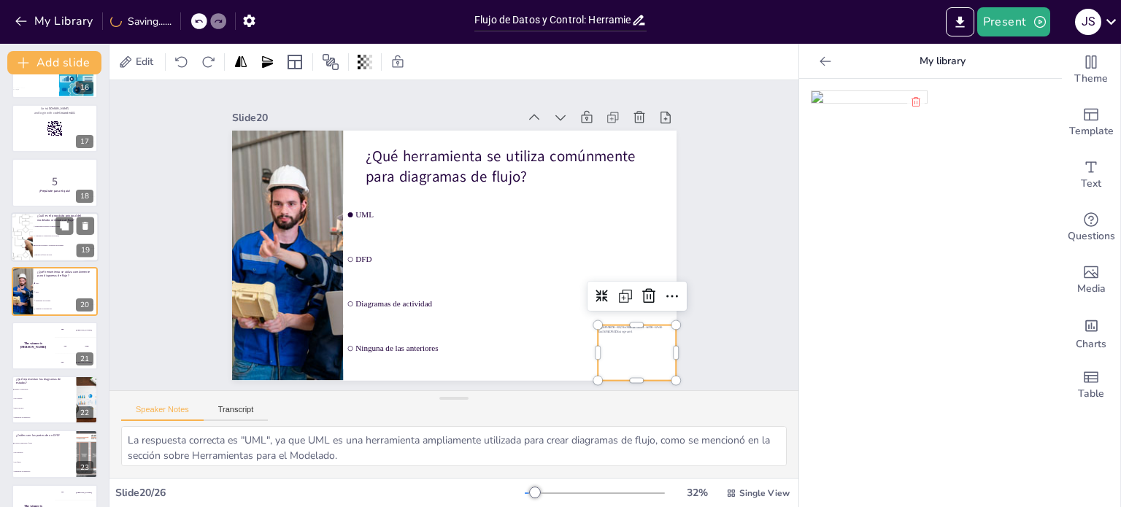
click at [55, 250] on li "Ignorar los flujos de datos" at bounding box center [66, 254] width 66 height 9
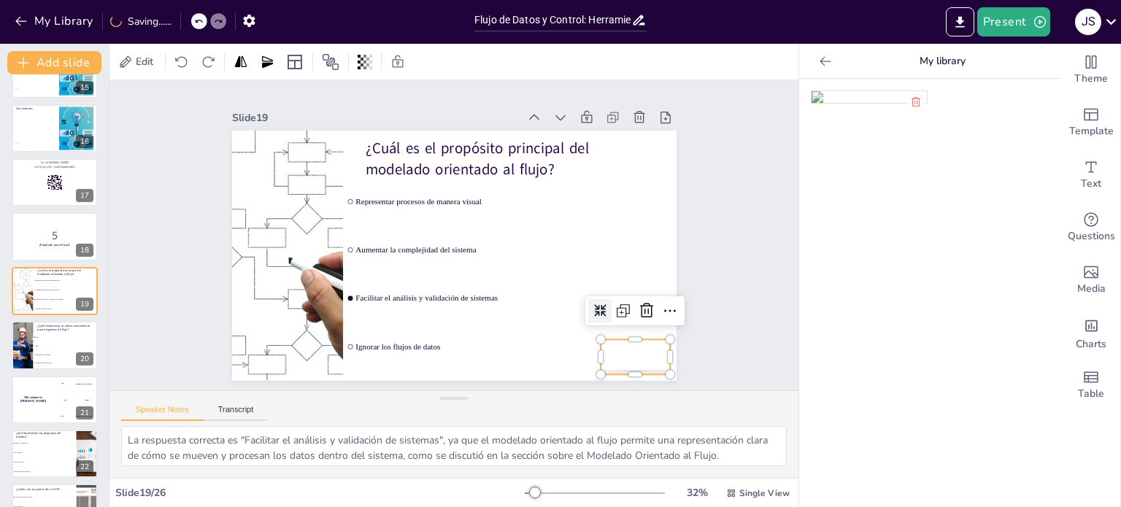
click at [471, 414] on div at bounding box center [438, 452] width 65 height 77
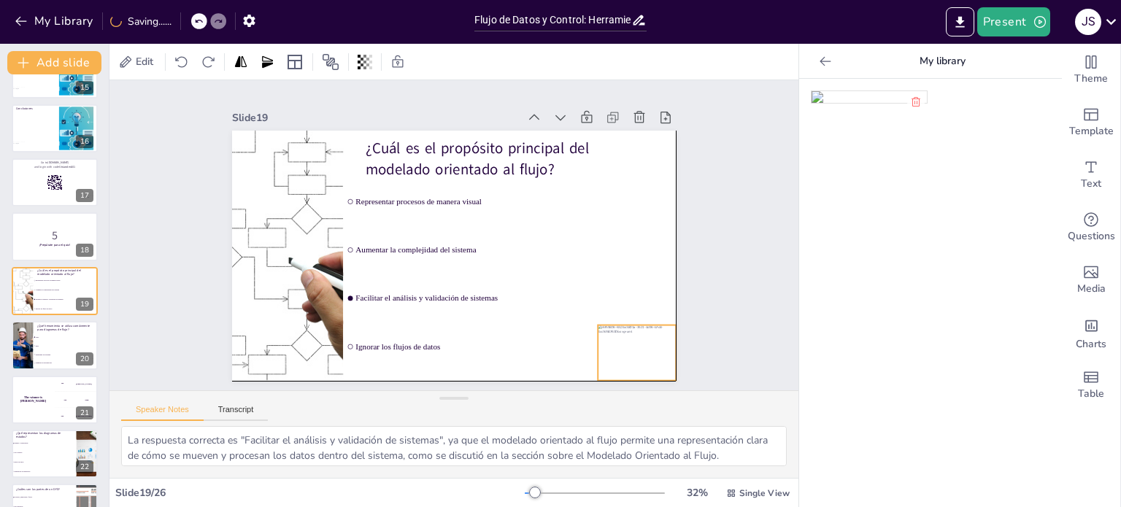
drag, startPoint x: 631, startPoint y: 335, endPoint x: 636, endPoint y: 347, distance: 12.7
click at [620, 376] on div at bounding box center [573, 417] width 94 height 82
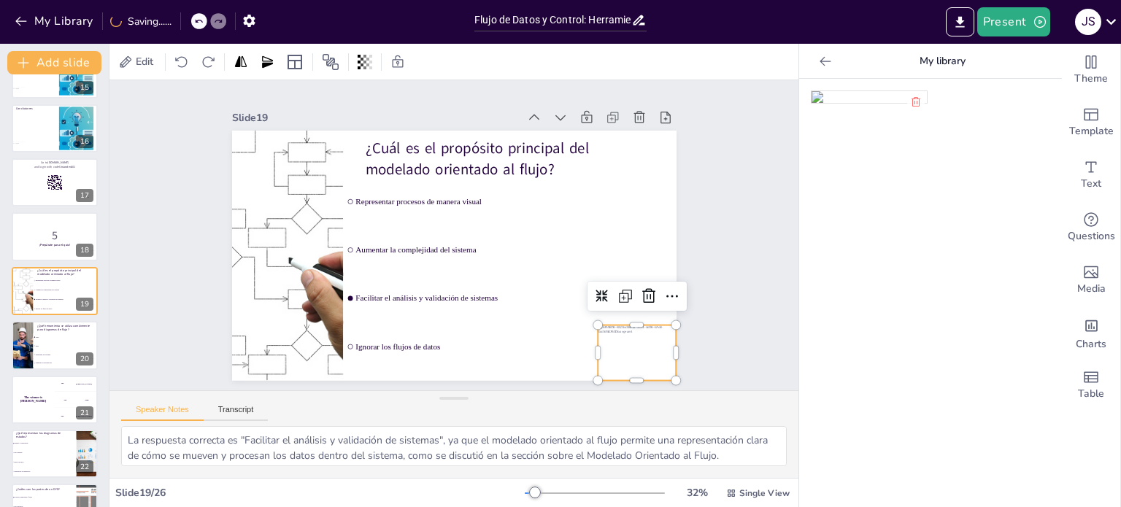
click at [691, 335] on div "Slide 1 Flujo de Datos y Control: Herramientas para un Modelado Efectivo Esta p…" at bounding box center [454, 235] width 526 height 291
click at [412, 395] on div at bounding box center [377, 439] width 71 height 88
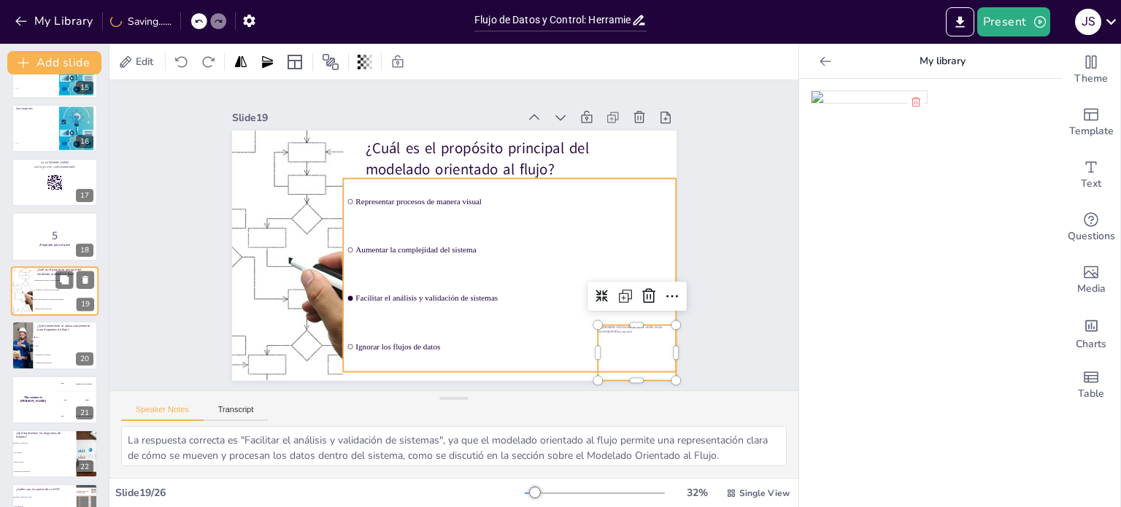
click at [49, 304] on li "Ignorar los flujos de datos" at bounding box center [66, 308] width 66 height 9
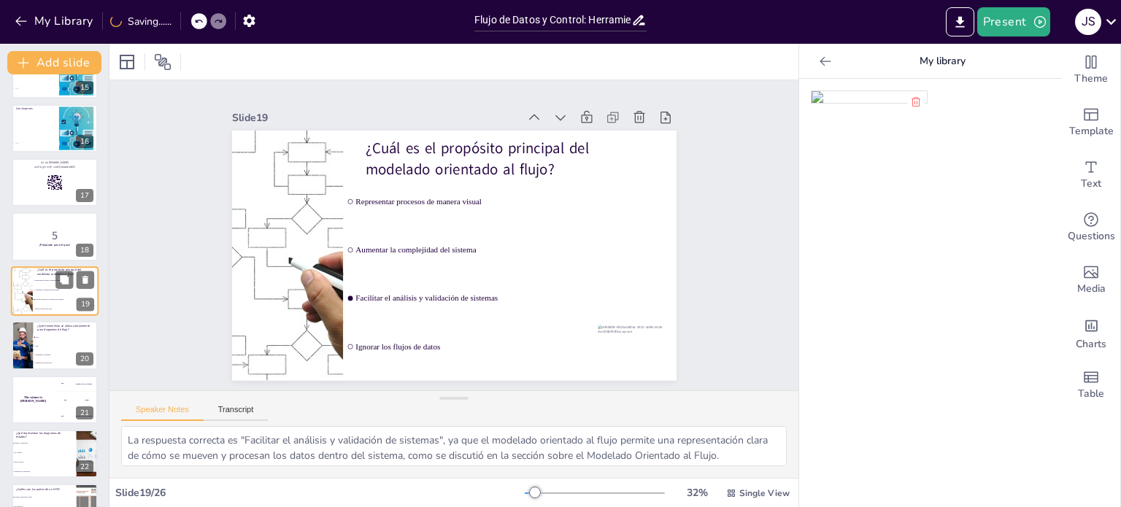
scroll to position [0, 0]
click at [64, 347] on span "DFD" at bounding box center [66, 346] width 63 height 2
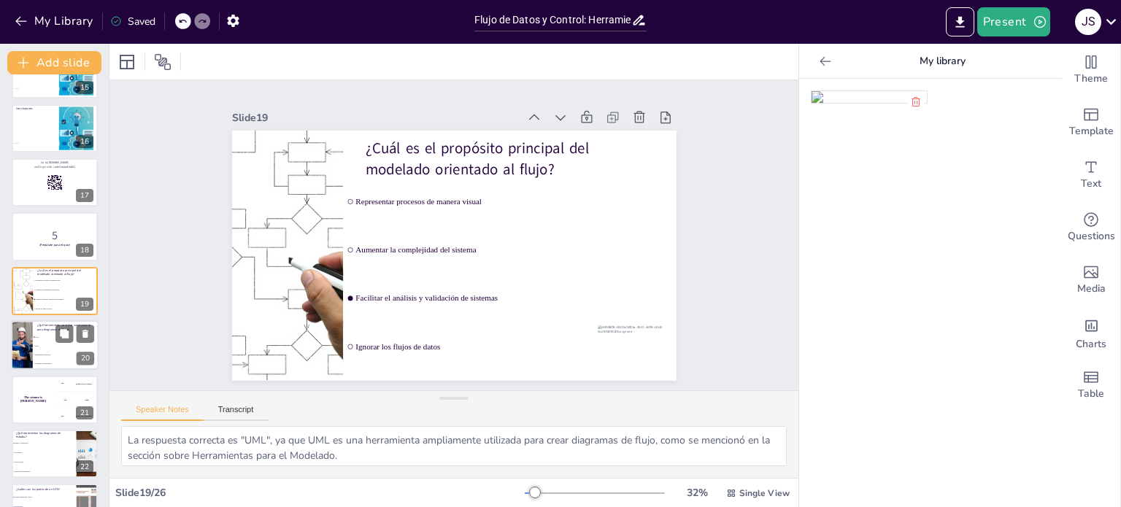
scroll to position [850, 0]
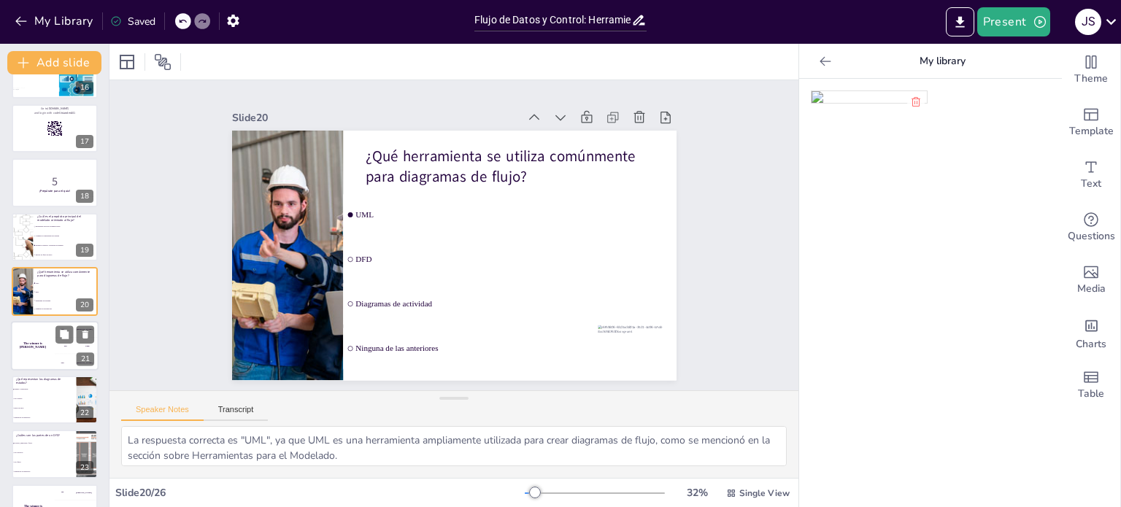
click at [55, 354] on div "300 Niels" at bounding box center [77, 362] width 44 height 16
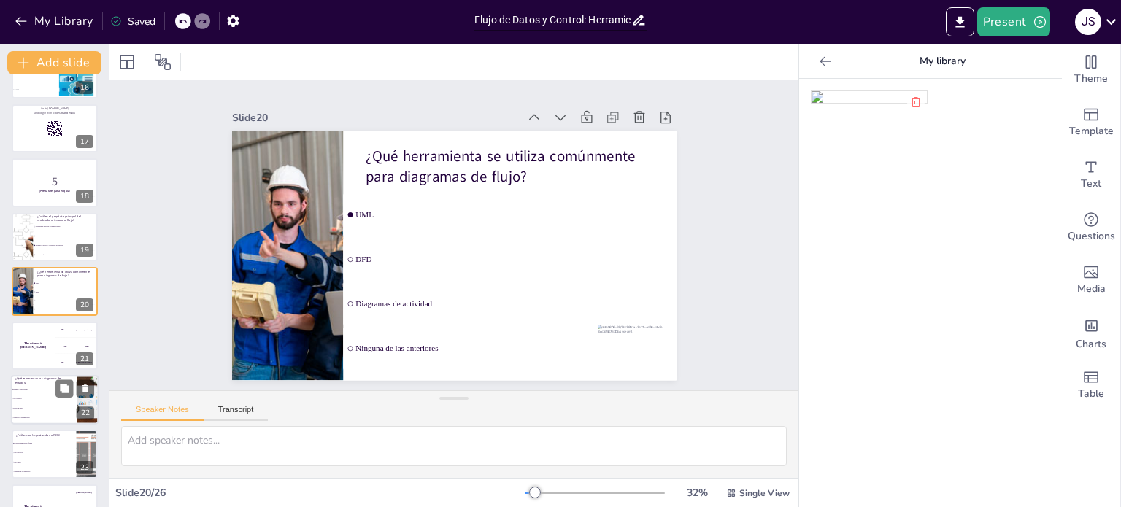
scroll to position [905, 0]
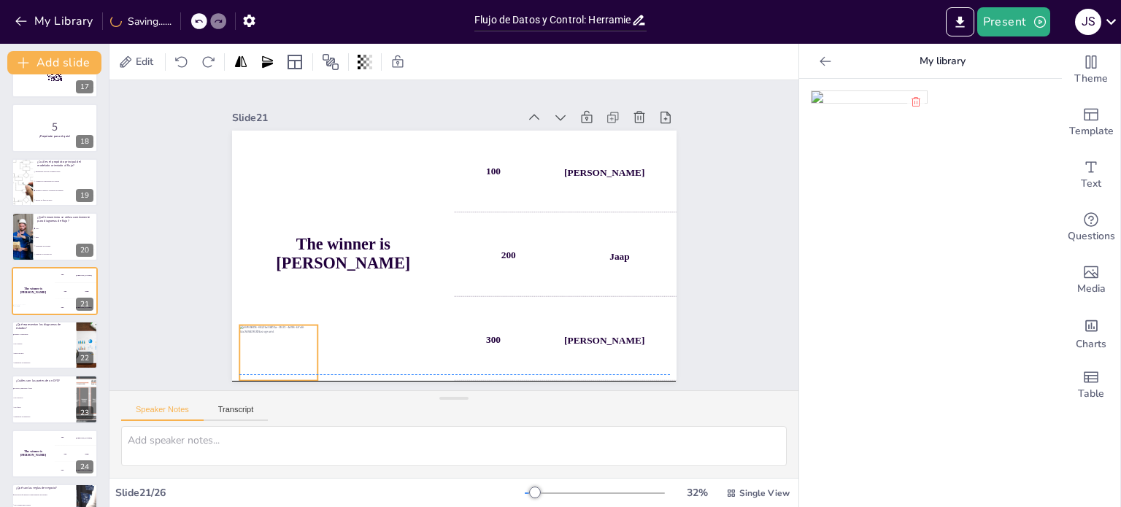
drag, startPoint x: 624, startPoint y: 345, endPoint x: 266, endPoint y: 341, distance: 358.3
click at [266, 252] on div at bounding box center [245, 204] width 96 height 93
click at [733, 296] on div "Slide 1 Flujo de Datos y Control: Herramientas para un Modelado Efectivo Esta p…" at bounding box center [453, 235] width 751 height 508
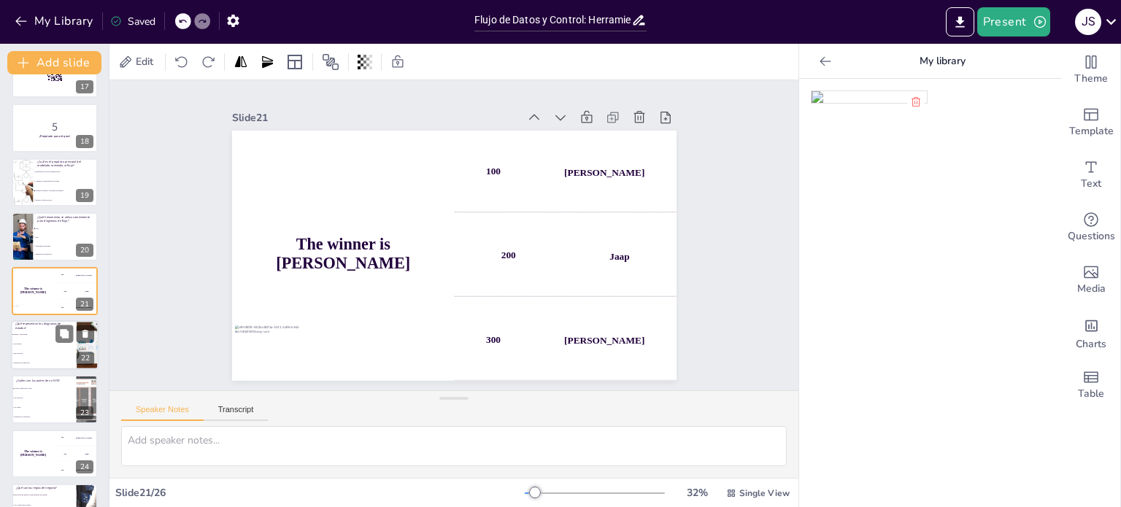
click at [63, 352] on span "Flujos de datos" at bounding box center [44, 353] width 63 height 2
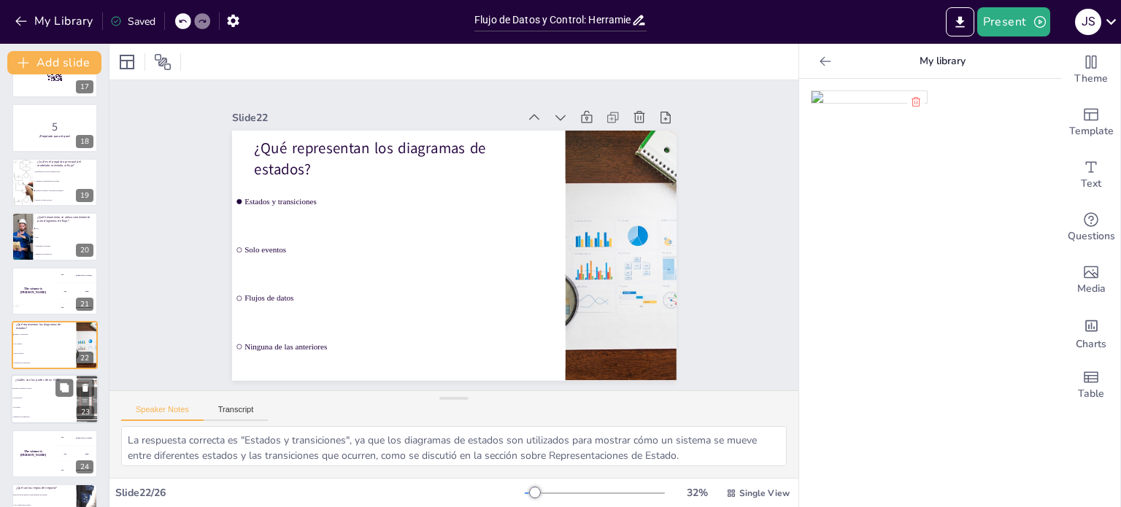
scroll to position [959, 0]
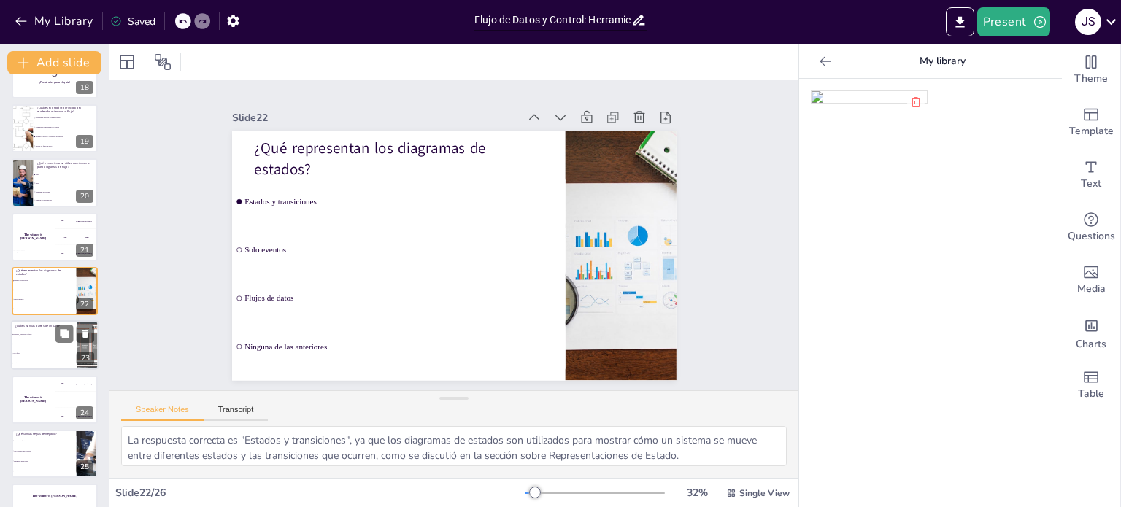
click at [41, 350] on li "Solo flujos" at bounding box center [44, 354] width 66 height 9
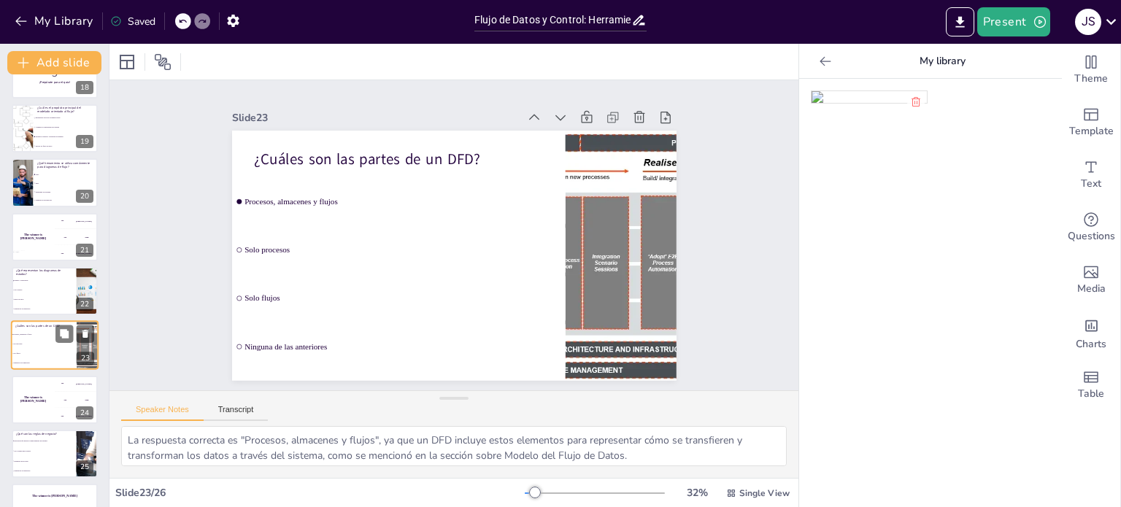
scroll to position [995, 0]
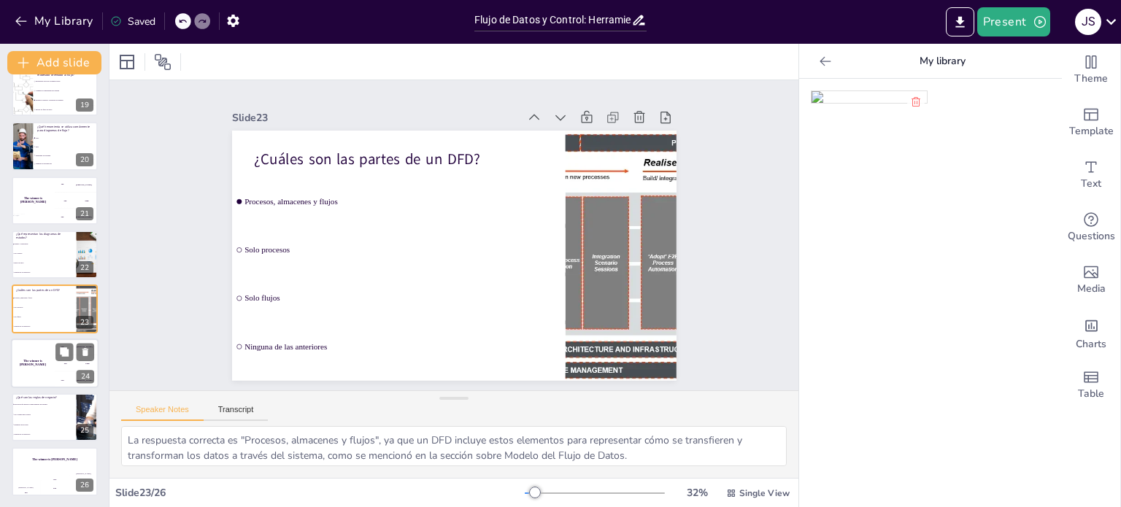
click at [36, 368] on div "The winner is [PERSON_NAME]" at bounding box center [33, 364] width 44 height 50
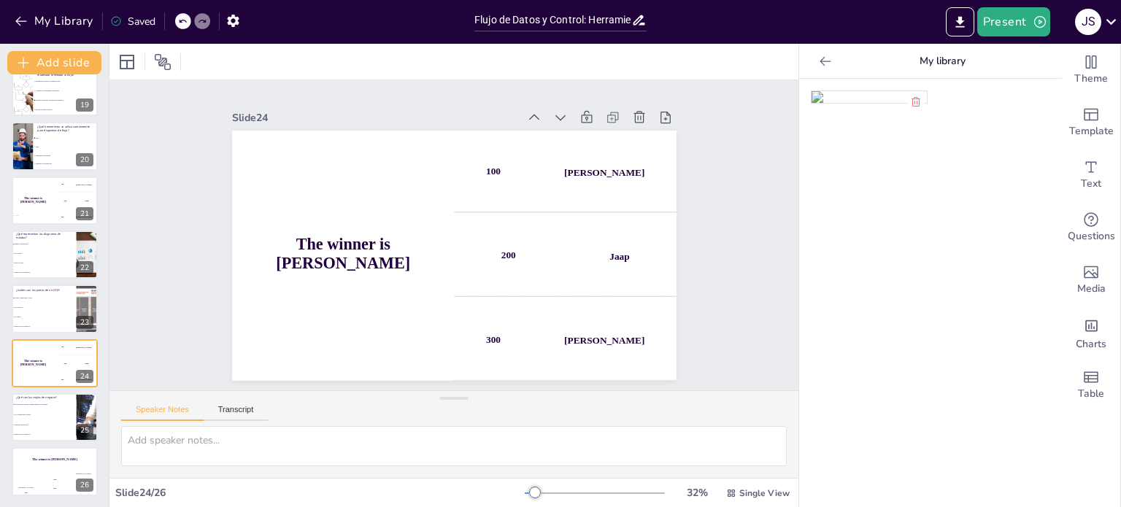
click at [701, 338] on div "Slide 1 Flujo de Datos y Control: Herramientas para un Modelado Efectivo Esta p…" at bounding box center [453, 236] width 575 height 394
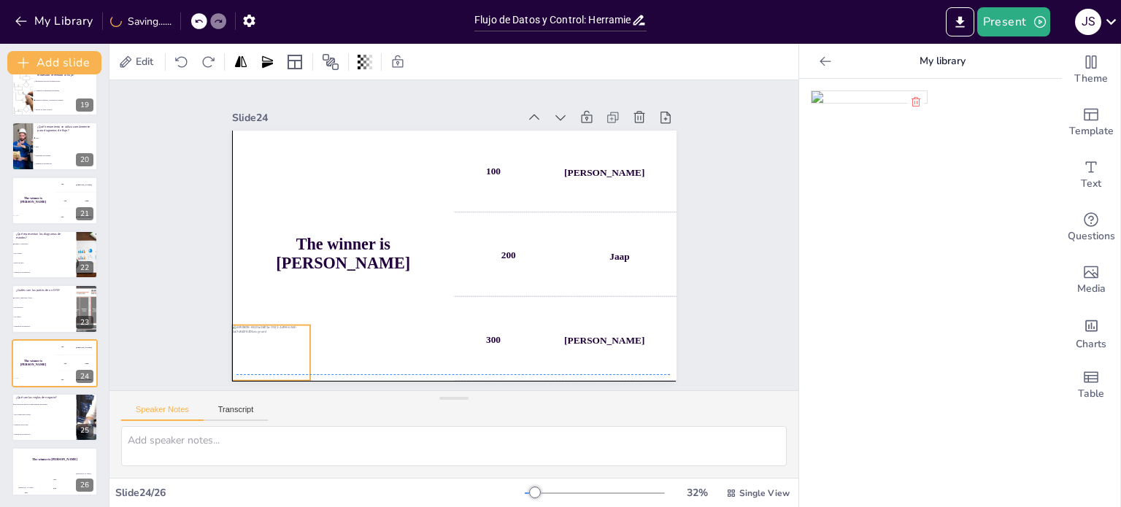
drag, startPoint x: 625, startPoint y: 349, endPoint x: 263, endPoint y: 343, distance: 361.3
click at [263, 290] on div at bounding box center [237, 246] width 96 height 88
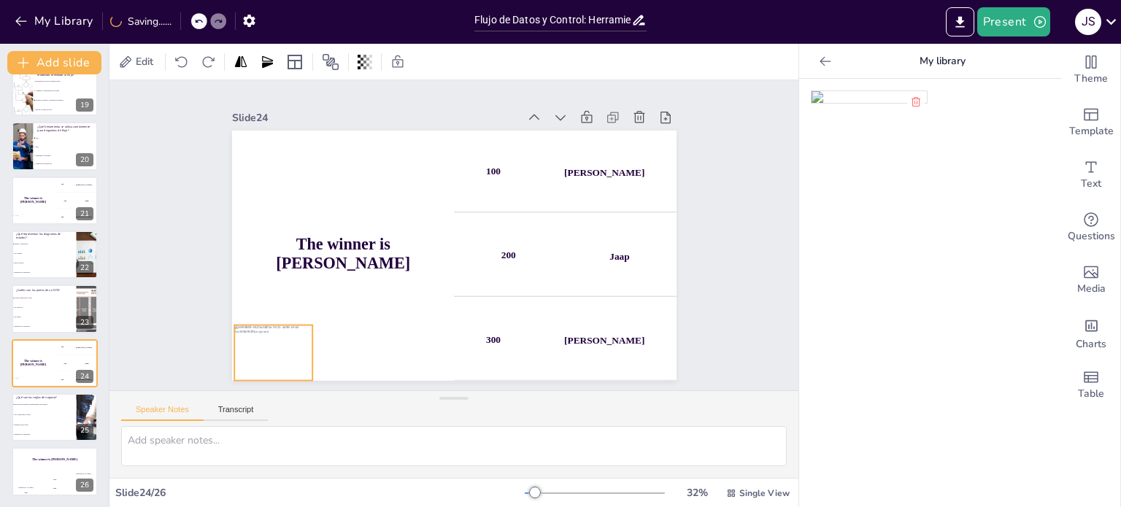
click at [693, 317] on div "Slide 1 Flujo de Datos y Control: Herramientas para un Modelado Efectivo Esta p…" at bounding box center [453, 235] width 601 height 514
click at [37, 420] on li "Elementos de un DFD" at bounding box center [44, 425] width 66 height 10
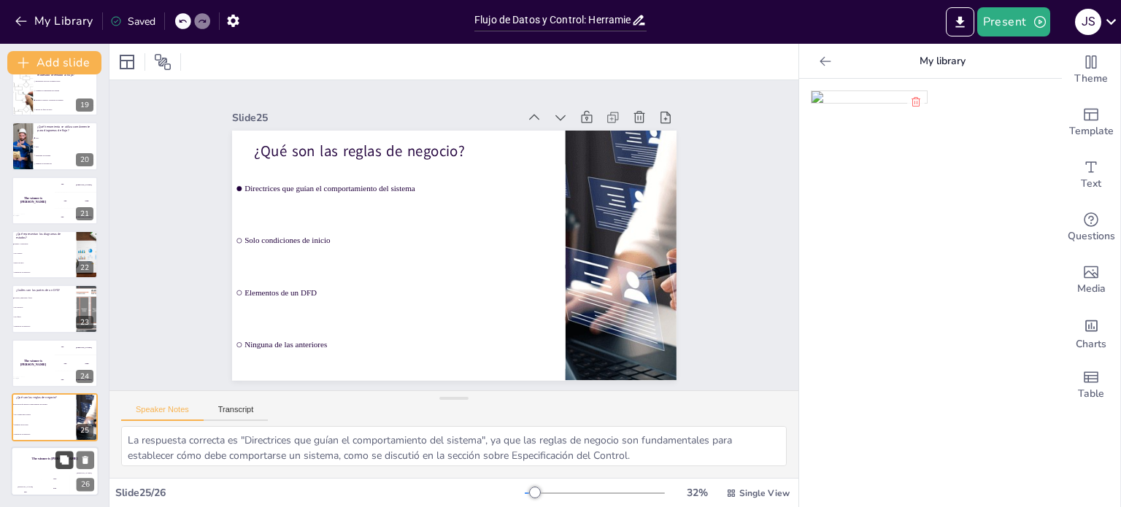
click at [55, 467] on button at bounding box center [64, 461] width 18 height 18
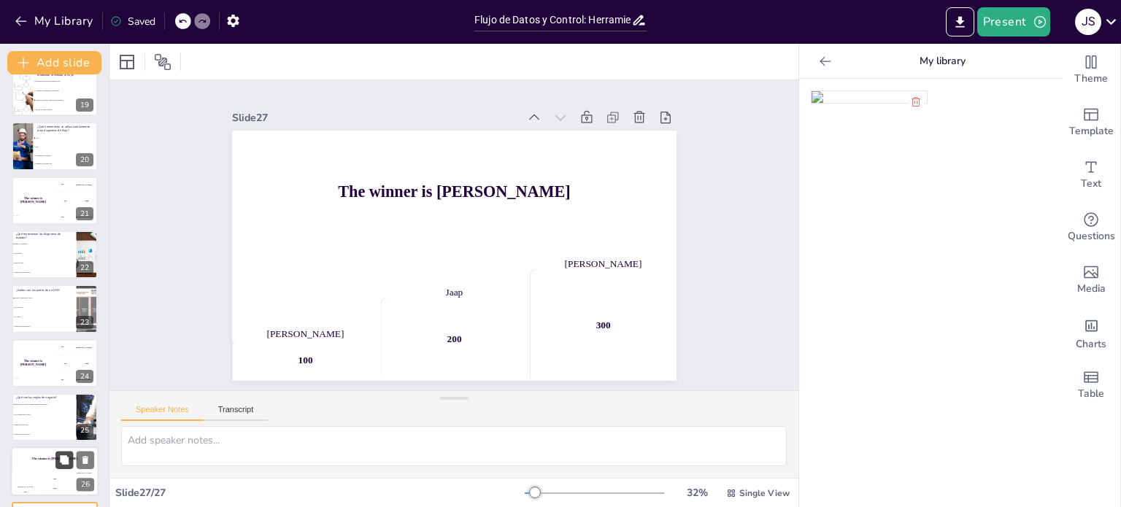
scroll to position [1050, 0]
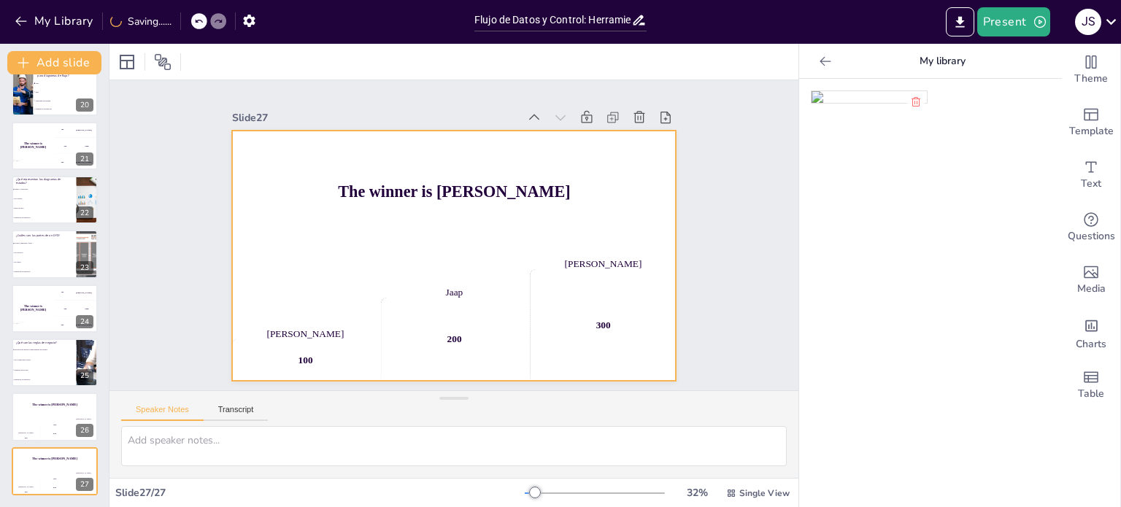
click at [360, 220] on div "The winner is [PERSON_NAME]" at bounding box center [475, 199] width 448 height 331
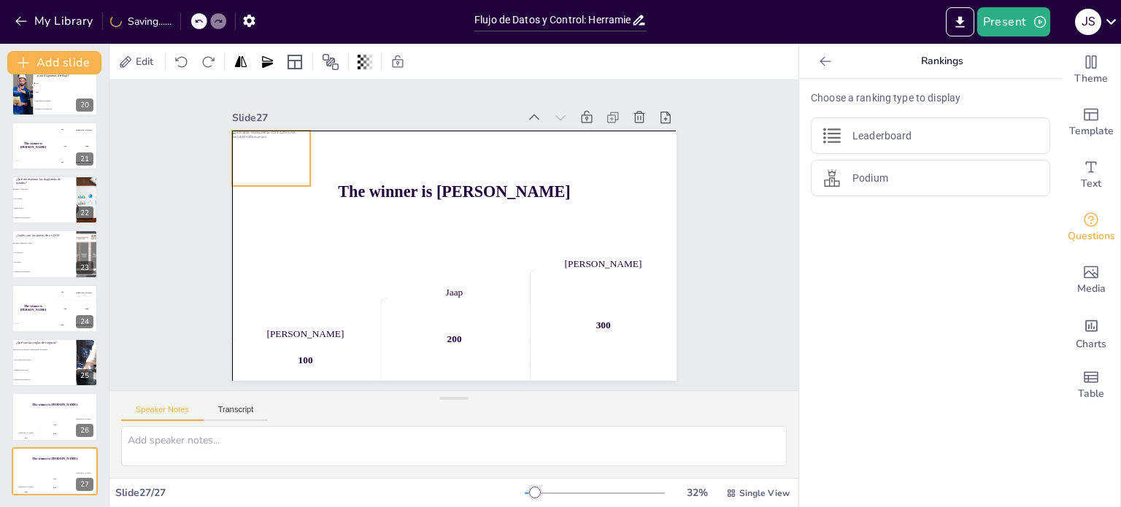
drag, startPoint x: 606, startPoint y: 347, endPoint x: 246, endPoint y: 154, distance: 408.7
click at [271, 132] on div at bounding box center [318, 91] width 94 height 82
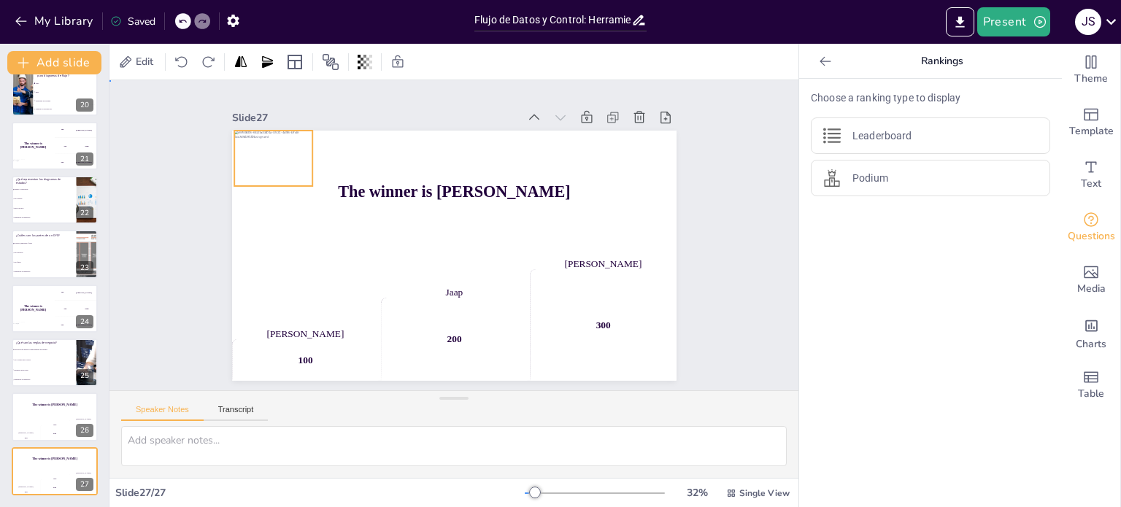
click at [719, 223] on div "Slide 1 Flujo de Datos y Control: Herramientas para un Modelado Efectivo Esta p…" at bounding box center [454, 236] width 692 height 720
click at [721, 176] on div "Slide 1 Flujo de Datos y Control: Herramientas para un Modelado Efectivo Esta p…" at bounding box center [453, 235] width 563 height 755
click at [39, 424] on div "Hasan 100" at bounding box center [25, 429] width 29 height 25
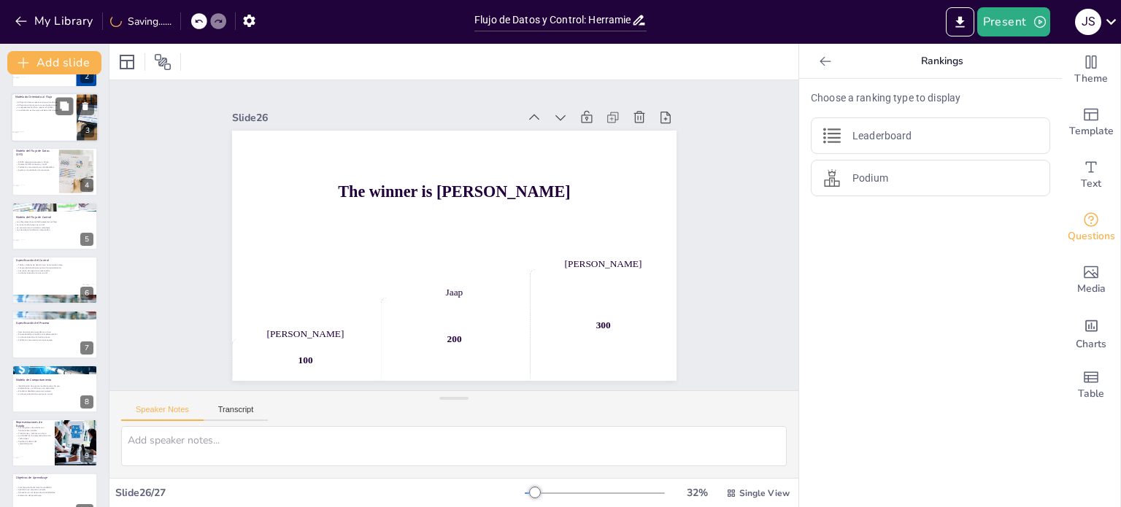
scroll to position [0, 0]
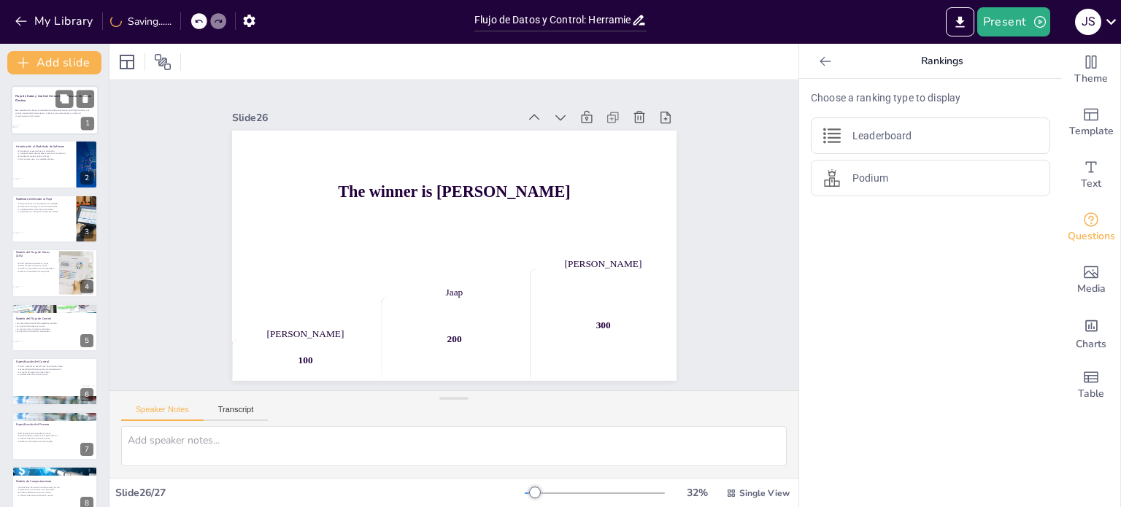
click at [53, 117] on div at bounding box center [55, 105] width 44 height 39
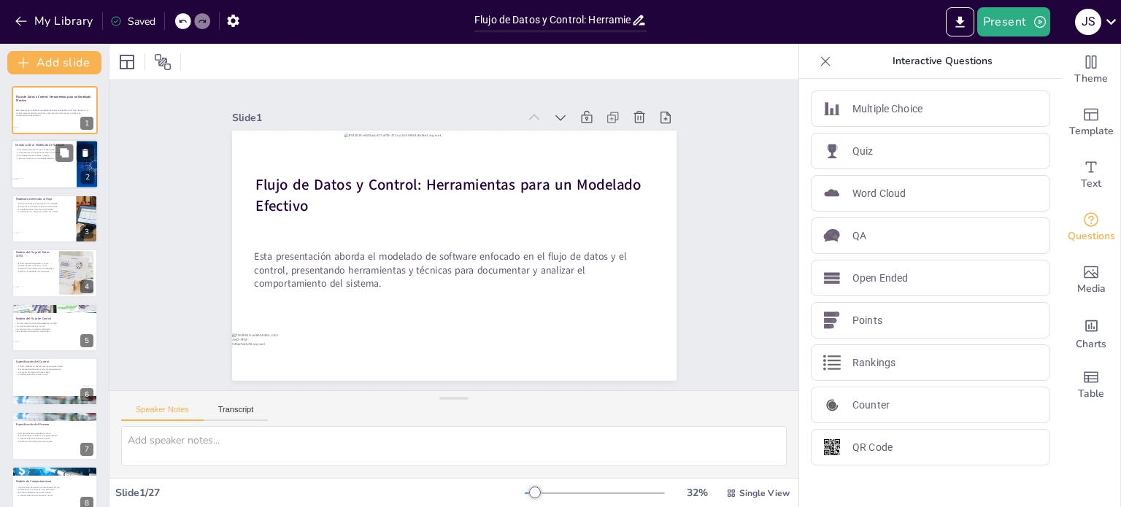
click at [39, 169] on div at bounding box center [55, 165] width 88 height 50
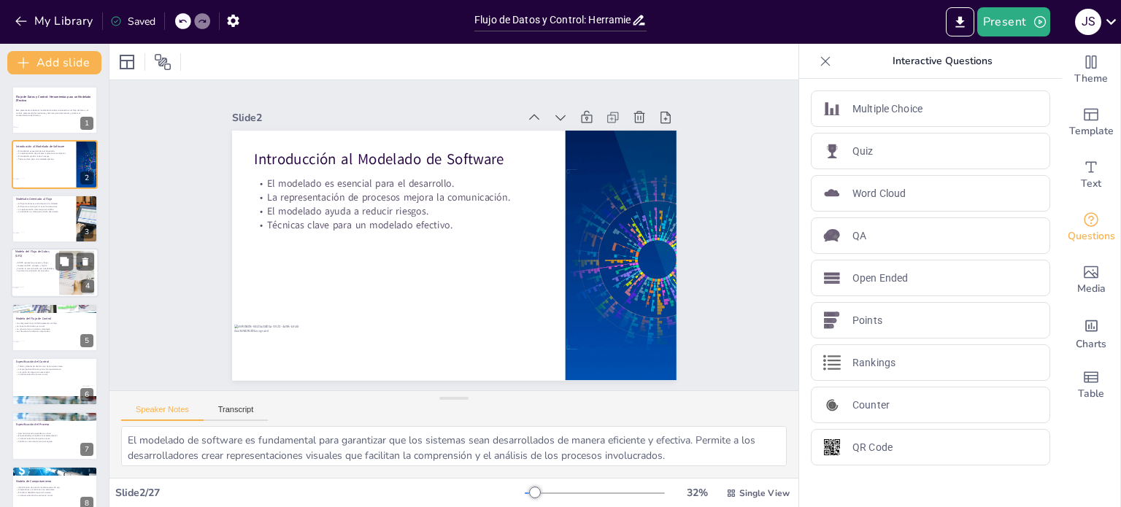
click at [44, 267] on p "Facilita la comunicación con stakeholders." at bounding box center [34, 268] width 39 height 3
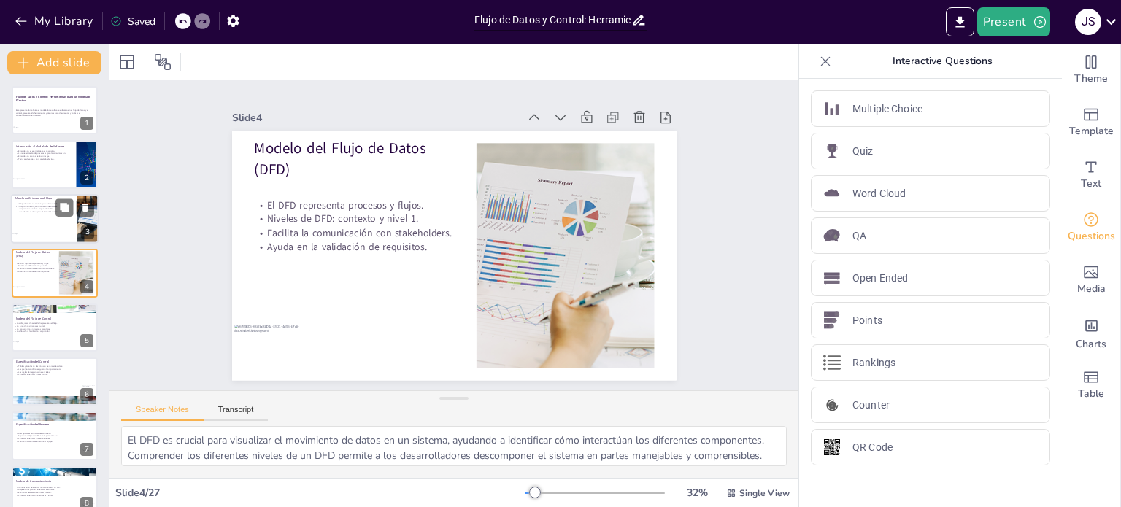
click at [38, 225] on div at bounding box center [55, 219] width 88 height 50
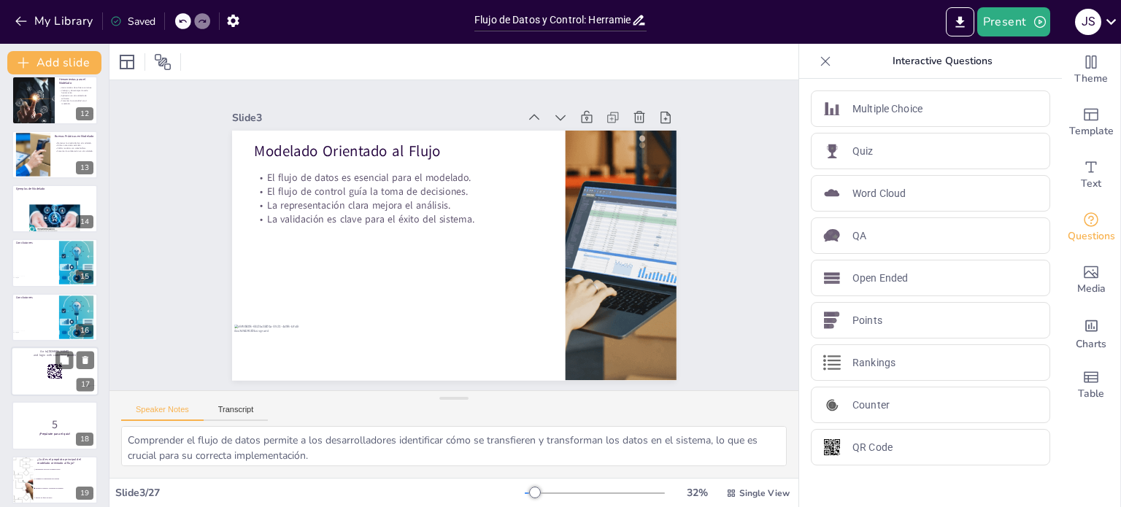
scroll to position [657, 0]
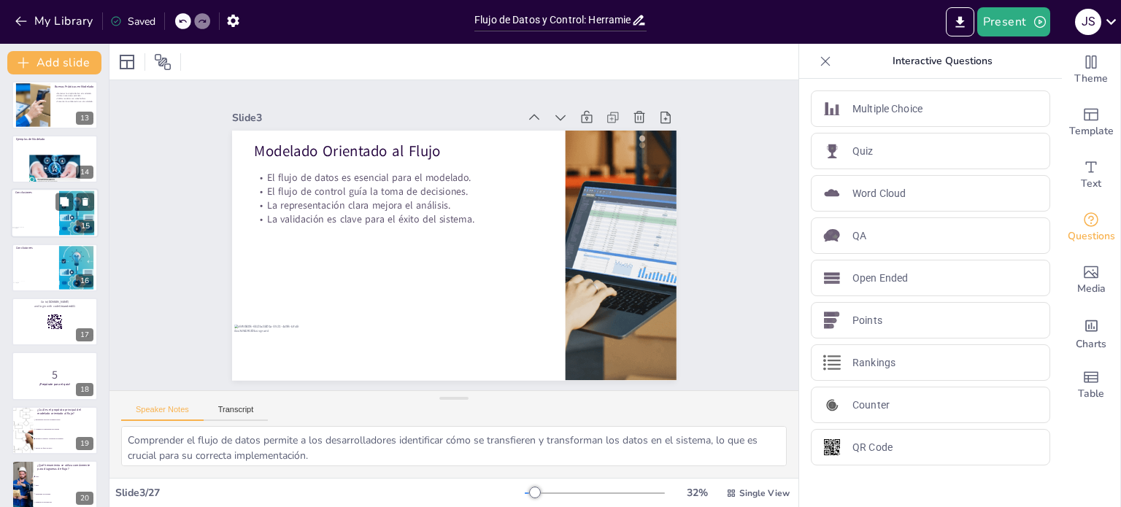
click at [45, 220] on div at bounding box center [55, 214] width 88 height 50
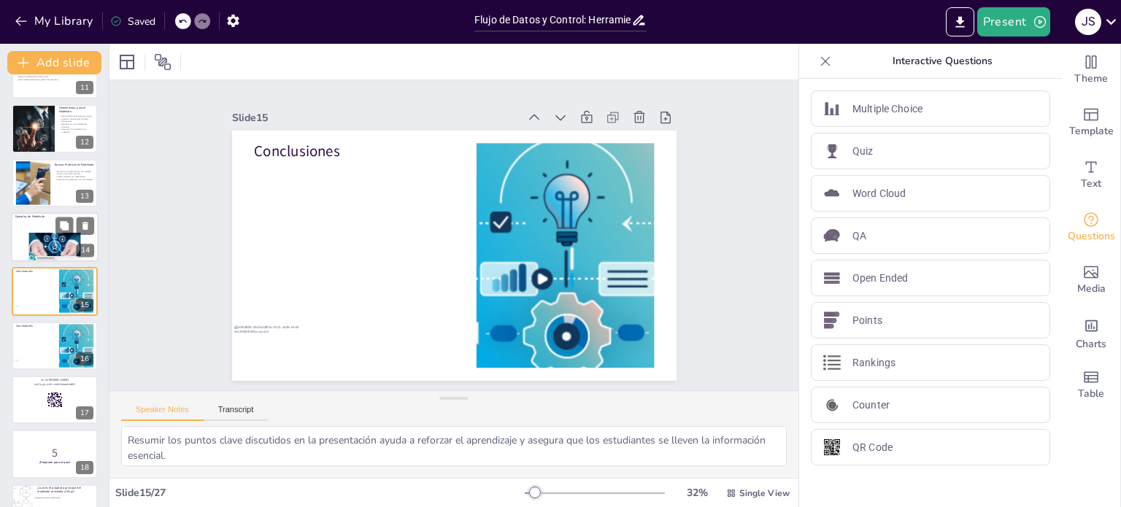
click at [36, 220] on div at bounding box center [55, 237] width 88 height 50
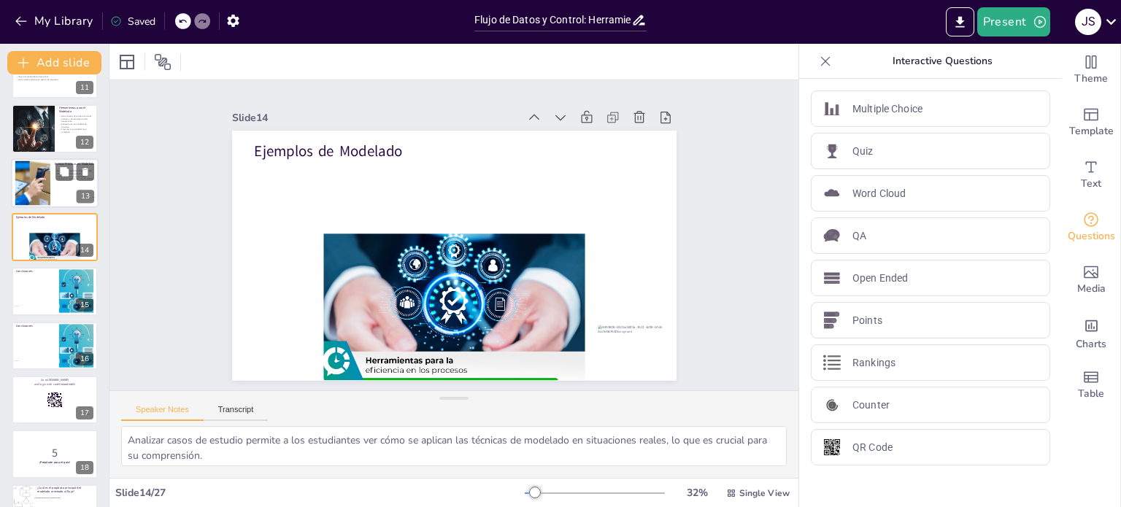
click at [50, 205] on div at bounding box center [33, 183] width 80 height 45
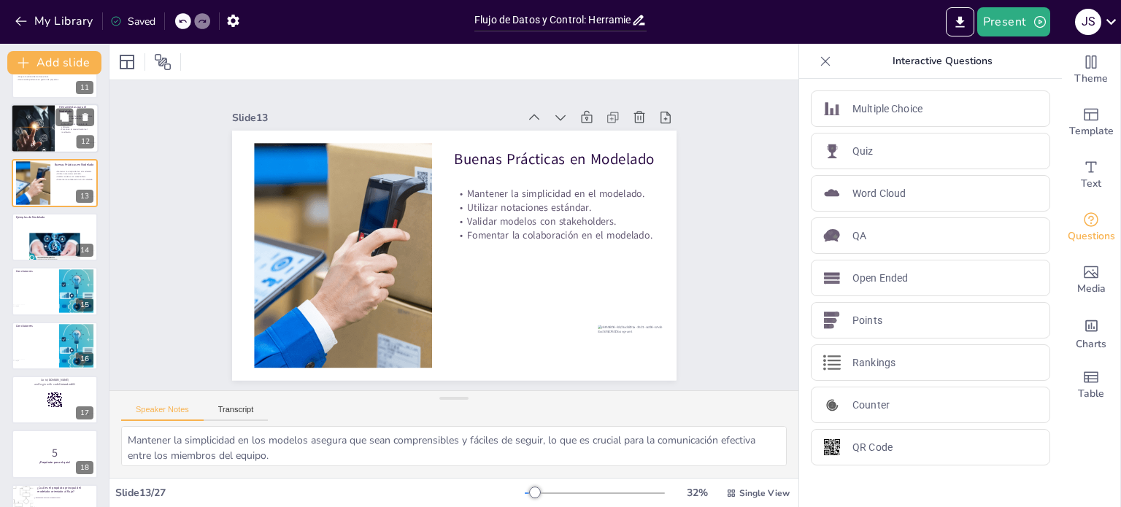
scroll to position [470, 0]
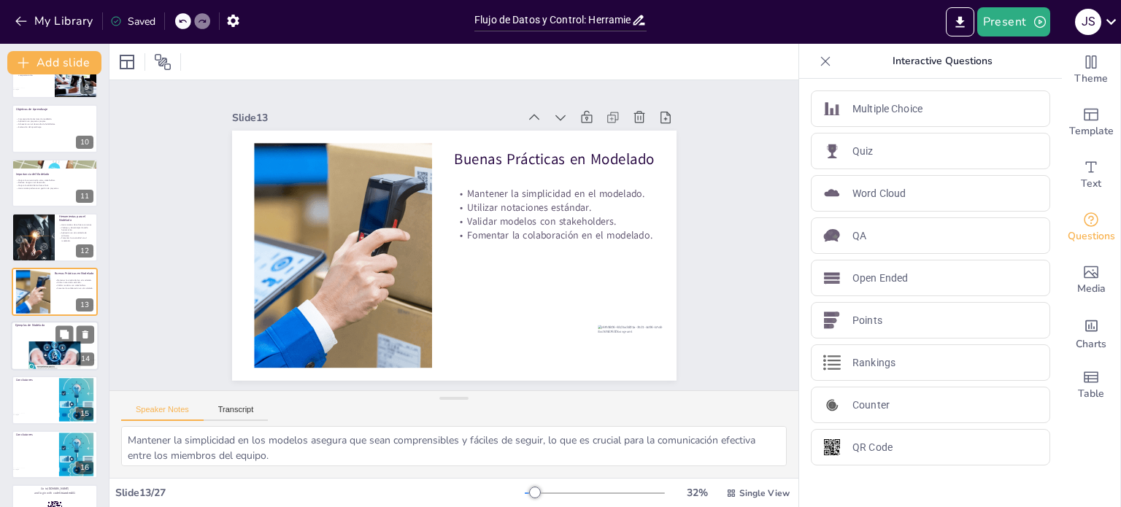
click at [44, 329] on div at bounding box center [55, 346] width 88 height 50
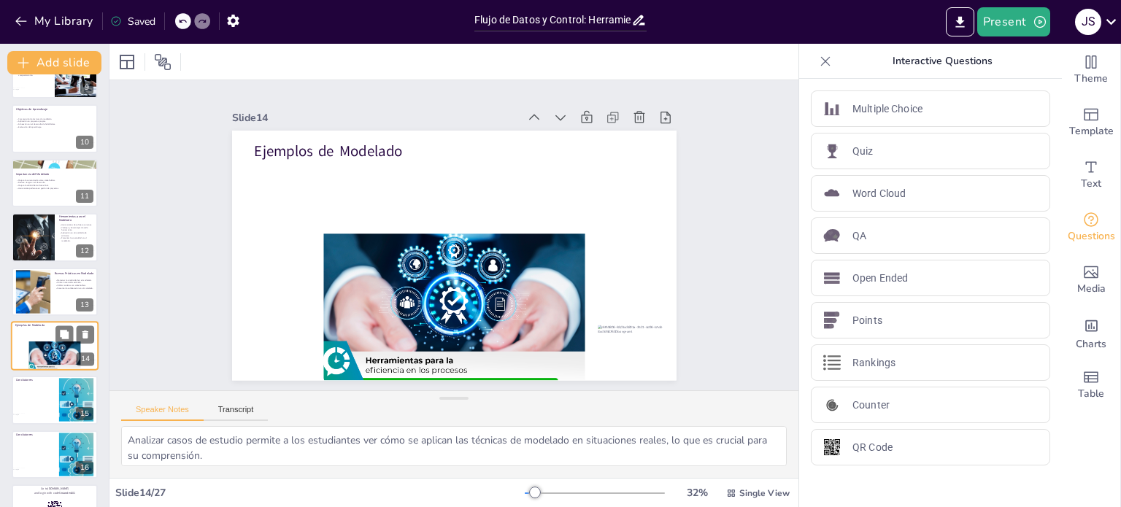
scroll to position [525, 0]
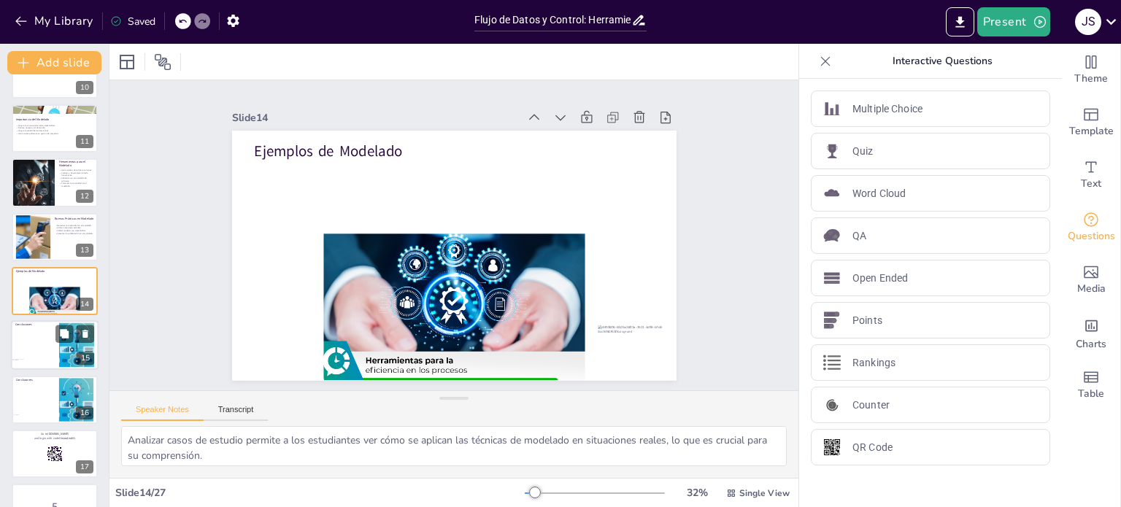
click at [45, 351] on div at bounding box center [55, 346] width 88 height 50
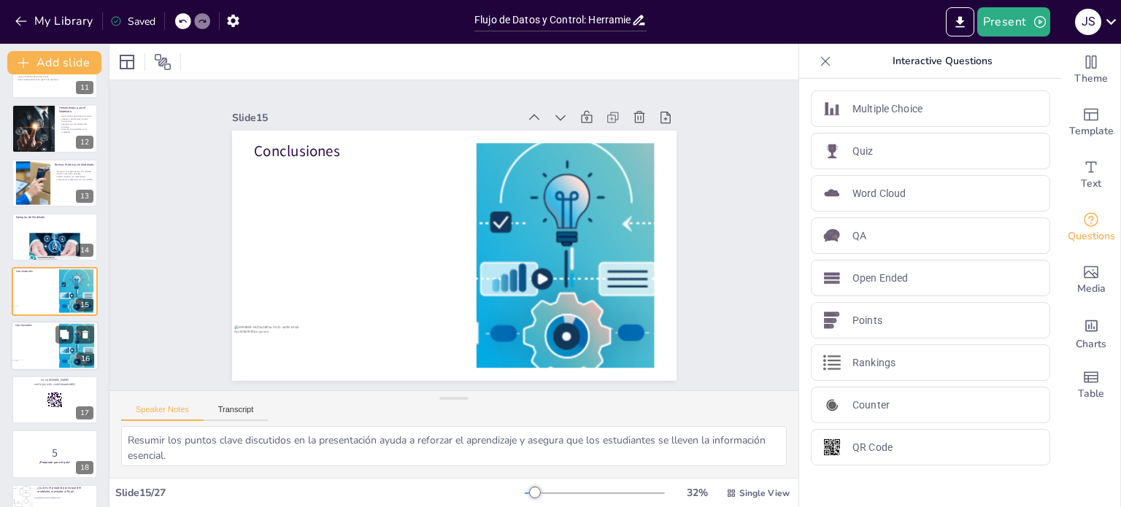
click at [42, 355] on div at bounding box center [55, 346] width 88 height 50
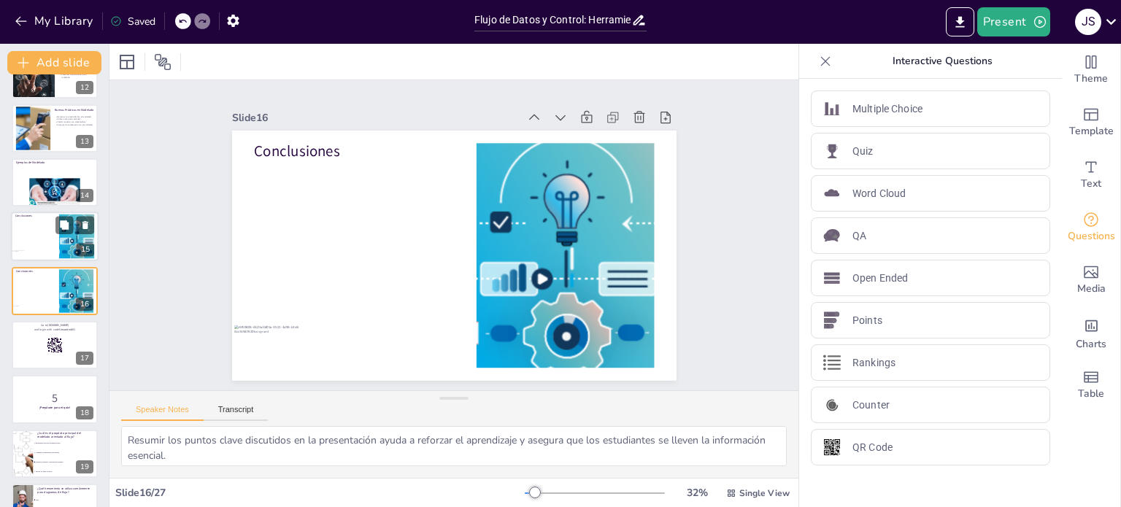
click at [35, 243] on div at bounding box center [55, 237] width 88 height 50
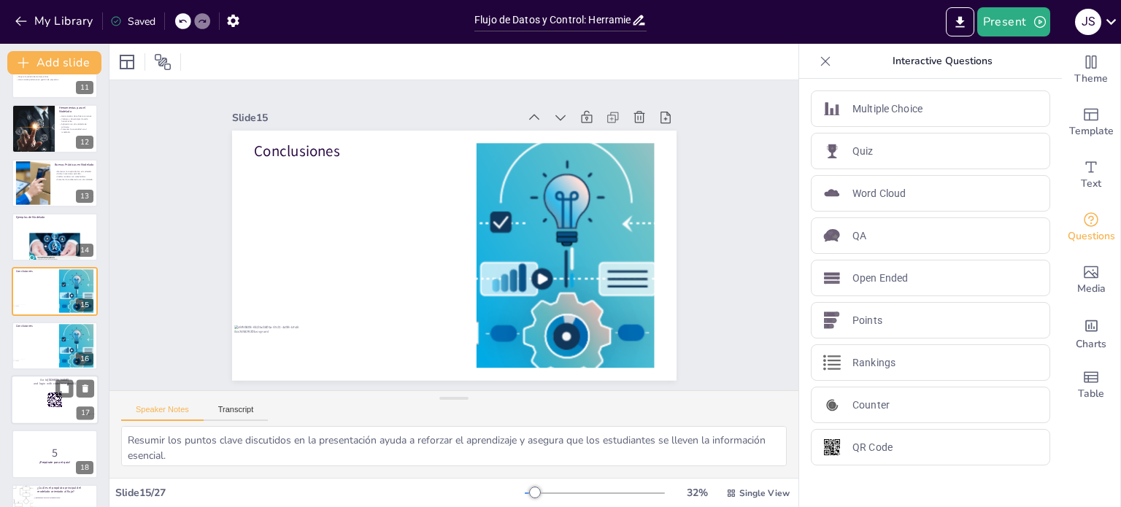
click at [47, 345] on div at bounding box center [55, 346] width 86 height 48
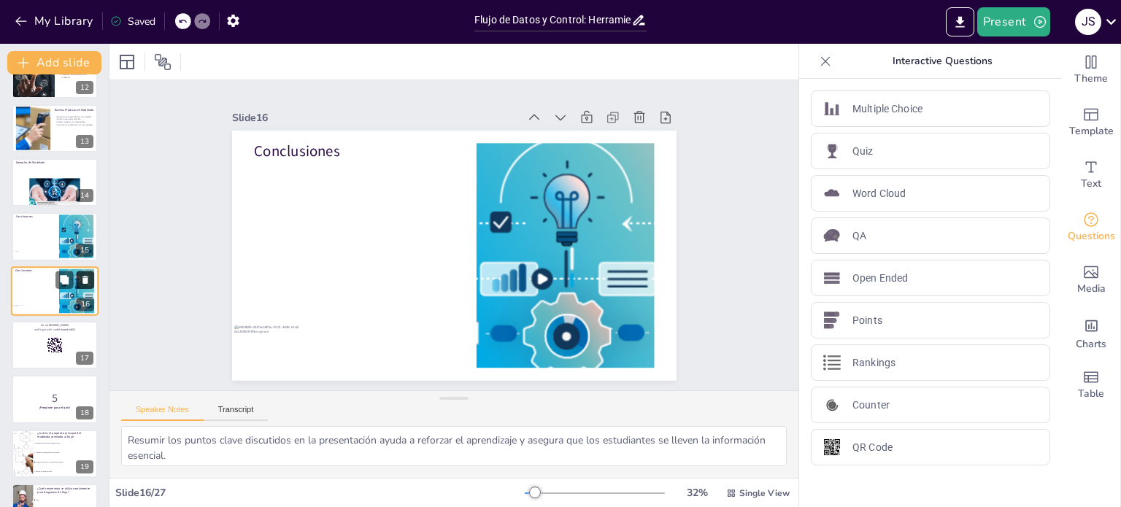
click at [87, 276] on icon at bounding box center [85, 280] width 6 height 8
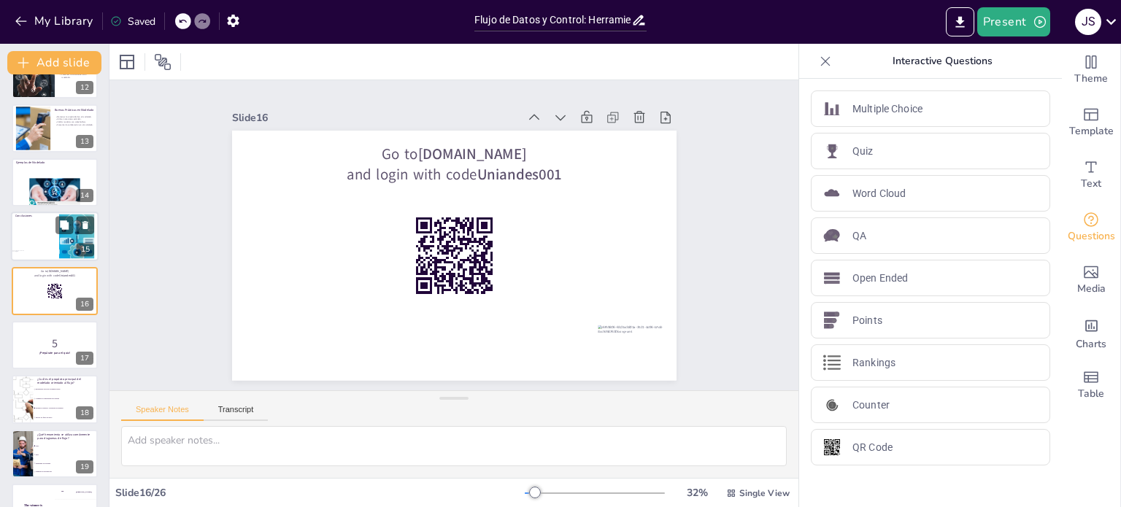
click at [52, 242] on div at bounding box center [55, 237] width 88 height 50
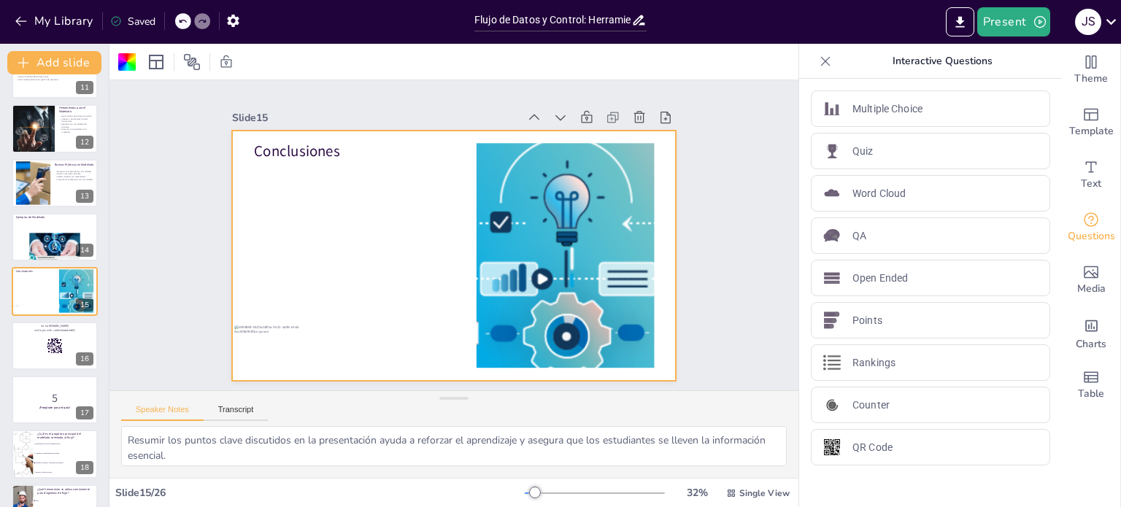
click at [320, 223] on div at bounding box center [442, 218] width 506 height 463
click at [309, 221] on div at bounding box center [433, 238] width 295 height 468
click at [309, 221] on div at bounding box center [442, 251] width 506 height 463
click at [315, 223] on div at bounding box center [435, 244] width 409 height 508
click at [314, 215] on div at bounding box center [434, 235] width 250 height 444
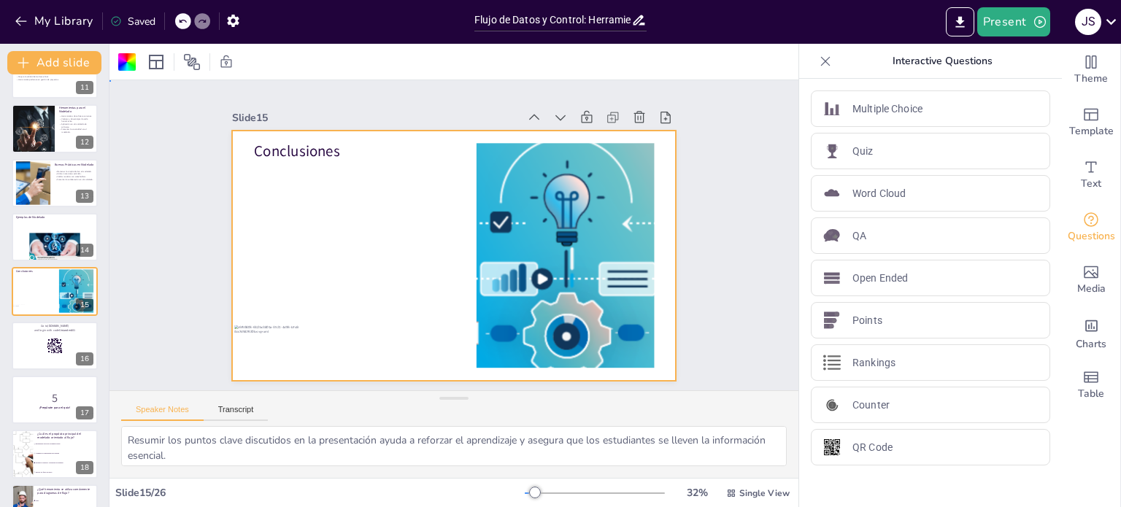
click at [314, 215] on div at bounding box center [434, 229] width 375 height 500
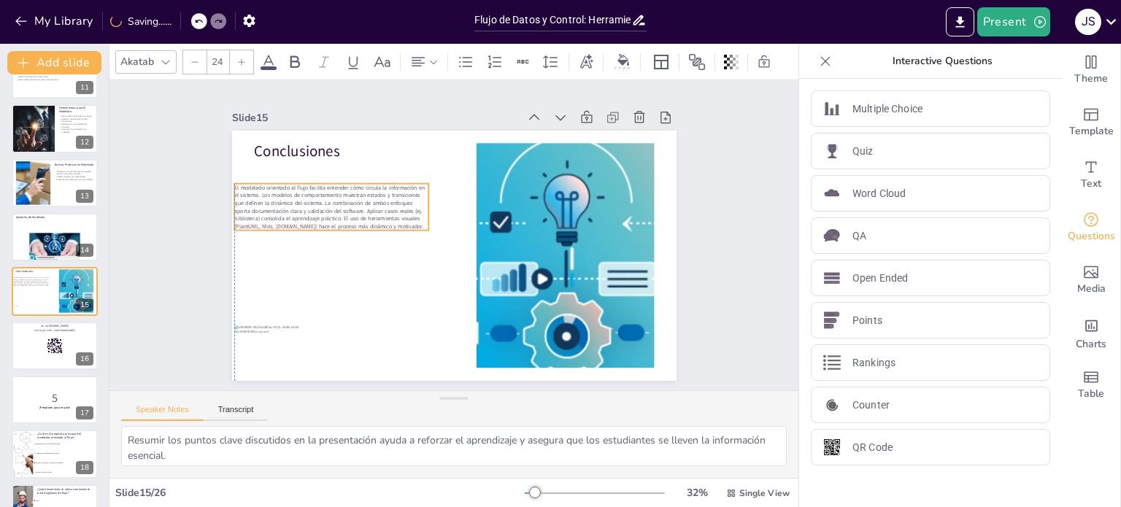
drag, startPoint x: 333, startPoint y: 180, endPoint x: 309, endPoint y: 210, distance: 38.9
click at [348, 207] on span "El modelado orientado al flujo facilita entender cómo circula la información en…" at bounding box center [415, 113] width 135 height 188
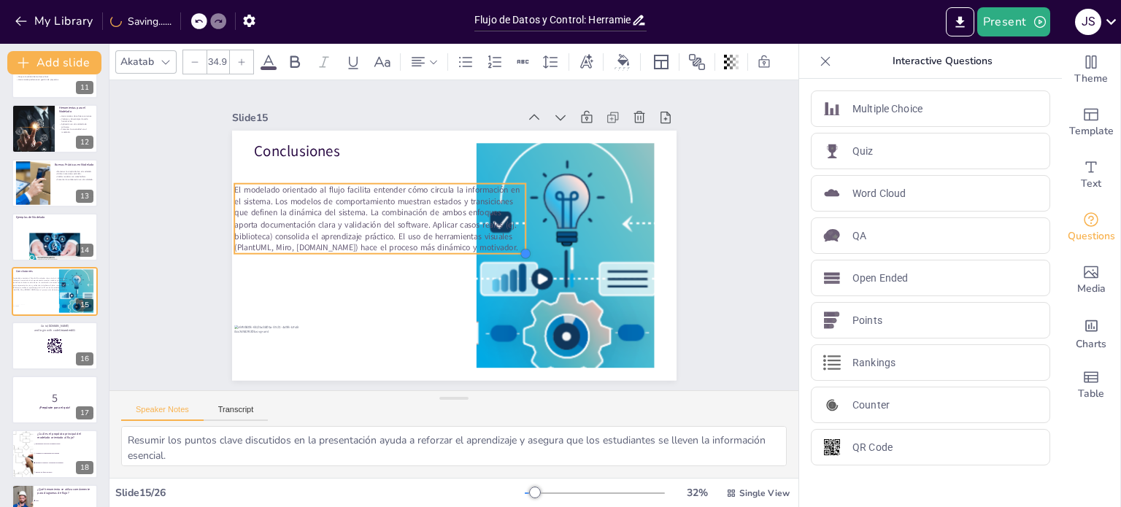
drag, startPoint x: 417, startPoint y: 225, endPoint x: 421, endPoint y: 247, distance: 21.6
click at [421, 247] on div "Conclusiones El modelado orientado al flujo facilita entender cómo circula la i…" at bounding box center [435, 244] width 409 height 508
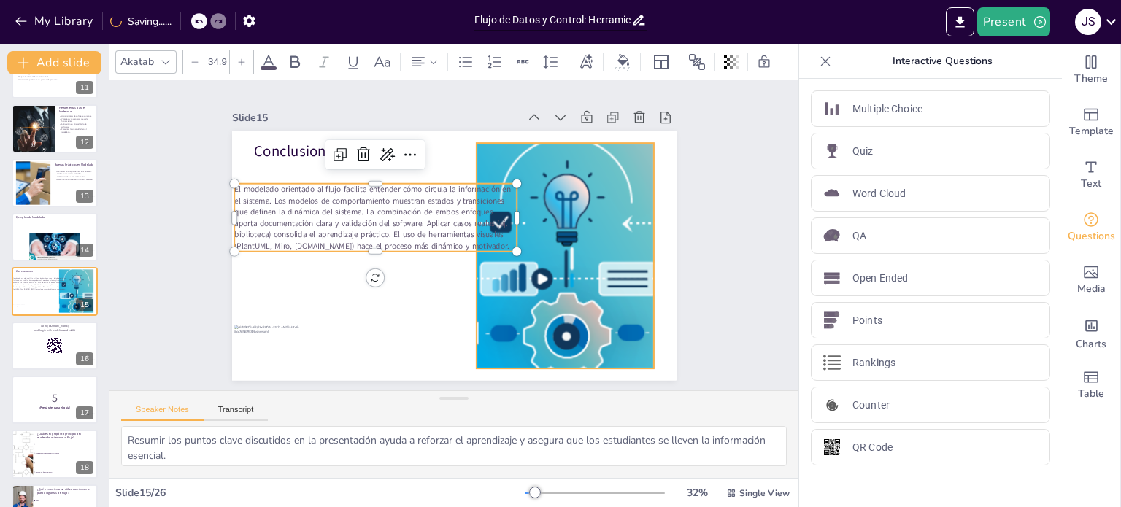
click at [558, 271] on div at bounding box center [540, 308] width 484 height 409
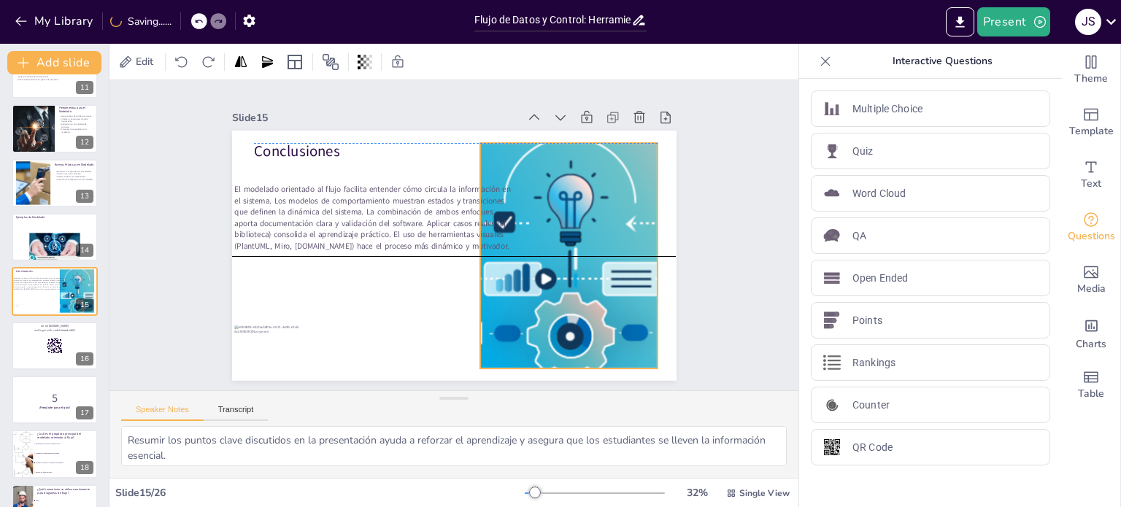
click at [470, 252] on div at bounding box center [354, 297] width 469 height 454
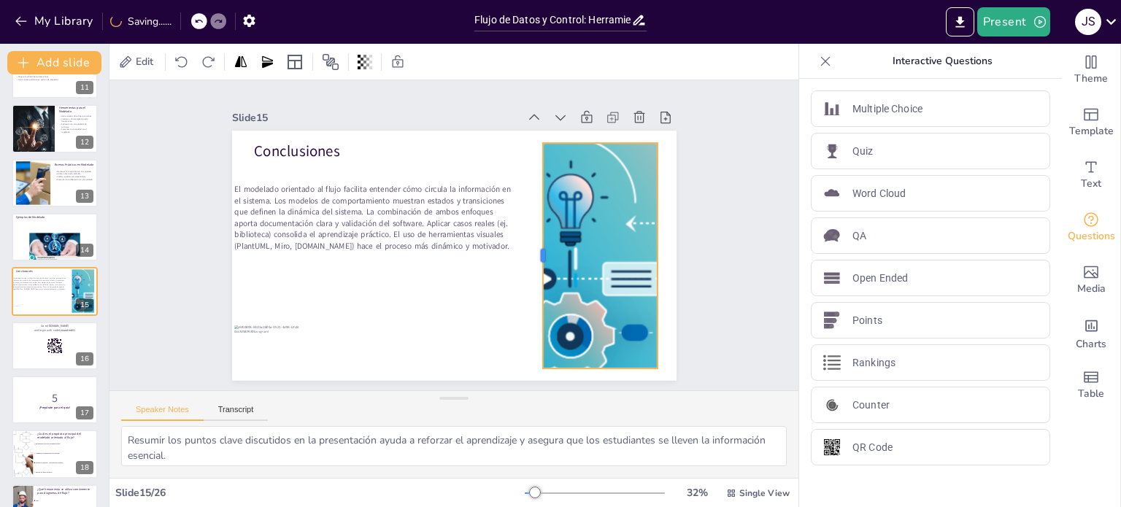
drag, startPoint x: 468, startPoint y: 247, endPoint x: 531, endPoint y: 258, distance: 63.8
click at [531, 188] on div at bounding box center [491, 159] width 223 height 58
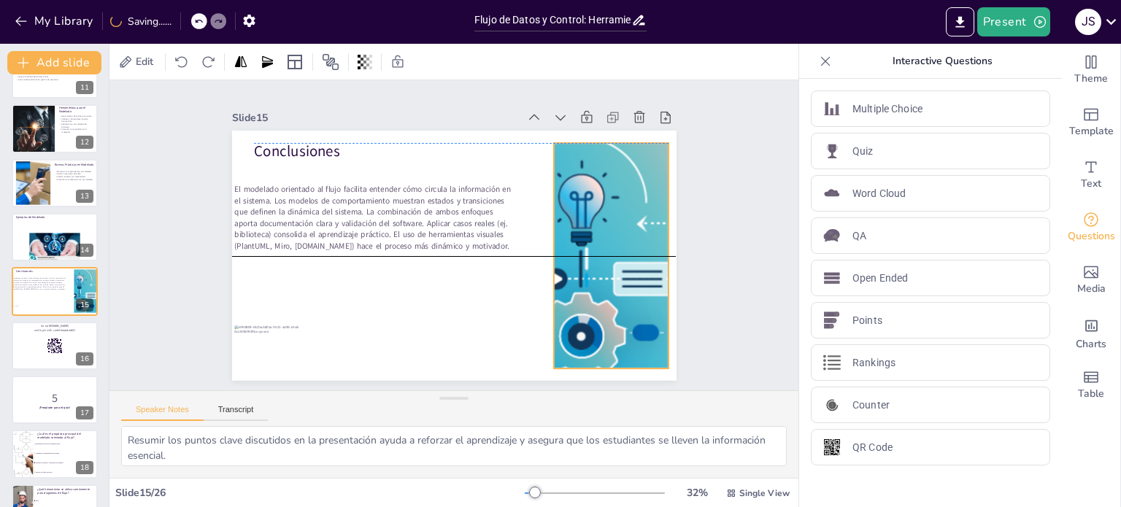
drag, startPoint x: 572, startPoint y: 259, endPoint x: 583, endPoint y: 260, distance: 11.0
click at [583, 260] on div at bounding box center [560, 304] width 483 height 379
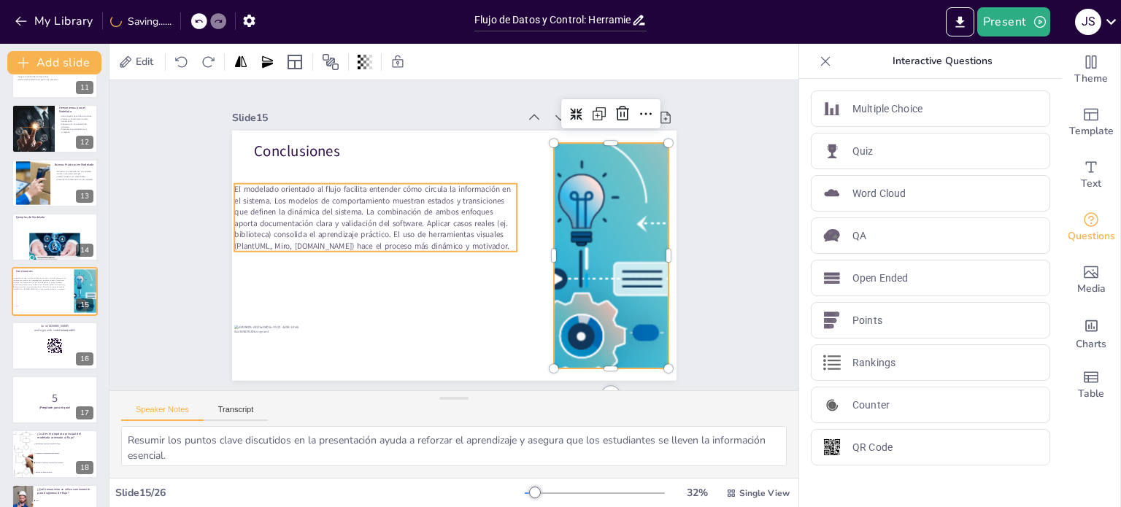
click at [404, 231] on span "El modelado orientado al flujo facilita entender cómo circula la información en…" at bounding box center [538, 244] width 280 height 96
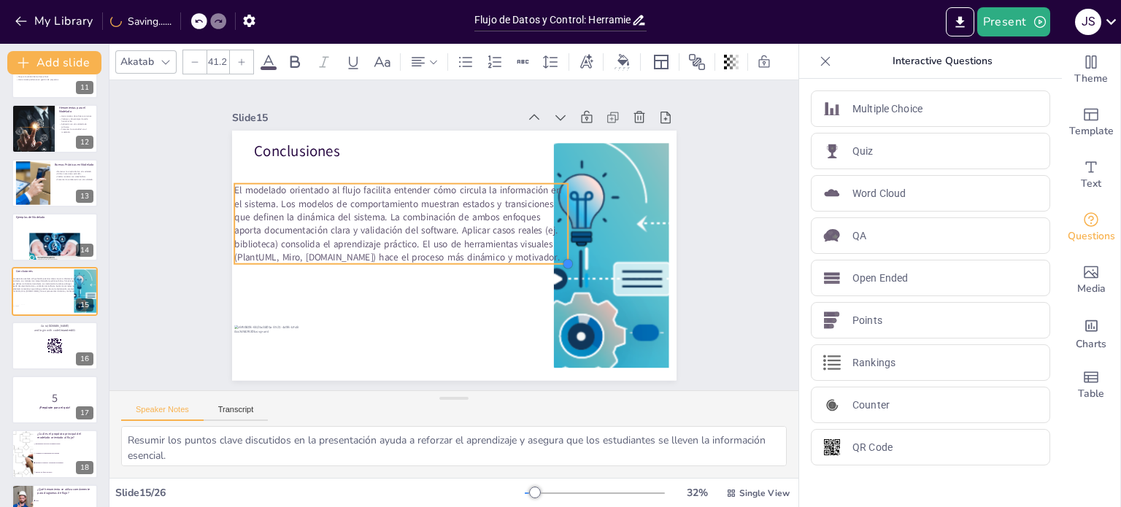
drag, startPoint x: 503, startPoint y: 247, endPoint x: 514, endPoint y: 259, distance: 16.5
click at [514, 259] on div "Conclusiones El modelado orientado al flujo facilita entender cómo circula la i…" at bounding box center [444, 253] width 510 height 439
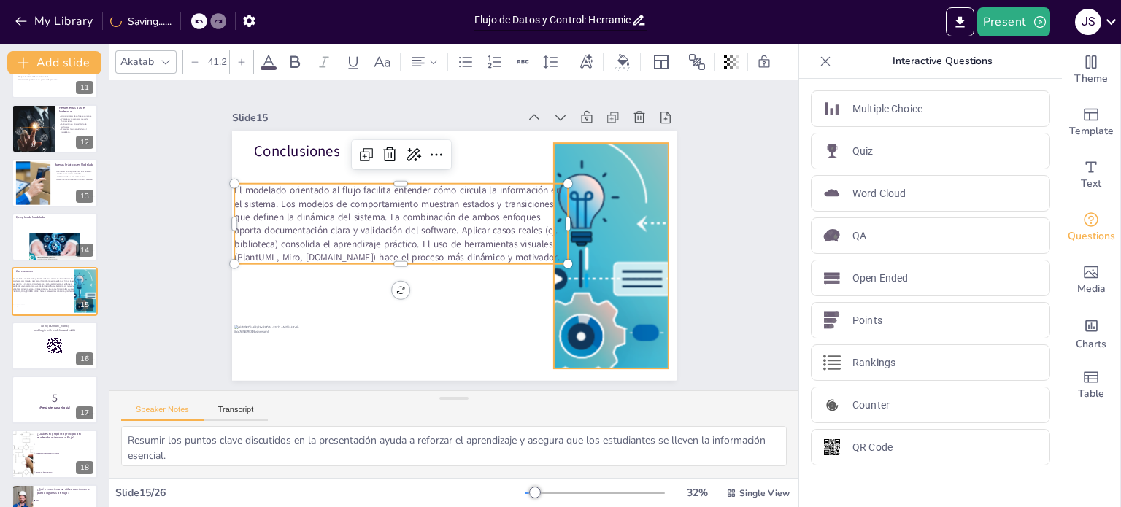
click at [579, 285] on div at bounding box center [340, 293] width 479 height 434
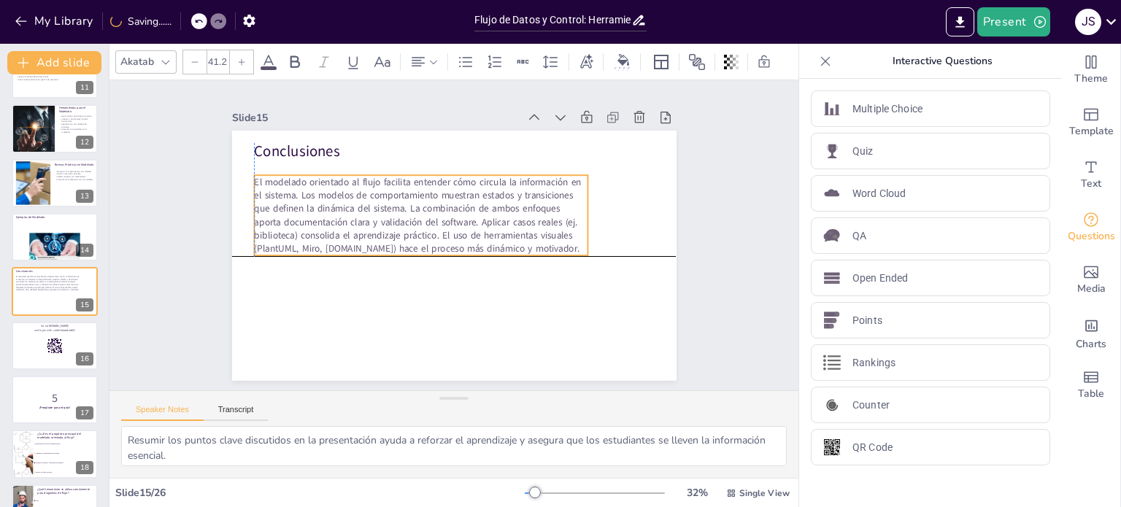
drag, startPoint x: 479, startPoint y: 234, endPoint x: 501, endPoint y: 226, distance: 23.8
click at [501, 226] on span "El modelado orientado al flujo facilita entender cómo circula la información en…" at bounding box center [422, 208] width 336 height 146
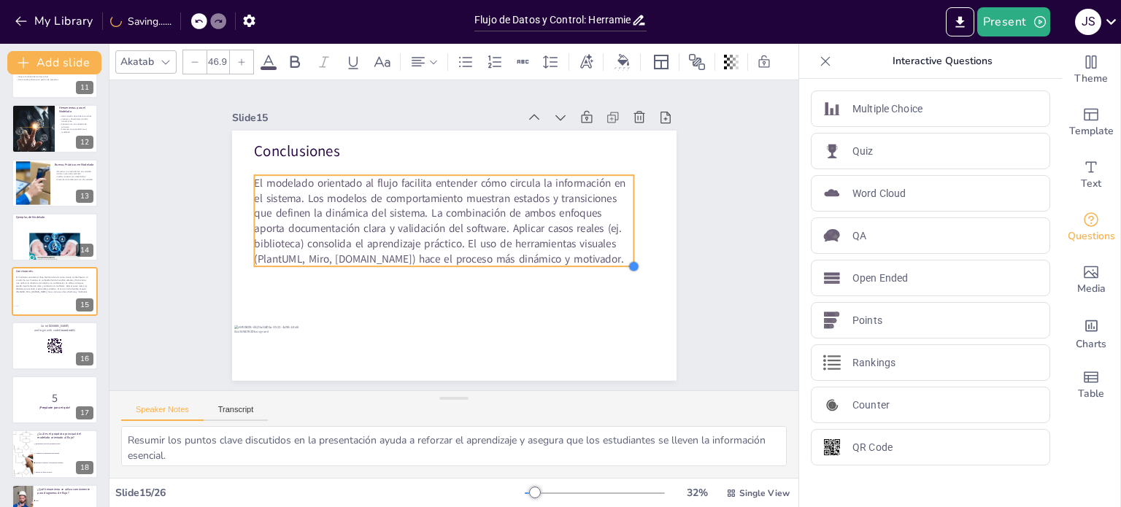
drag, startPoint x: 574, startPoint y: 250, endPoint x: 566, endPoint y: 261, distance: 13.6
click at [566, 261] on div "Conclusiones El modelado orientado al flujo facilita entender cómo circula la i…" at bounding box center [434, 229] width 375 height 500
click at [409, 201] on span "El modelado orientado al flujo facilita entender cómo circula la información en…" at bounding box center [448, 214] width 367 height 263
click at [469, 204] on span "El modelado orientado al flujo facilita entender cómo circula la información en…" at bounding box center [448, 215] width 367 height 263
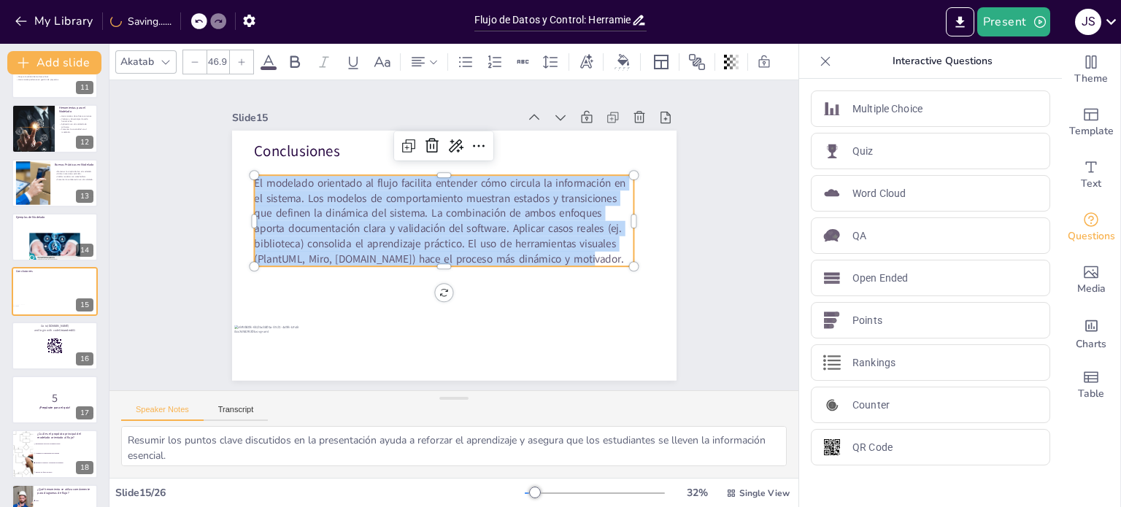
drag, startPoint x: 578, startPoint y: 253, endPoint x: 238, endPoint y: 174, distance: 349.2
click at [238, 174] on div "Conclusiones El modelado orientado al flujo facilita entender cómo circula la i…" at bounding box center [454, 256] width 444 height 250
click at [461, 53] on icon at bounding box center [466, 62] width 18 height 18
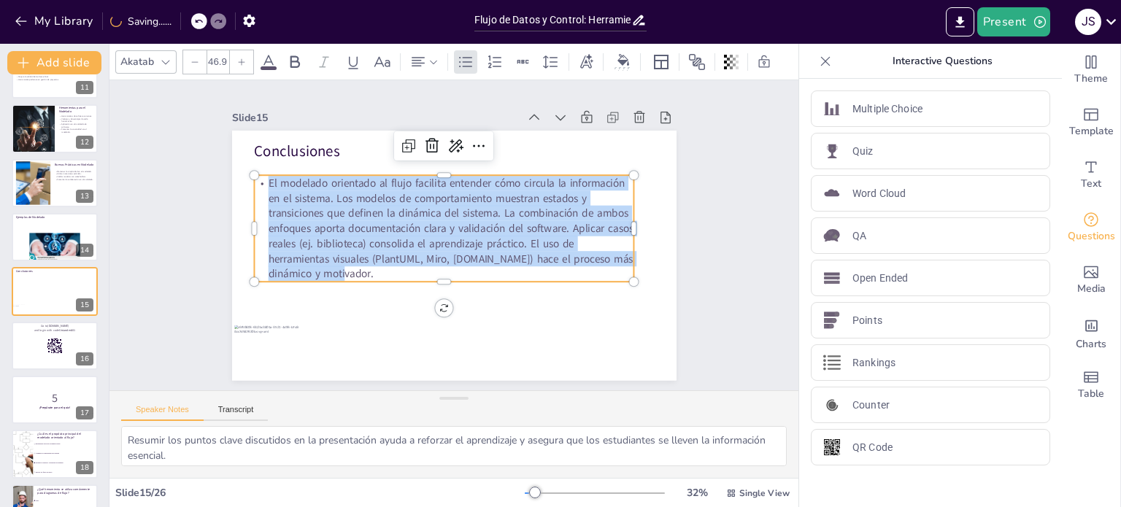
click at [418, 217] on span "El modelado orientado al flujo facilita entender cómo circula la información en…" at bounding box center [461, 232] width 106 height 365
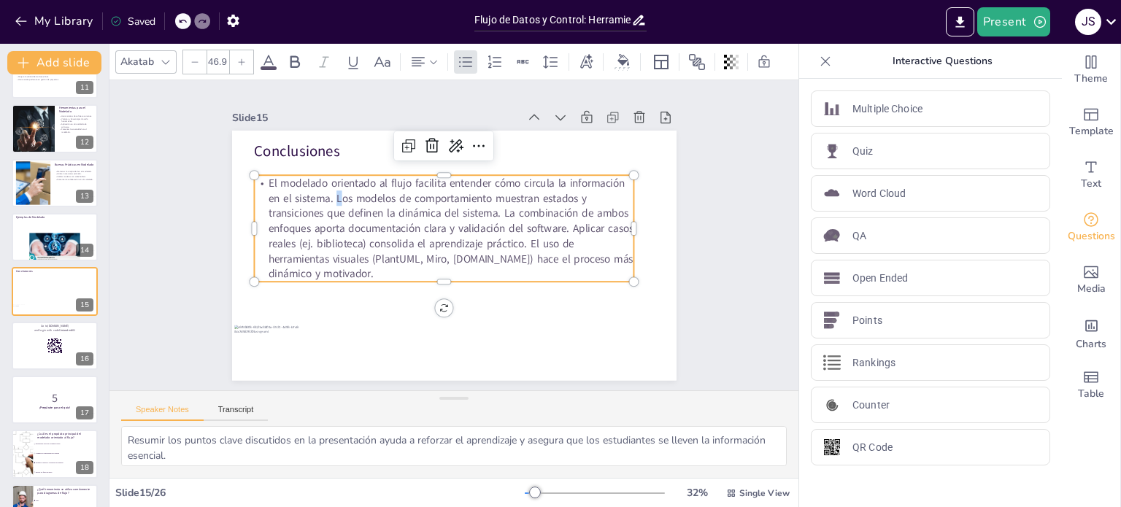
click at [404, 192] on span "El modelado orientado al flujo facilita entender cómo circula la información en…" at bounding box center [468, 230] width 128 height 369
click at [324, 190] on span "El modelado orientado al flujo facilita entender cómo circula la información en…" at bounding box center [457, 249] width 362 height 261
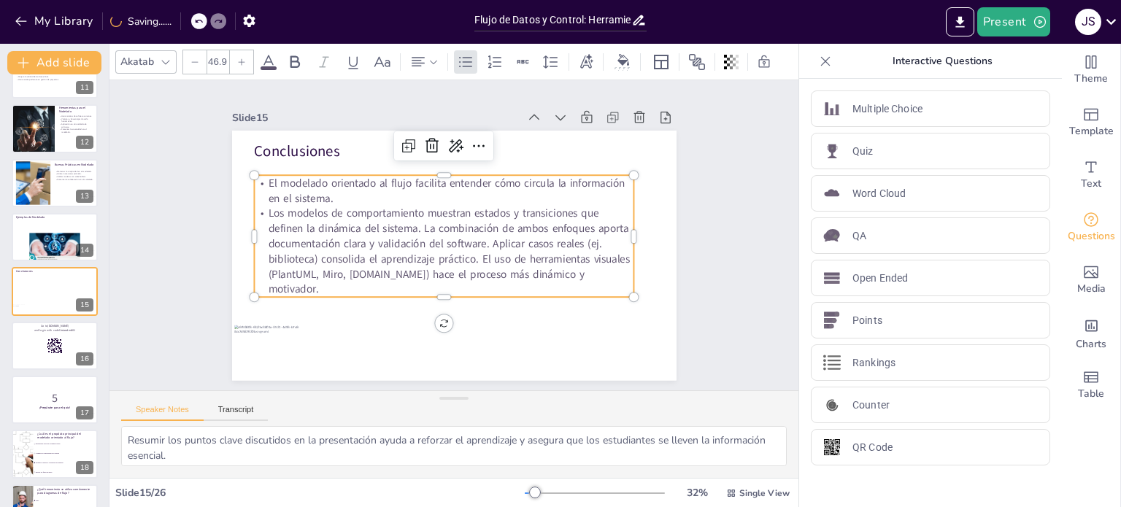
click at [414, 227] on span "Los modelos de comportamiento muestran estados y transiciones que definen la di…" at bounding box center [439, 234] width 360 height 202
drag, startPoint x: 372, startPoint y: 252, endPoint x: 412, endPoint y: 253, distance: 39.4
click at [373, 252] on span "La combinación de ambos enfoques aporta documentación clara y validación del so…" at bounding box center [443, 257] width 369 height 118
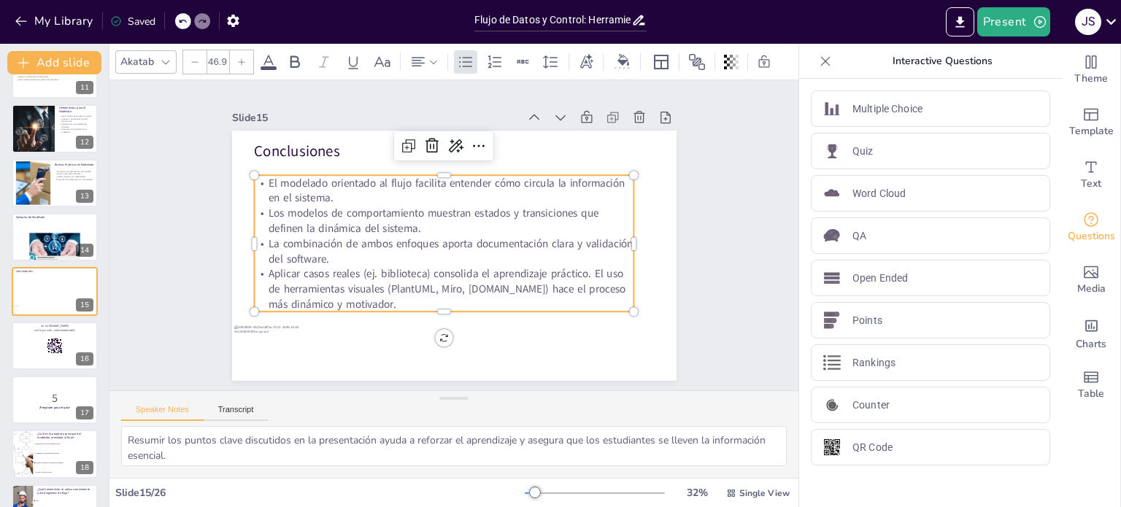
click at [587, 223] on span "Aplicar casos reales (ej. biblioteca) consolida el aprendizaje práctico. El uso…" at bounding box center [456, 181] width 358 height 82
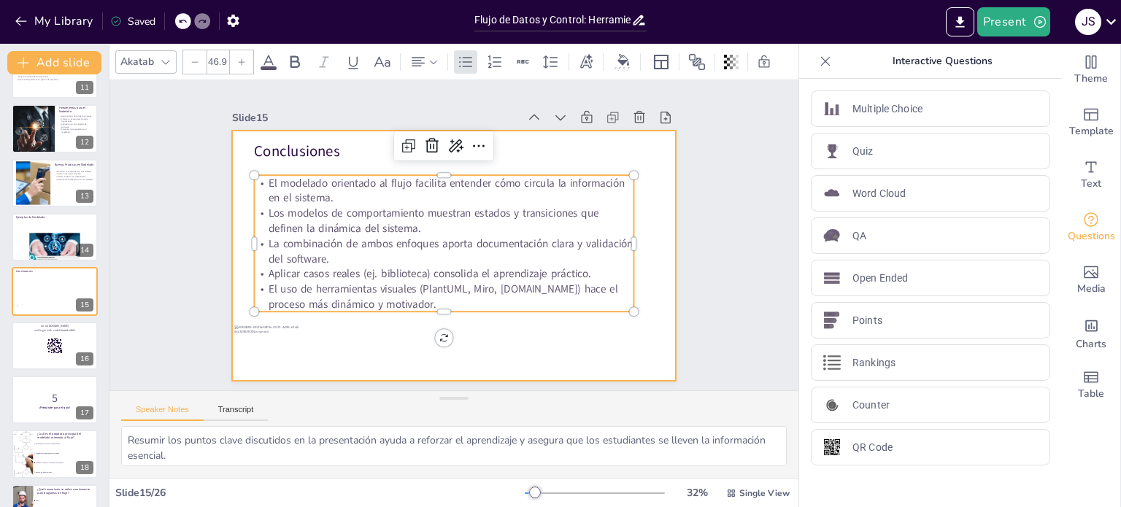
click at [546, 343] on div at bounding box center [444, 253] width 510 height 439
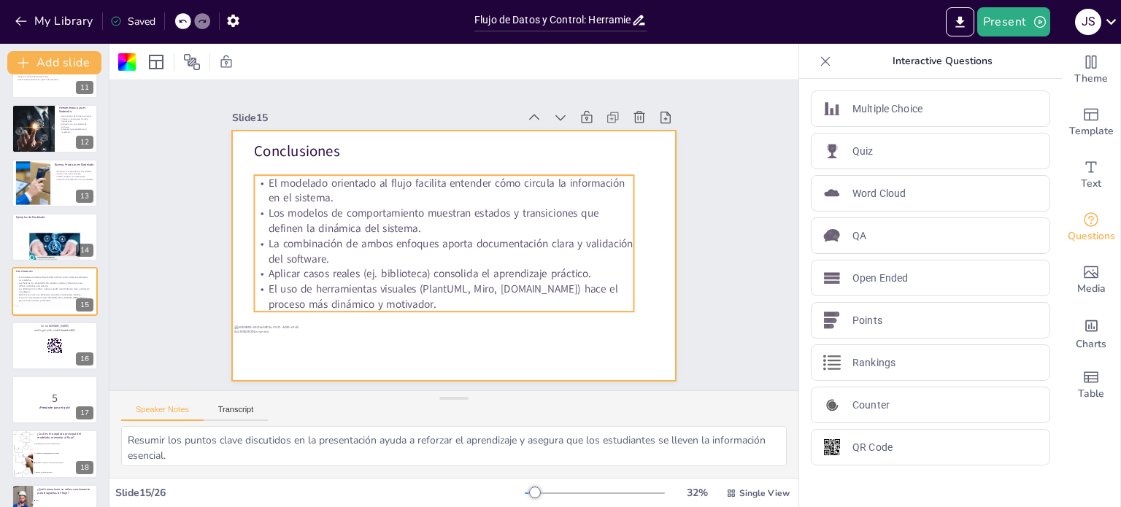
click at [514, 247] on p "La combinación de ambos enfoques aporta documentación clara y validación del so…" at bounding box center [442, 221] width 146 height 370
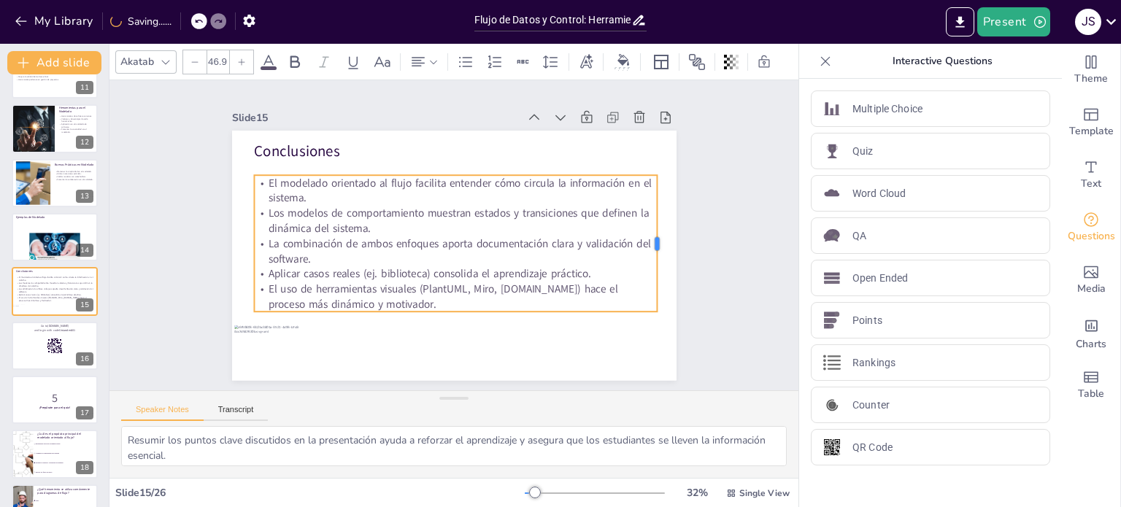
drag, startPoint x: 622, startPoint y: 238, endPoint x: 601, endPoint y: 244, distance: 22.0
click at [647, 237] on div at bounding box center [660, 265] width 26 height 137
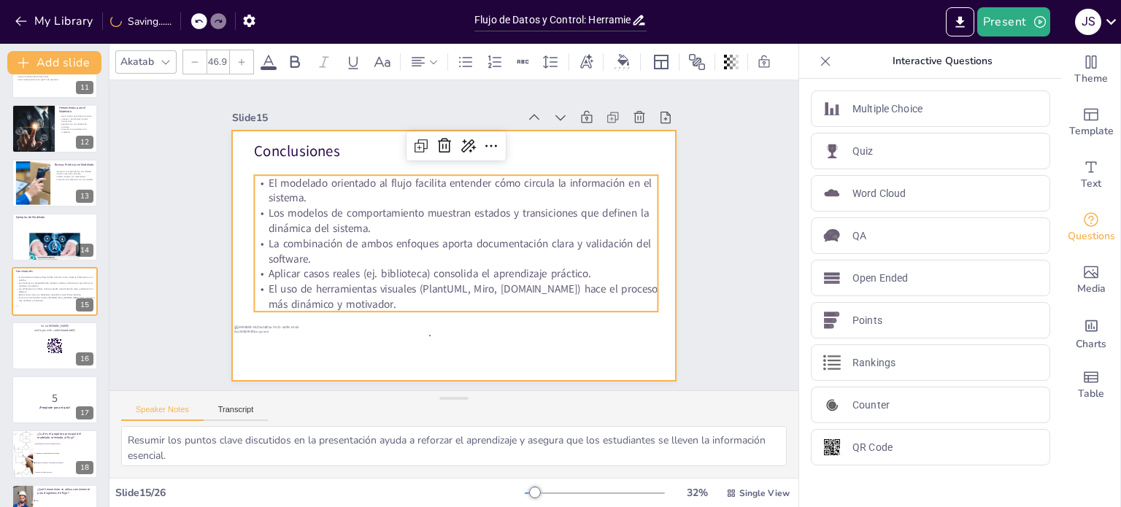
click at [431, 336] on div at bounding box center [437, 223] width 463 height 506
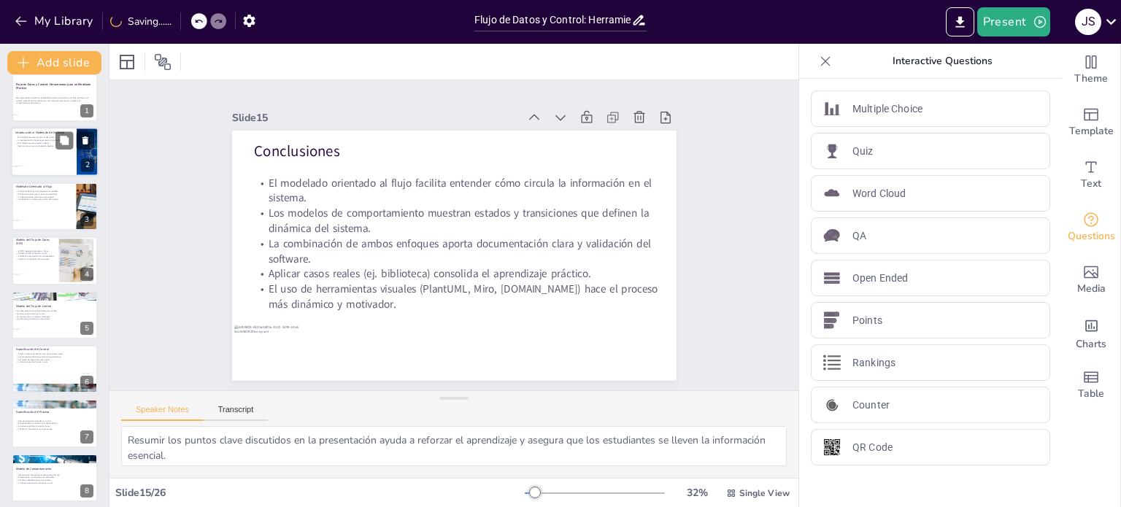
scroll to position [0, 0]
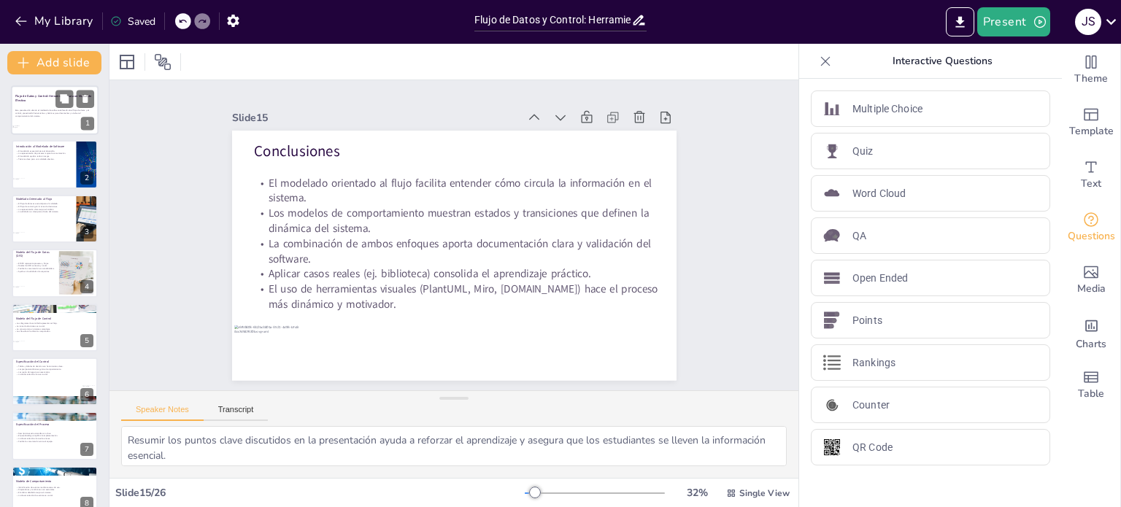
click at [62, 117] on div at bounding box center [55, 105] width 44 height 39
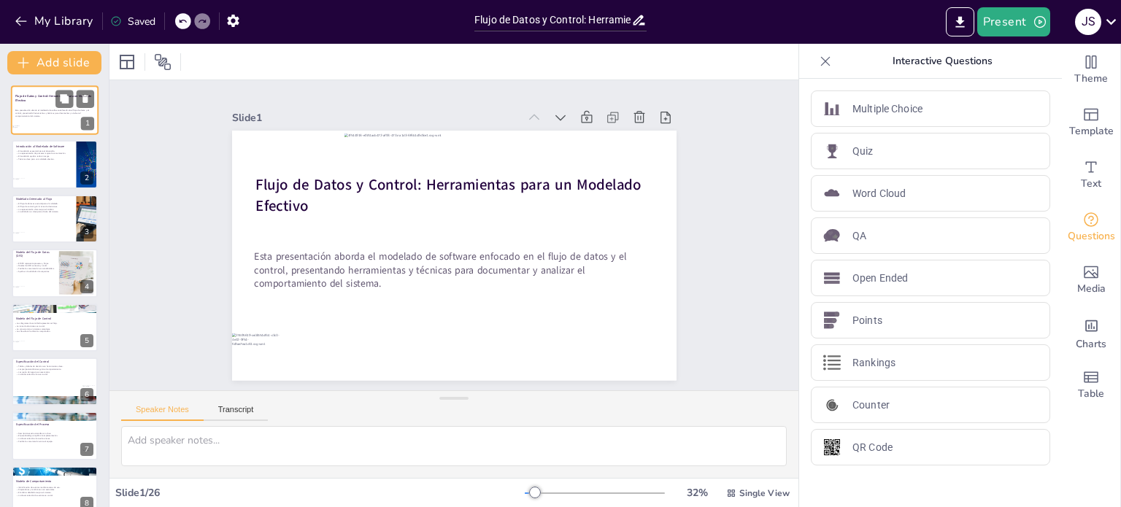
click at [50, 119] on div at bounding box center [55, 105] width 44 height 39
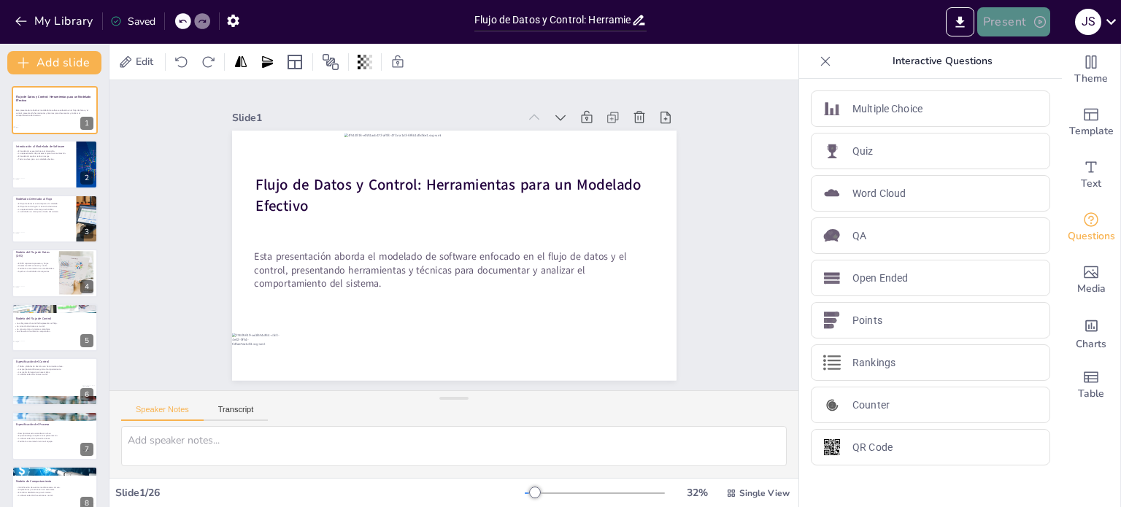
click at [1039, 23] on icon "button" at bounding box center [1040, 22] width 12 height 12
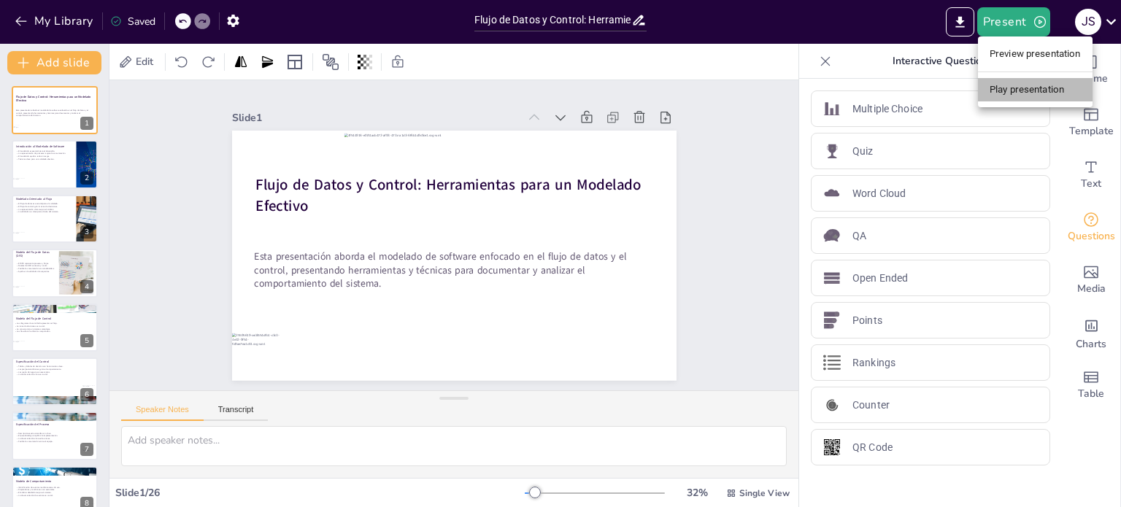
click at [1028, 95] on li "Play presentation" at bounding box center [1035, 89] width 115 height 23
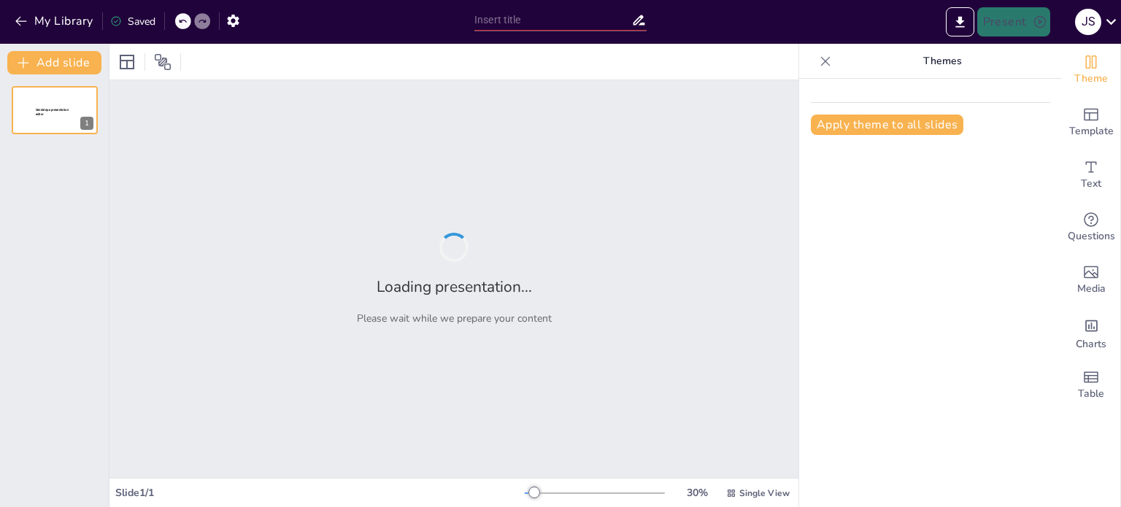
type input "Flujo de Datos y Control: Herramientas para un Modelado Efectivo"
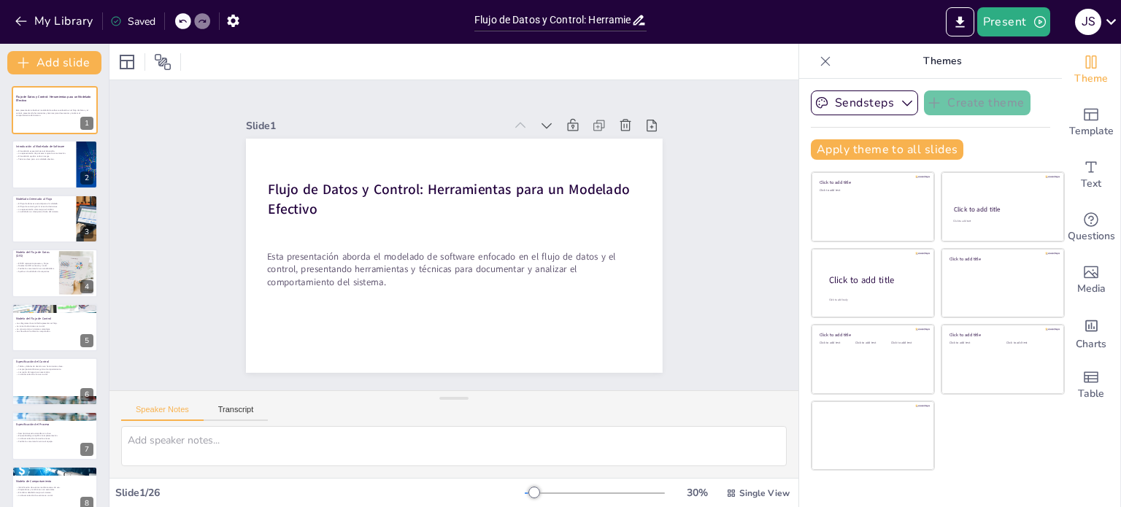
checkbox input "true"
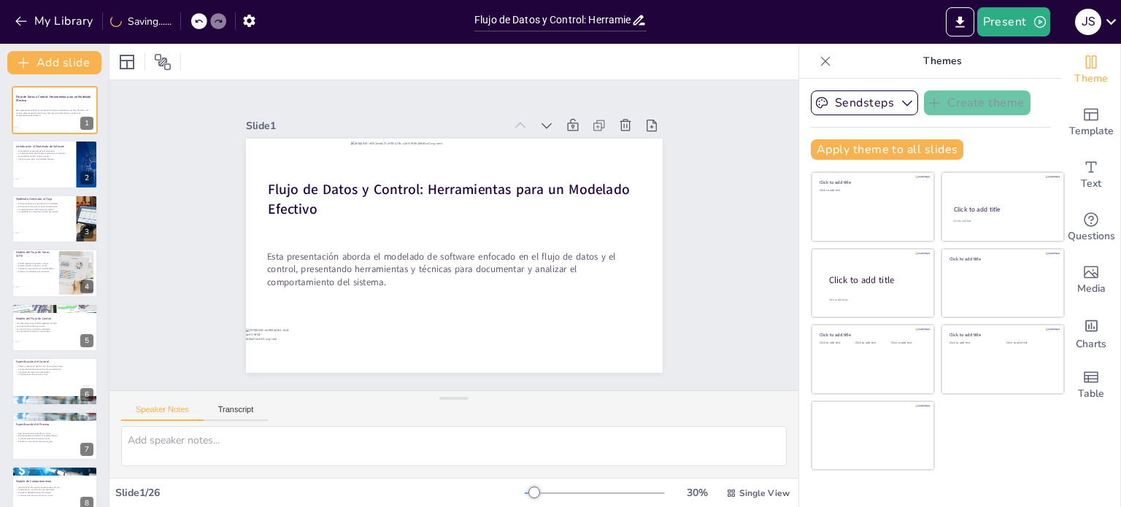
checkbox input "true"
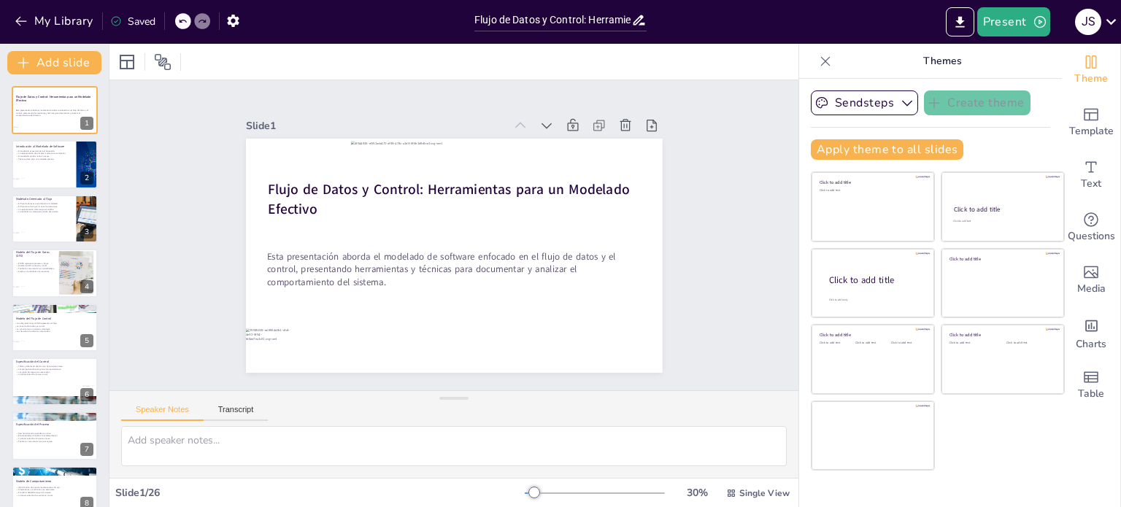
checkbox input "true"
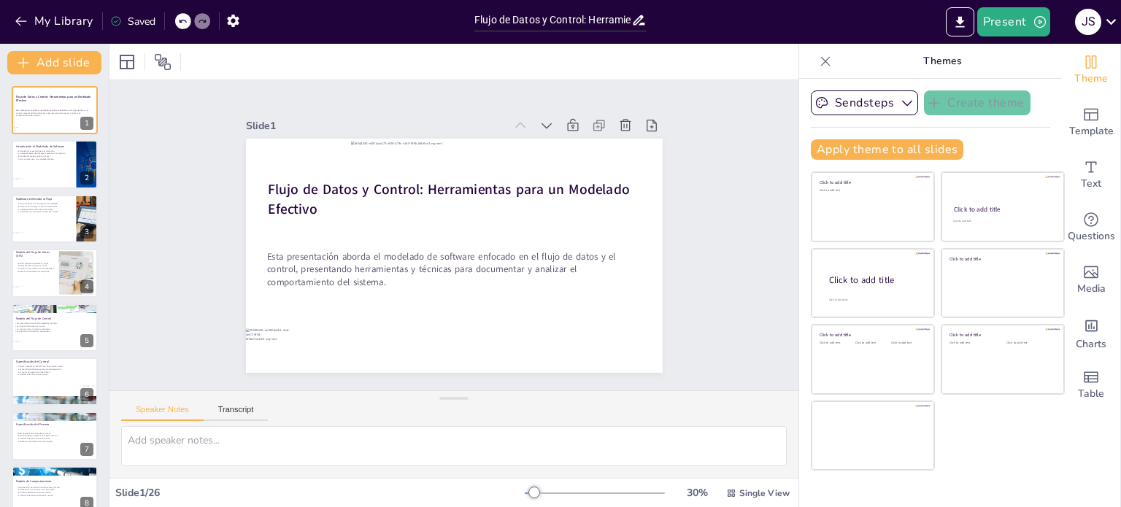
checkbox input "true"
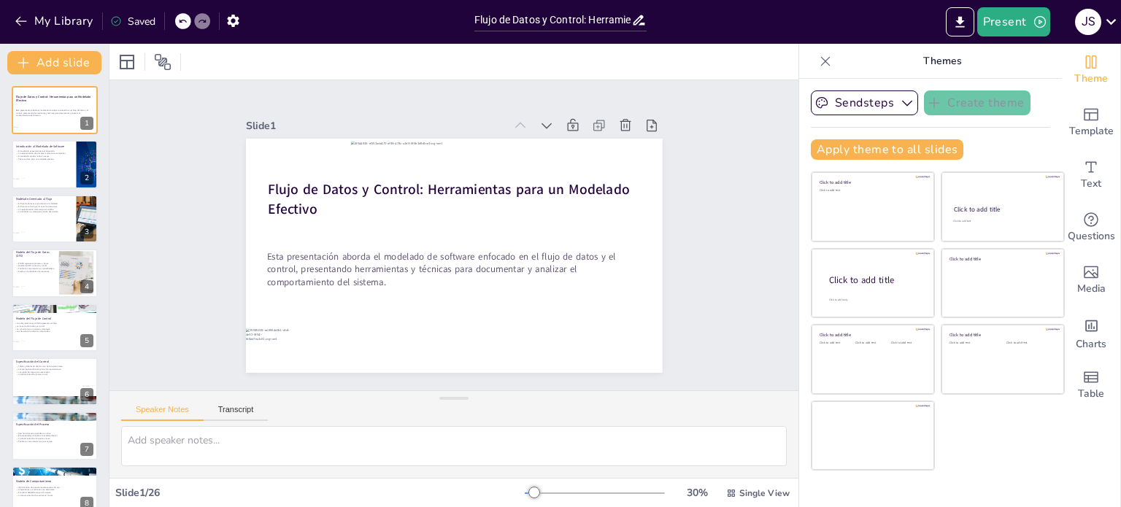
checkbox input "true"
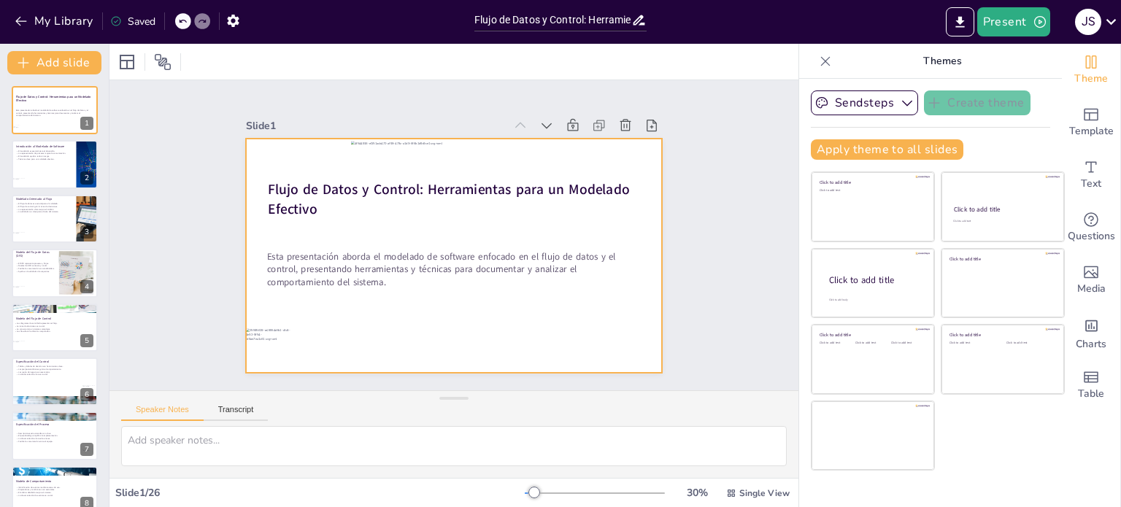
checkbox input "true"
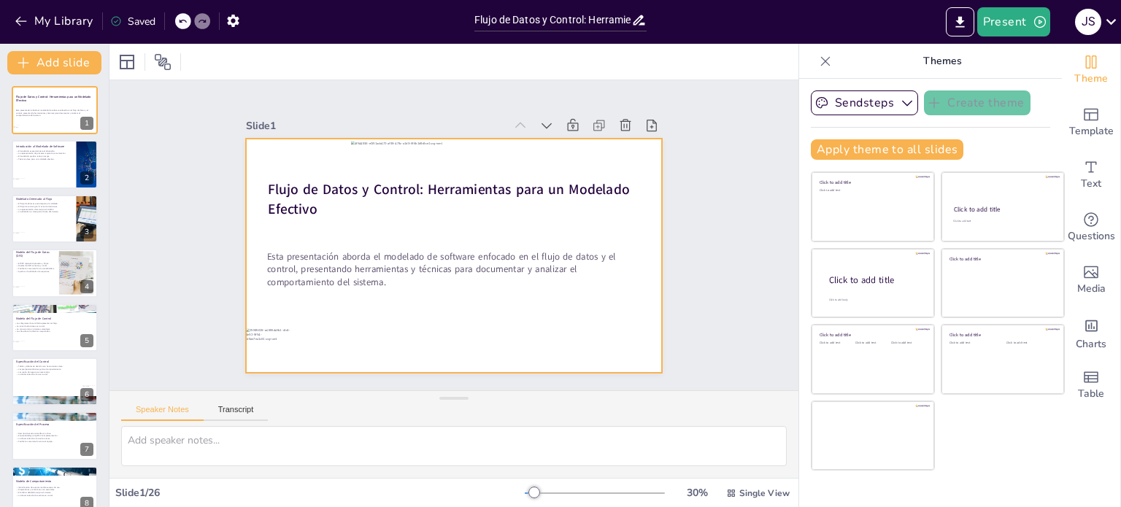
checkbox input "true"
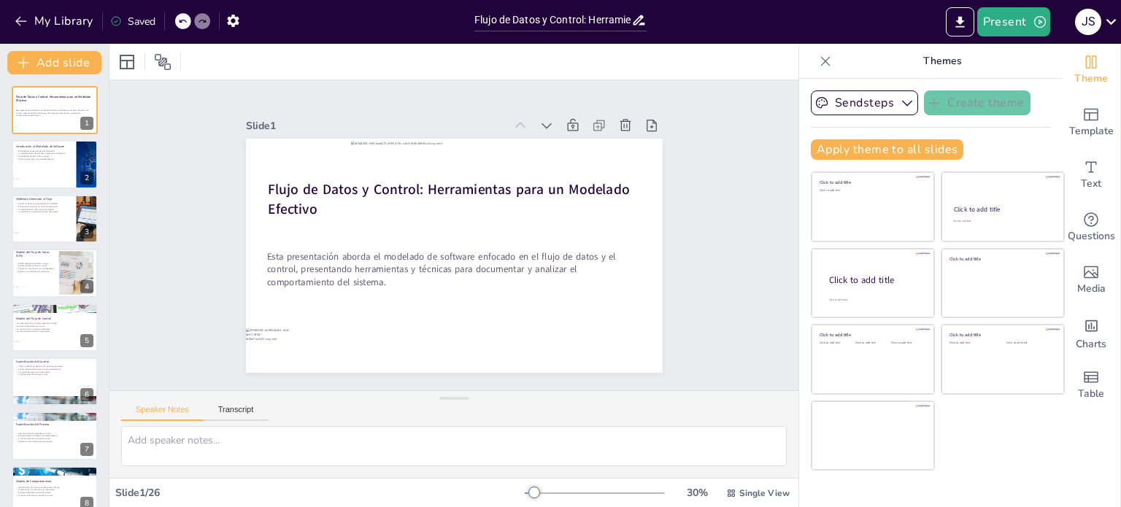
checkbox input "true"
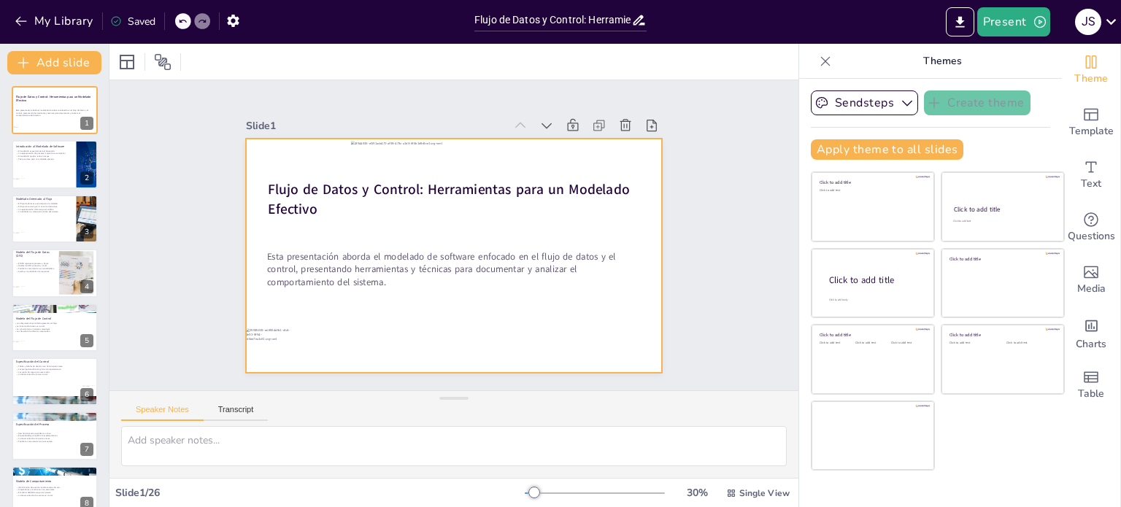
checkbox input "true"
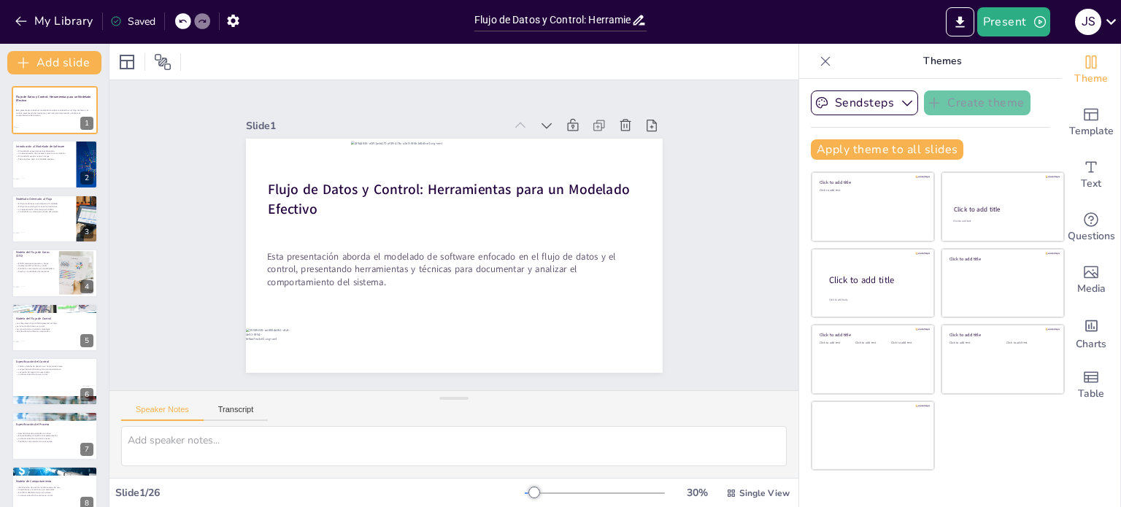
checkbox input "true"
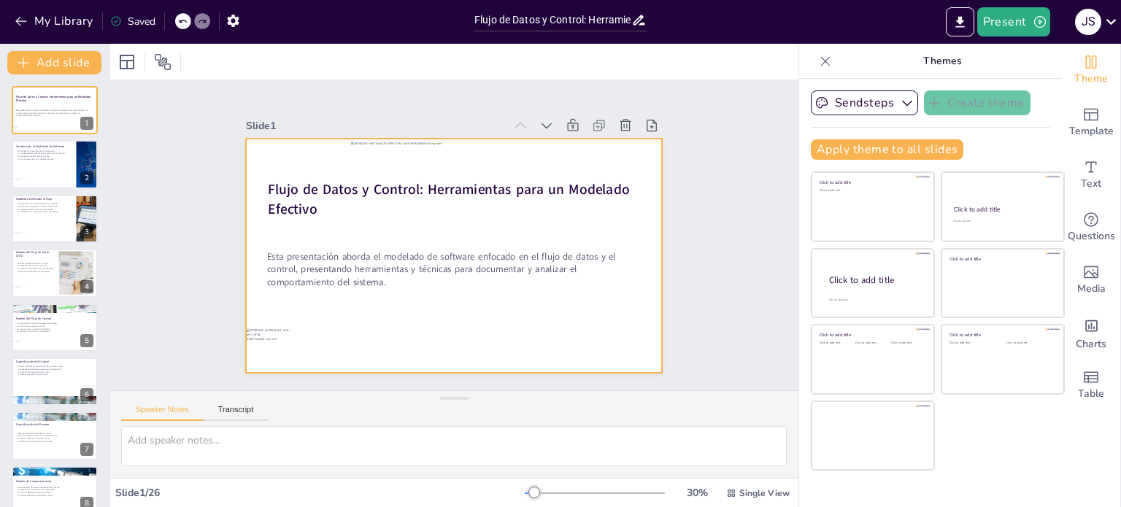
checkbox input "true"
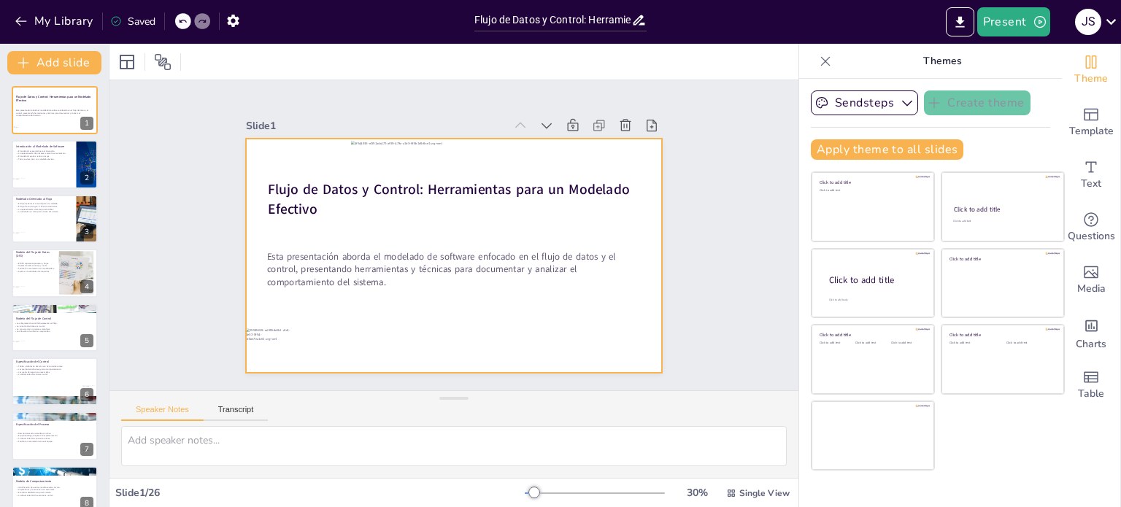
checkbox input "true"
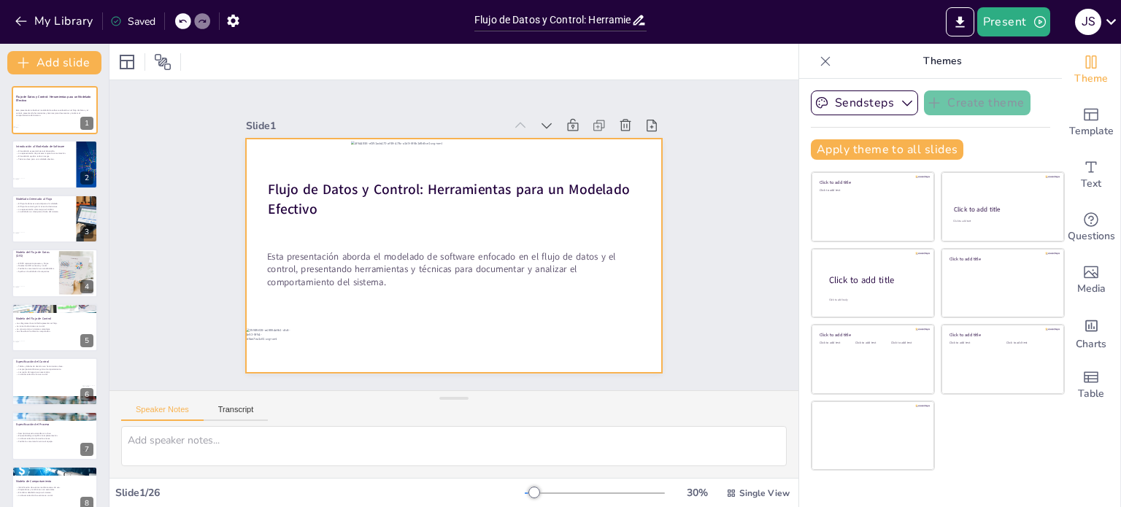
checkbox input "true"
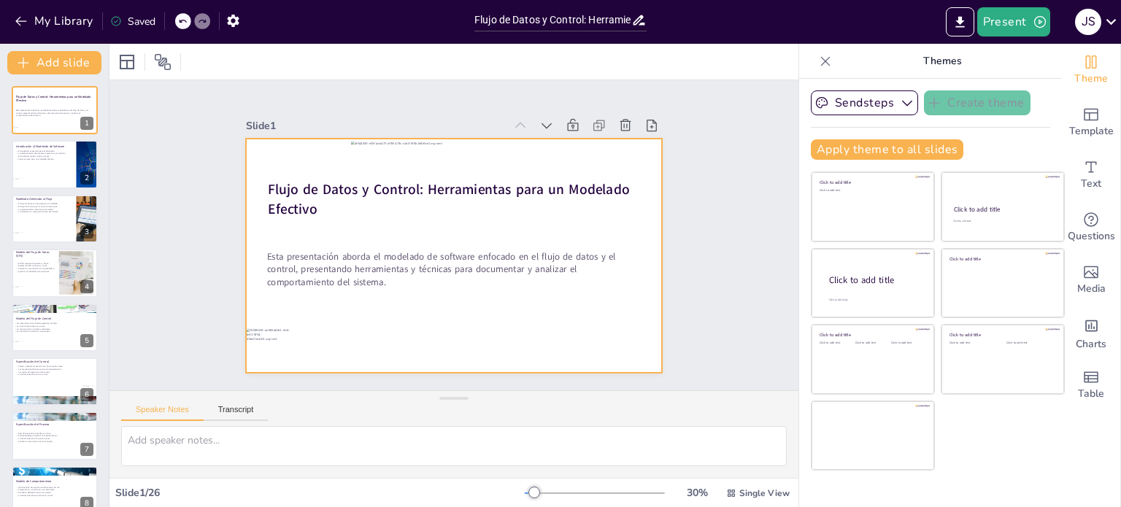
checkbox input "true"
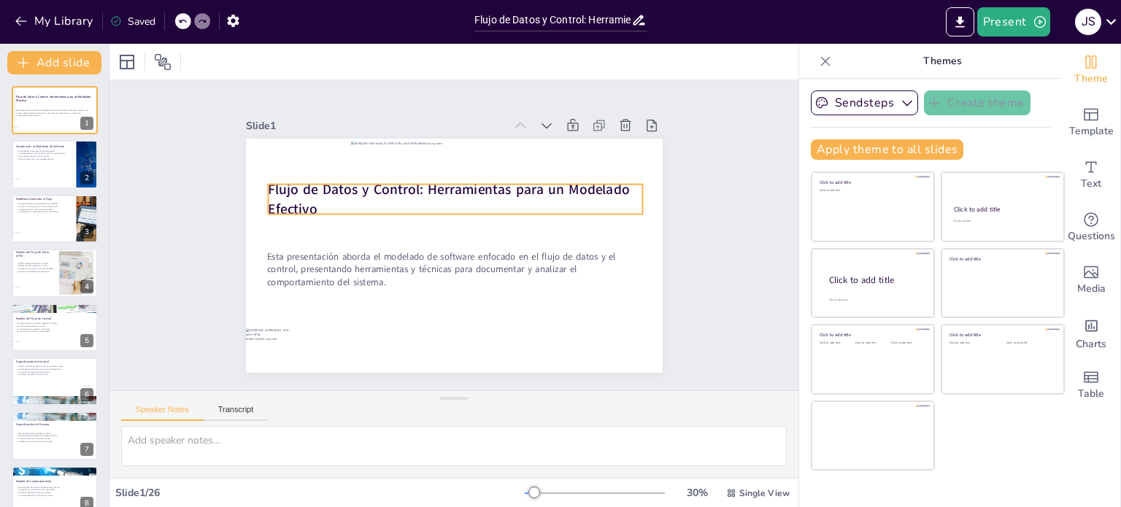
checkbox input "true"
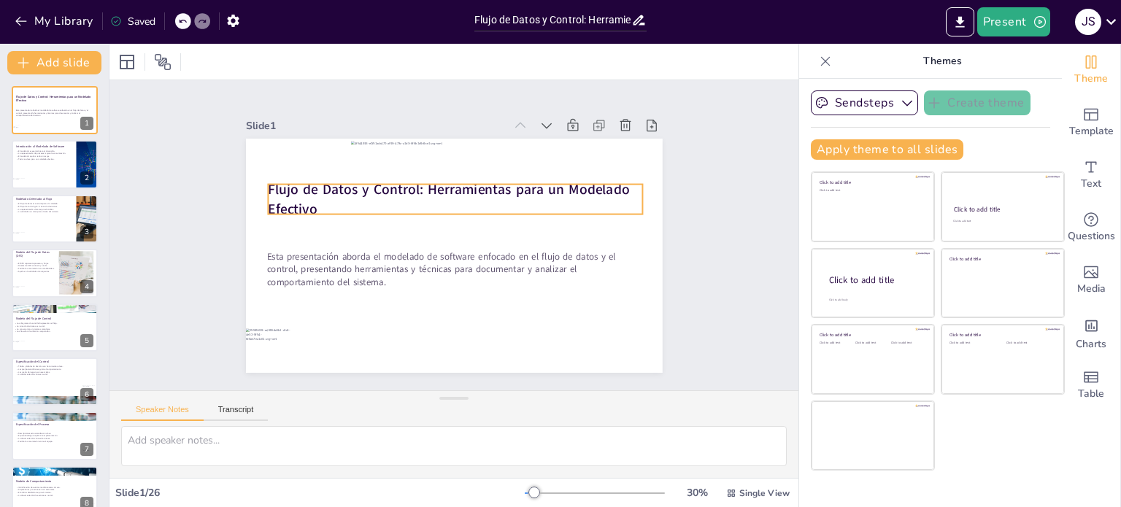
checkbox input "true"
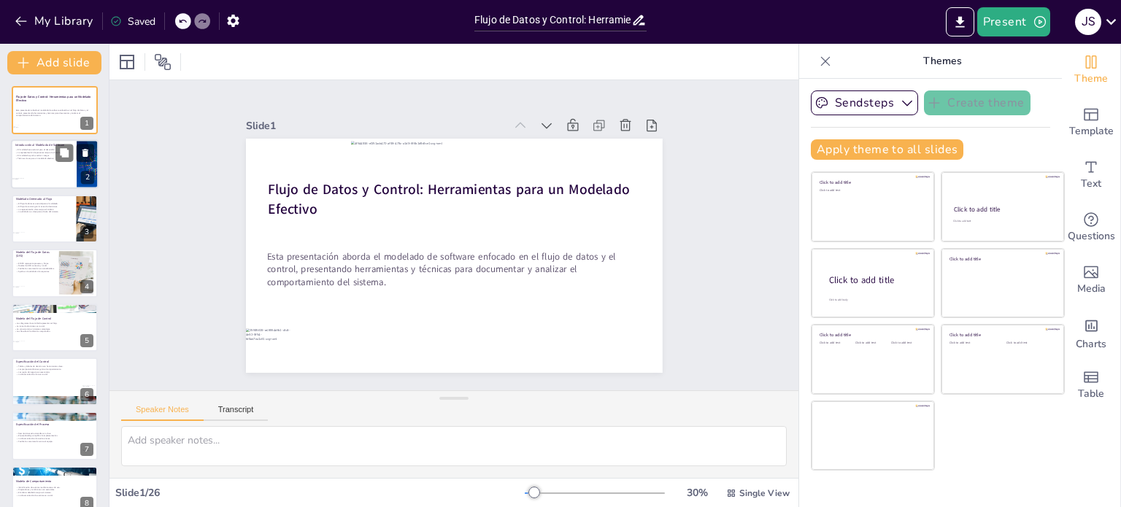
checkbox input "true"
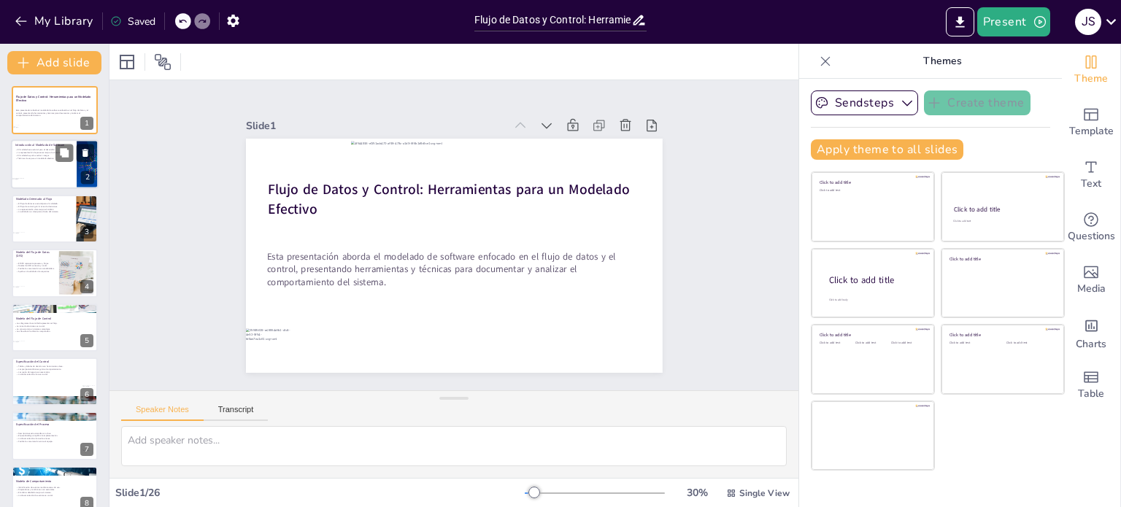
checkbox input "true"
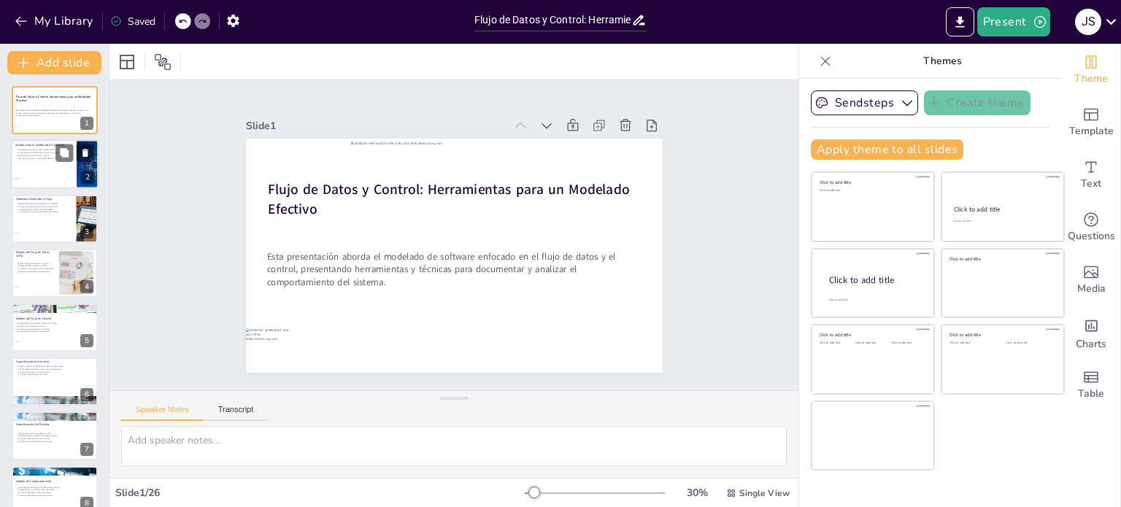
checkbox input "true"
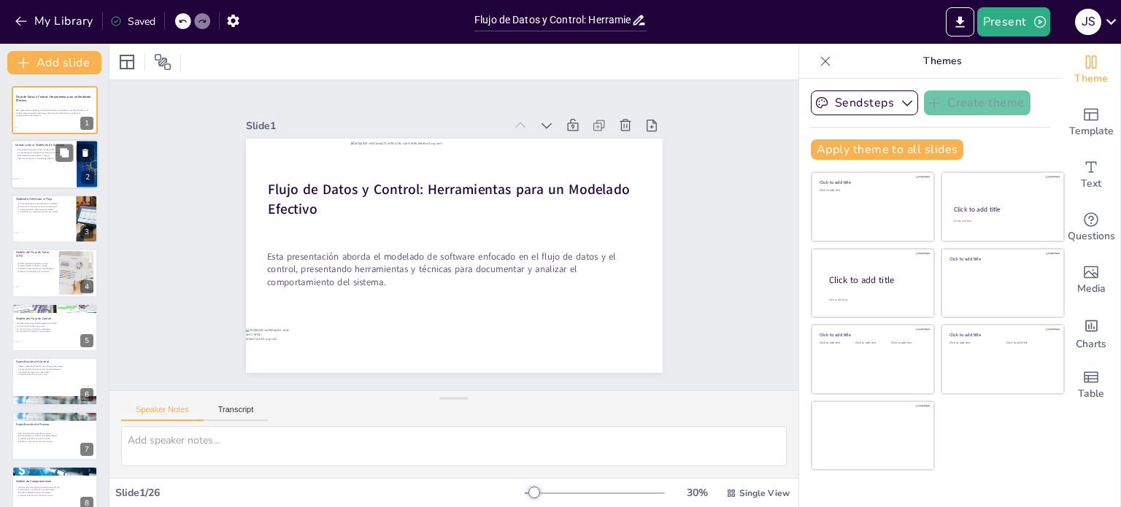
click at [59, 163] on div at bounding box center [55, 165] width 88 height 50
type textarea "El modelado de software es fundamental para garantizar que los sistemas sean de…"
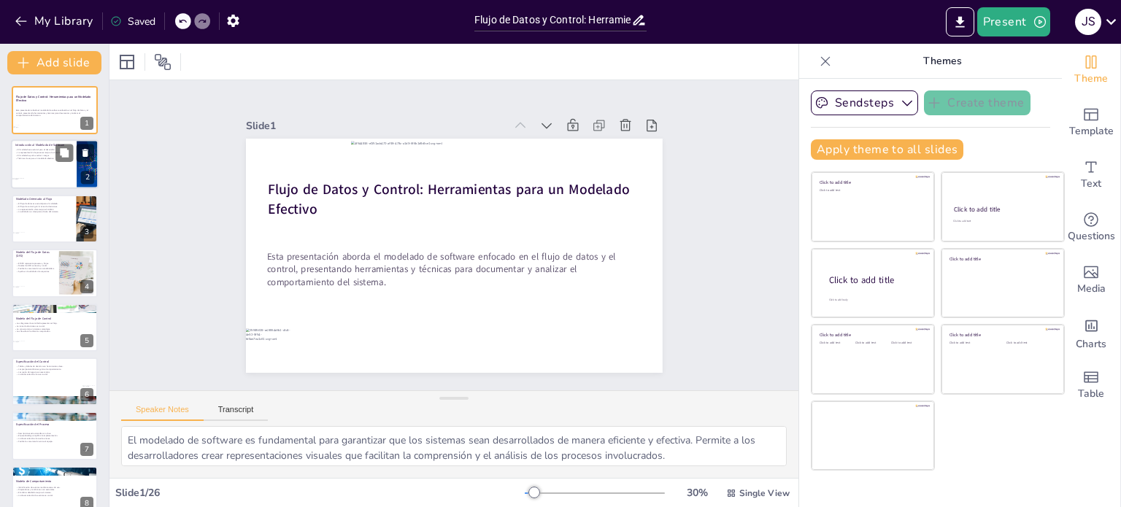
checkbox input "true"
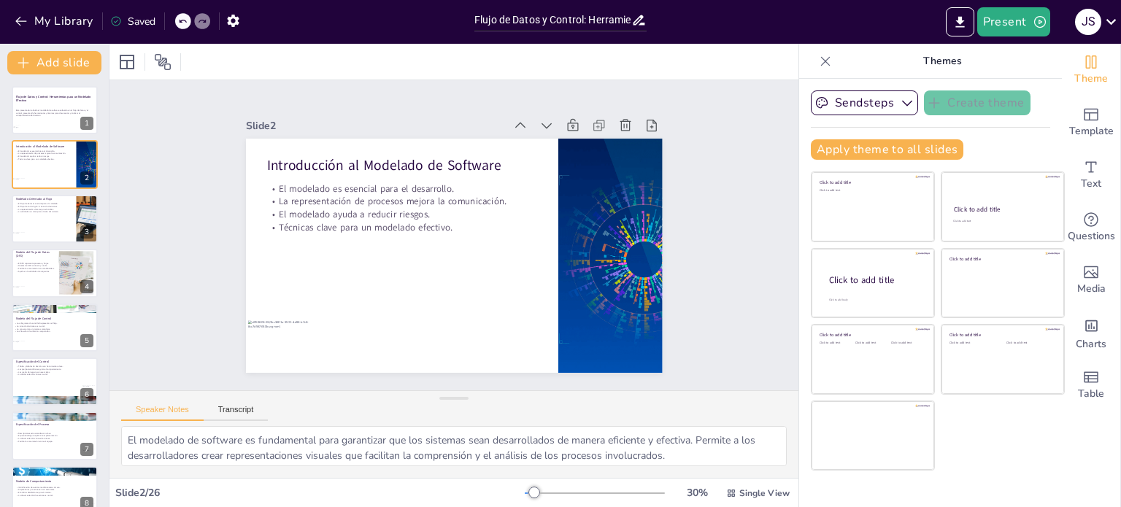
checkbox input "true"
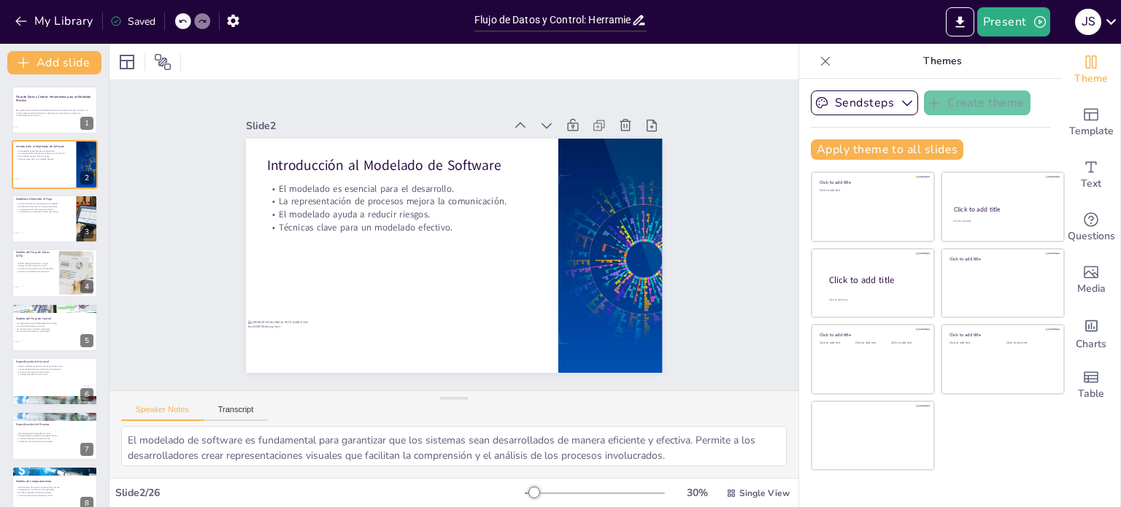
checkbox input "true"
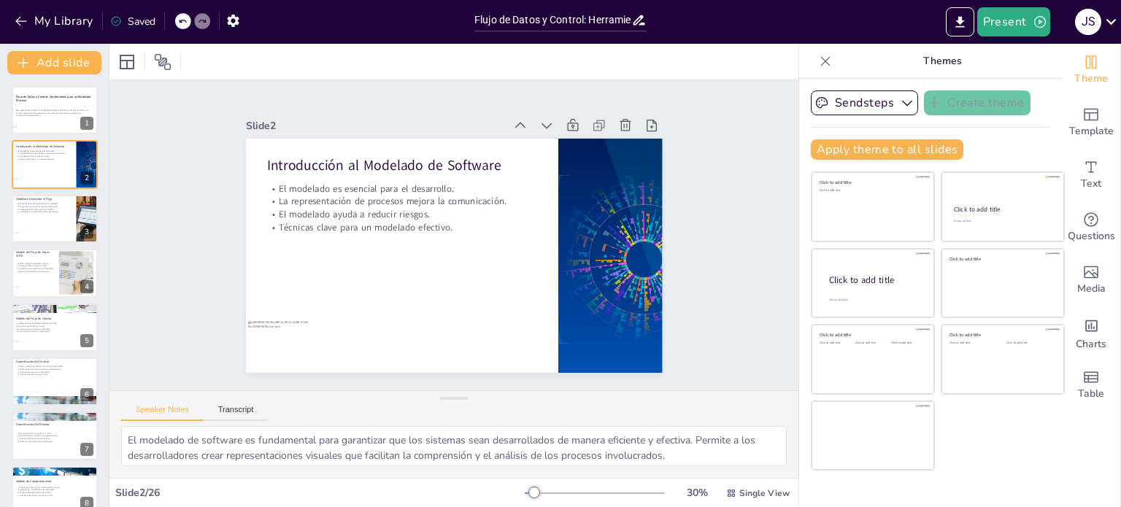
checkbox input "true"
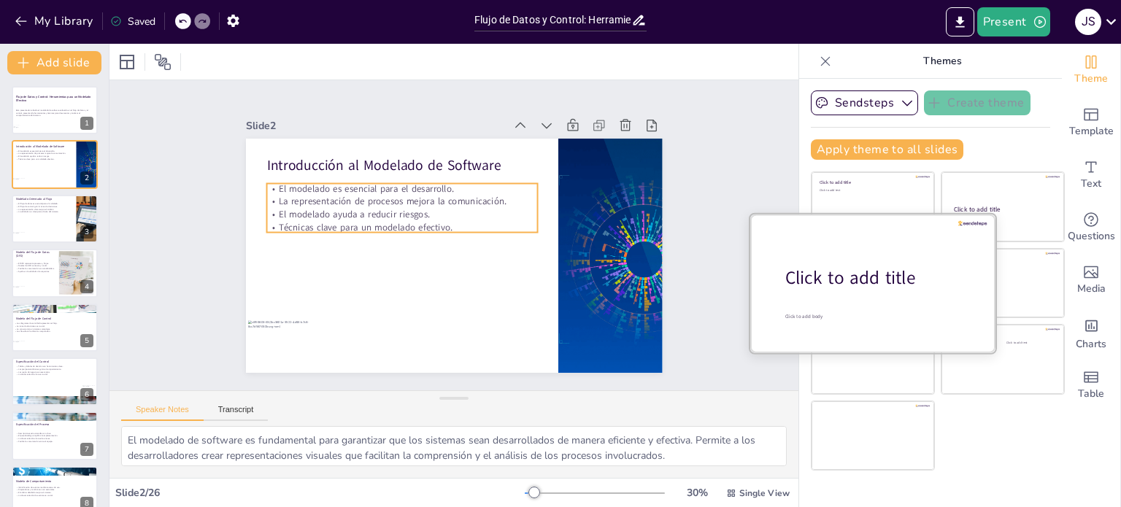
checkbox input "true"
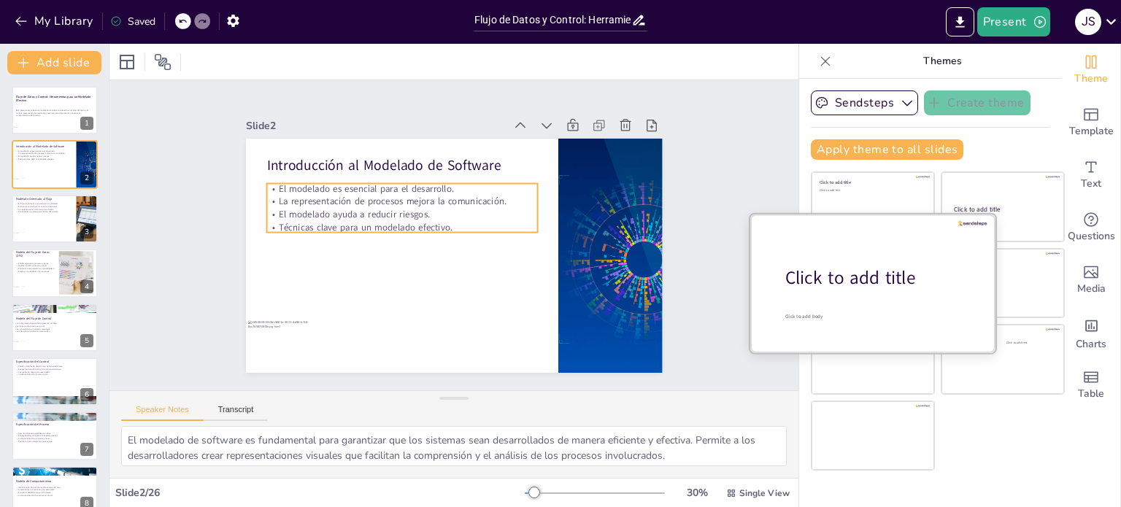
checkbox input "true"
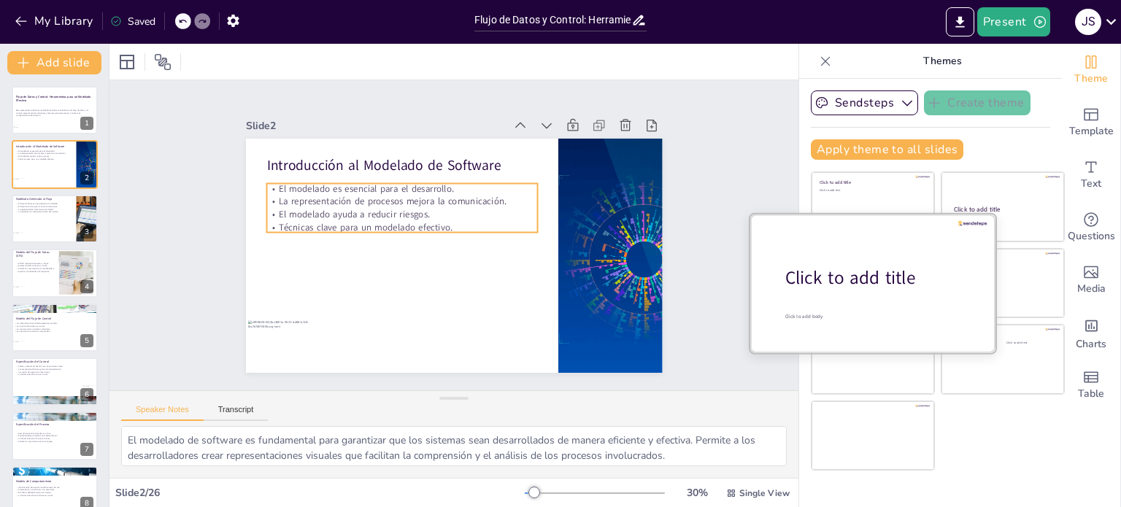
checkbox input "true"
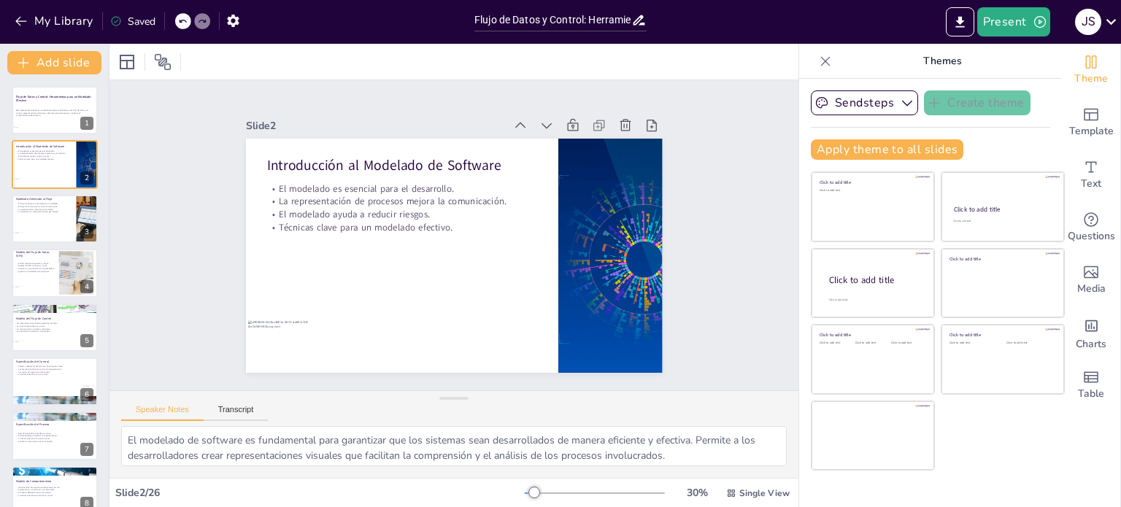
checkbox input "true"
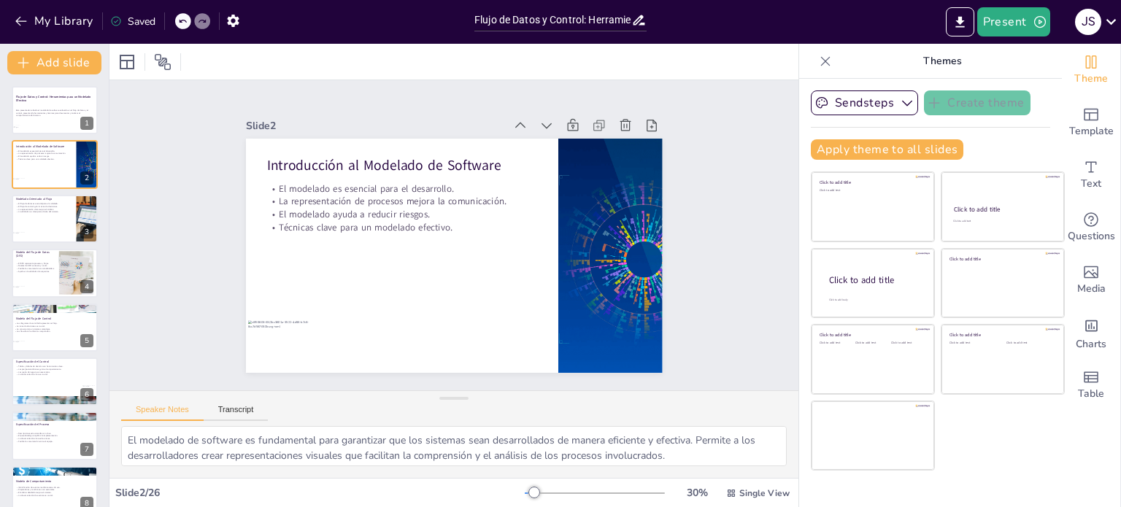
checkbox input "true"
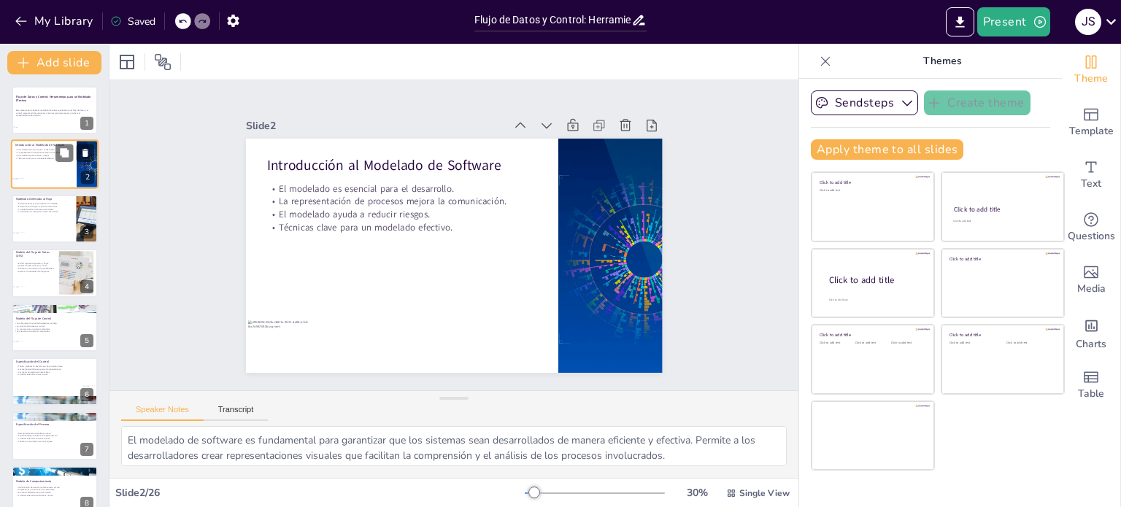
checkbox input "true"
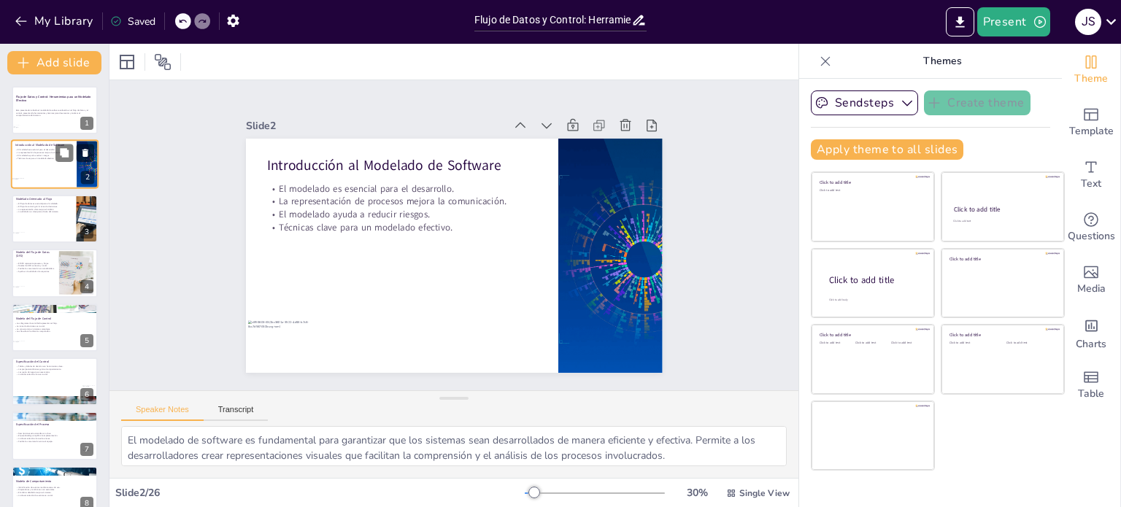
checkbox input "true"
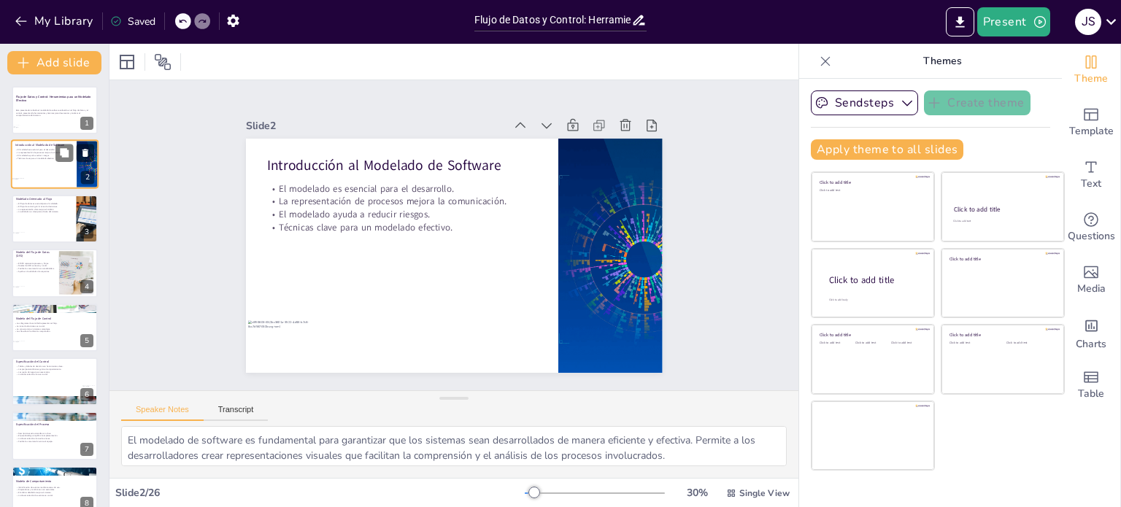
checkbox input "true"
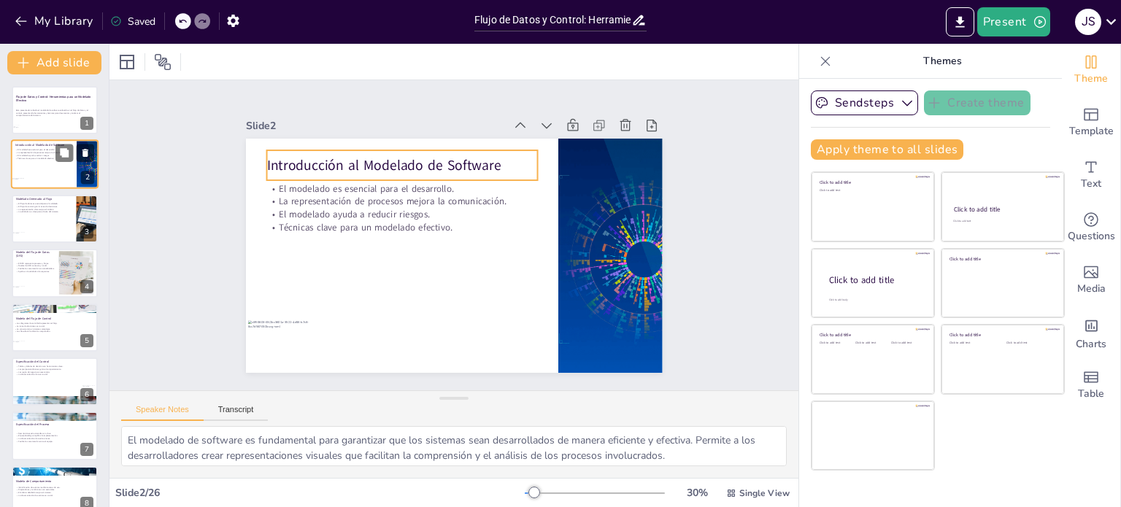
checkbox input "true"
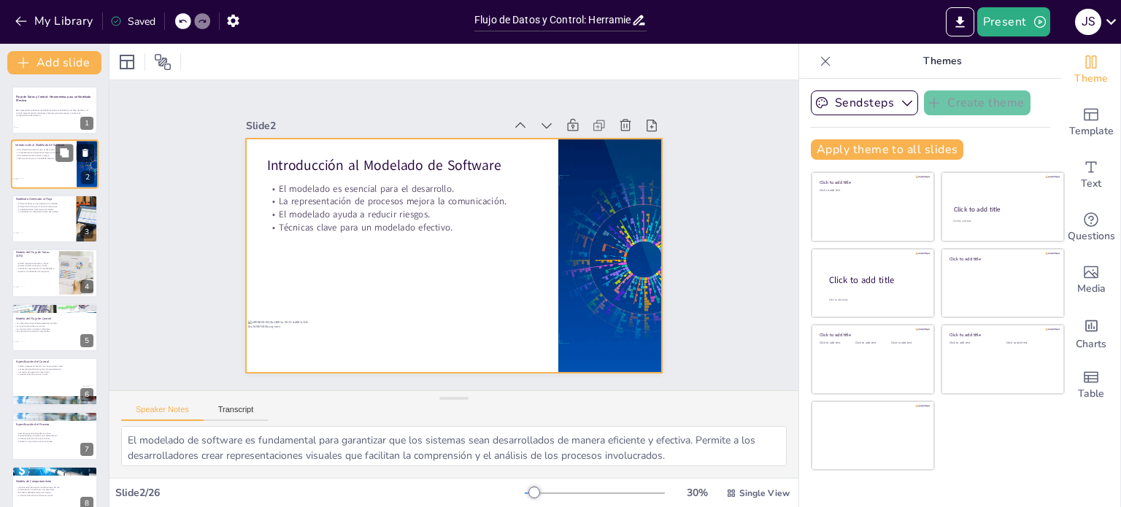
checkbox input "true"
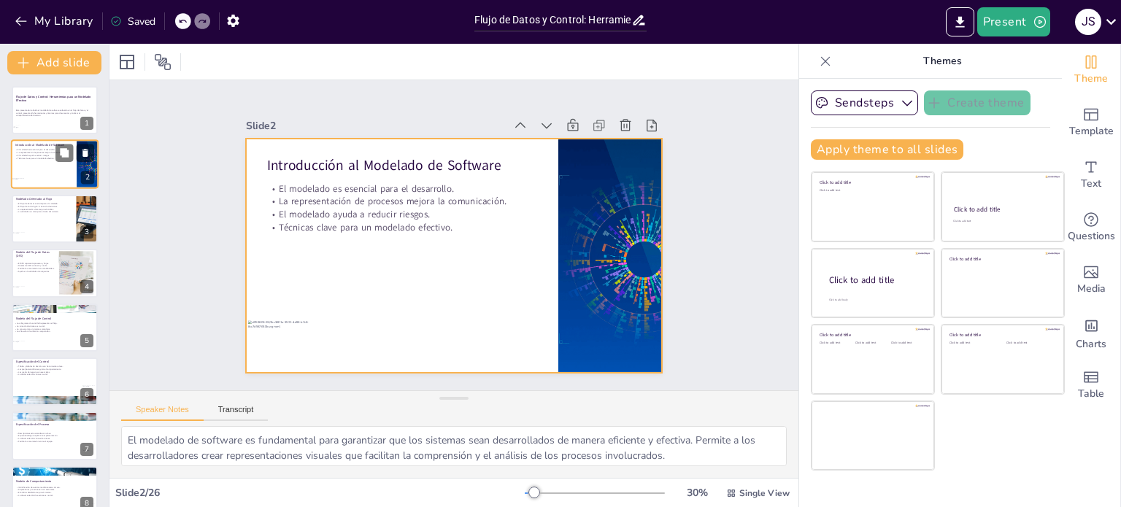
checkbox input "true"
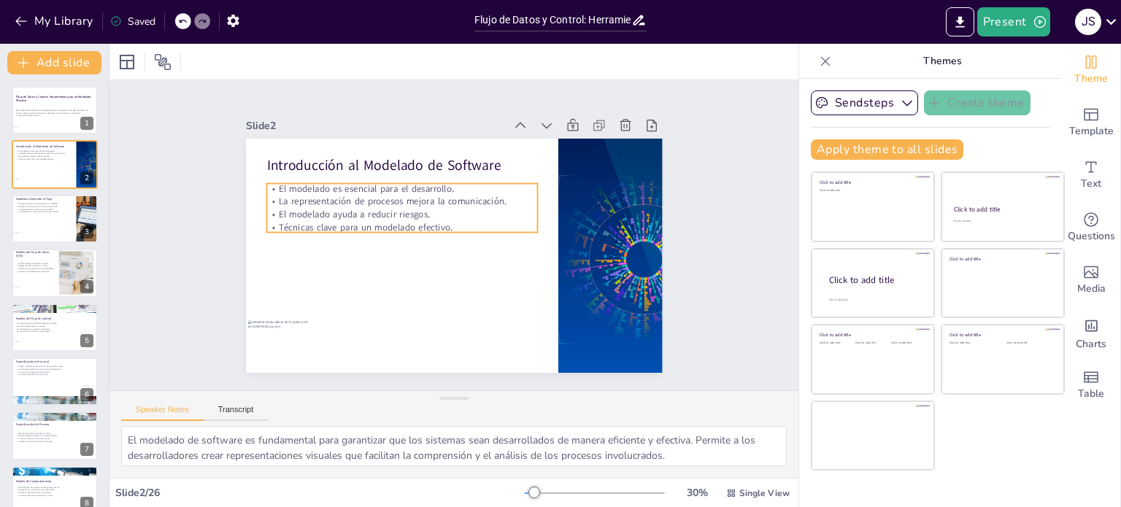
checkbox input "true"
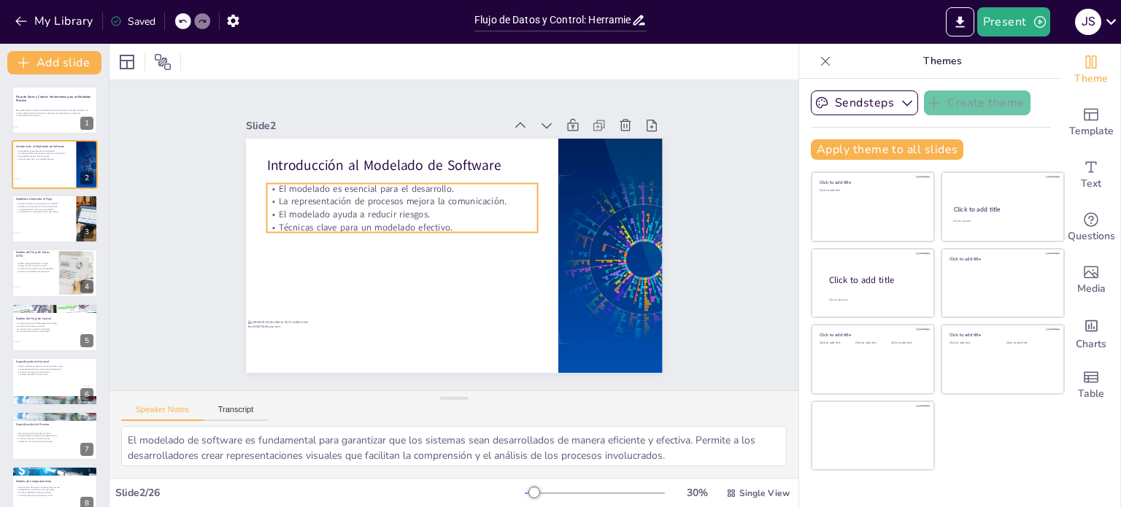
checkbox input "true"
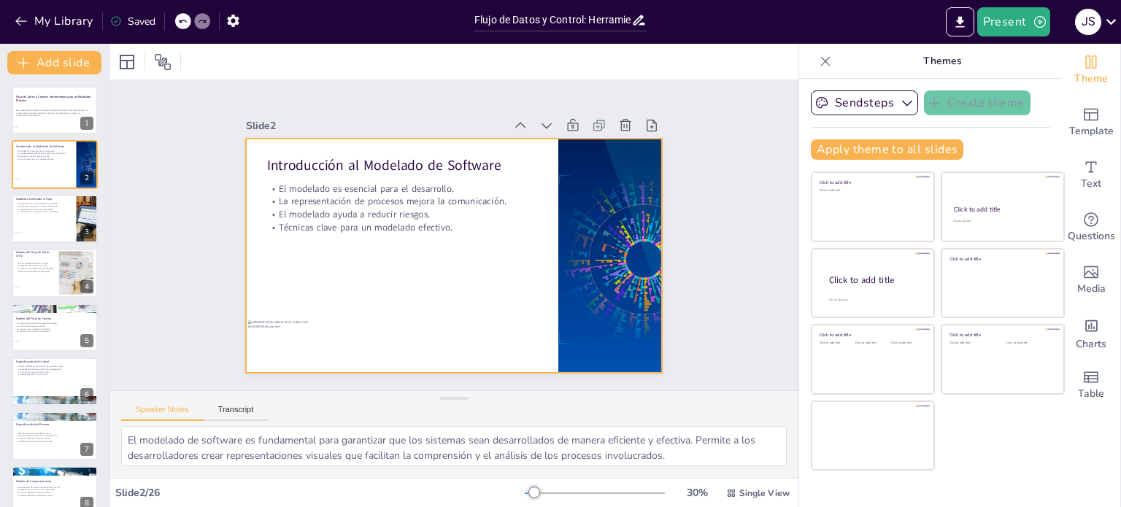
checkbox input "true"
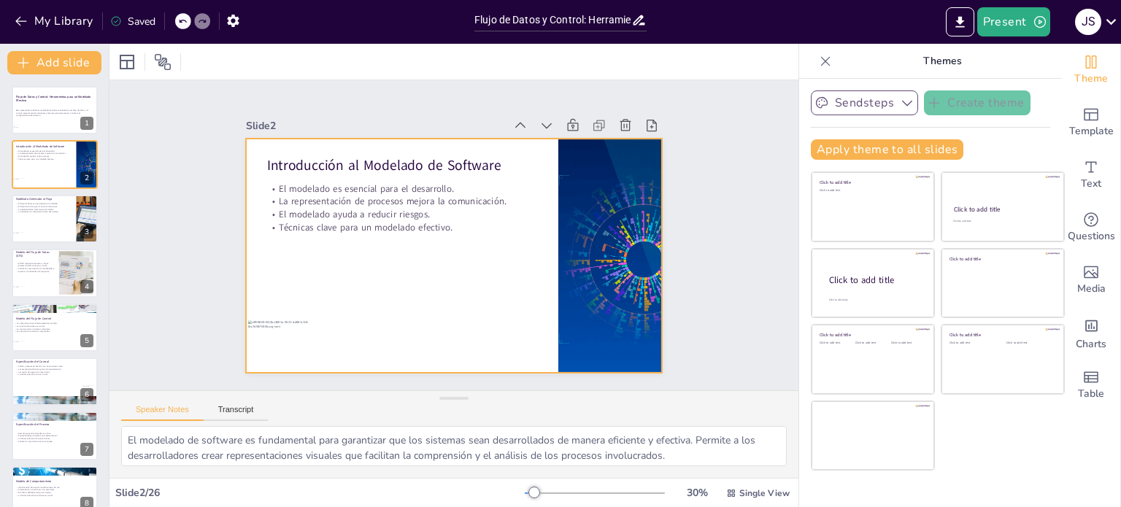
checkbox input "true"
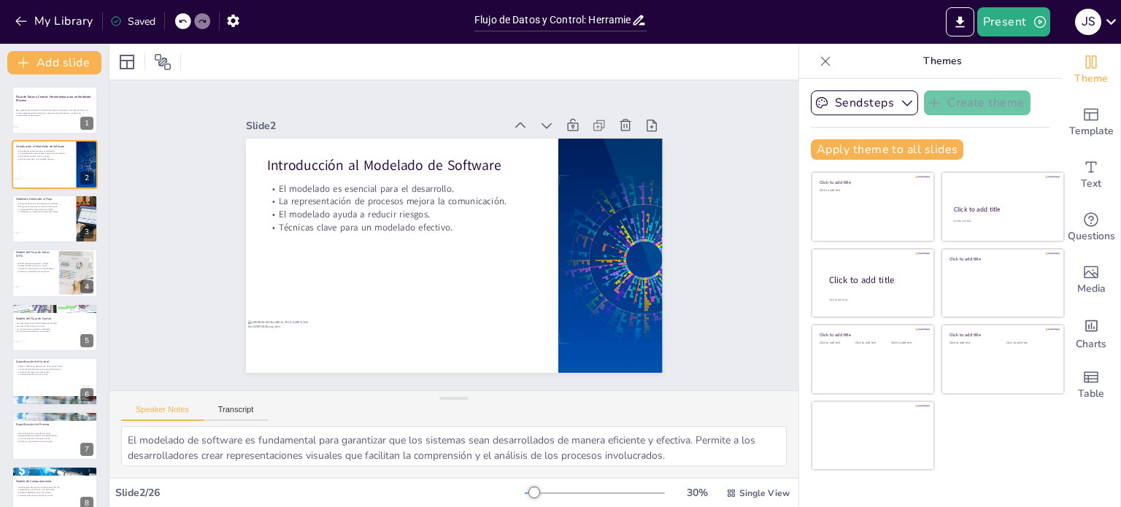
checkbox input "true"
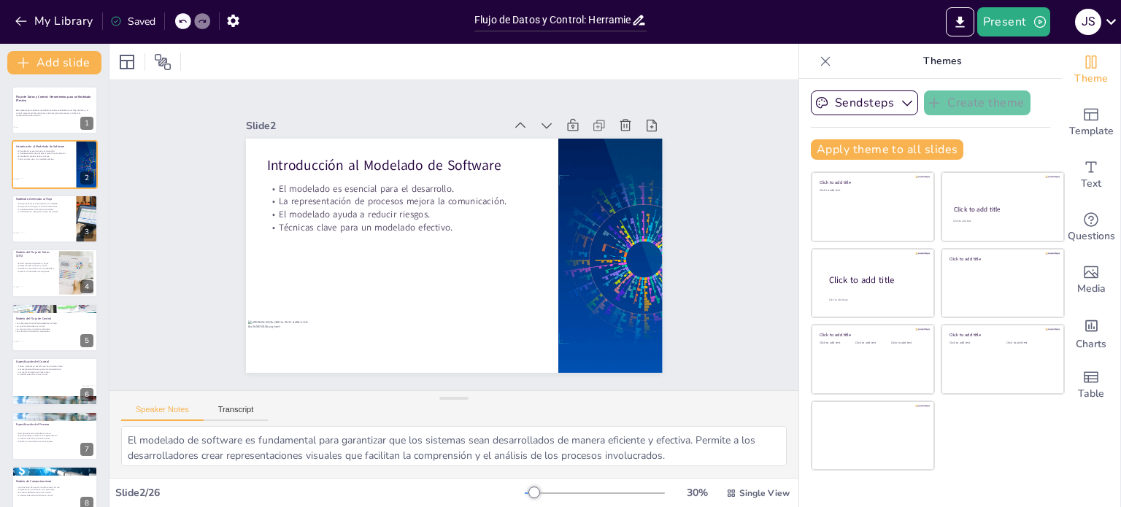
checkbox input "true"
click at [28, 222] on div at bounding box center [55, 219] width 88 height 50
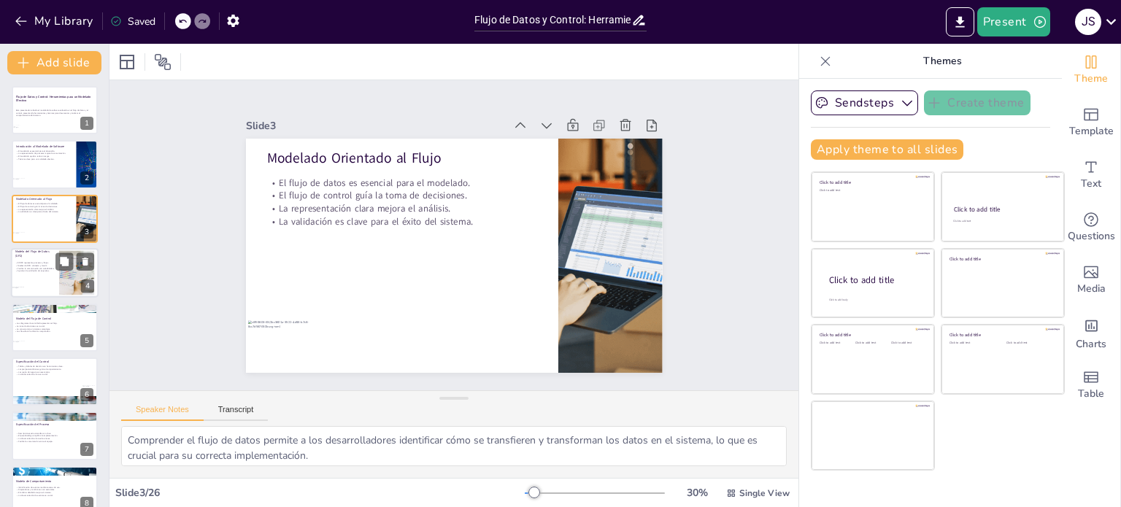
click at [58, 283] on div at bounding box center [55, 273] width 88 height 50
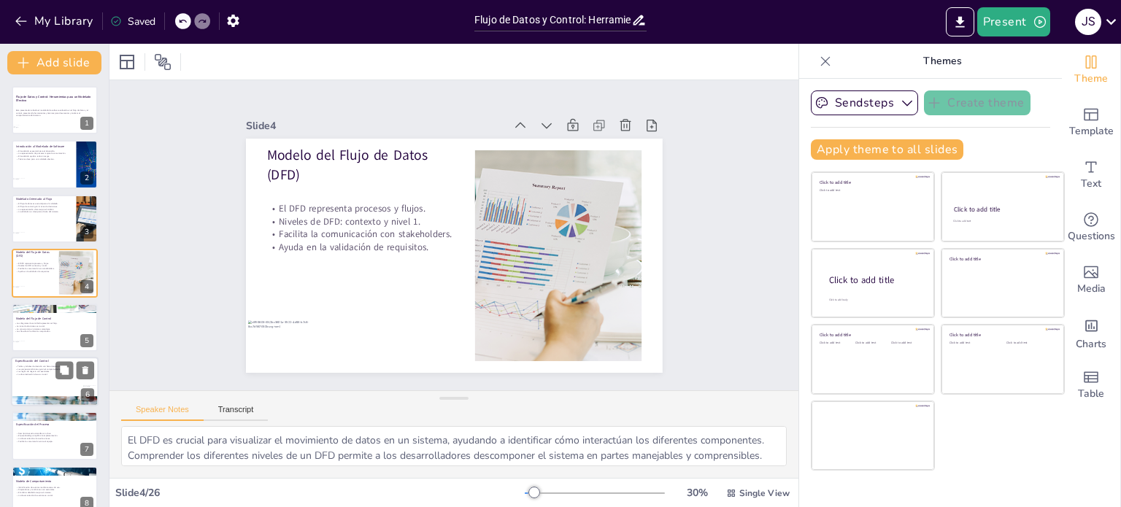
click at [42, 339] on div at bounding box center [55, 328] width 86 height 48
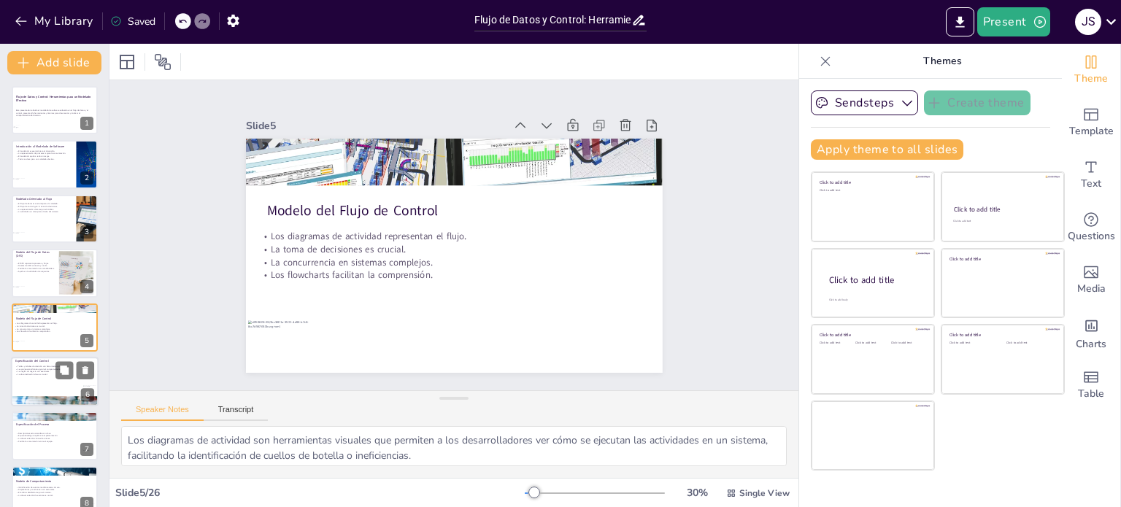
scroll to position [36, 0]
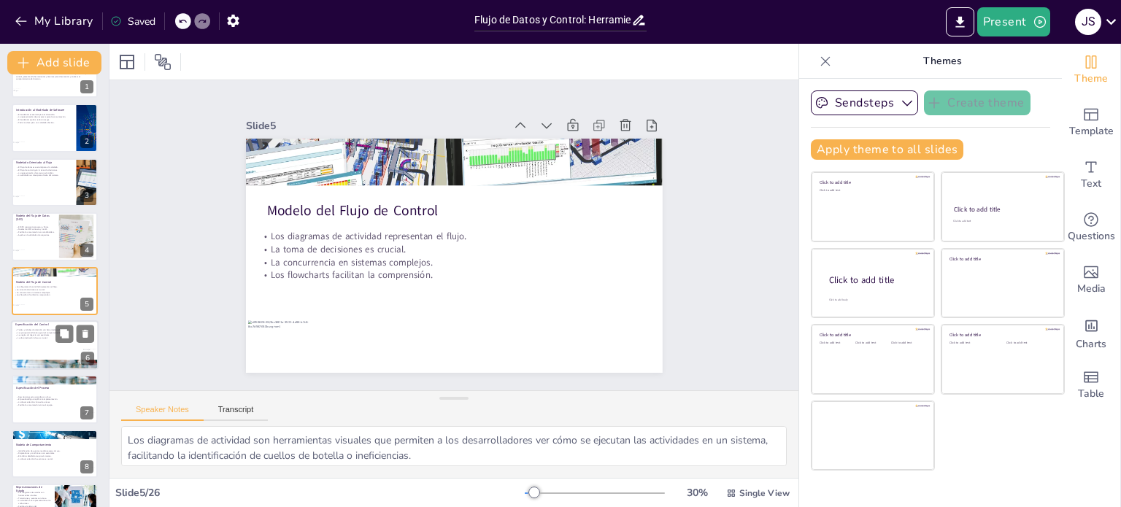
click at [50, 334] on p "Las reglas de negocio son esenciales." at bounding box center [54, 335] width 79 height 3
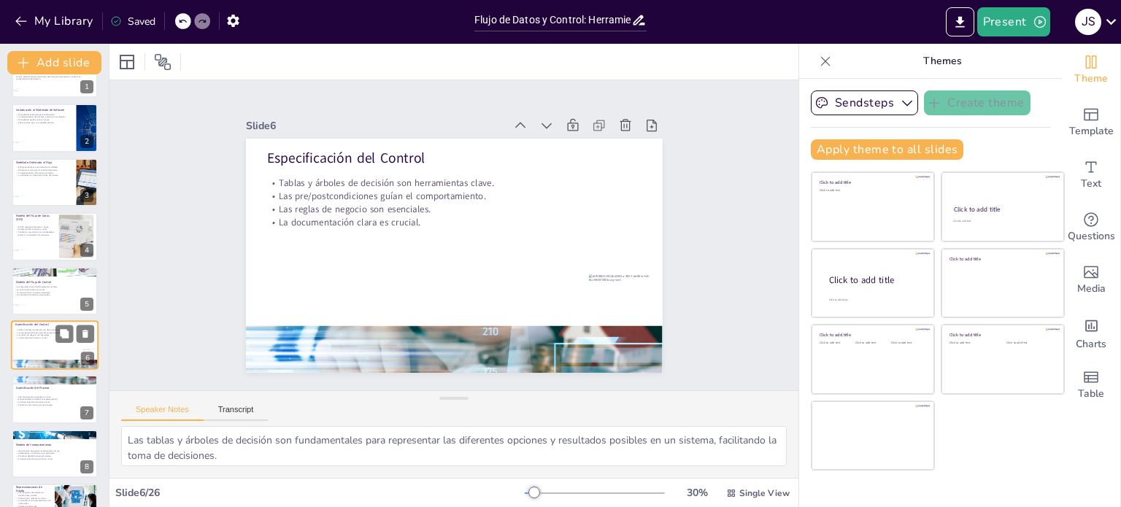
scroll to position [90, 0]
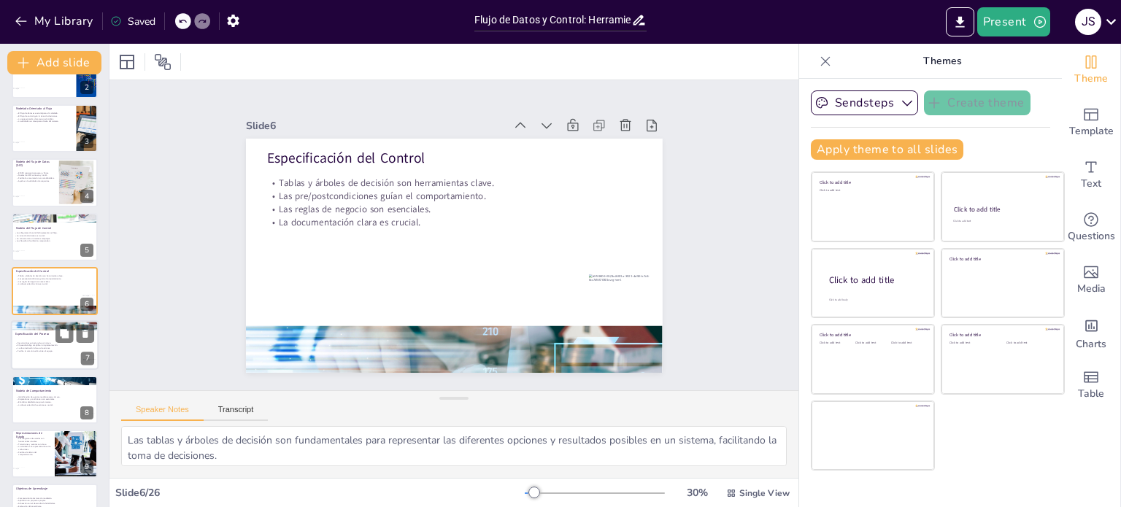
click at [57, 352] on div at bounding box center [55, 346] width 88 height 50
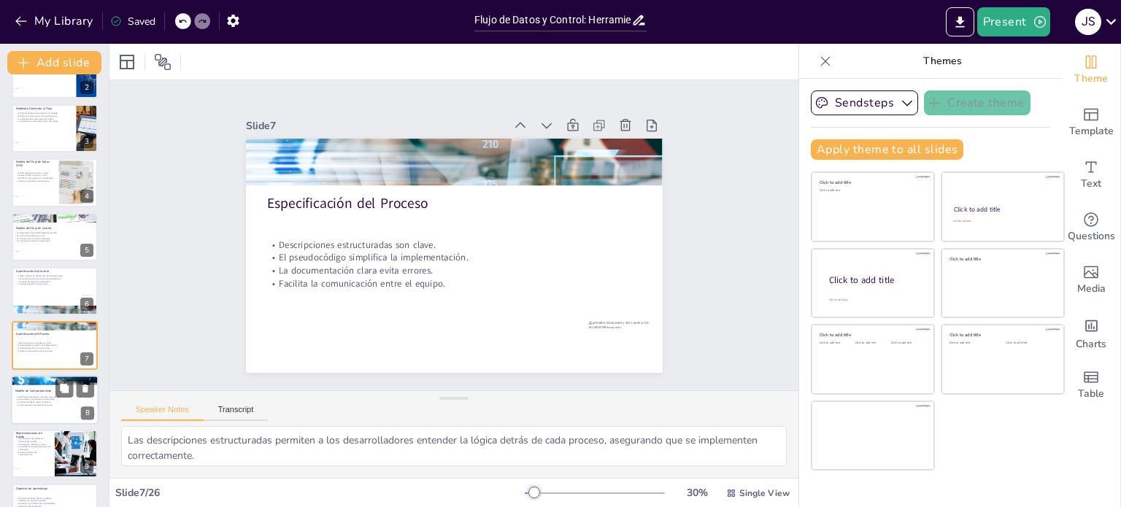
scroll to position [145, 0]
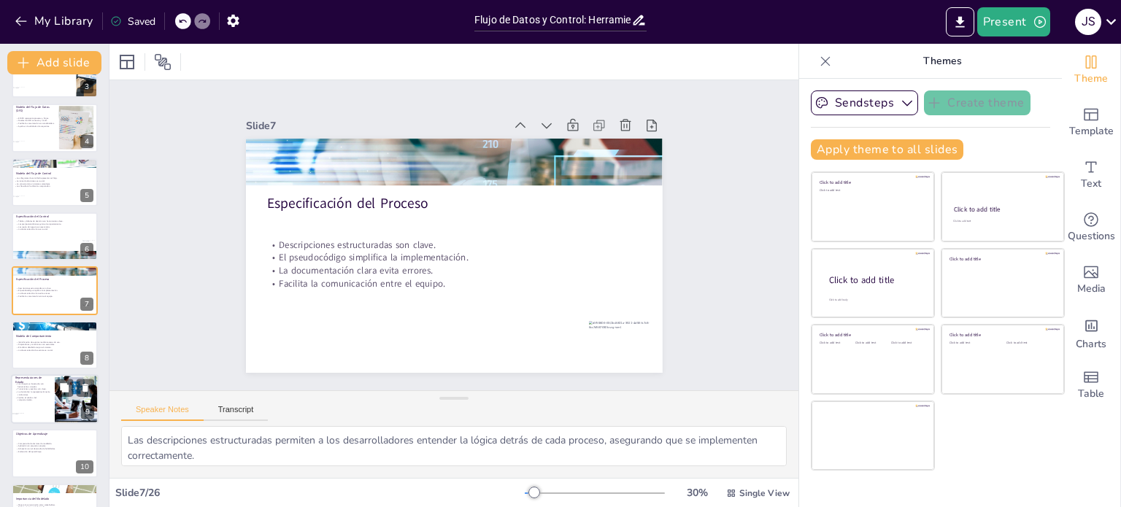
click at [34, 347] on div "Identificación de eventos mediante casos de uso. Disparadores y condiciones son…" at bounding box center [54, 346] width 77 height 11
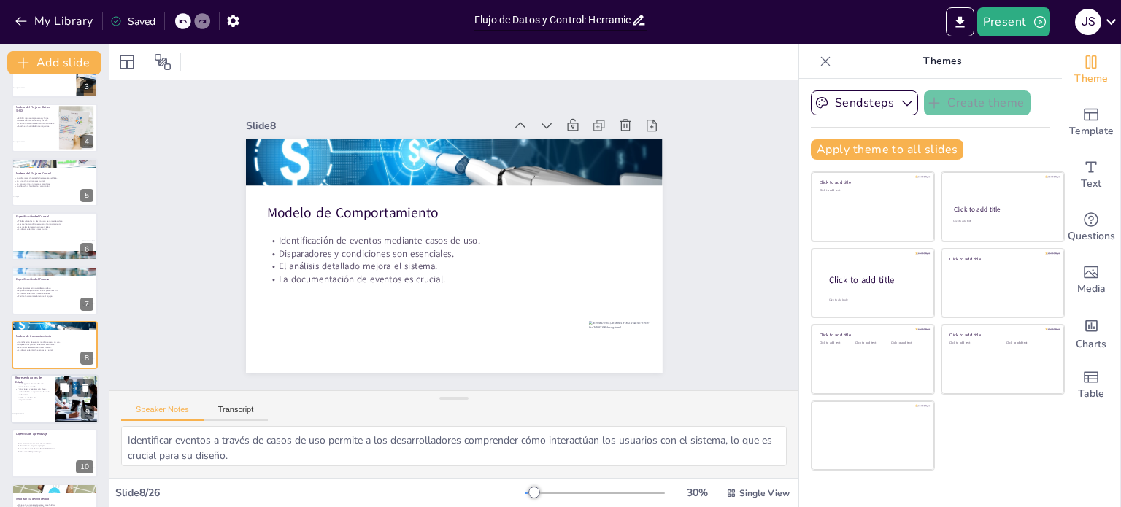
scroll to position [199, 0]
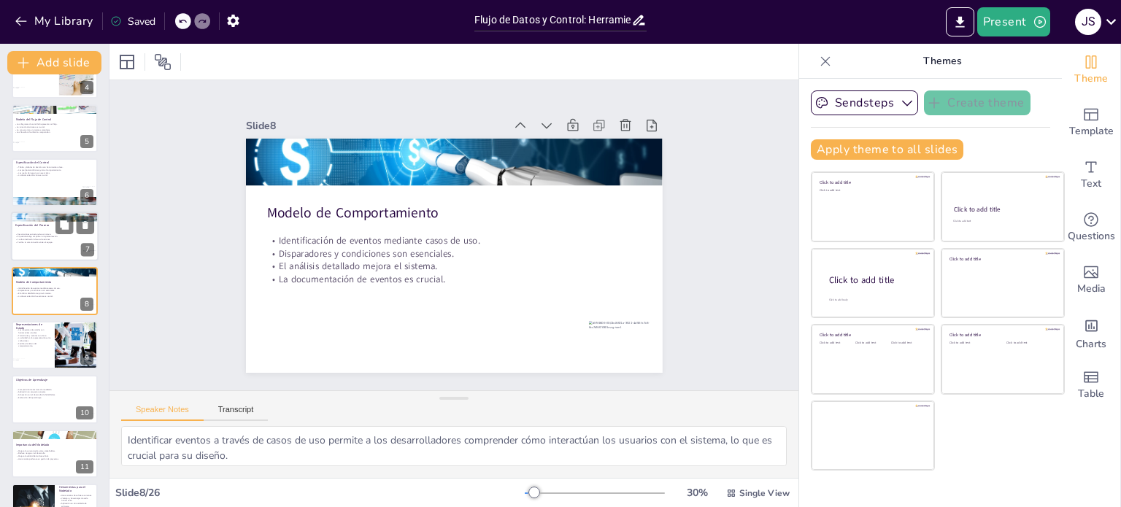
click at [47, 244] on div at bounding box center [55, 237] width 88 height 50
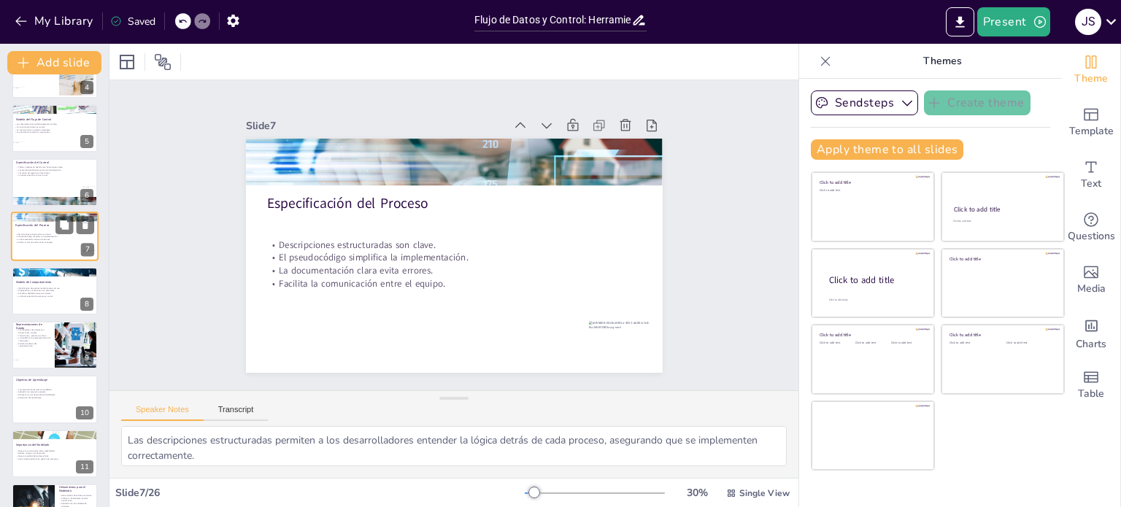
scroll to position [145, 0]
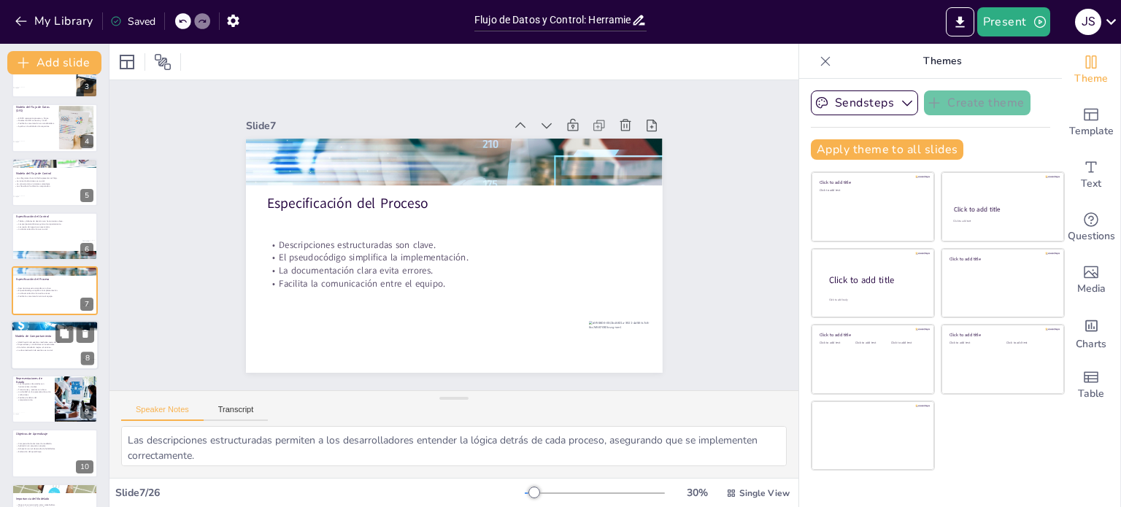
click at [53, 350] on p "La documentación de eventos es crucial." at bounding box center [54, 350] width 79 height 3
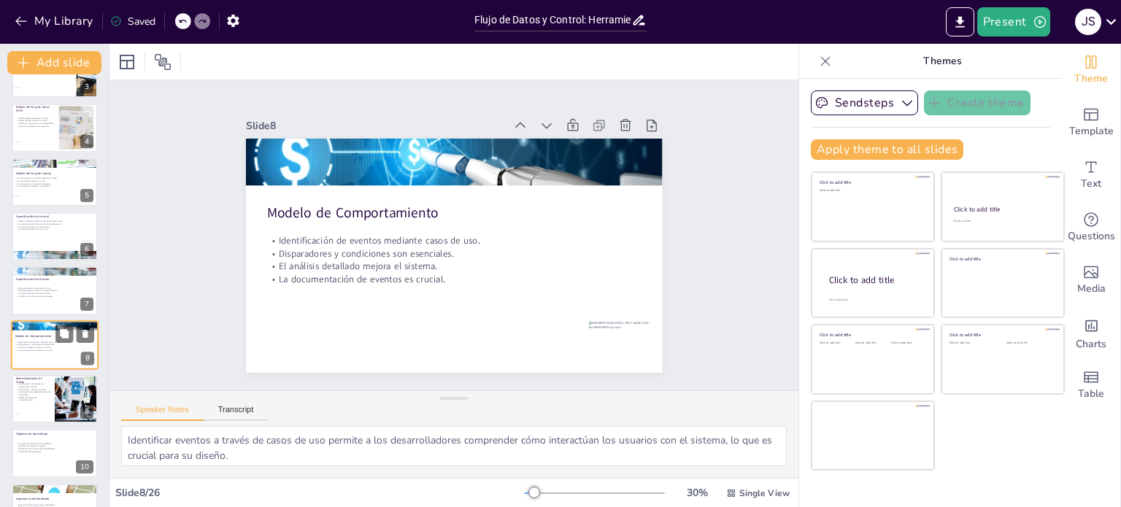
scroll to position [199, 0]
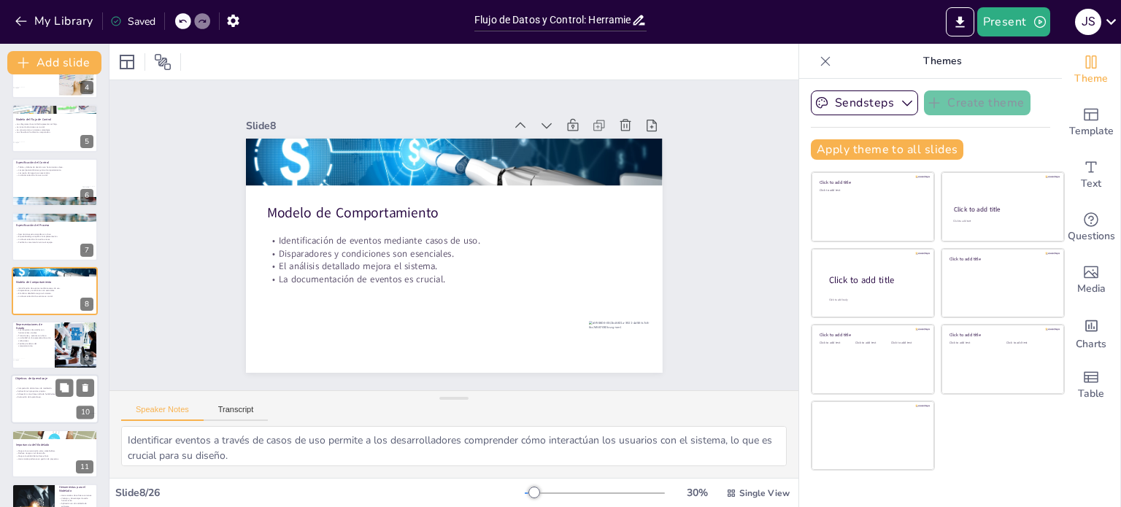
click at [39, 396] on p "Evaluación del aprendizaje." at bounding box center [54, 397] width 79 height 3
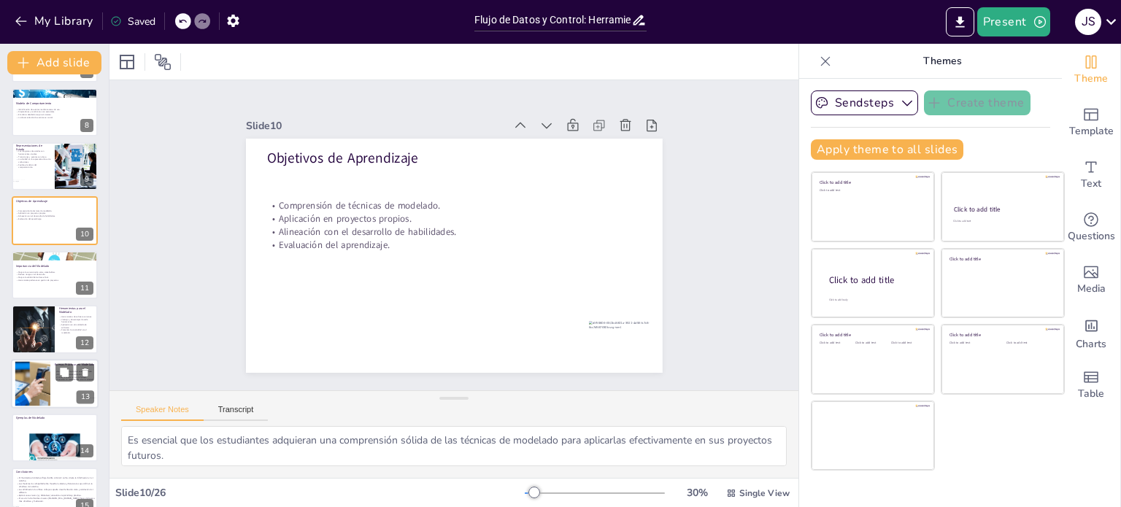
scroll to position [381, 0]
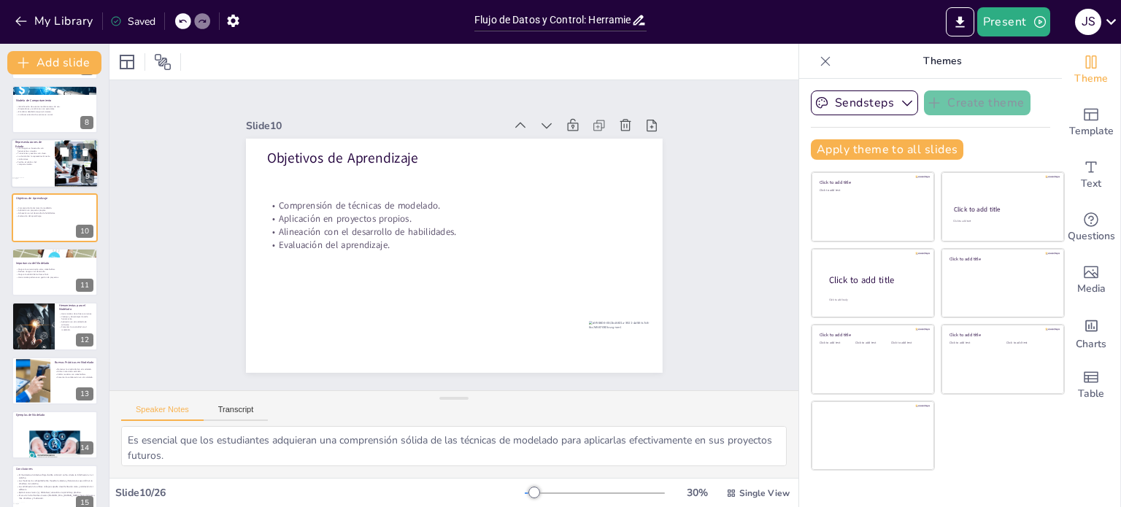
click at [46, 166] on div at bounding box center [55, 164] width 88 height 50
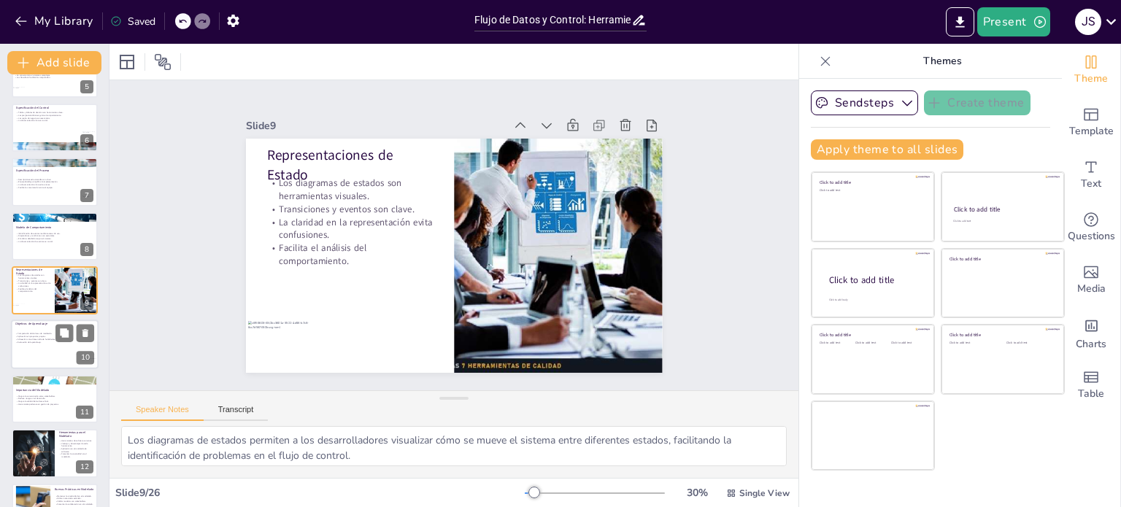
click at [26, 342] on p "Evaluación del aprendizaje." at bounding box center [54, 342] width 79 height 3
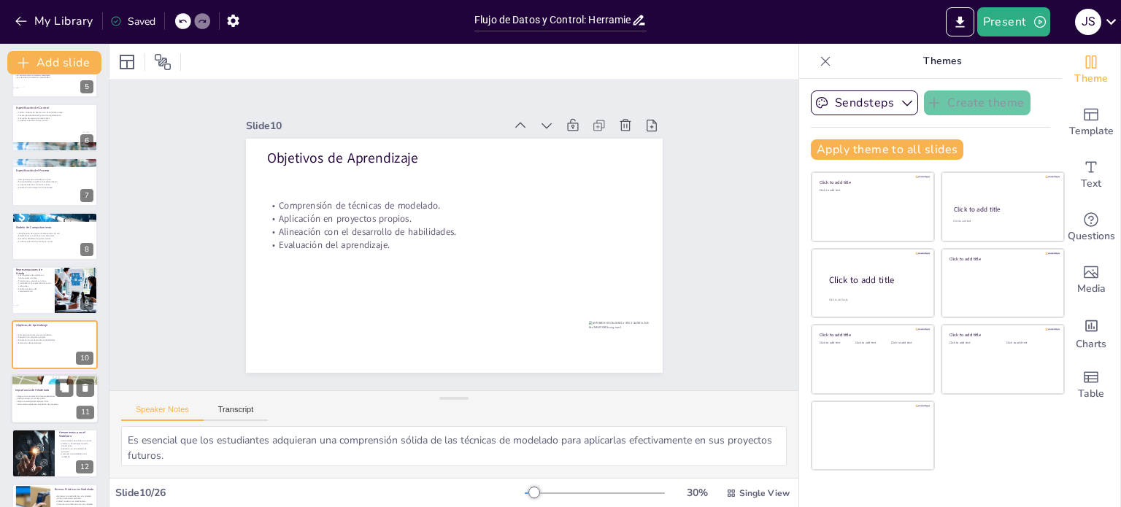
scroll to position [308, 0]
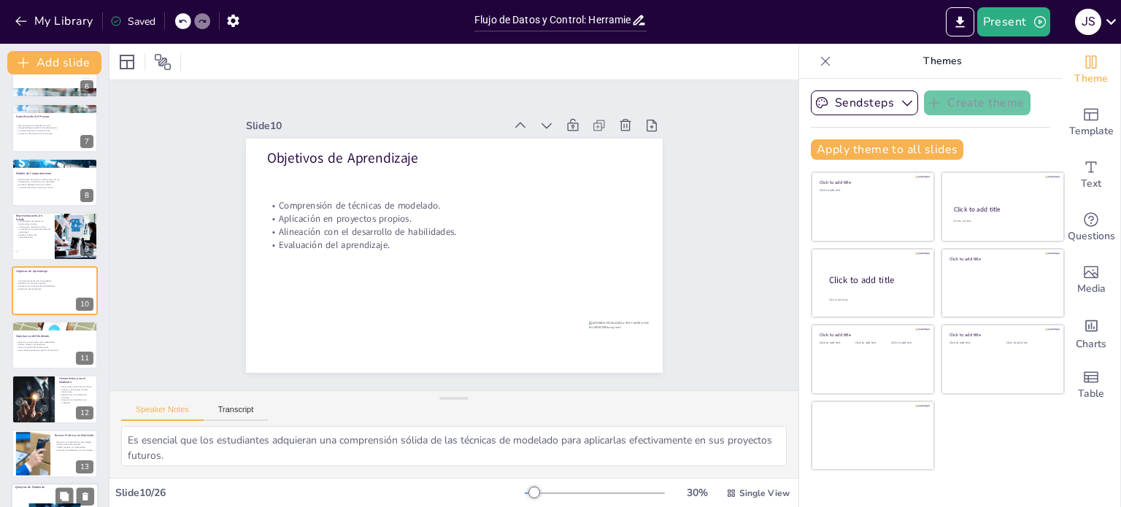
click at [36, 402] on div at bounding box center [33, 399] width 73 height 48
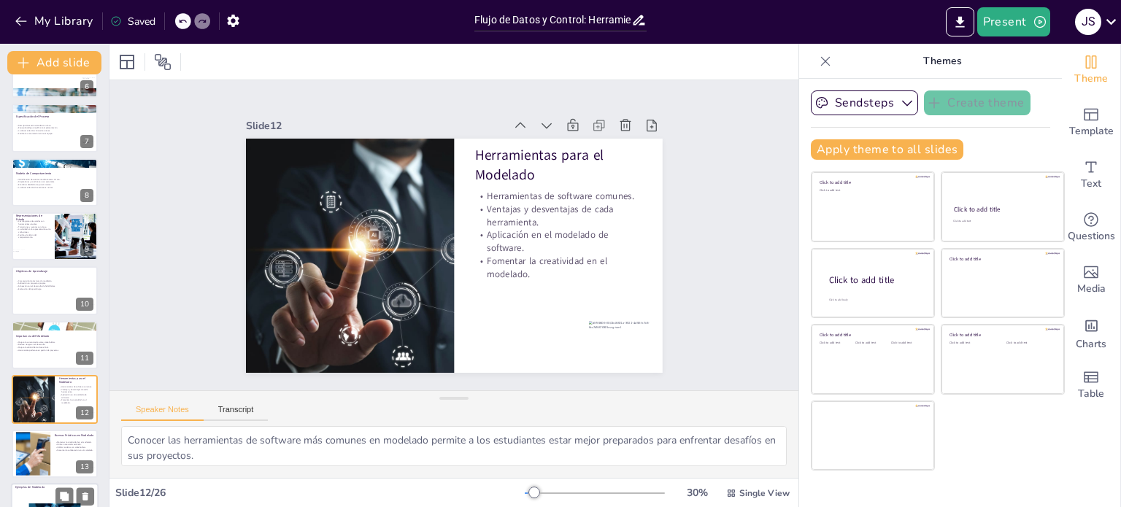
scroll to position [417, 0]
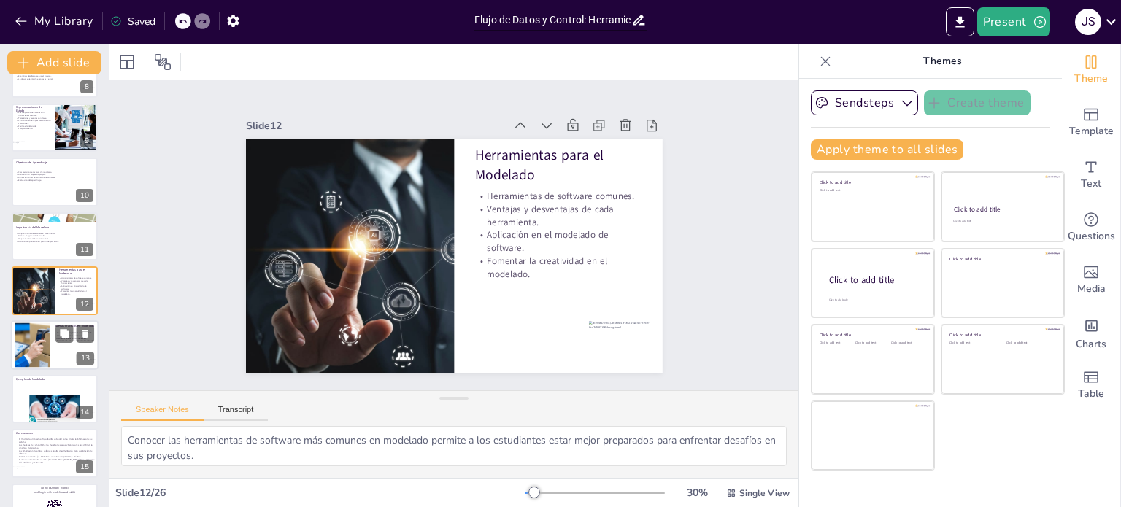
click at [33, 346] on div at bounding box center [33, 345] width 80 height 45
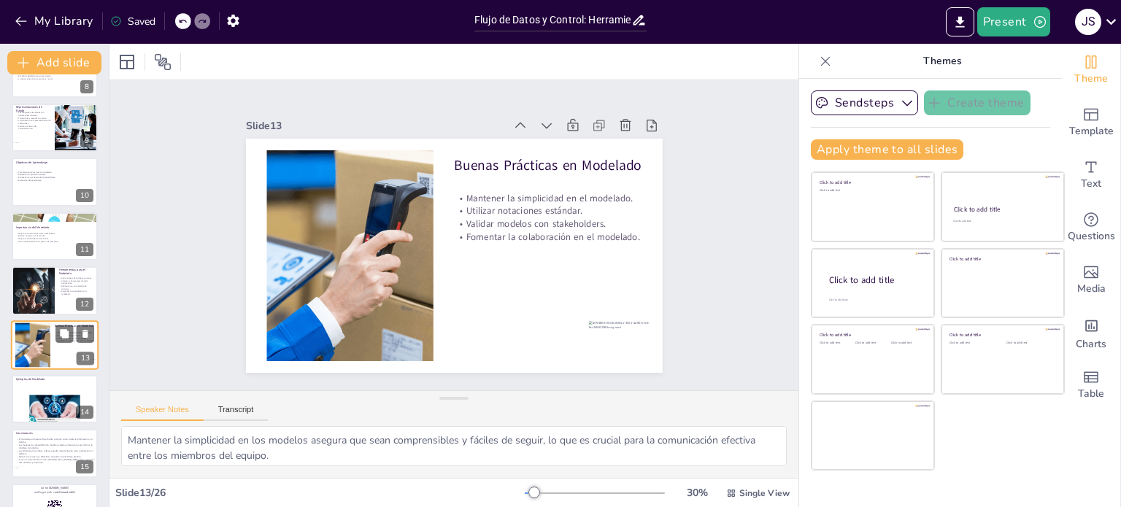
scroll to position [470, 0]
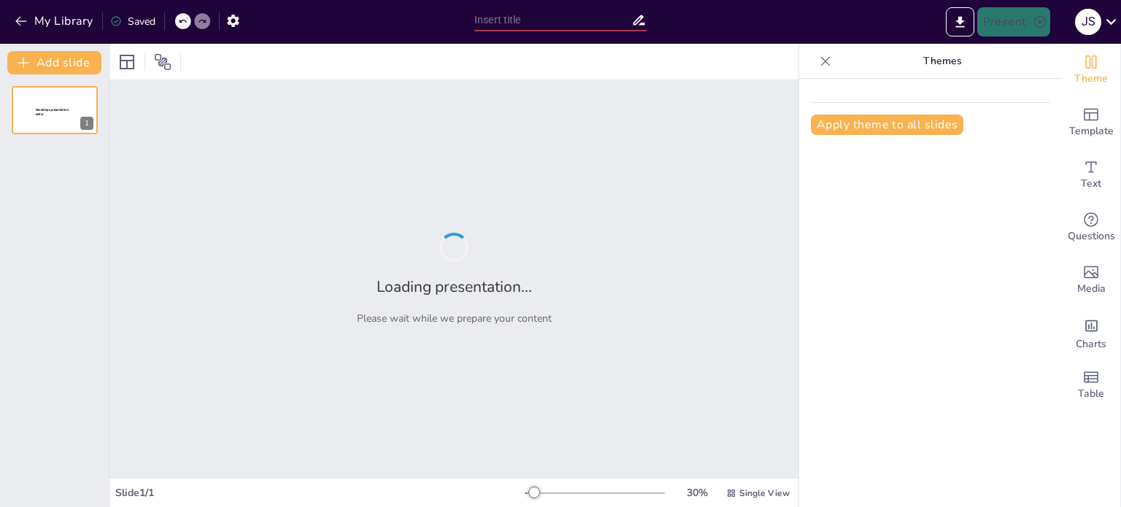
type input "Flujo de Datos y Control: Herramientas para un Modelado Efectivo"
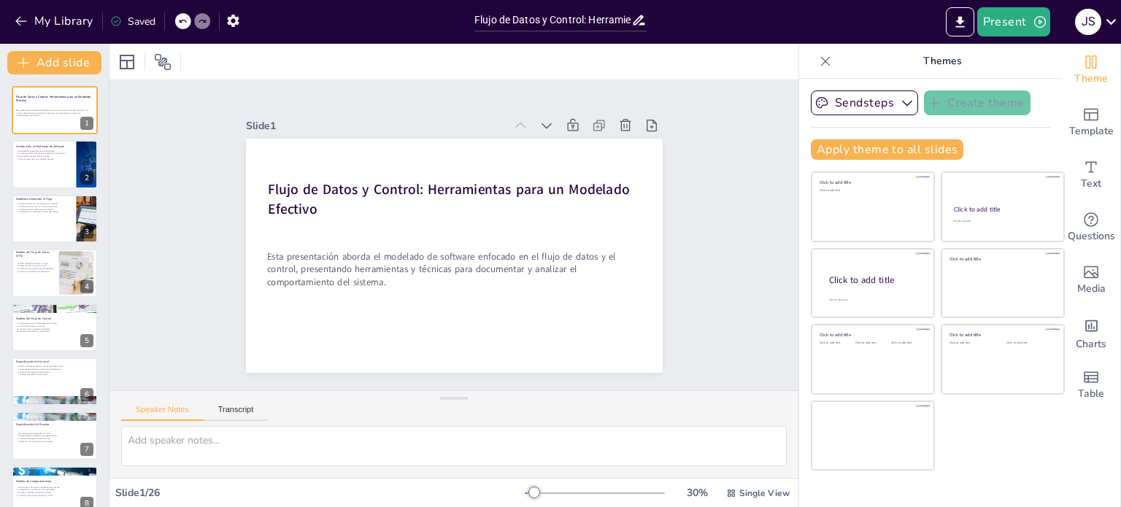
checkbox input "true"
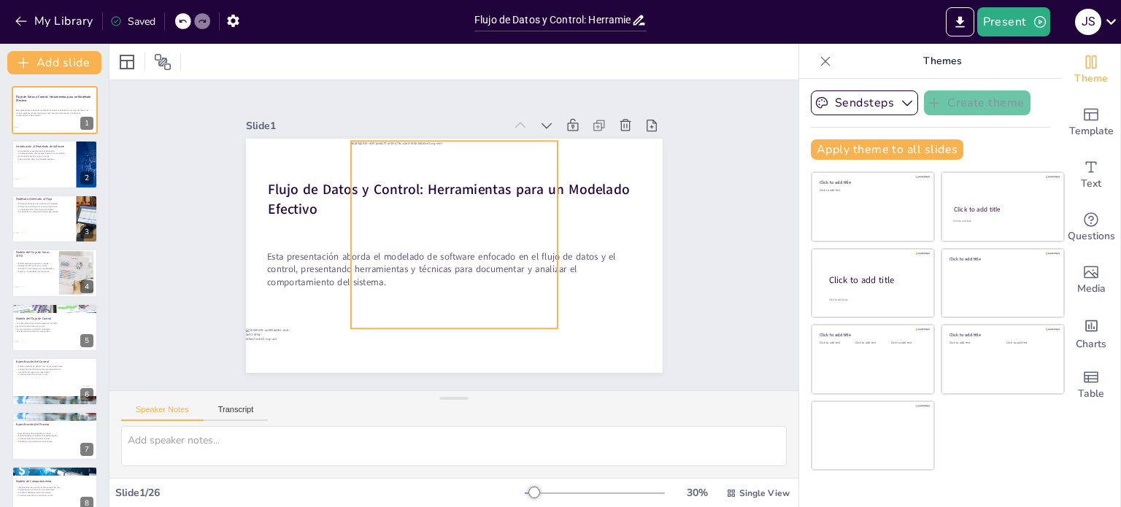
checkbox input "true"
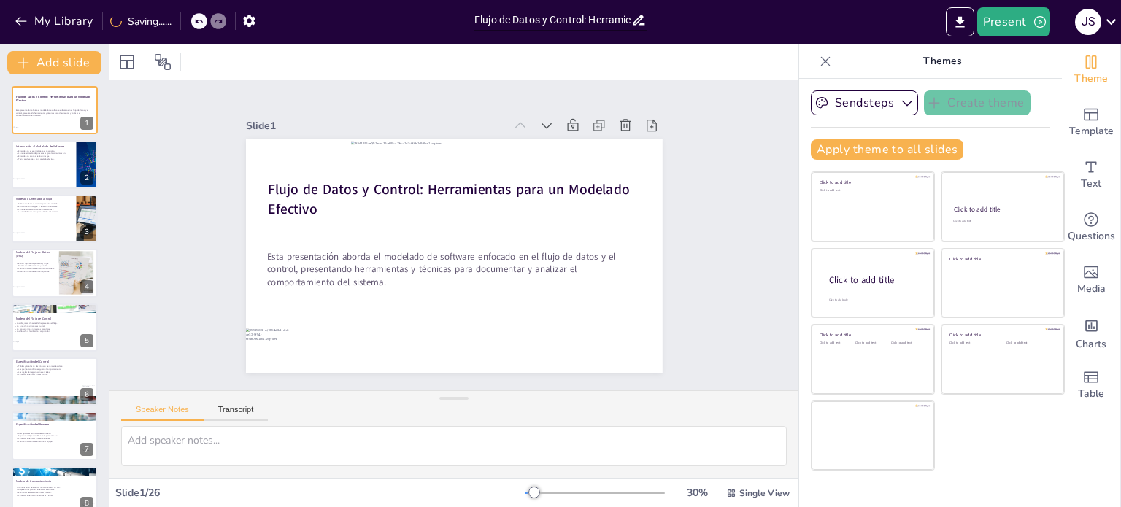
checkbox input "true"
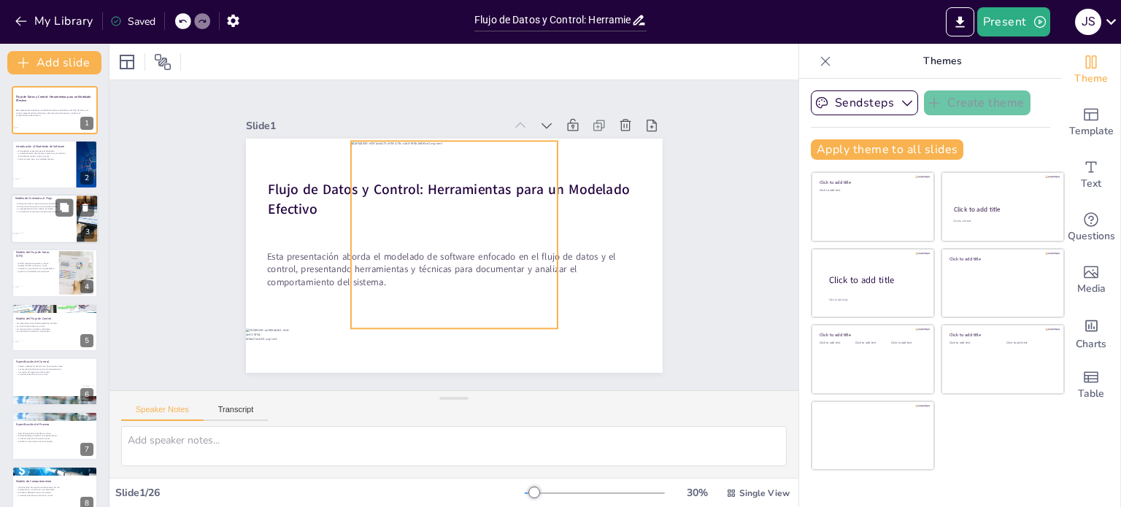
checkbox input "true"
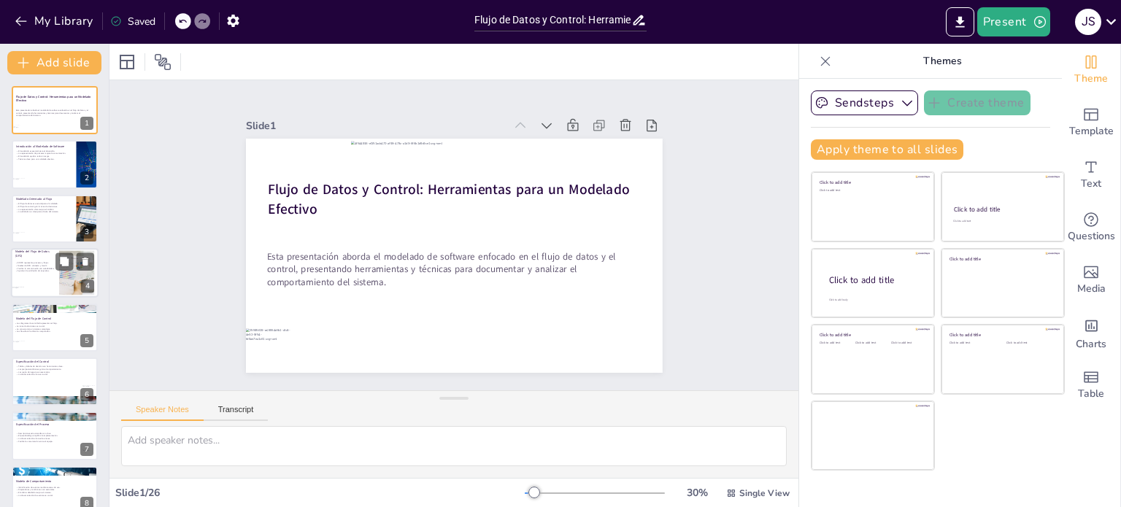
checkbox input "true"
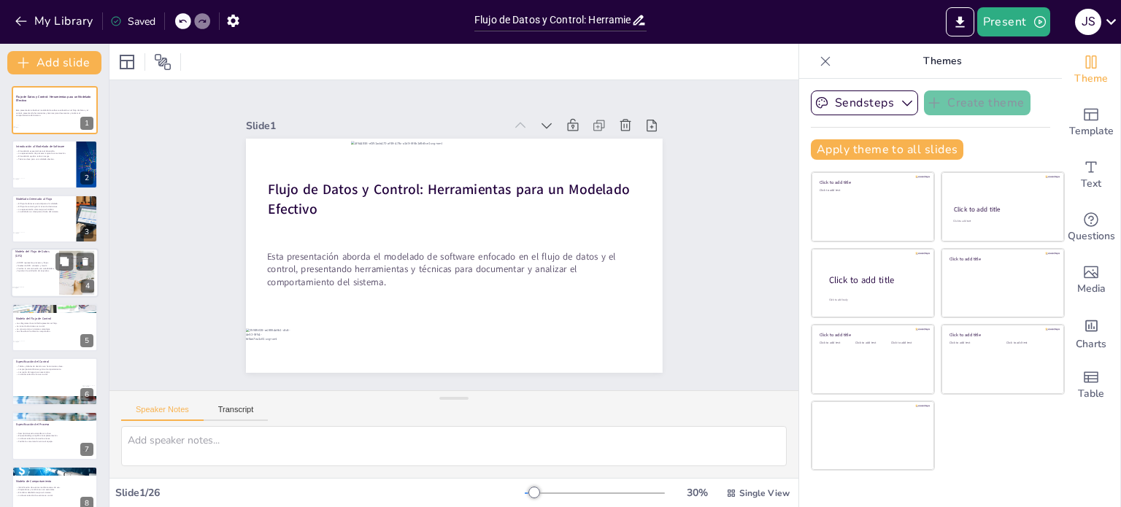
checkbox input "true"
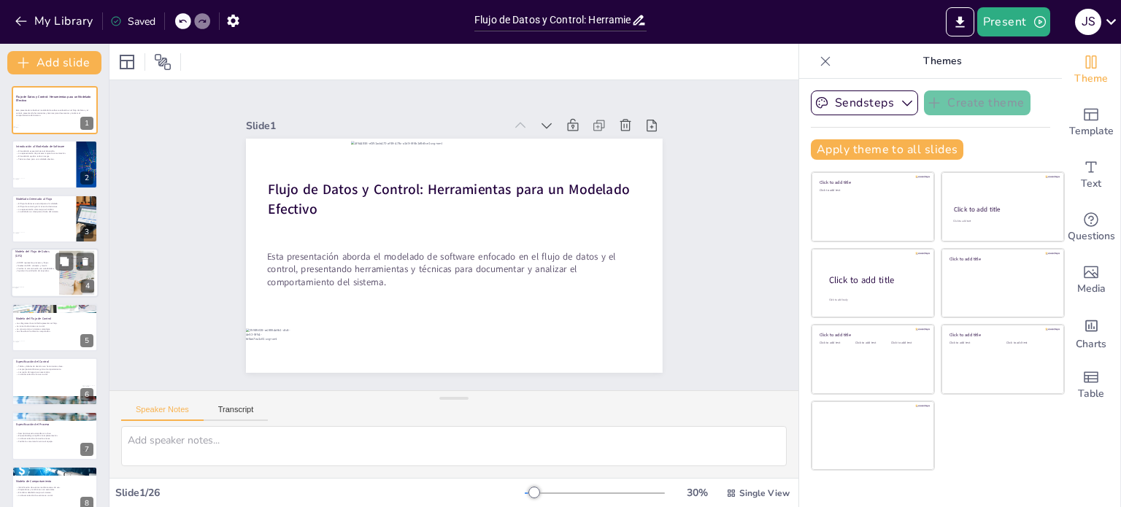
checkbox input "true"
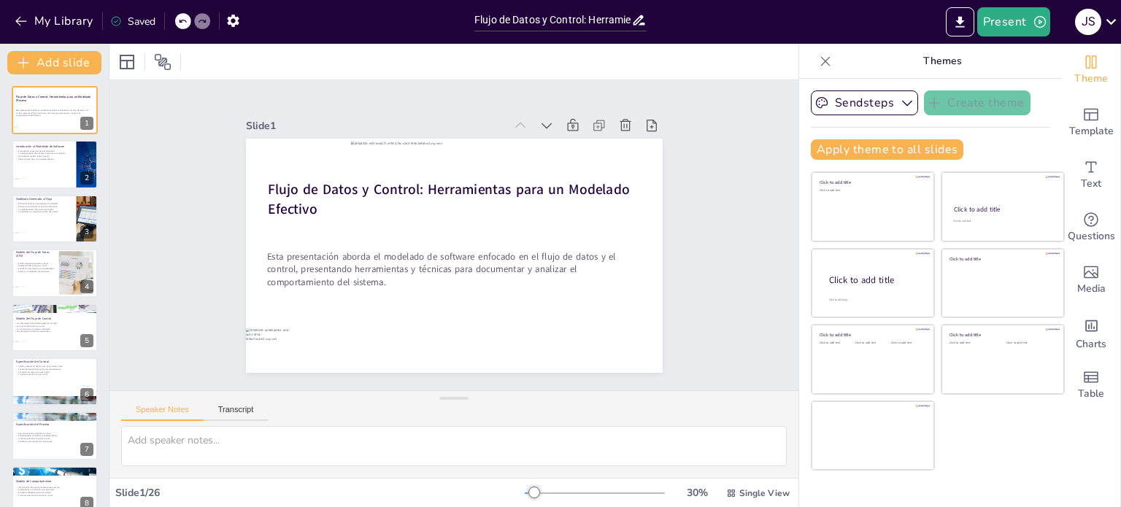
checkbox input "true"
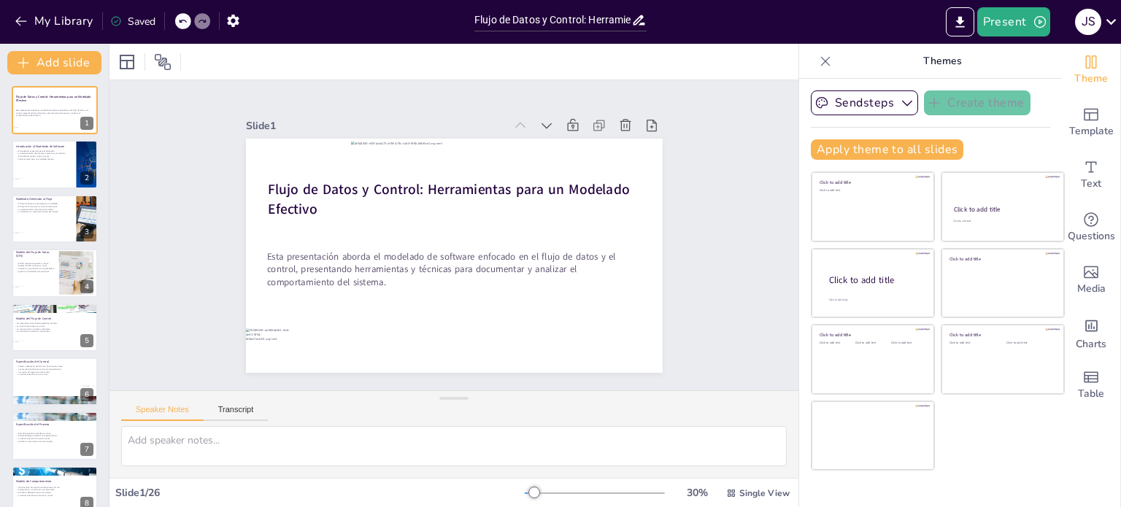
checkbox input "true"
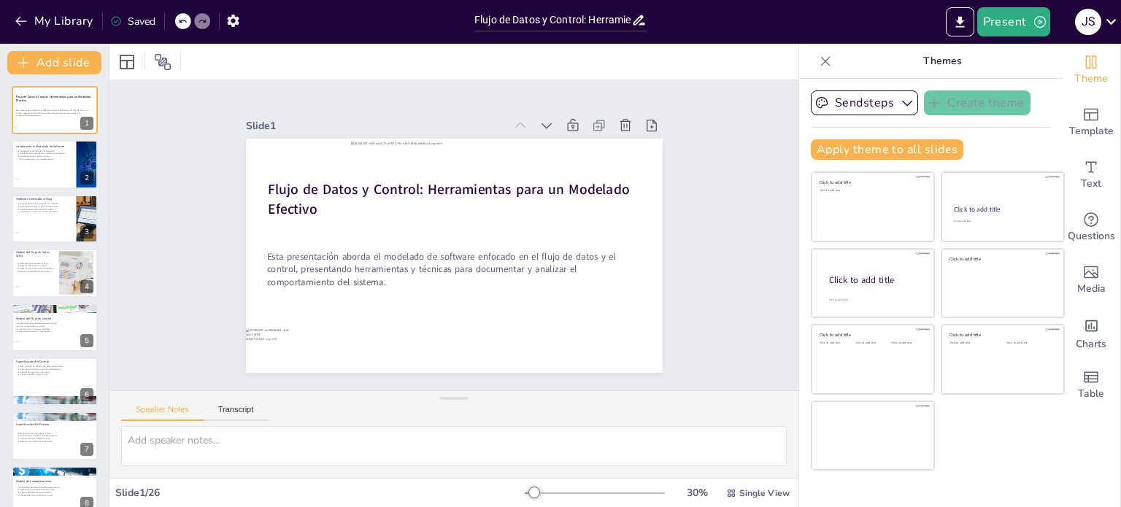
checkbox input "true"
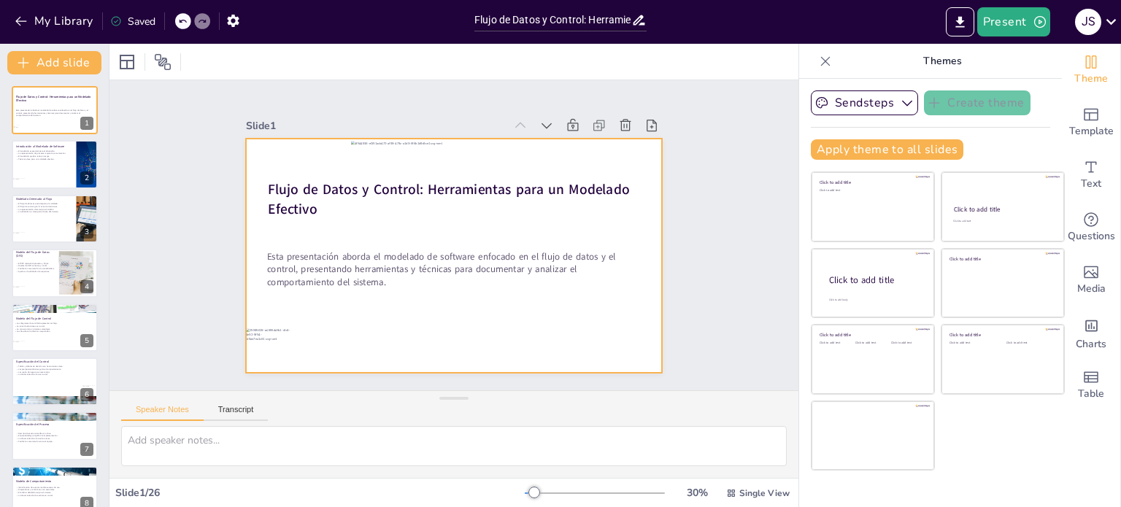
checkbox input "true"
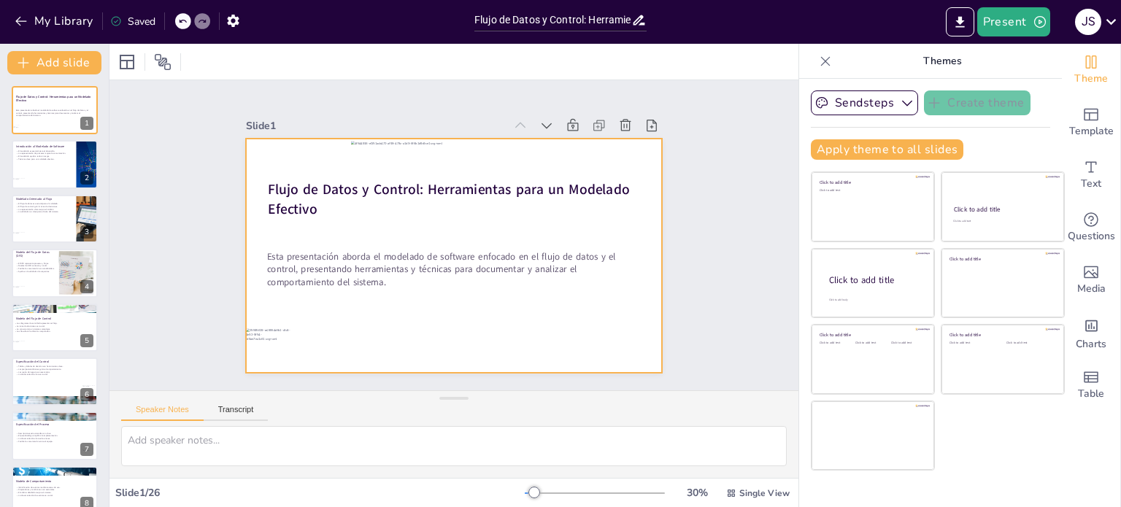
checkbox input "true"
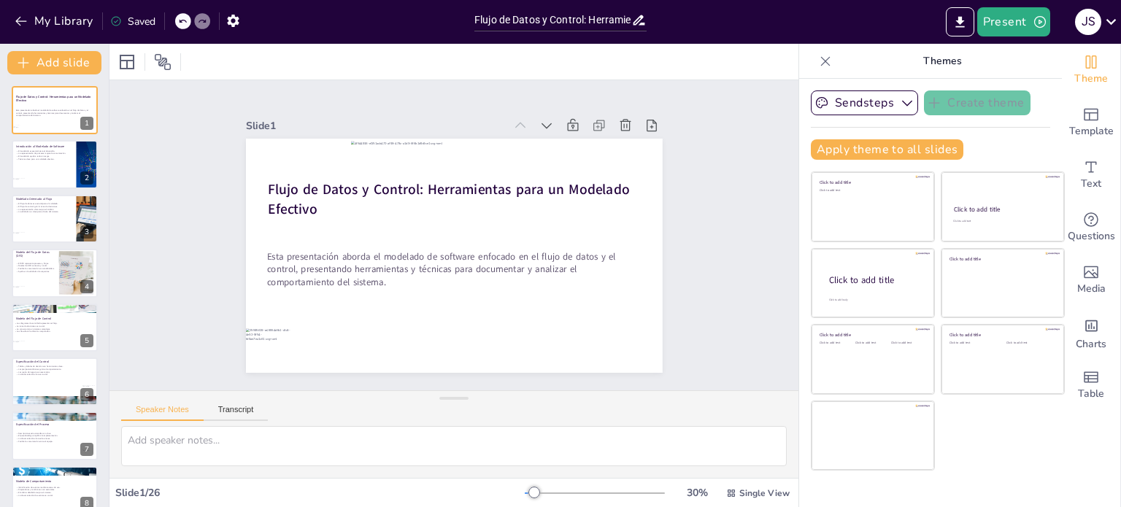
checkbox input "true"
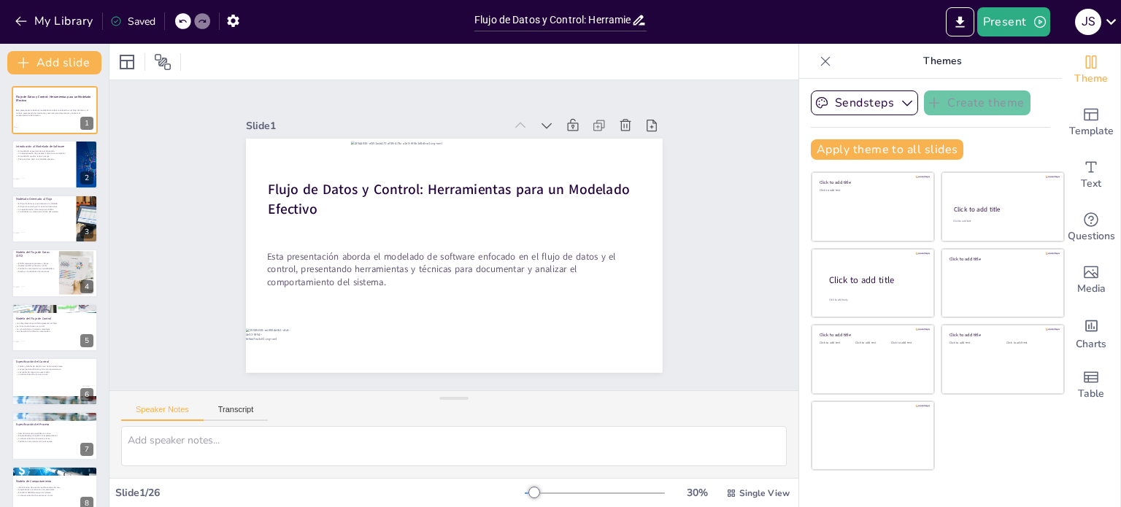
checkbox input "true"
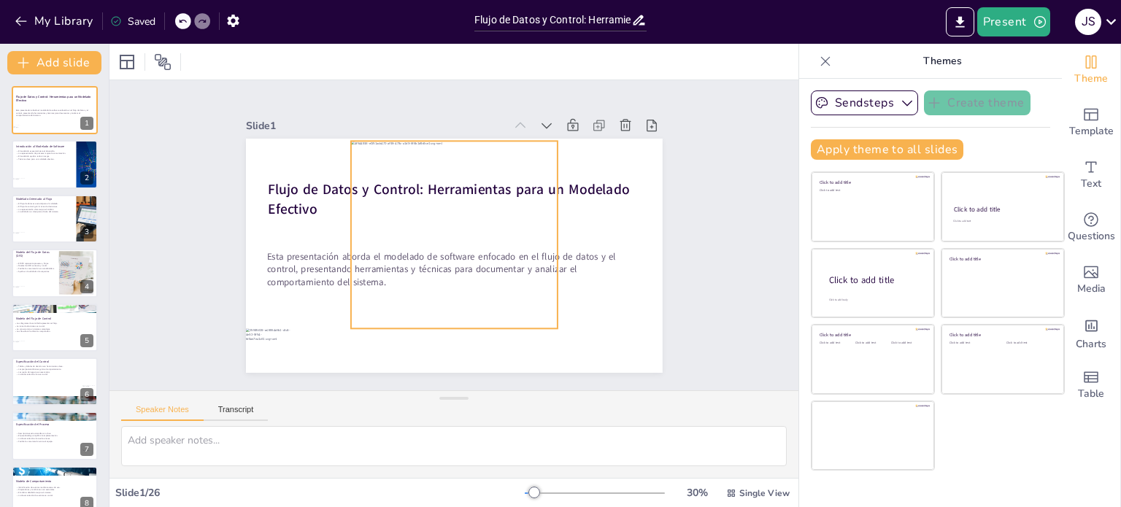
checkbox input "true"
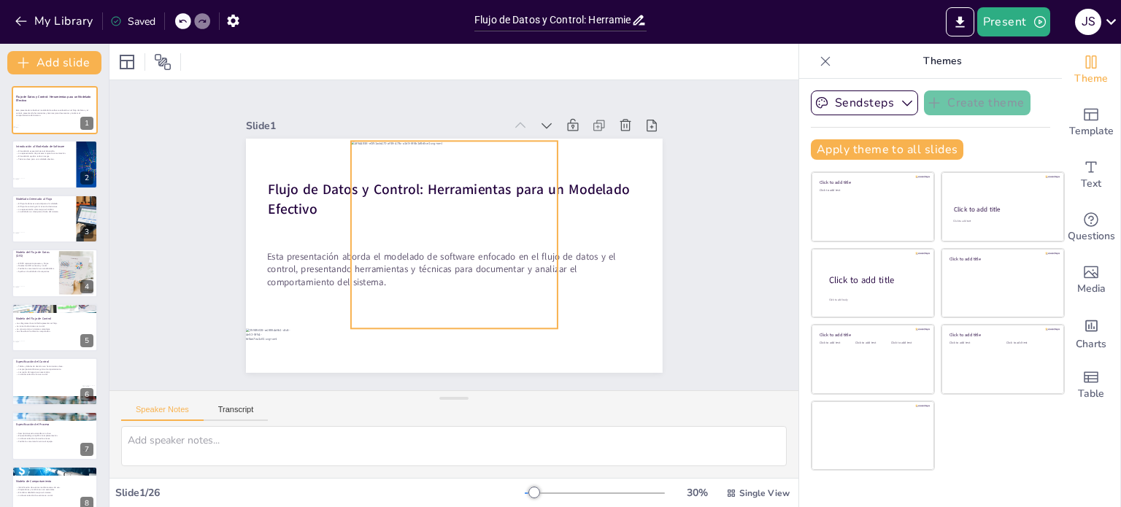
checkbox input "true"
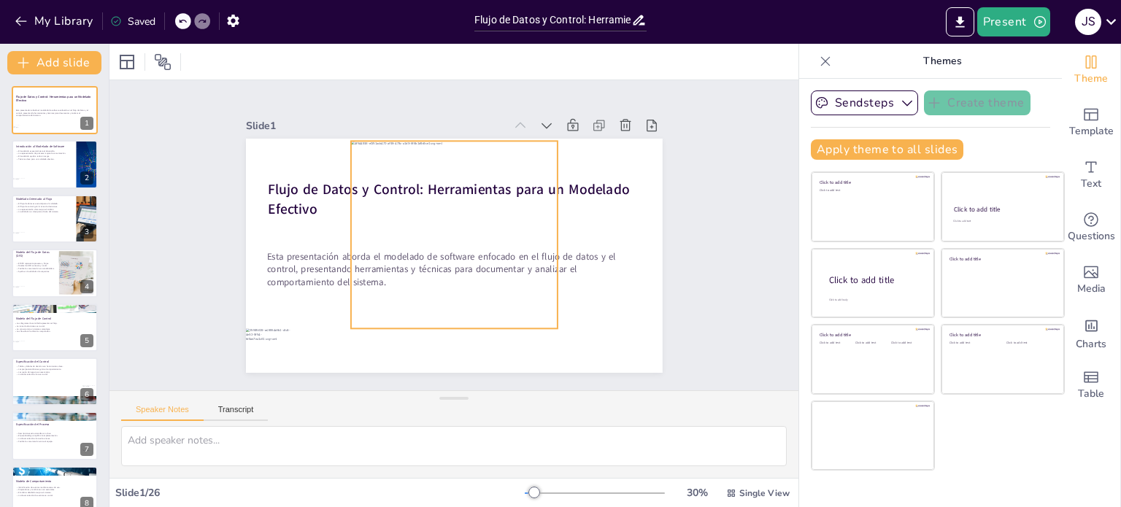
checkbox input "true"
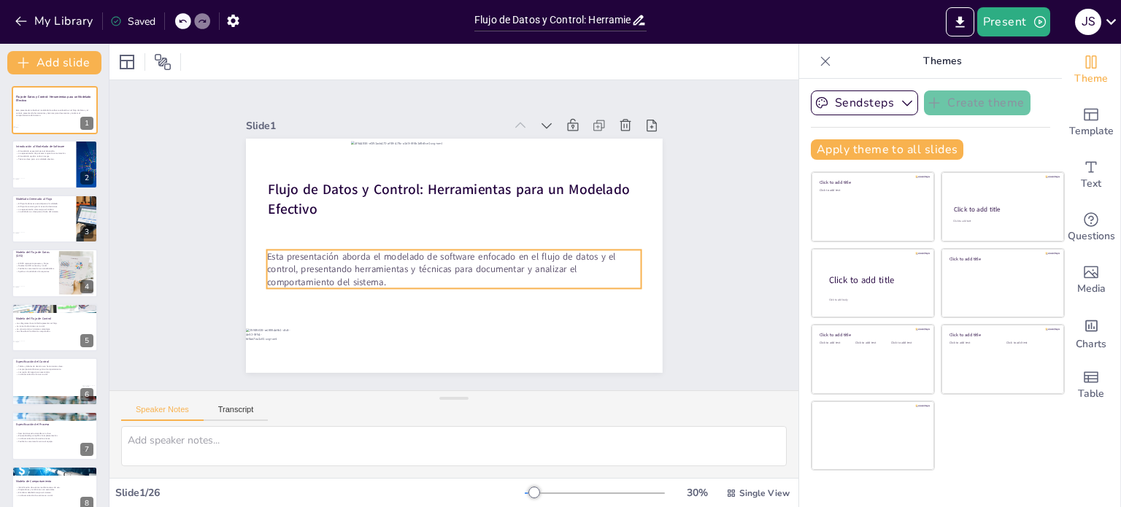
checkbox input "true"
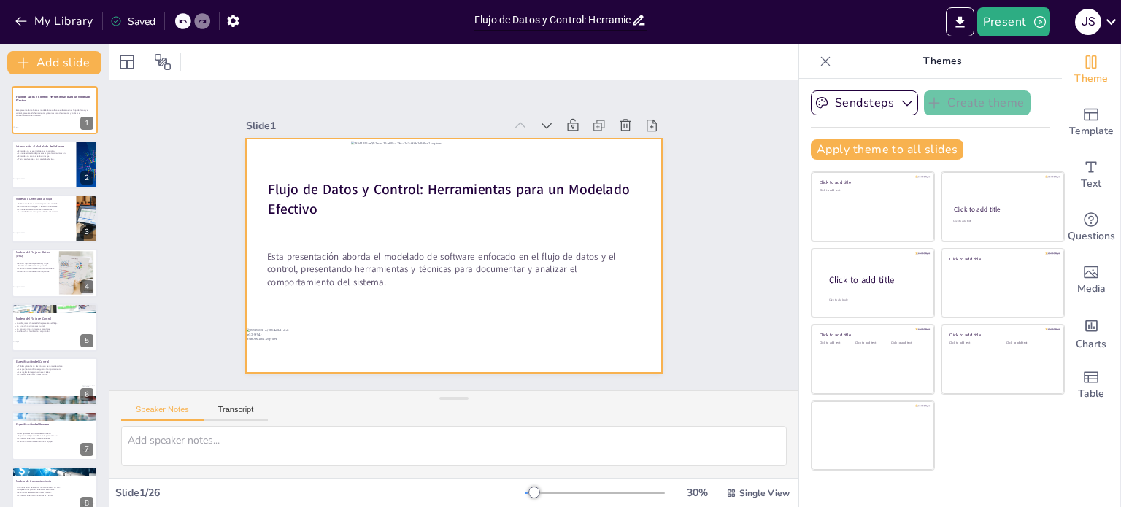
checkbox input "true"
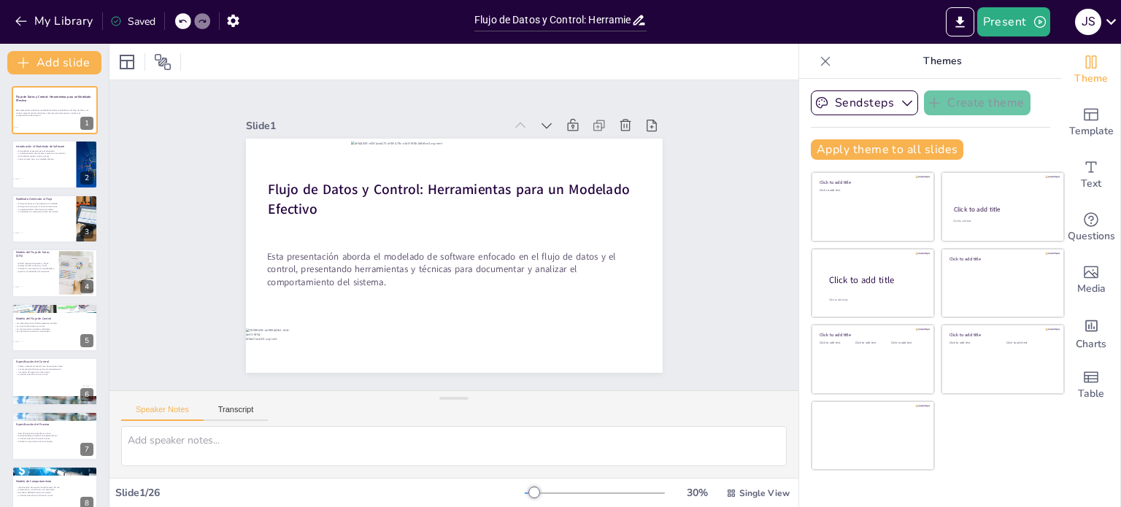
checkbox input "true"
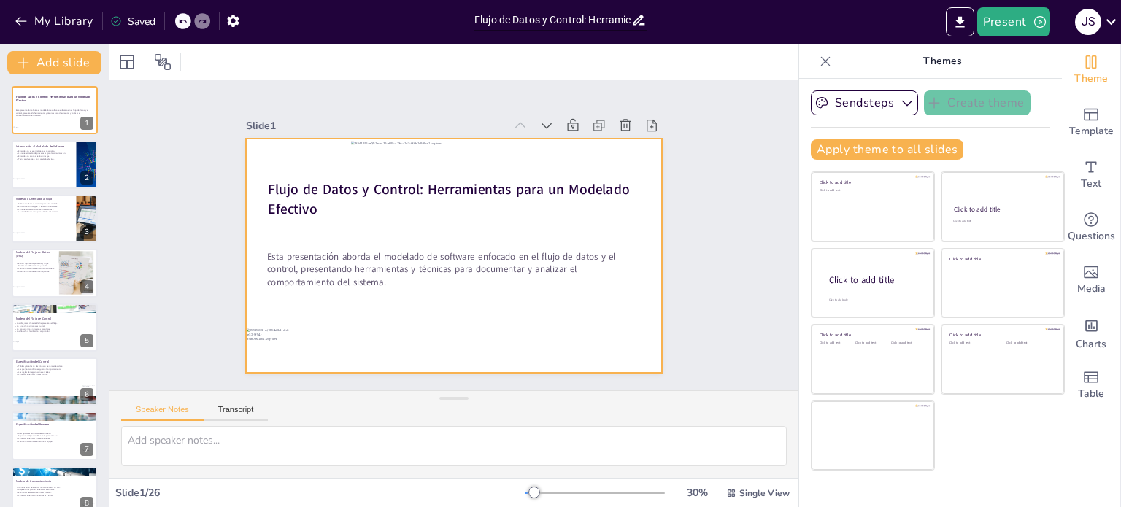
checkbox input "true"
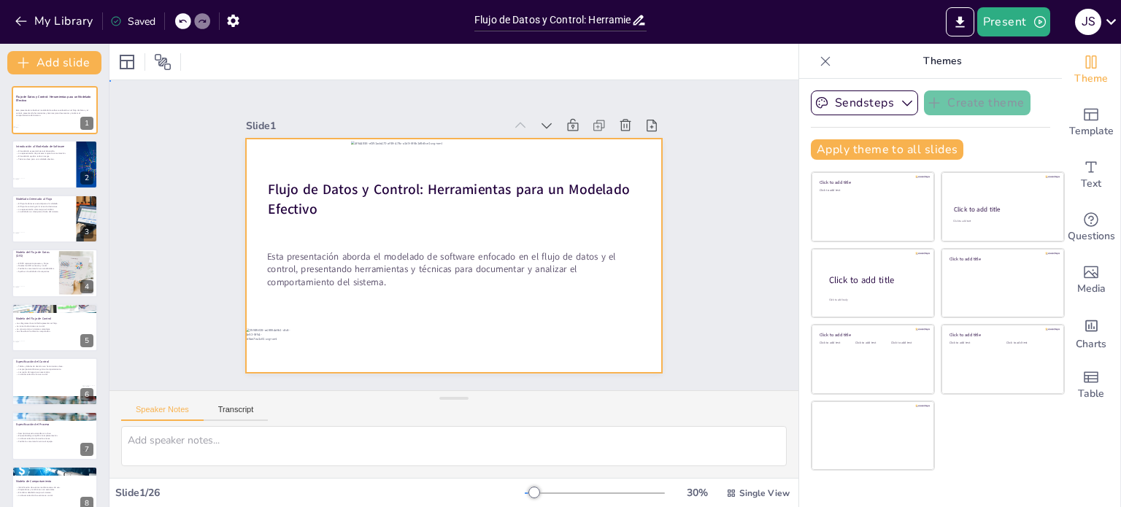
click at [617, 317] on div at bounding box center [450, 255] width 456 height 316
checkbox input "true"
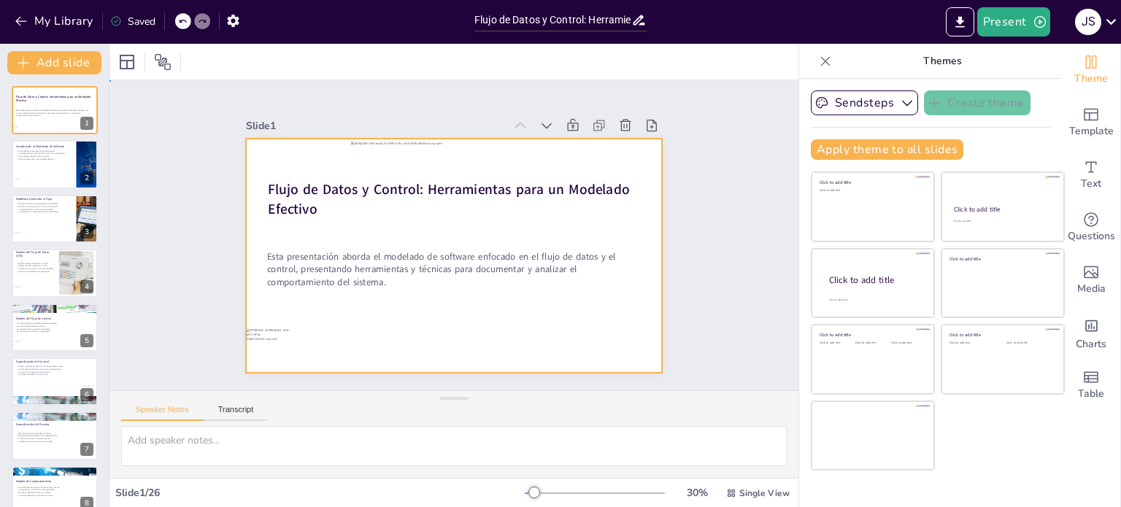
checkbox input "true"
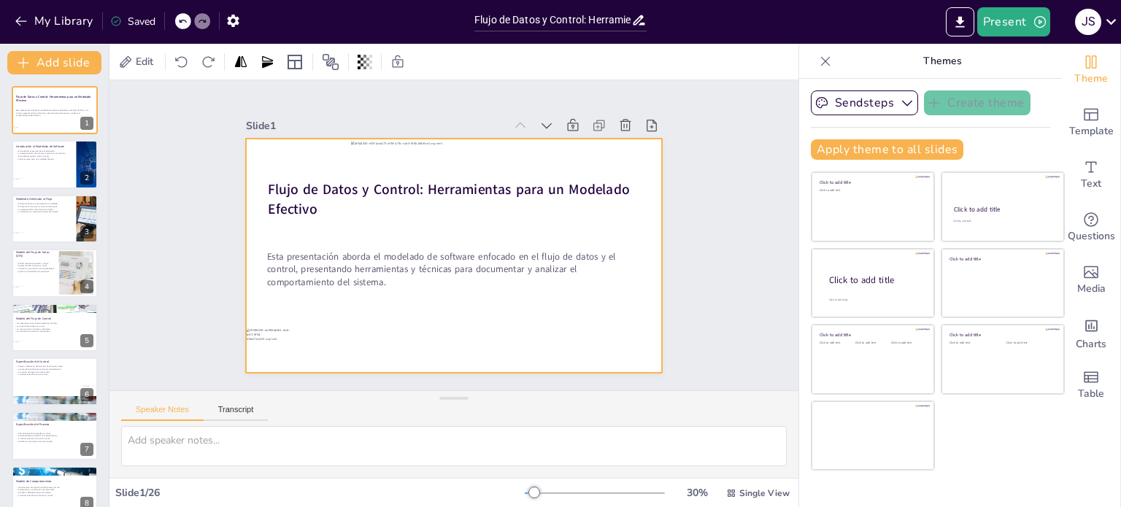
checkbox input "true"
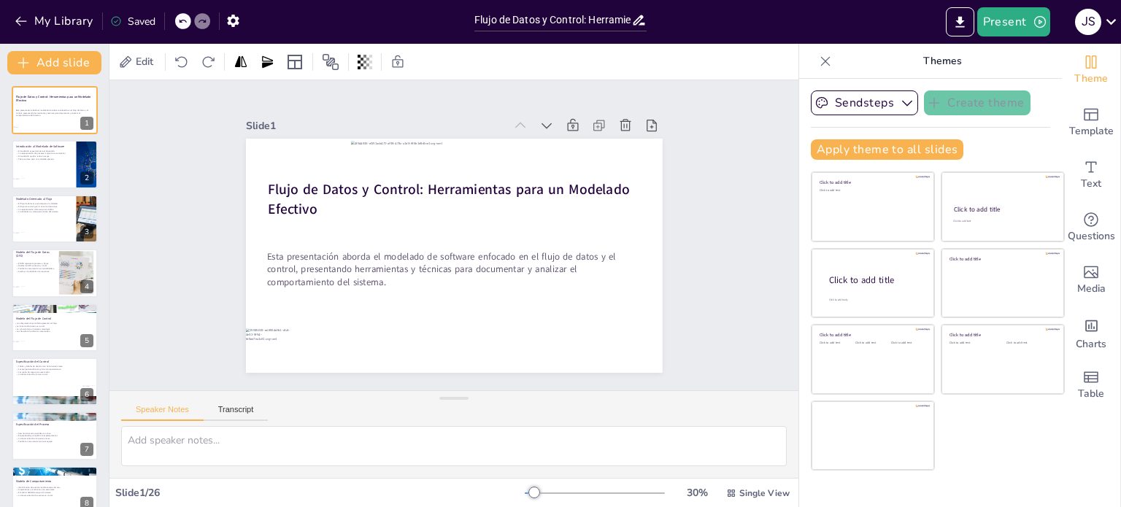
checkbox input "true"
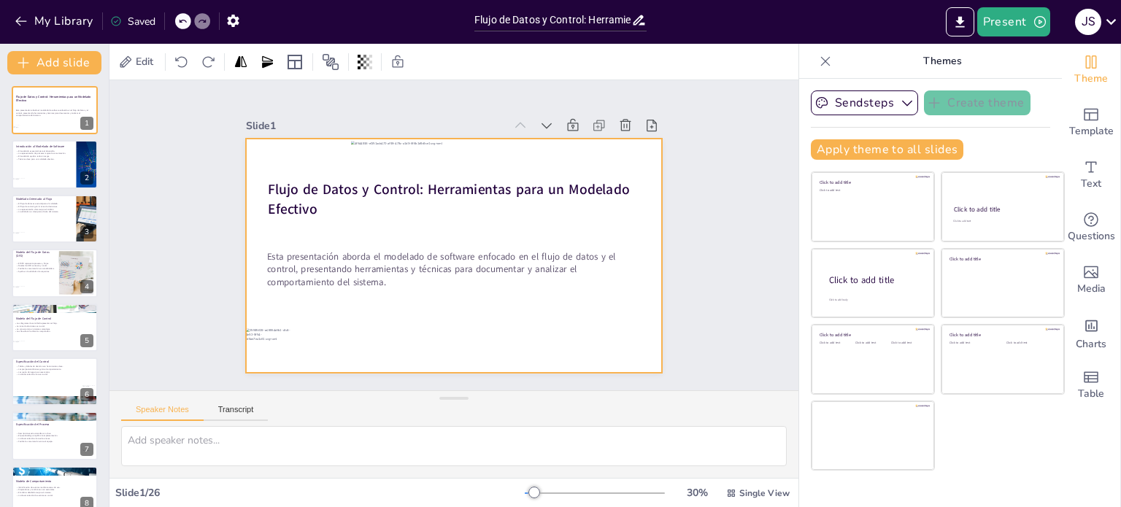
checkbox input "true"
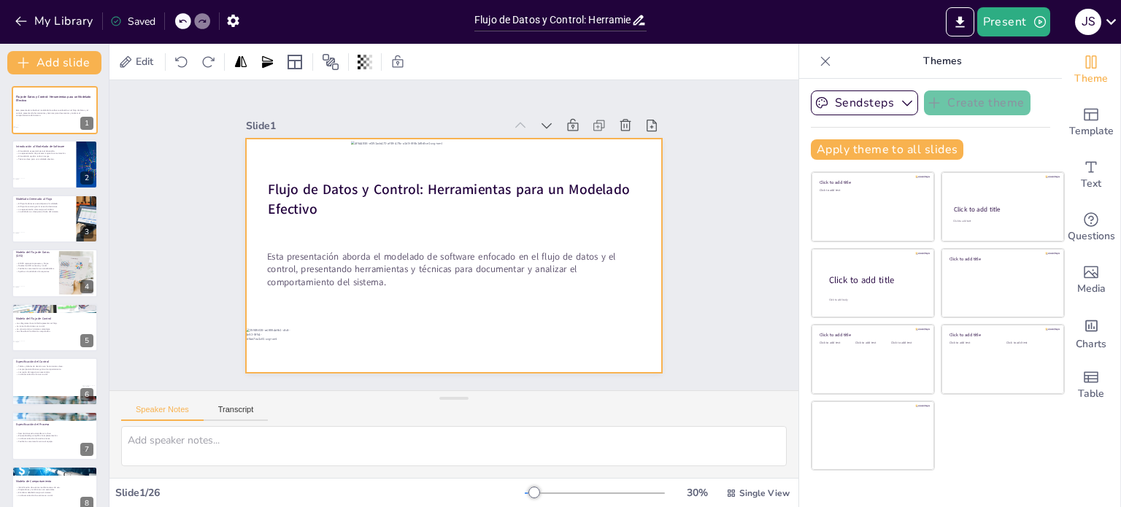
checkbox input "true"
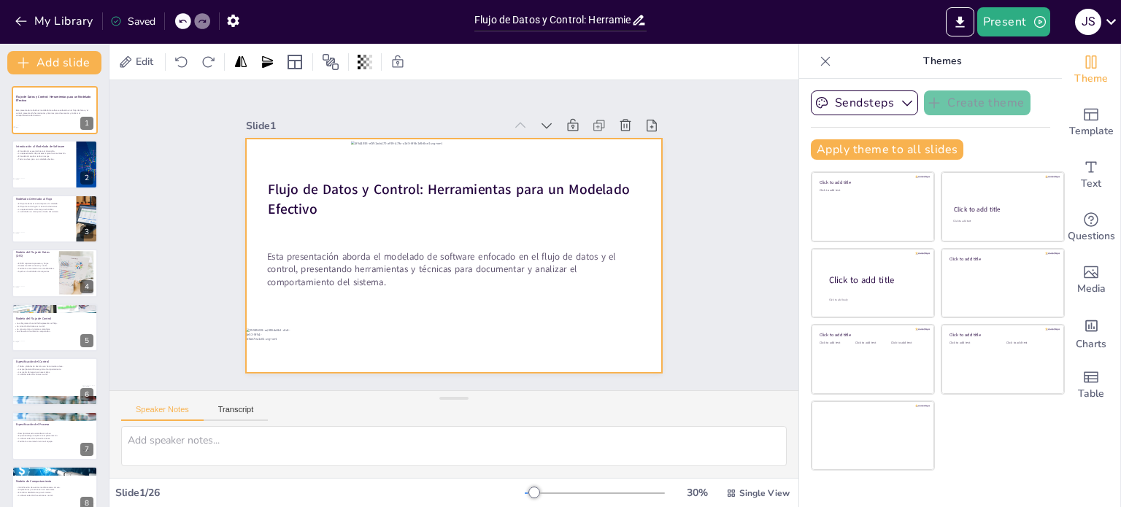
checkbox input "true"
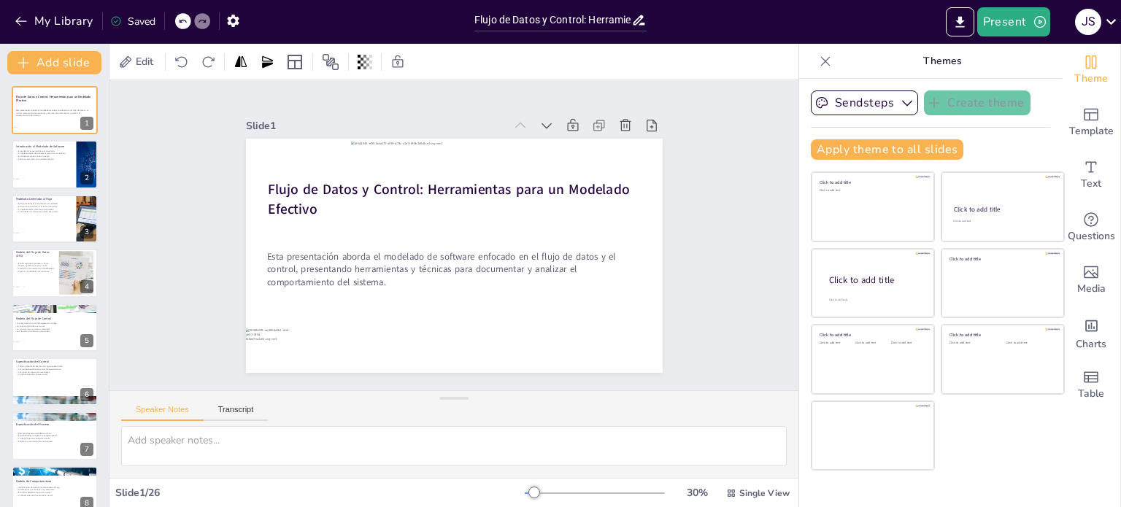
checkbox input "true"
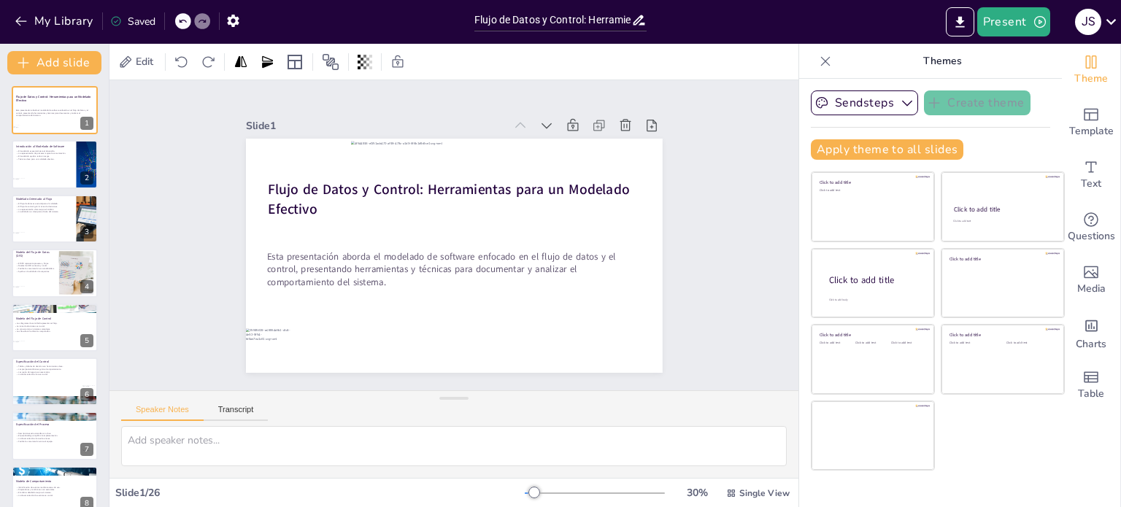
checkbox input "true"
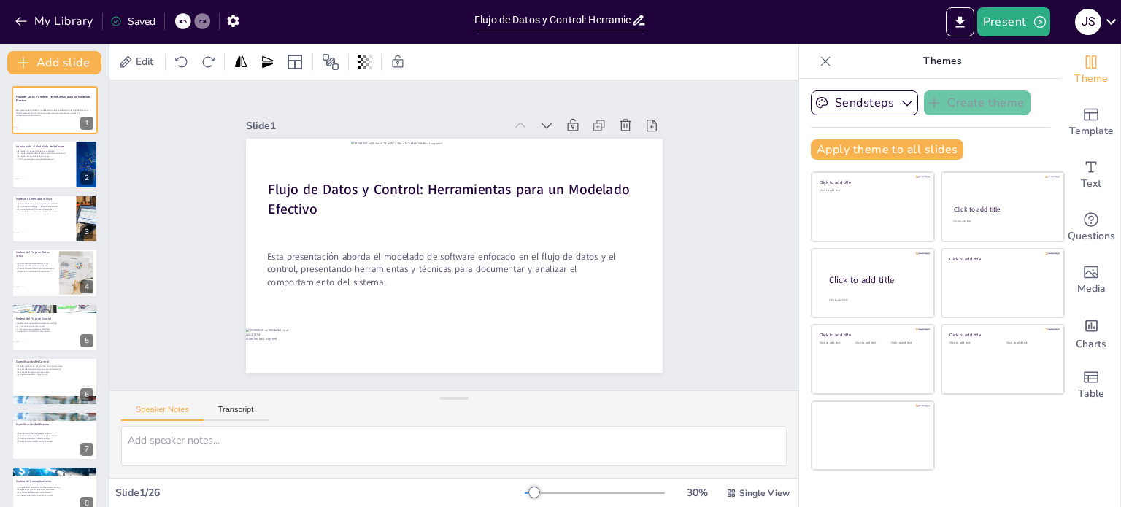
checkbox input "true"
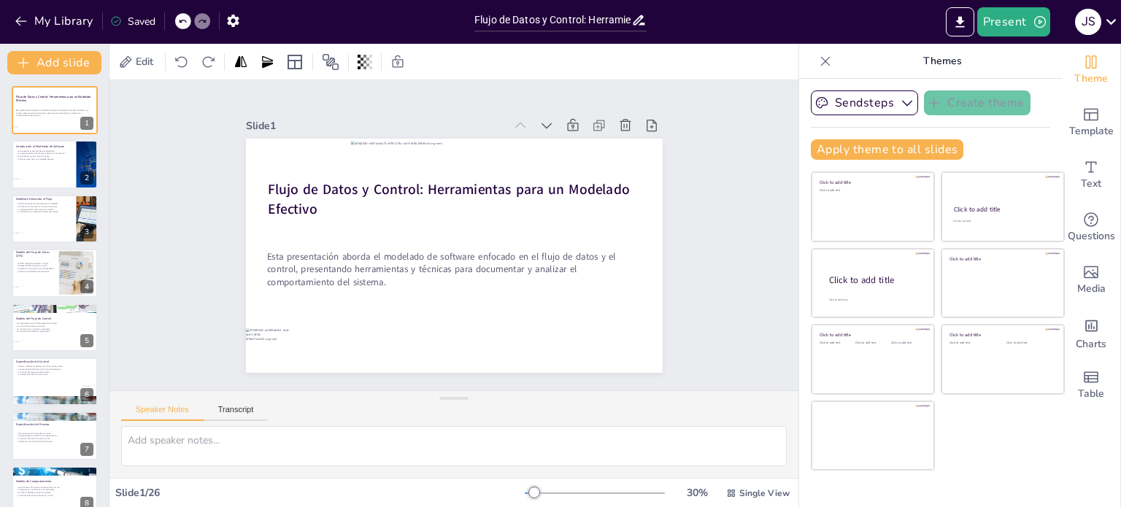
checkbox input "true"
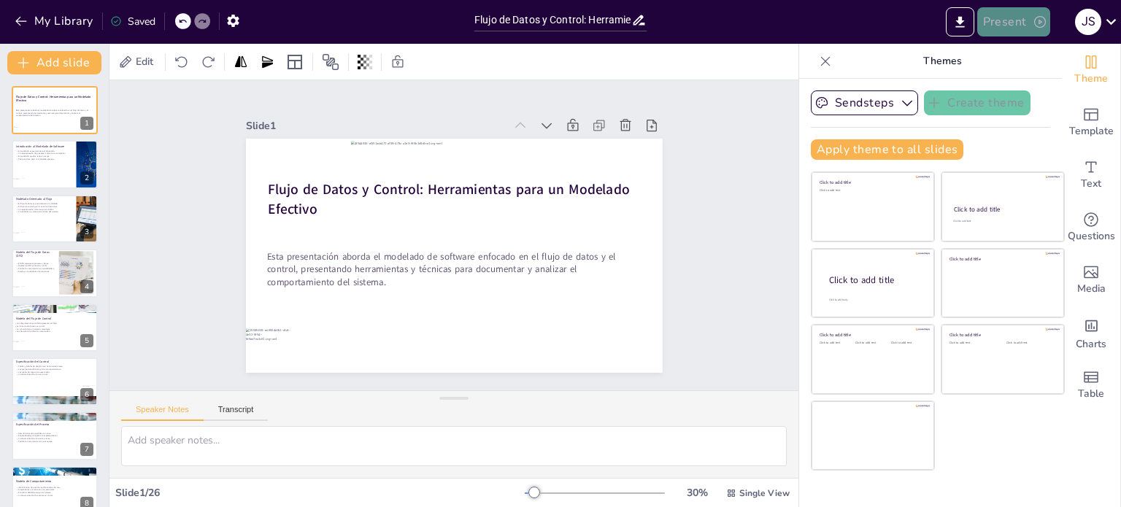
click at [1033, 16] on icon "button" at bounding box center [1040, 22] width 15 height 15
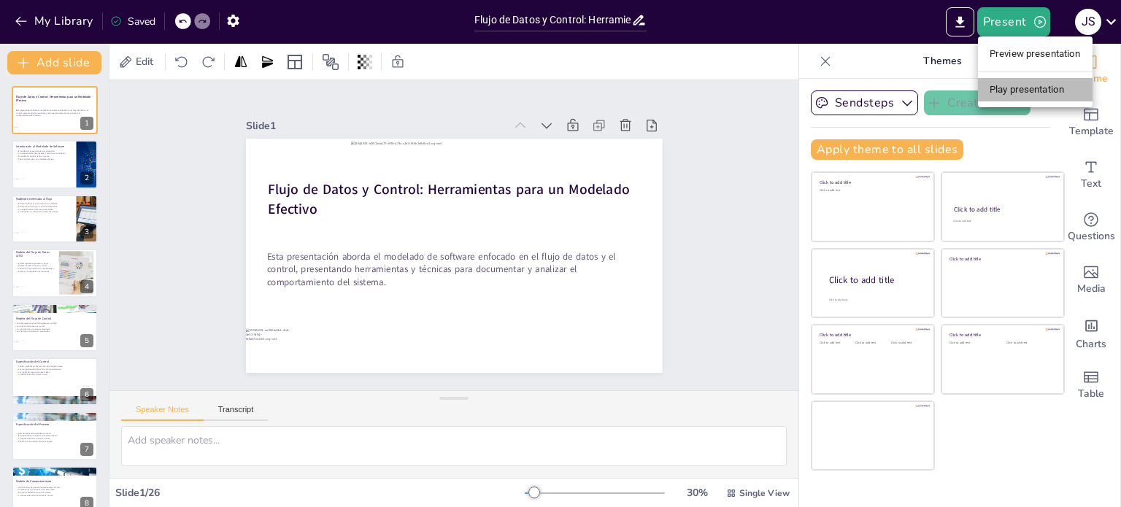
click at [1032, 93] on li "Play presentation" at bounding box center [1035, 89] width 115 height 23
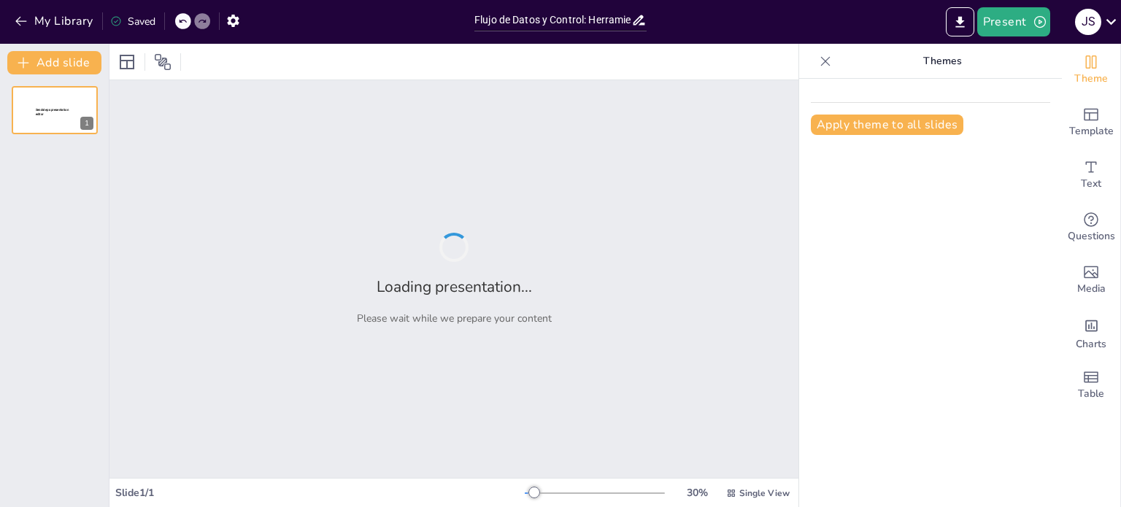
type input "Flujo de Datos y Control: Herramientas para un Modelado Efectivo"
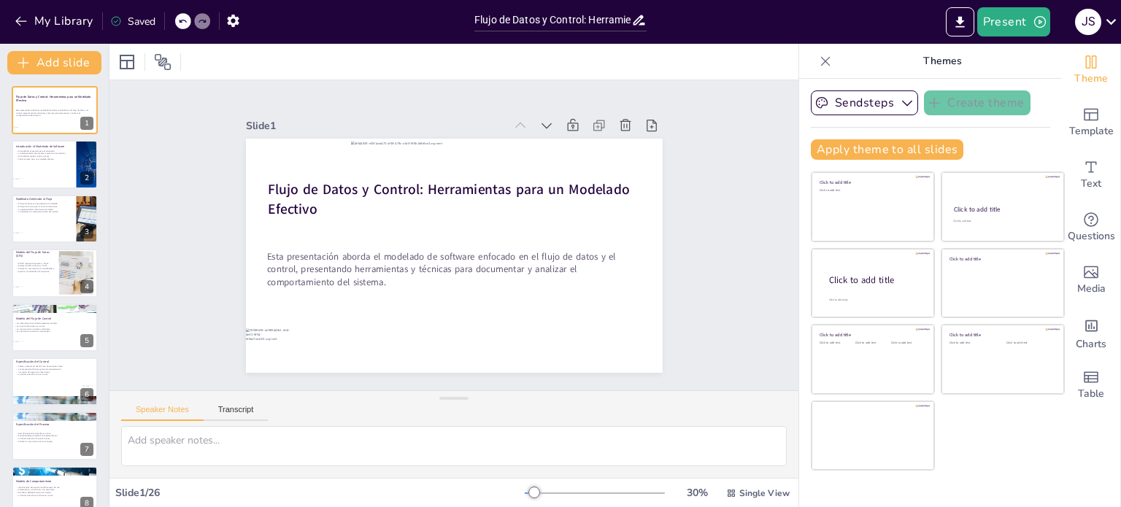
checkbox input "true"
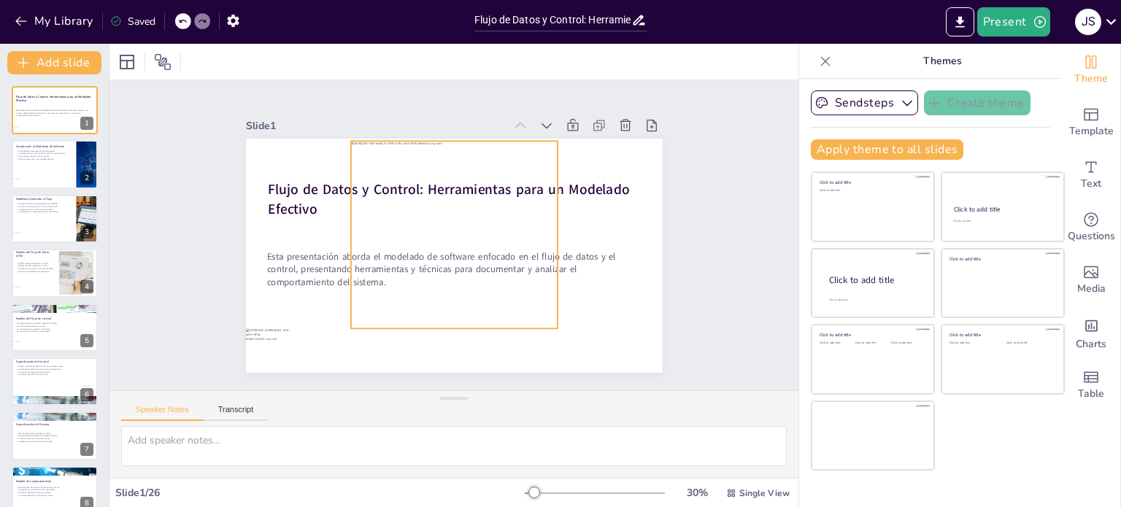
checkbox input "true"
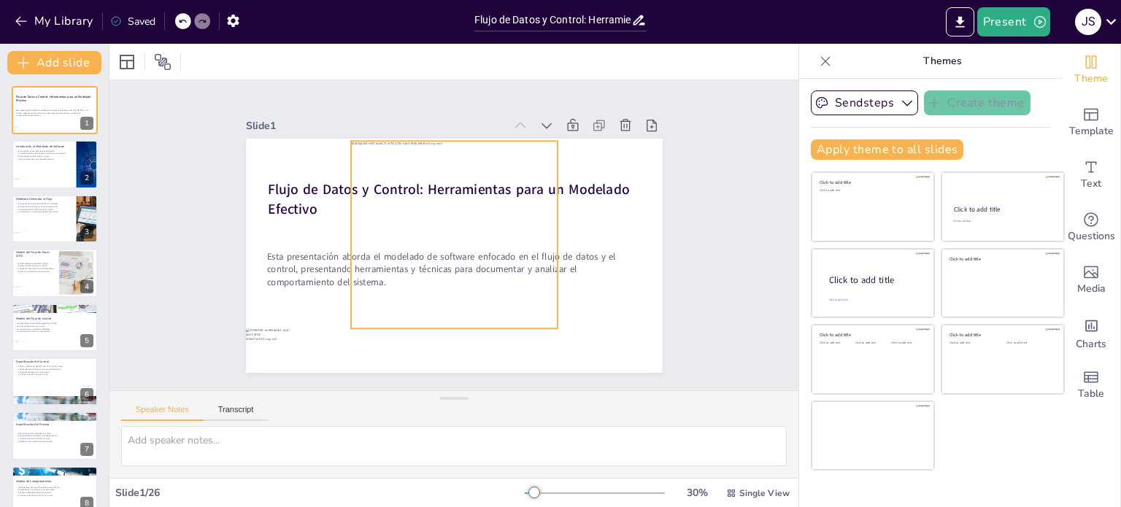
checkbox input "true"
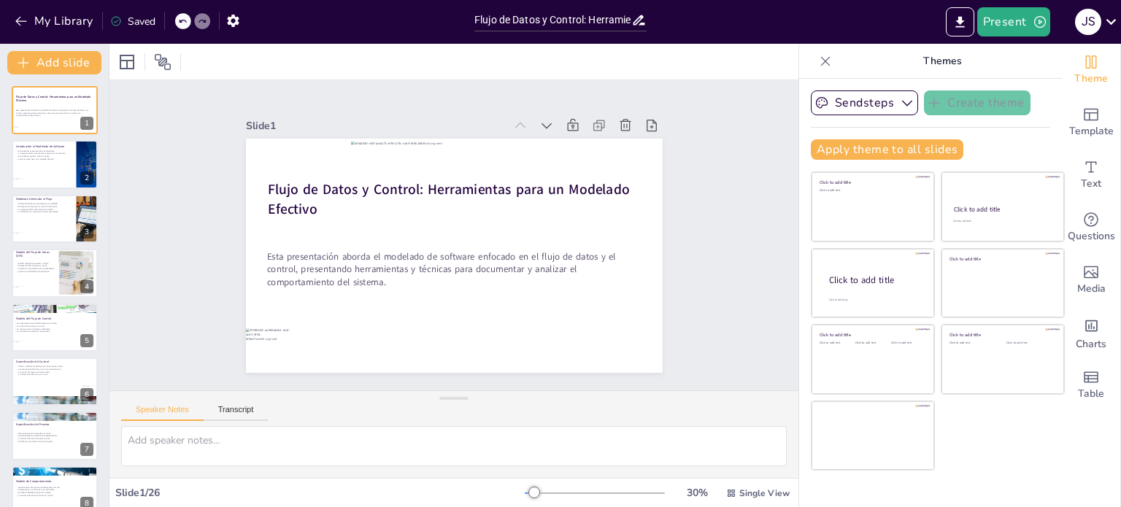
checkbox input "true"
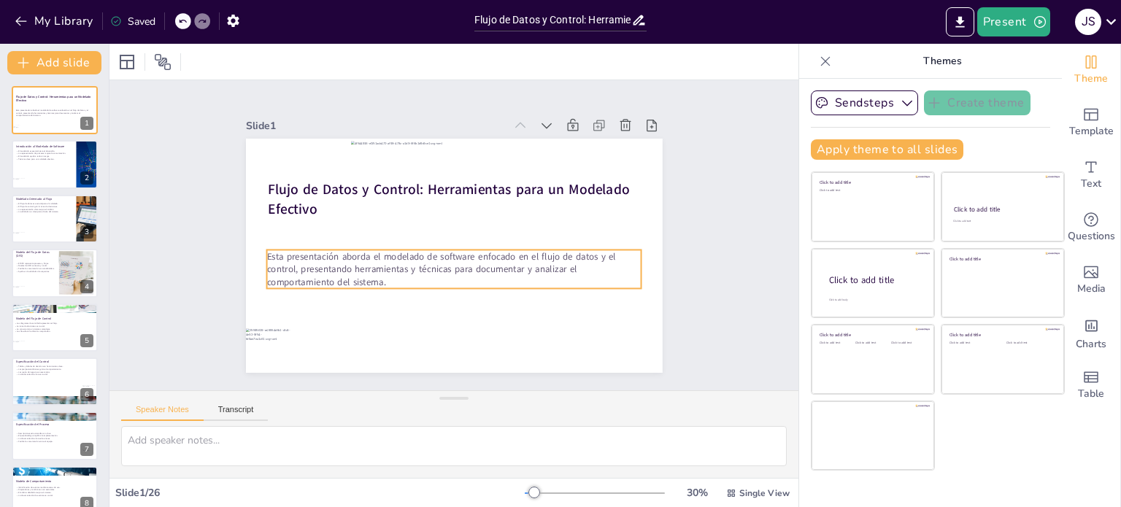
checkbox input "true"
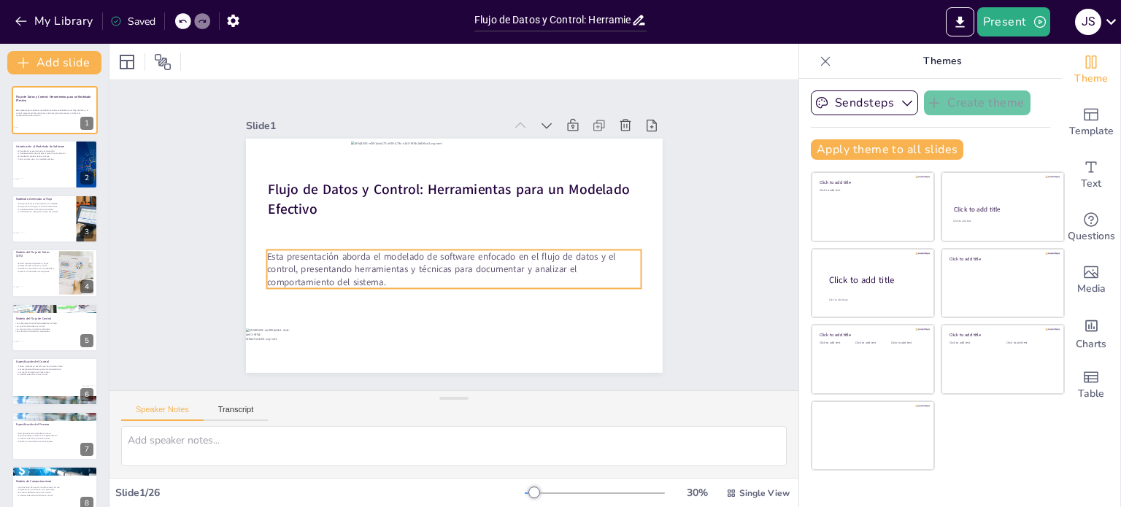
checkbox input "true"
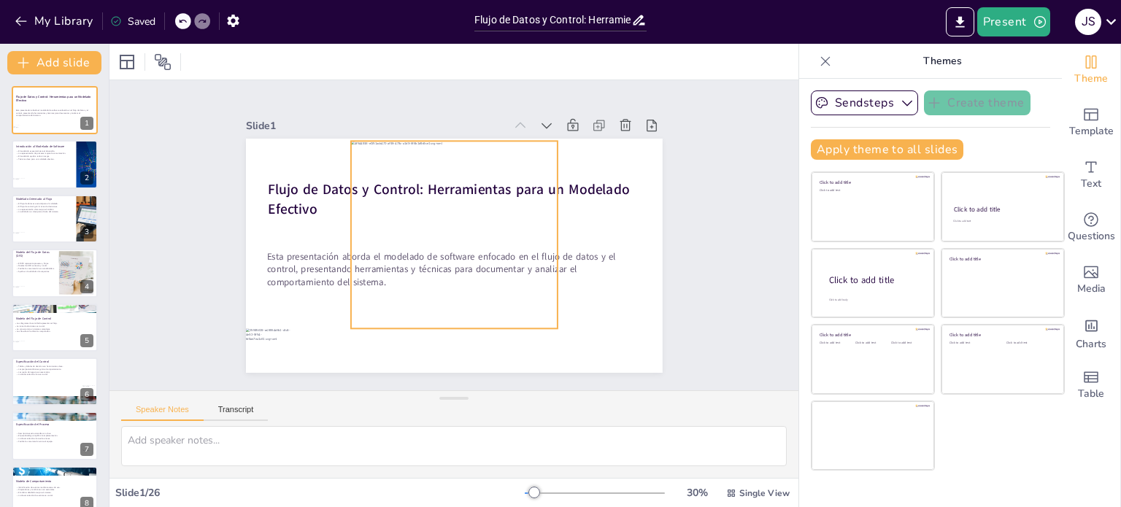
checkbox input "true"
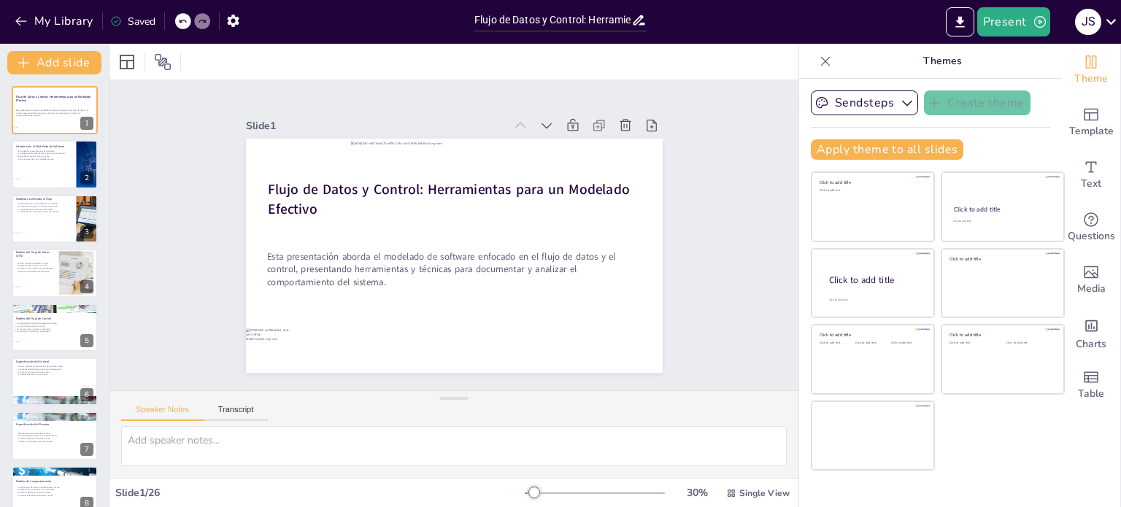
checkbox input "true"
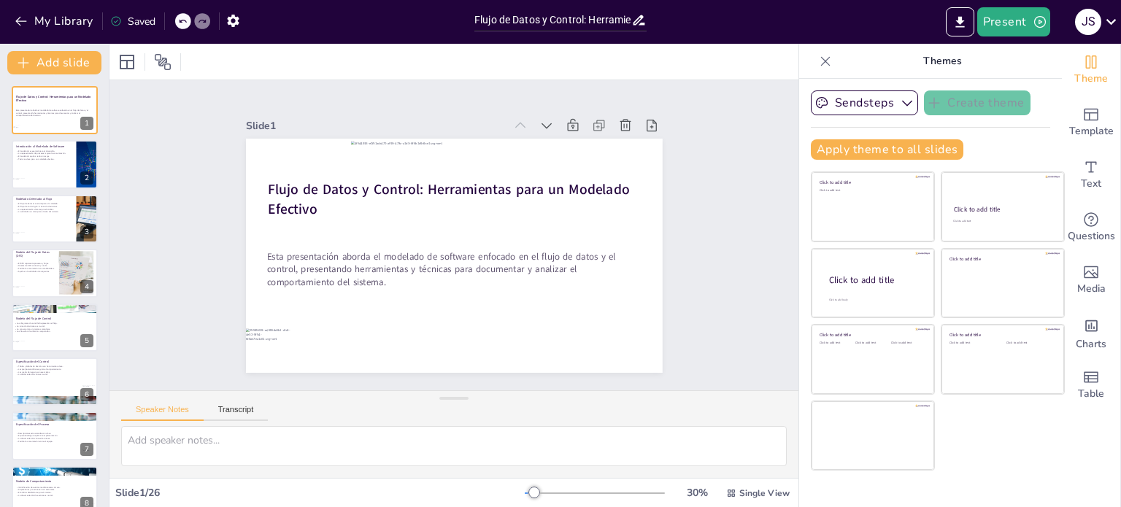
checkbox input "true"
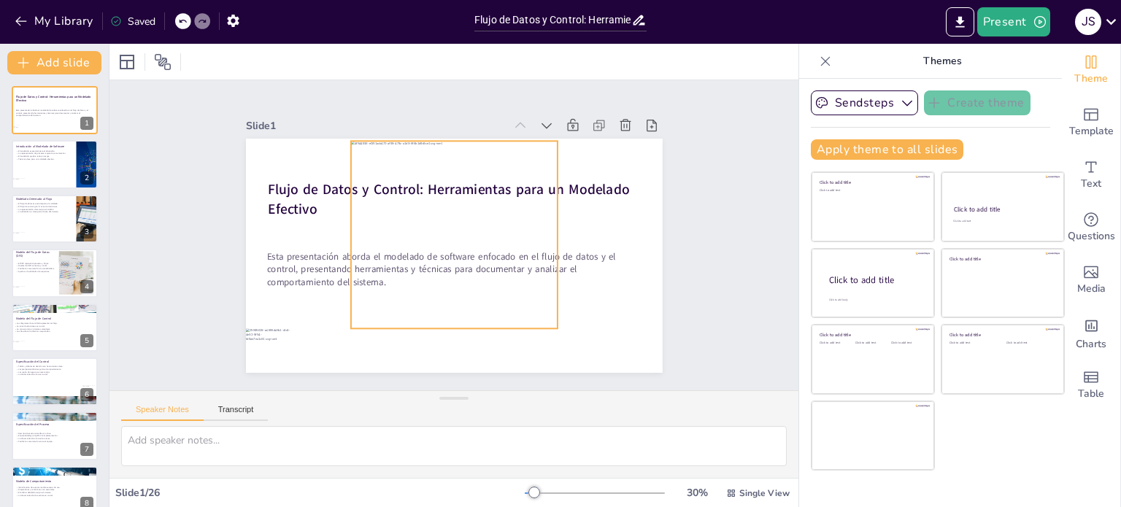
checkbox input "true"
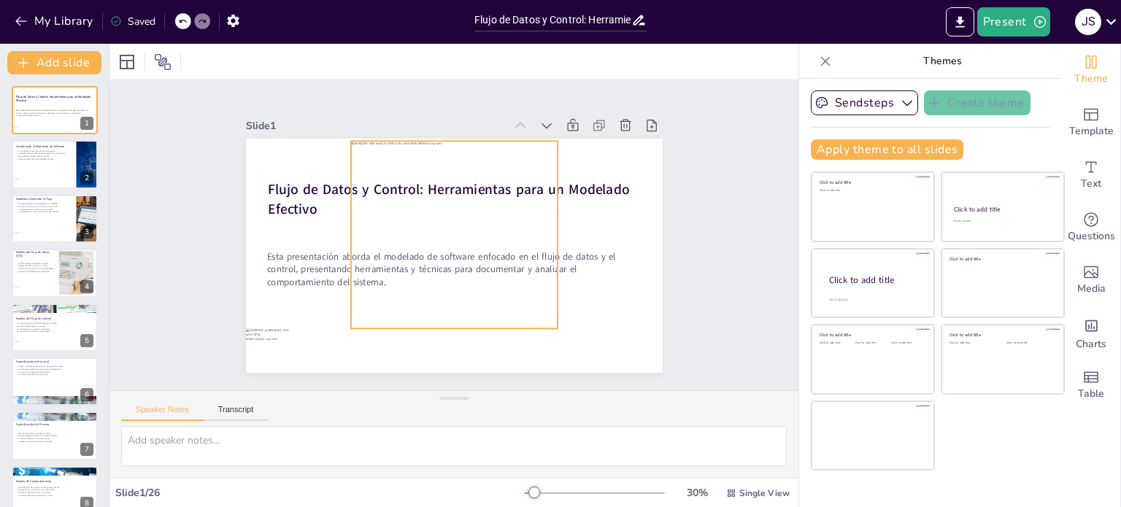
checkbox input "true"
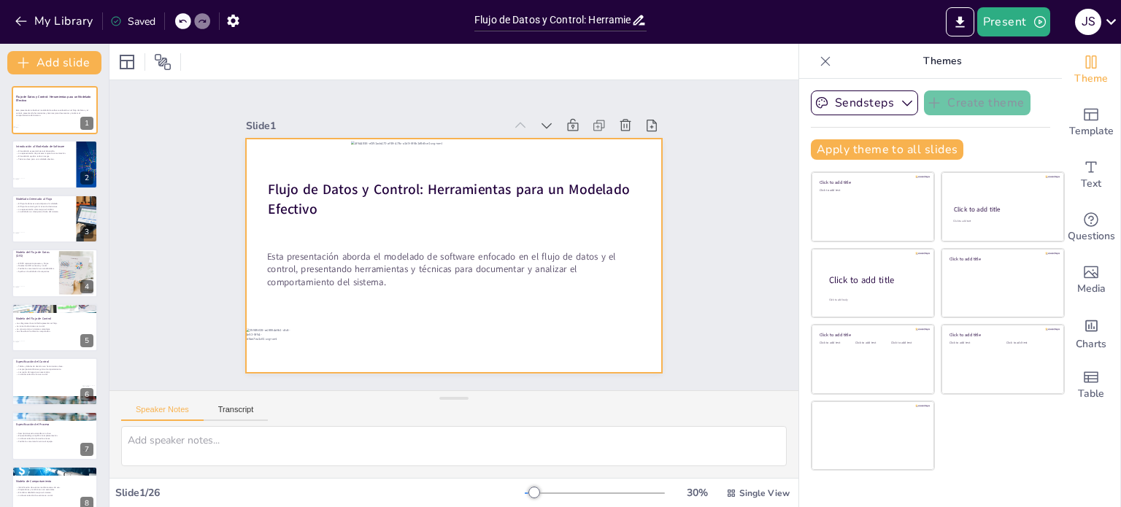
checkbox input "true"
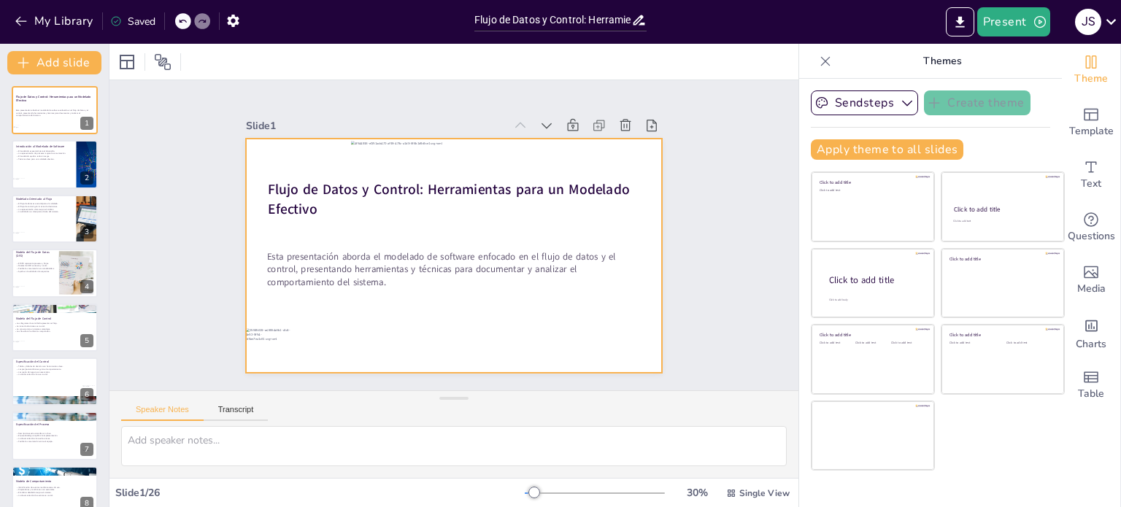
checkbox input "true"
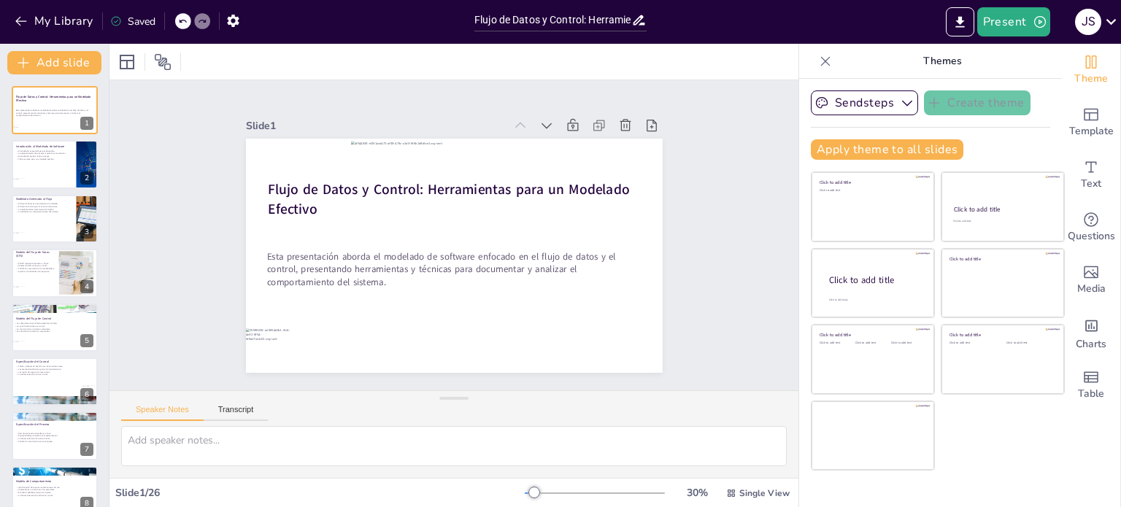
checkbox input "true"
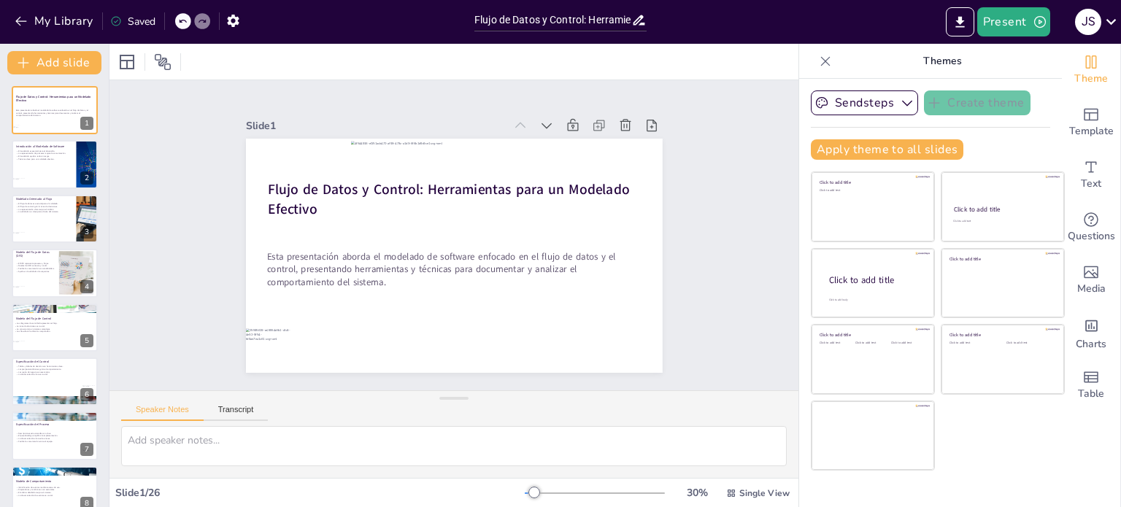
checkbox input "true"
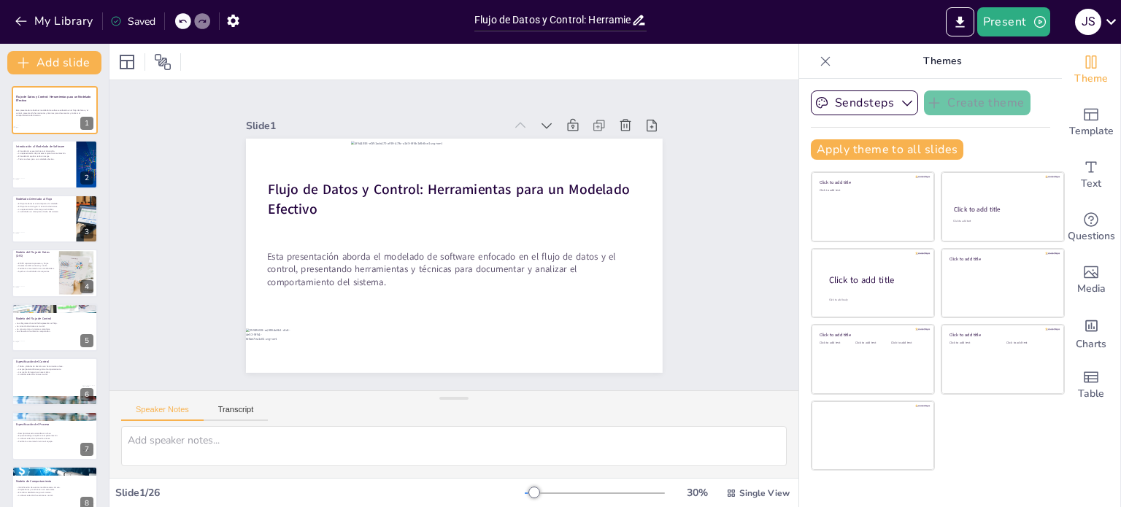
checkbox input "true"
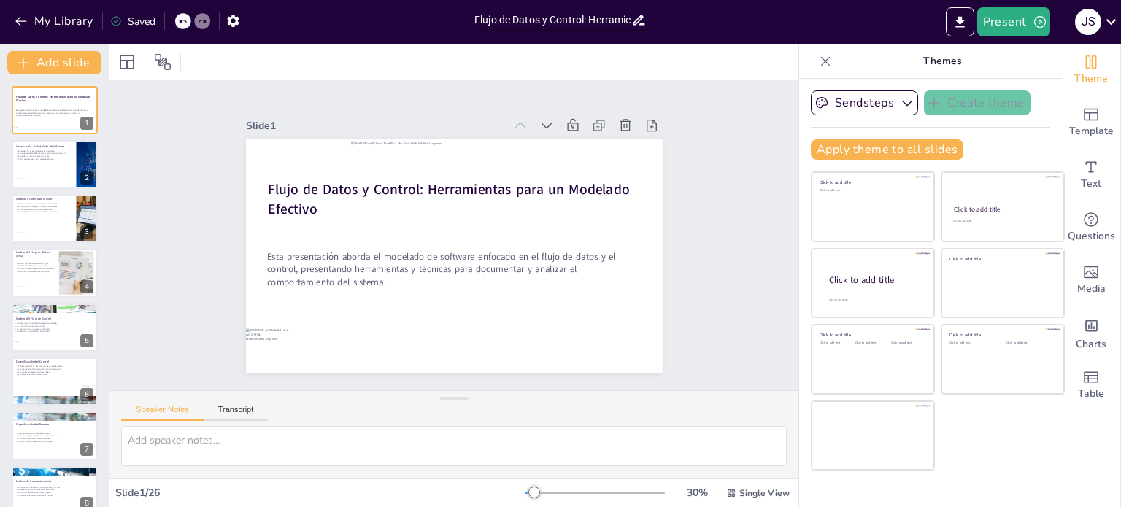
checkbox input "true"
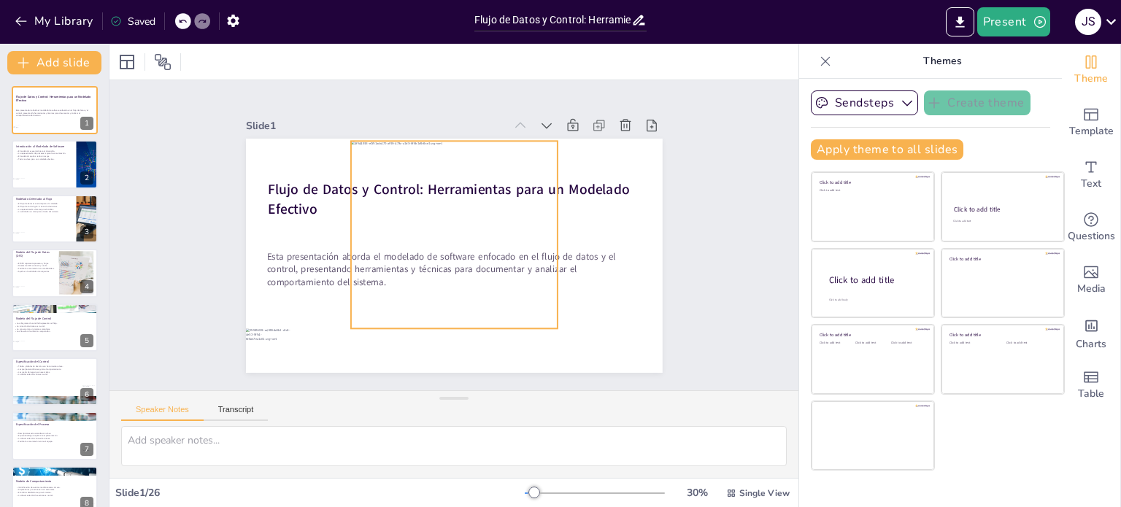
checkbox input "true"
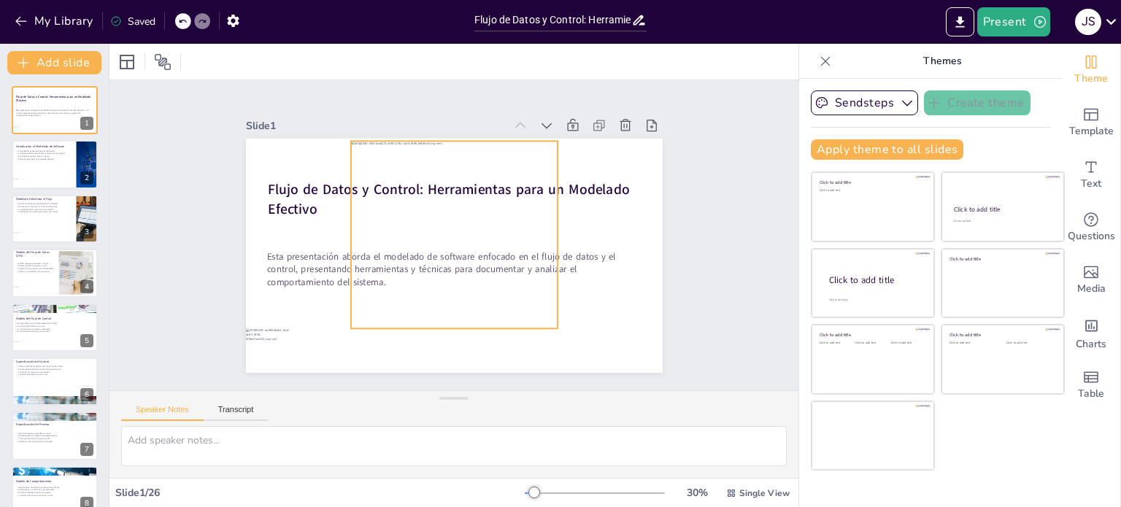
checkbox input "true"
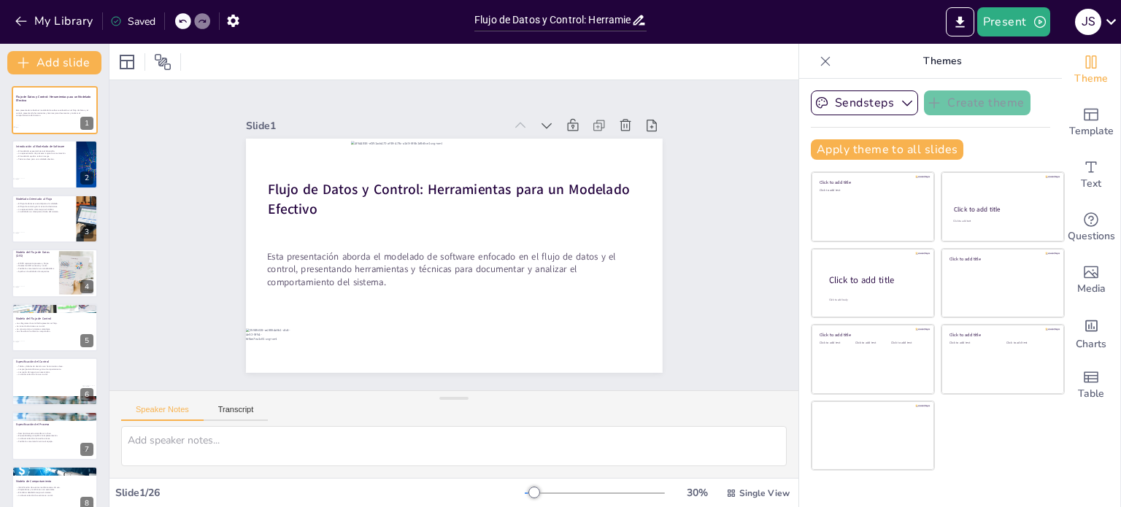
checkbox input "true"
